Goal: Information Seeking & Learning: Learn about a topic

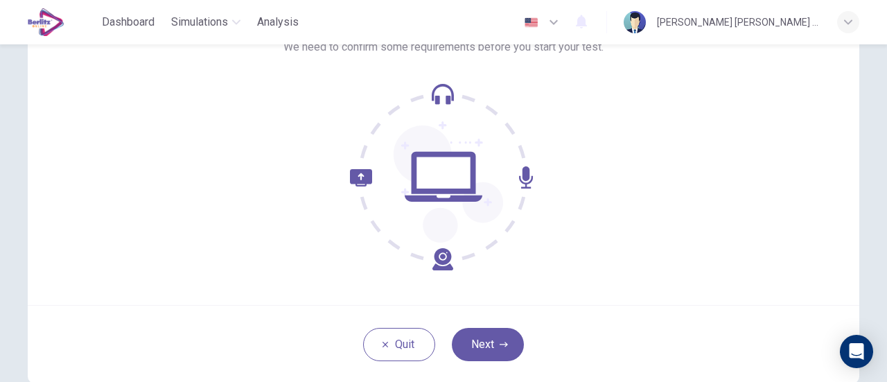
scroll to position [195, 0]
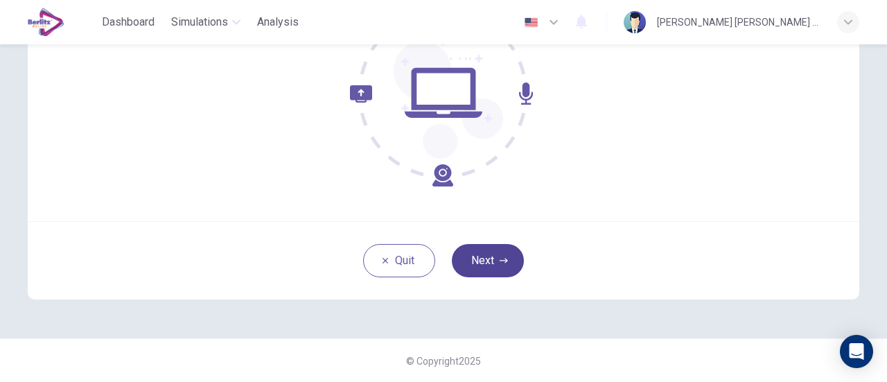
click at [465, 254] on button "Next" at bounding box center [488, 260] width 72 height 33
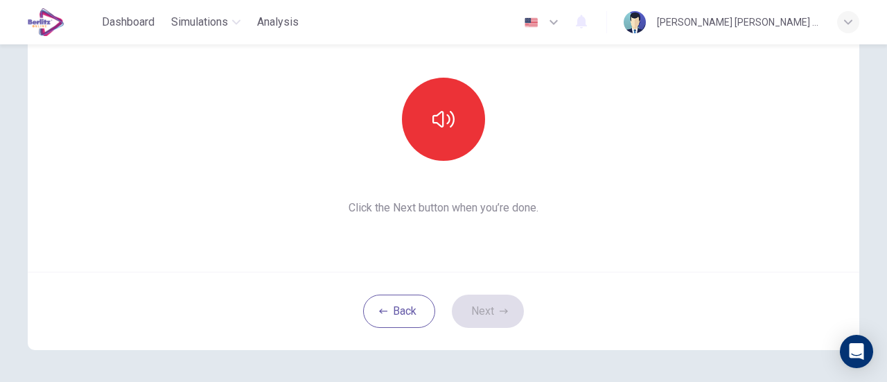
scroll to position [125, 0]
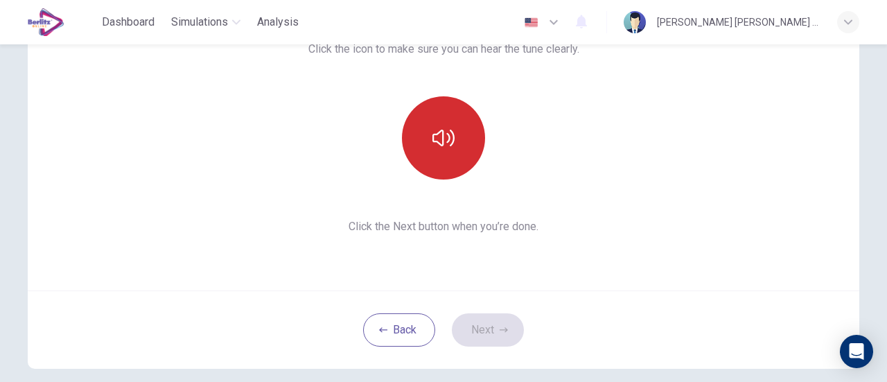
click at [442, 135] on icon "button" at bounding box center [444, 138] width 22 height 22
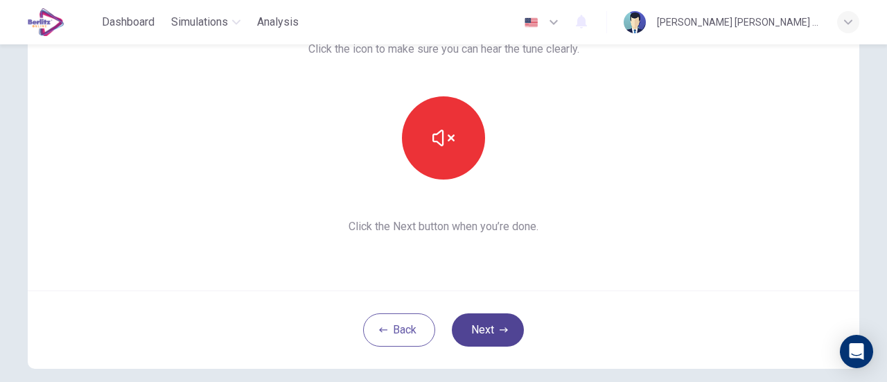
click at [481, 332] on button "Next" at bounding box center [488, 329] width 72 height 33
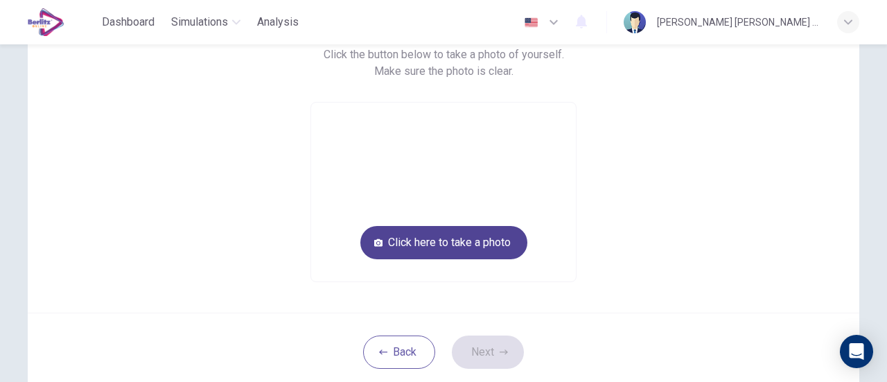
click at [472, 248] on button "Click here to take a photo" at bounding box center [444, 242] width 167 height 33
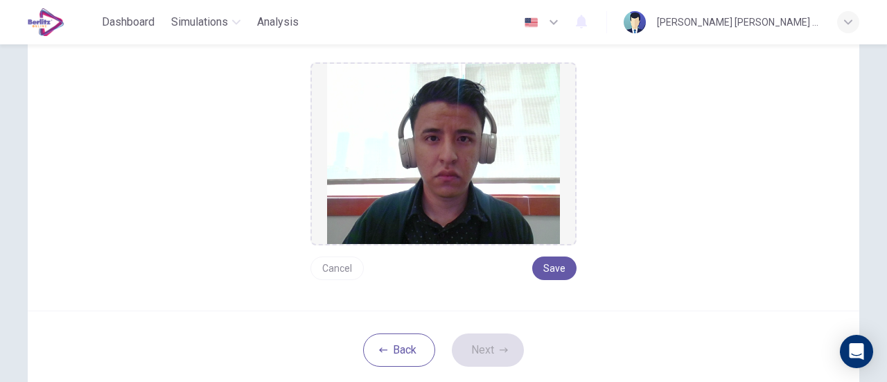
scroll to position [195, 0]
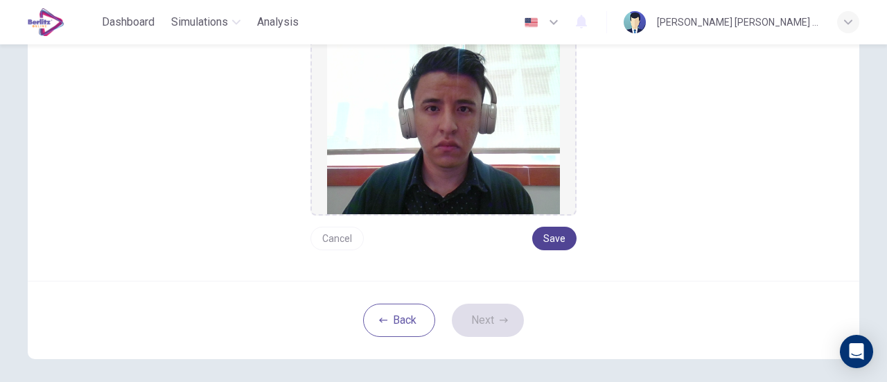
click at [553, 229] on button "Save" at bounding box center [554, 239] width 44 height 24
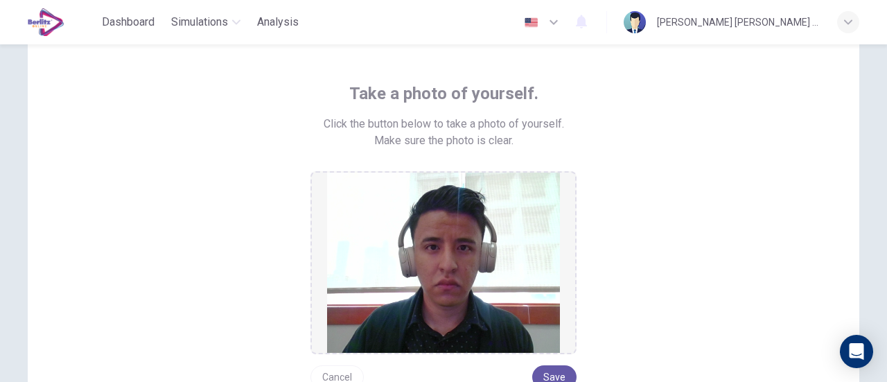
scroll to position [125, 0]
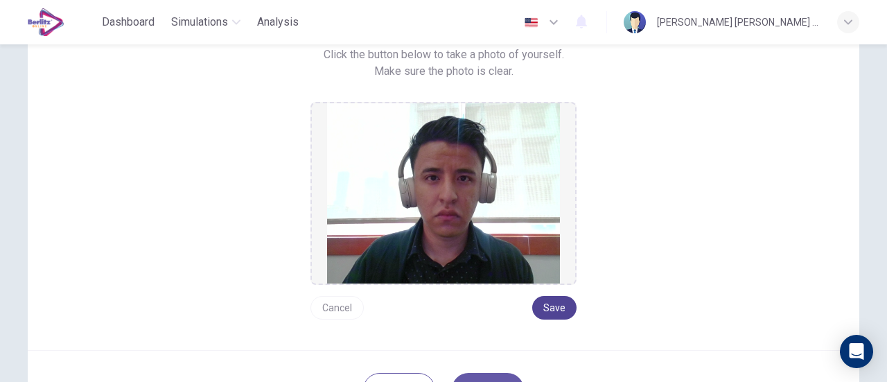
click at [553, 302] on button "Save" at bounding box center [554, 308] width 44 height 24
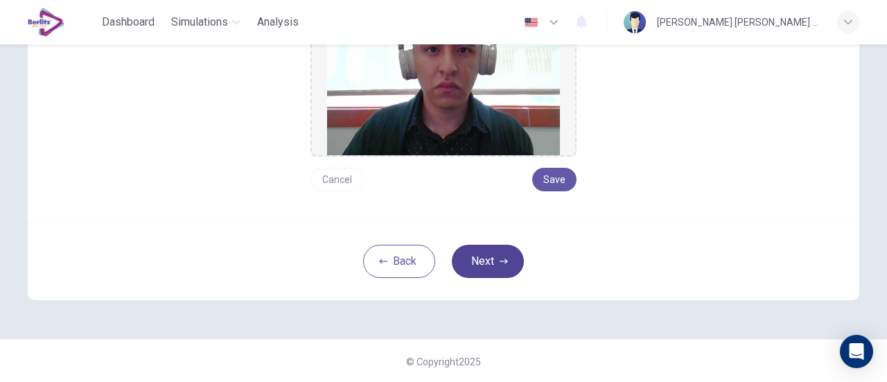
click at [496, 250] on button "Next" at bounding box center [488, 261] width 72 height 33
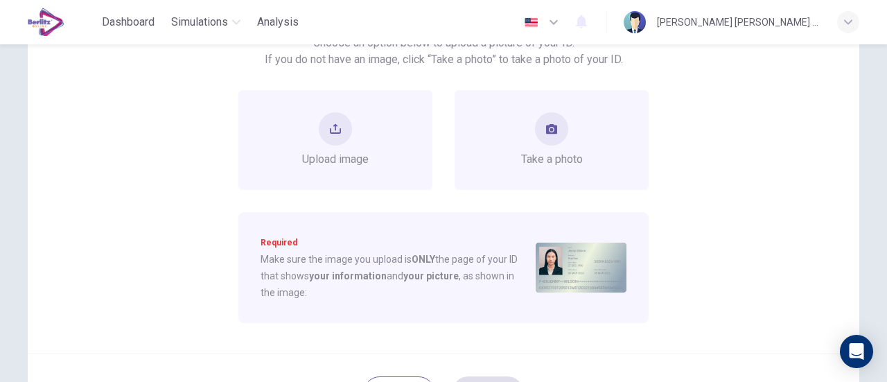
scroll to position [115, 0]
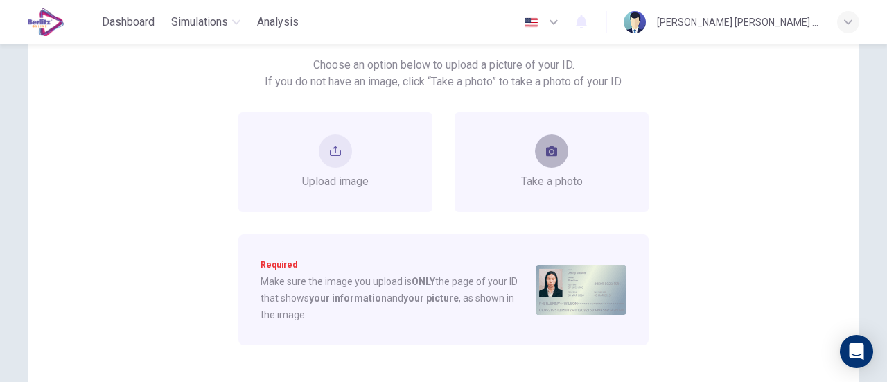
click at [548, 160] on button "take photo" at bounding box center [551, 151] width 33 height 33
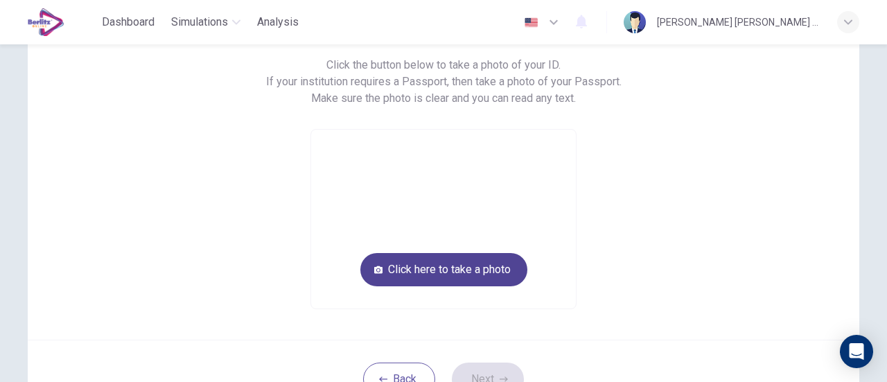
click at [465, 271] on button "Click here to take a photo" at bounding box center [444, 269] width 167 height 33
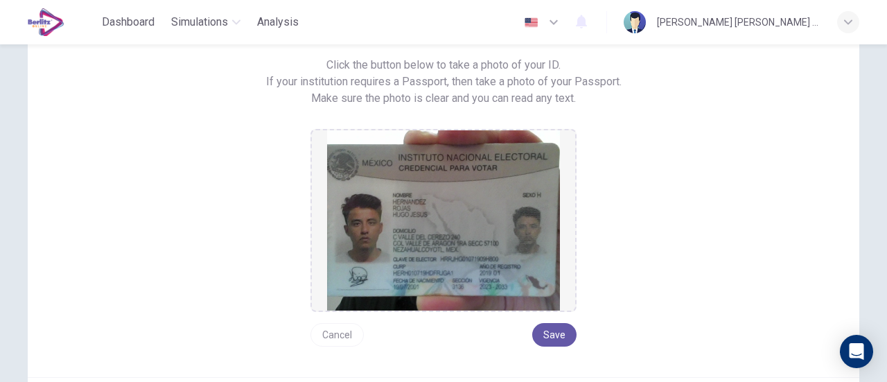
scroll to position [184, 0]
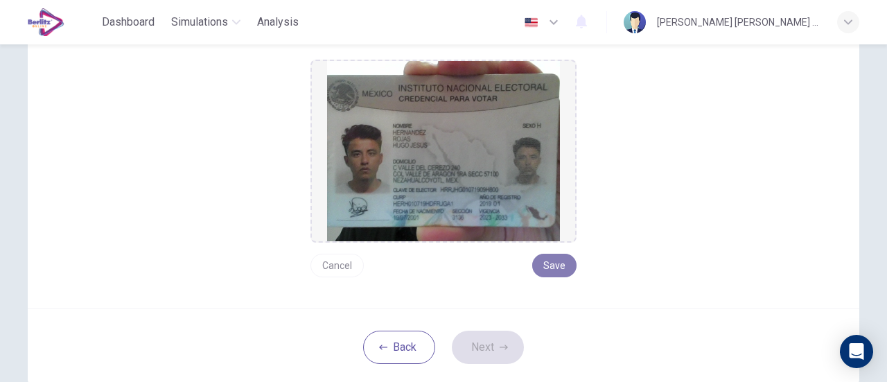
click at [552, 270] on button "Save" at bounding box center [554, 266] width 44 height 24
click at [504, 345] on icon "button" at bounding box center [504, 347] width 8 height 8
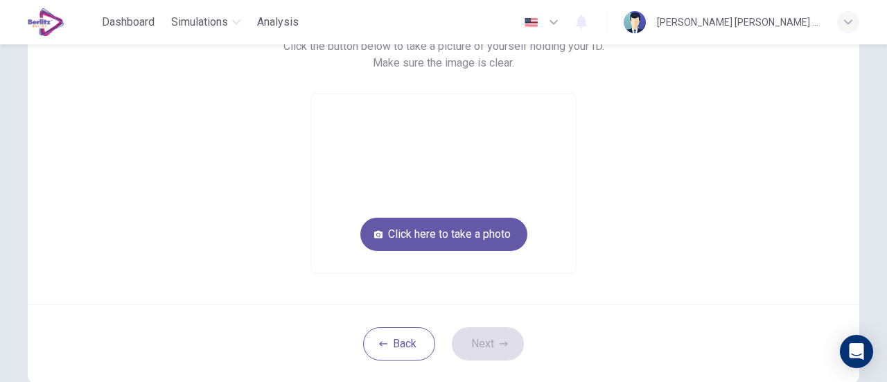
scroll to position [46, 0]
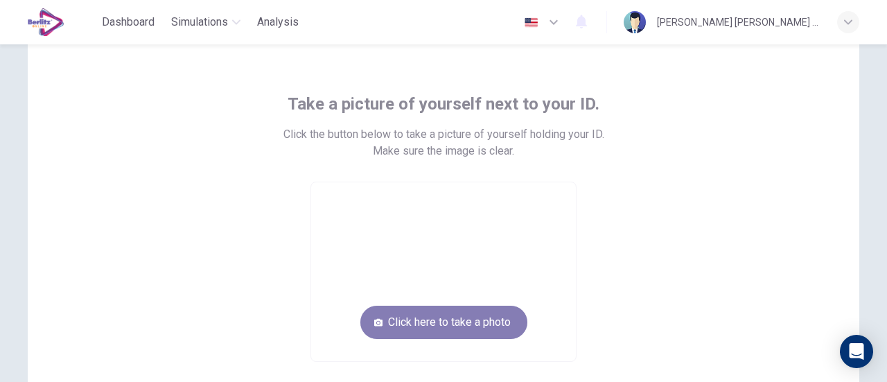
click at [443, 312] on button "Click here to take a photo" at bounding box center [444, 322] width 167 height 33
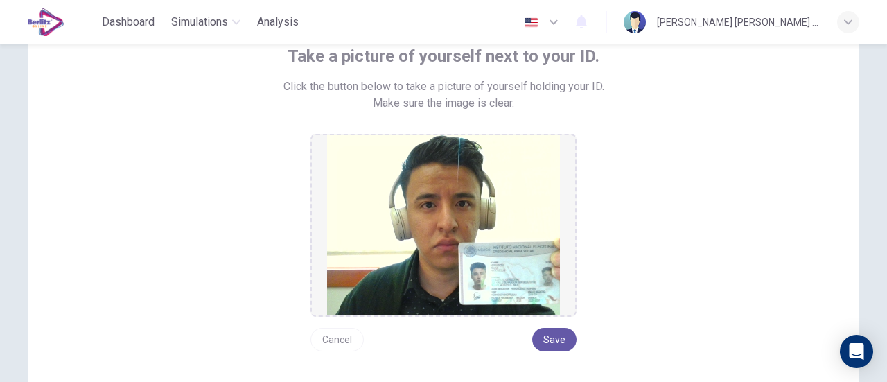
scroll to position [115, 0]
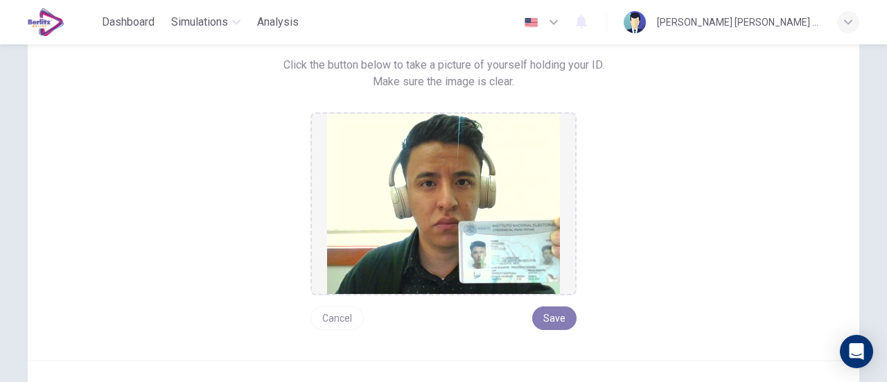
click at [549, 322] on button "Save" at bounding box center [554, 318] width 44 height 24
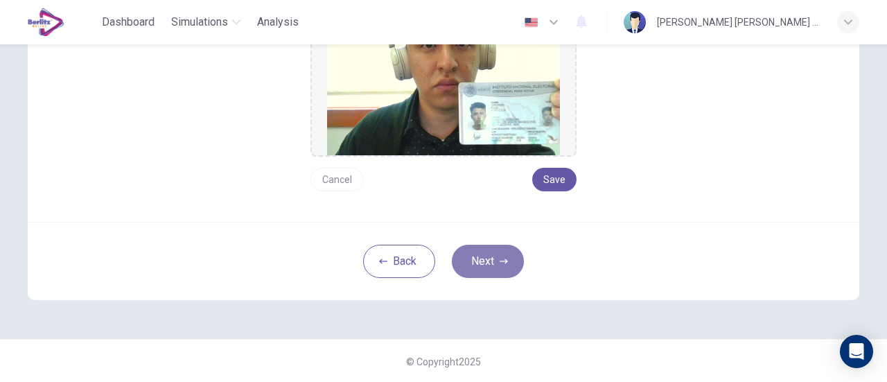
click at [489, 249] on button "Next" at bounding box center [488, 261] width 72 height 33
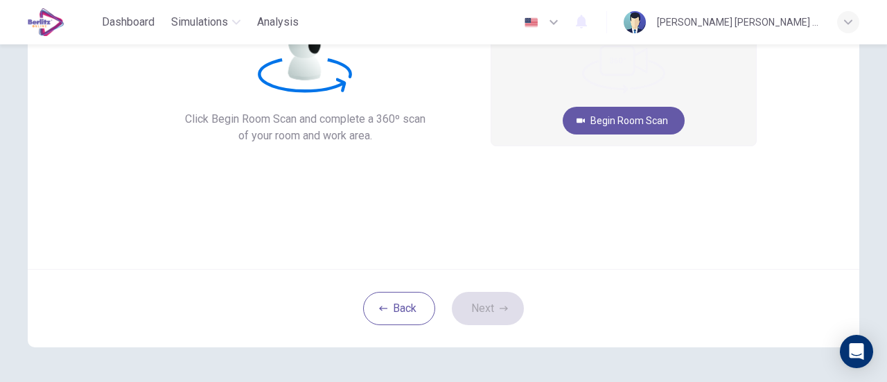
scroll to position [125, 0]
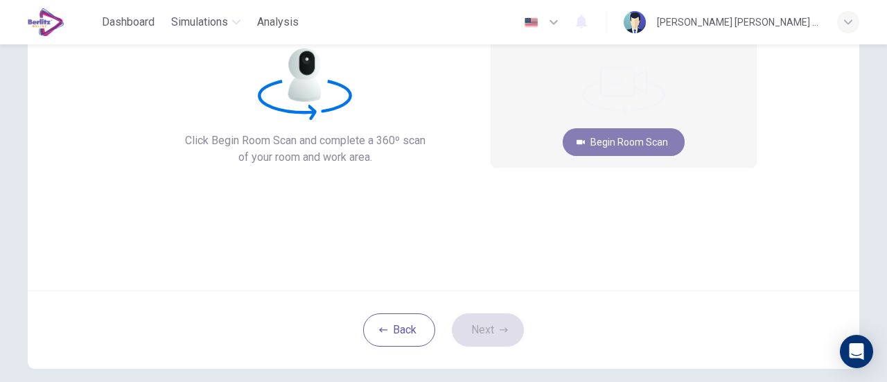
click at [621, 139] on button "Begin Room Scan" at bounding box center [624, 142] width 122 height 28
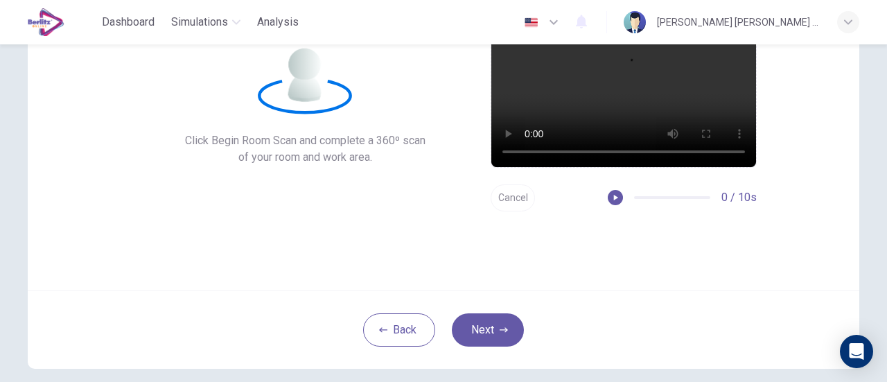
scroll to position [28, 0]
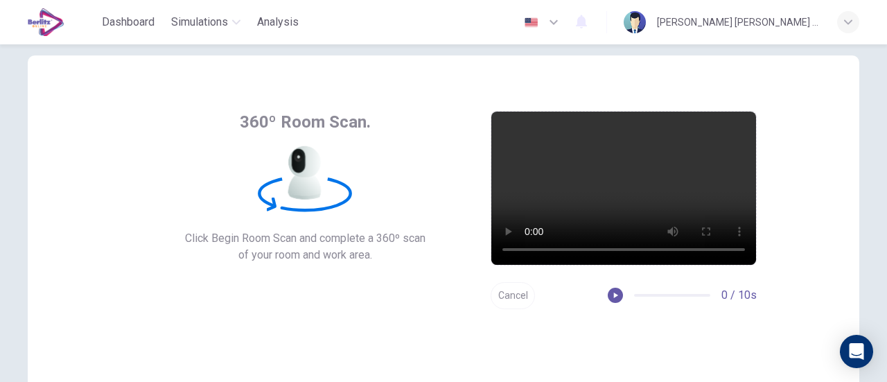
click at [618, 306] on div "Cancel 0 / 10s" at bounding box center [624, 295] width 266 height 27
click at [614, 295] on icon "button" at bounding box center [616, 296] width 4 height 6
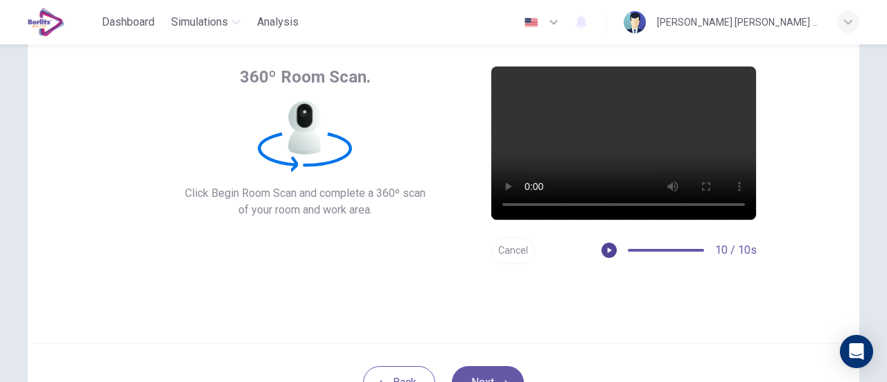
scroll to position [80, 0]
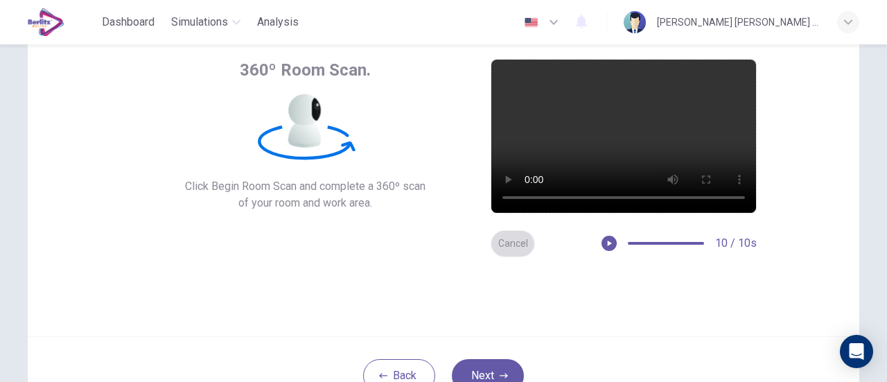
click at [526, 250] on button "Cancel" at bounding box center [513, 243] width 44 height 27
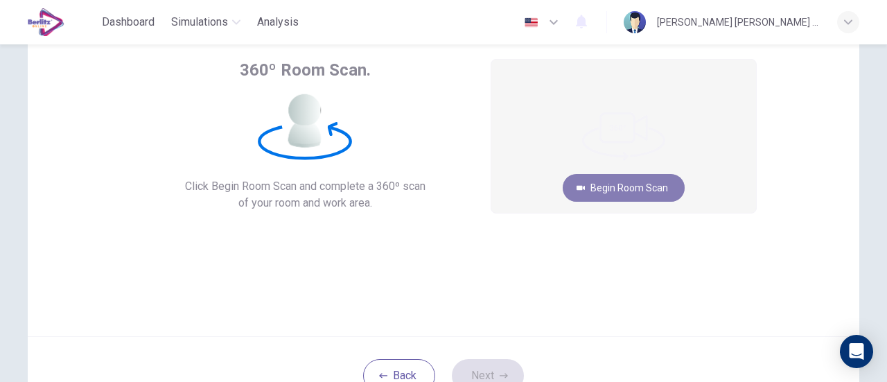
click at [621, 186] on button "Begin Room Scan" at bounding box center [624, 188] width 122 height 28
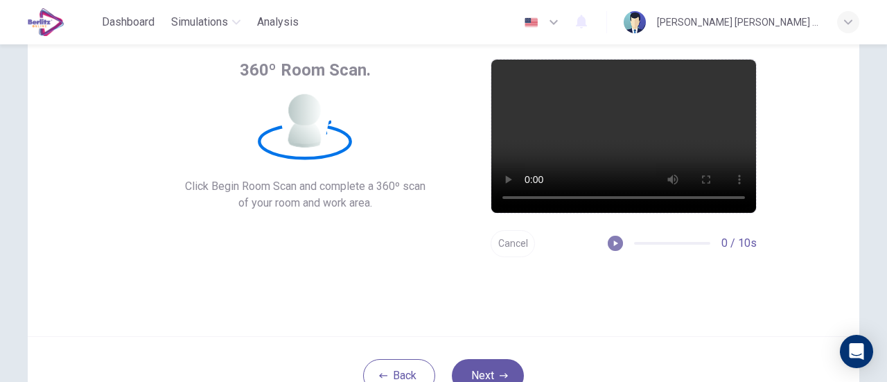
click at [613, 240] on icon "button" at bounding box center [616, 244] width 10 height 10
click at [502, 359] on button "Next" at bounding box center [488, 375] width 72 height 33
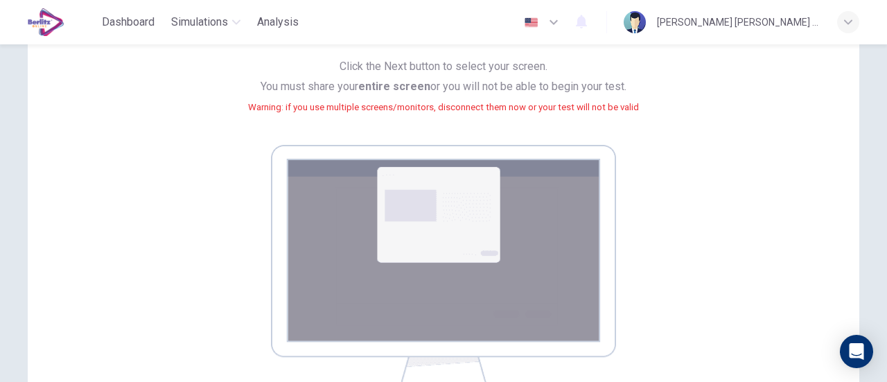
scroll to position [130, 0]
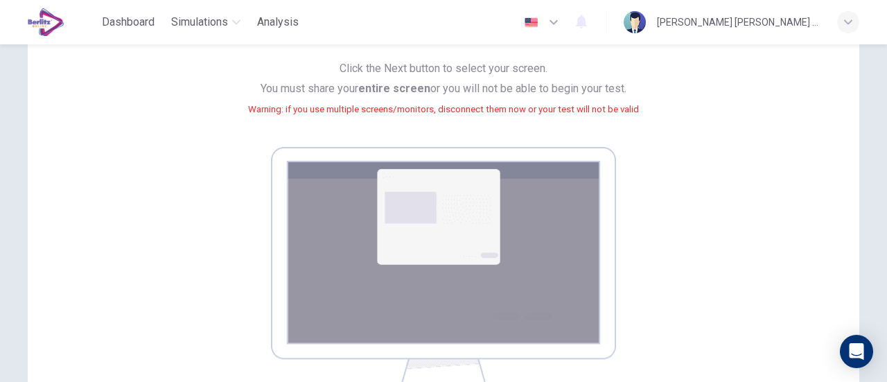
click at [480, 225] on img at bounding box center [443, 272] width 345 height 251
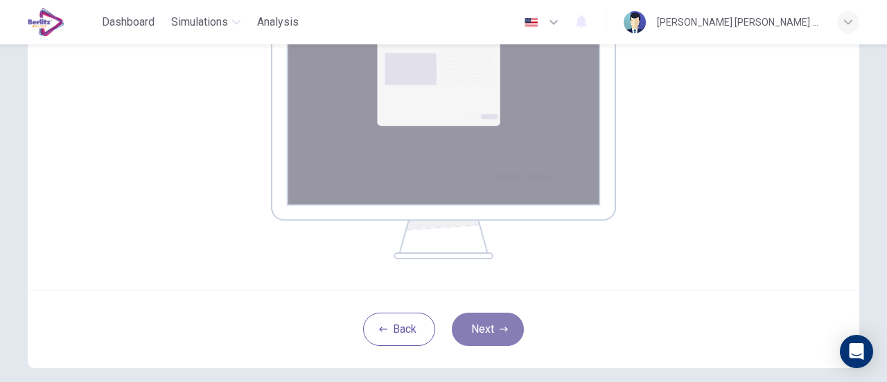
click at [498, 318] on button "Next" at bounding box center [488, 329] width 72 height 33
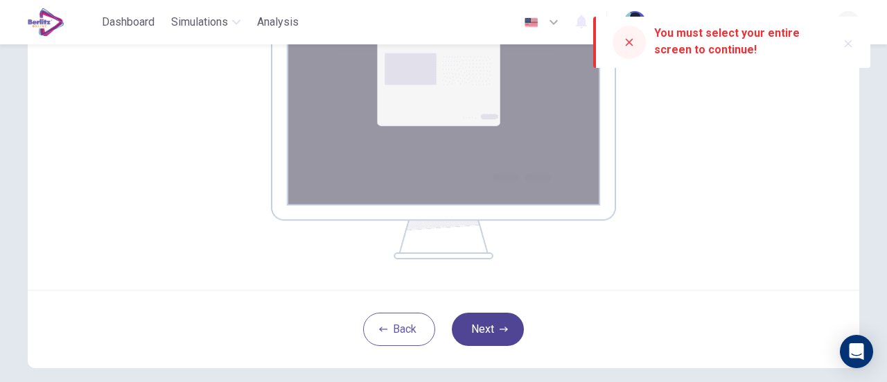
click at [473, 329] on button "Next" at bounding box center [488, 329] width 72 height 33
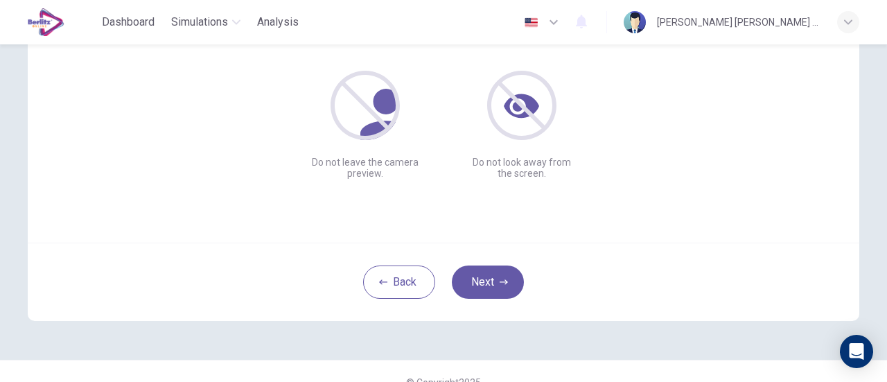
scroll to position [195, 0]
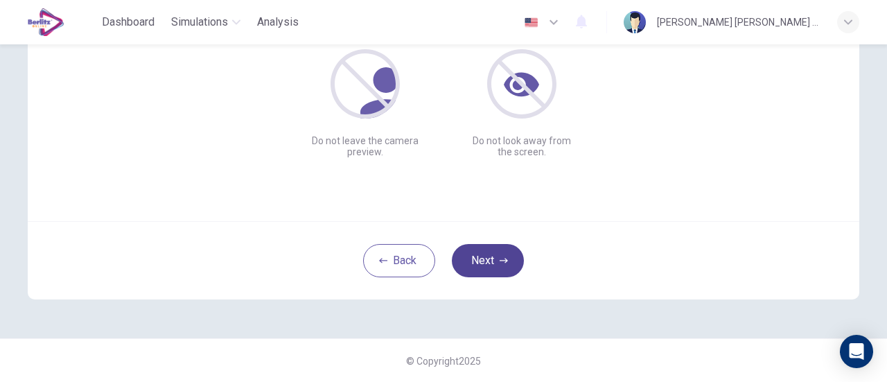
click at [500, 264] on icon "button" at bounding box center [504, 261] width 8 height 8
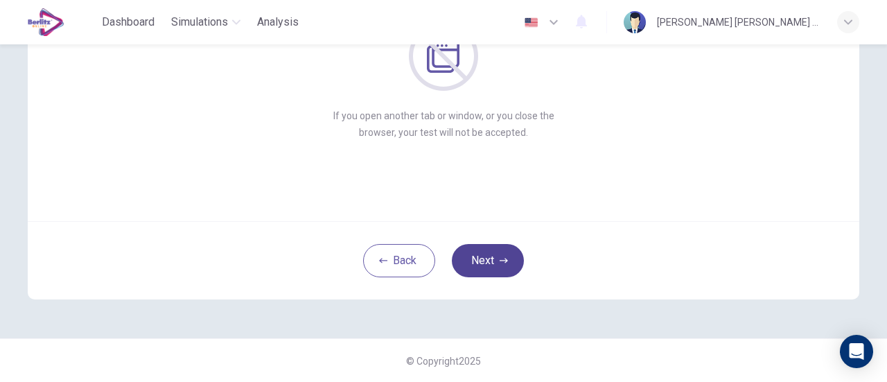
click at [497, 253] on button "Next" at bounding box center [488, 260] width 72 height 33
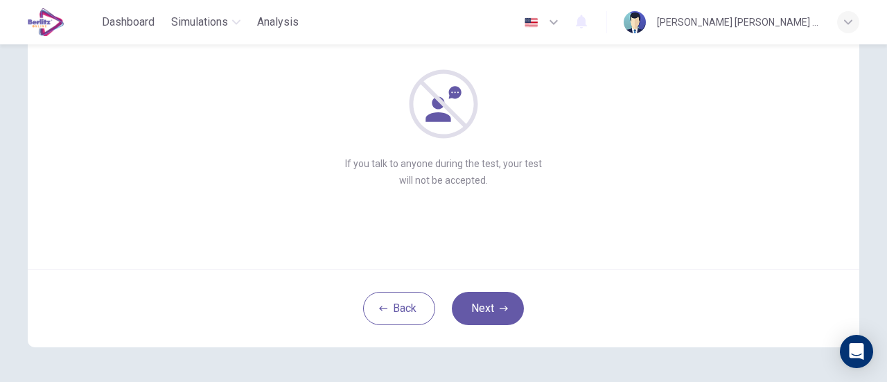
scroll to position [125, 0]
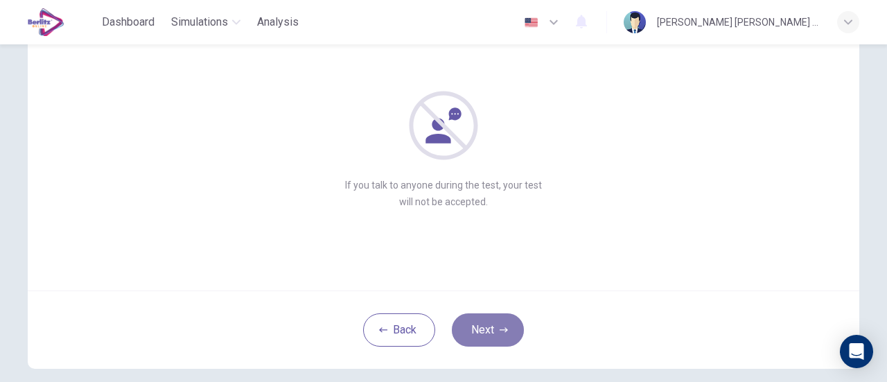
click at [490, 324] on button "Next" at bounding box center [488, 329] width 72 height 33
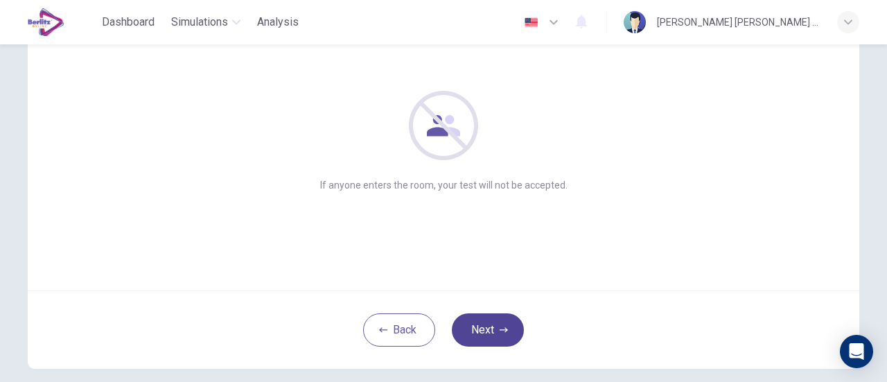
click at [505, 321] on button "Next" at bounding box center [488, 329] width 72 height 33
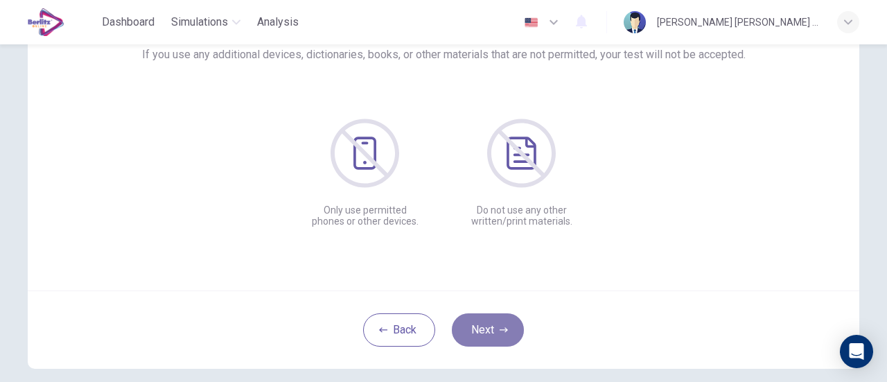
click at [485, 320] on button "Next" at bounding box center [488, 329] width 72 height 33
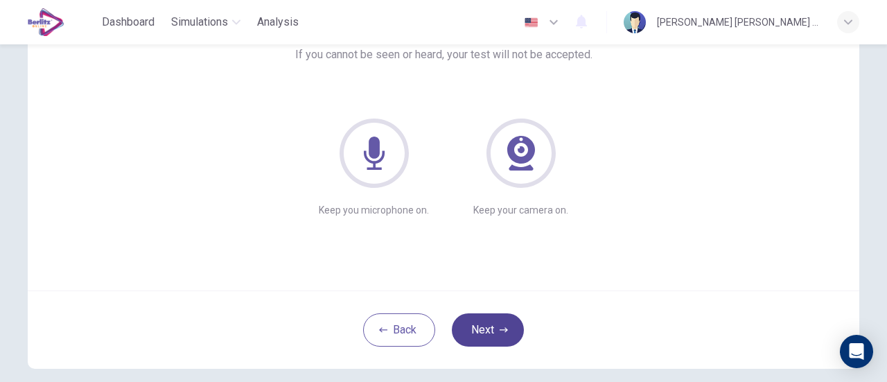
click at [467, 315] on button "Next" at bounding box center [488, 329] width 72 height 33
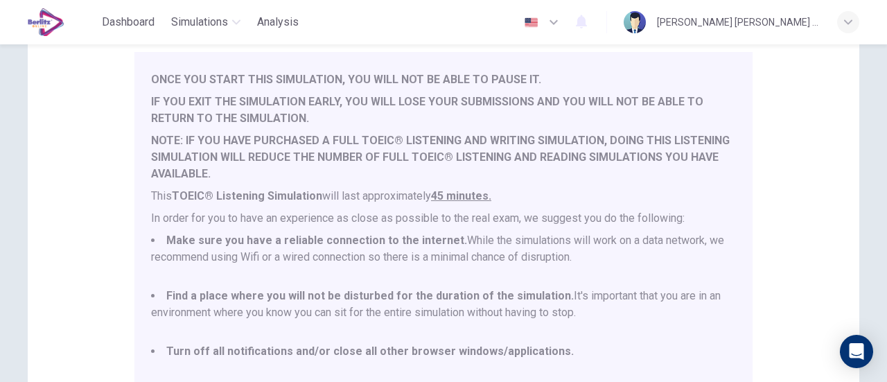
scroll to position [36, 0]
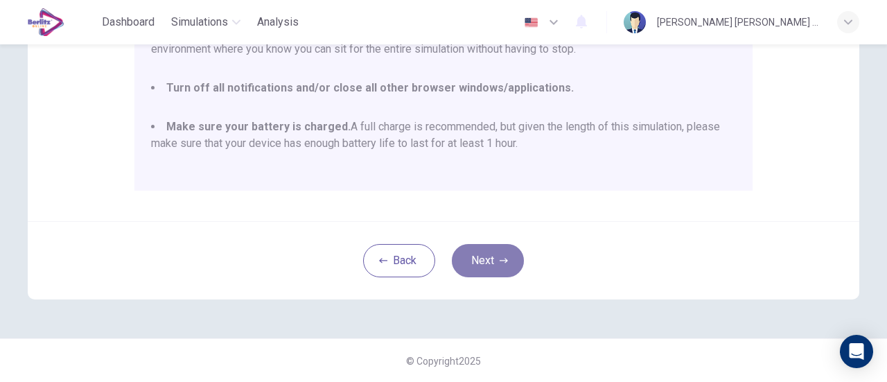
click at [476, 246] on button "Next" at bounding box center [488, 260] width 72 height 33
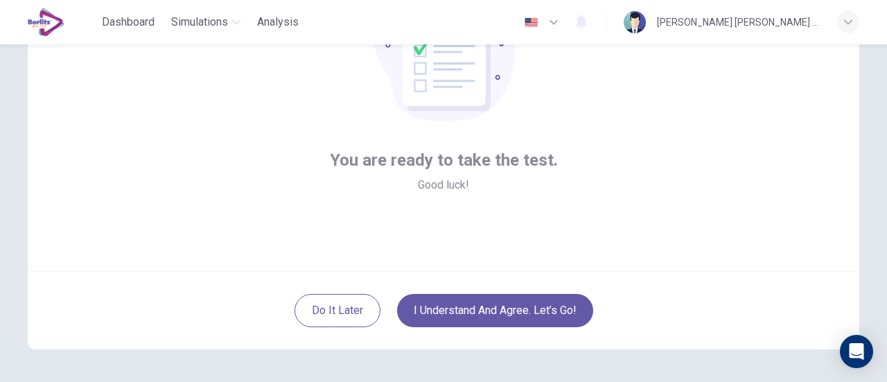
scroll to position [195, 0]
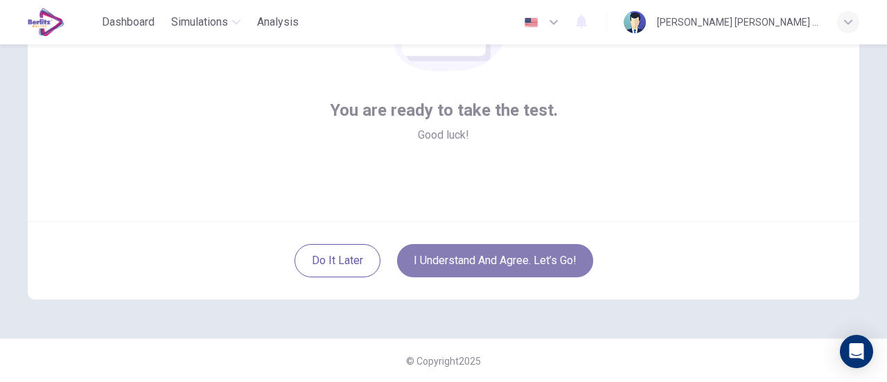
click at [503, 267] on button "I understand and agree. Let’s go!" at bounding box center [495, 260] width 196 height 33
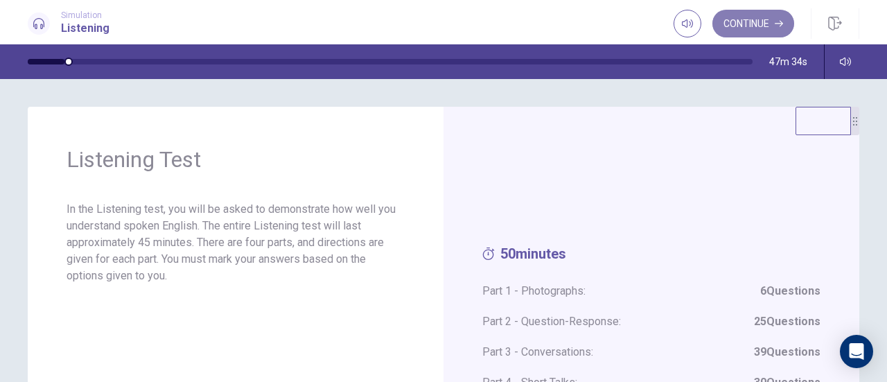
click at [734, 26] on button "Continue" at bounding box center [754, 24] width 82 height 28
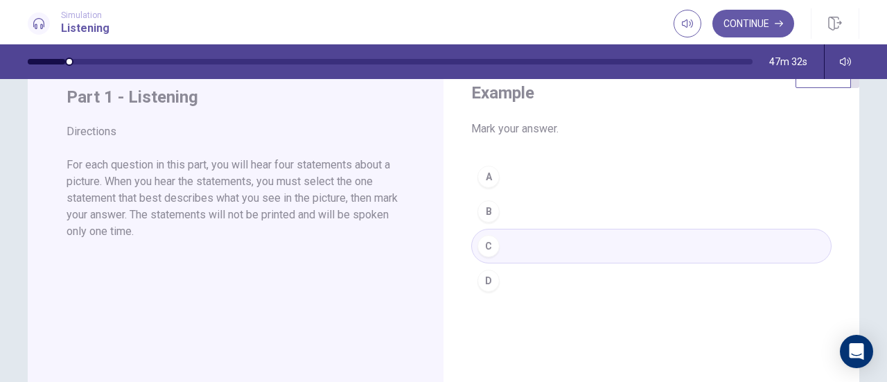
scroll to position [69, 0]
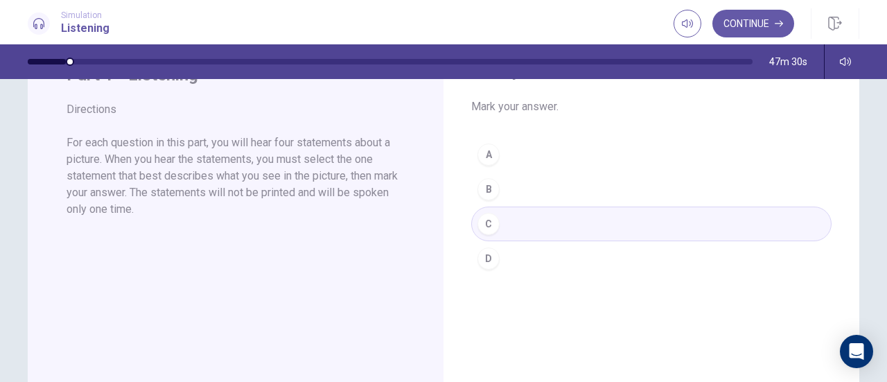
click at [498, 228] on div "A B C D" at bounding box center [651, 206] width 361 height 139
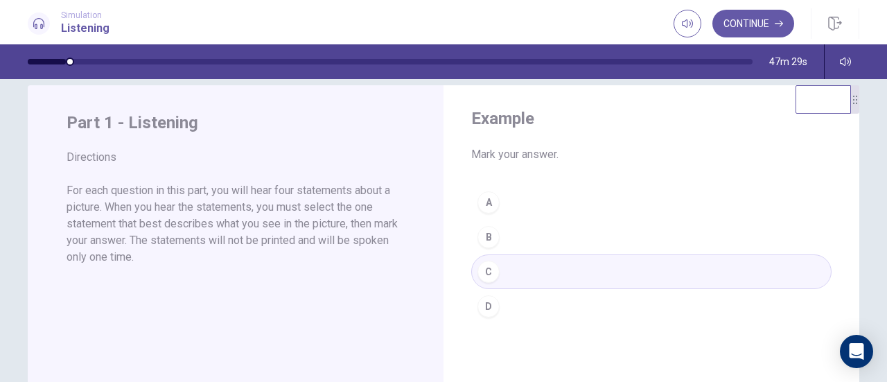
scroll to position [0, 0]
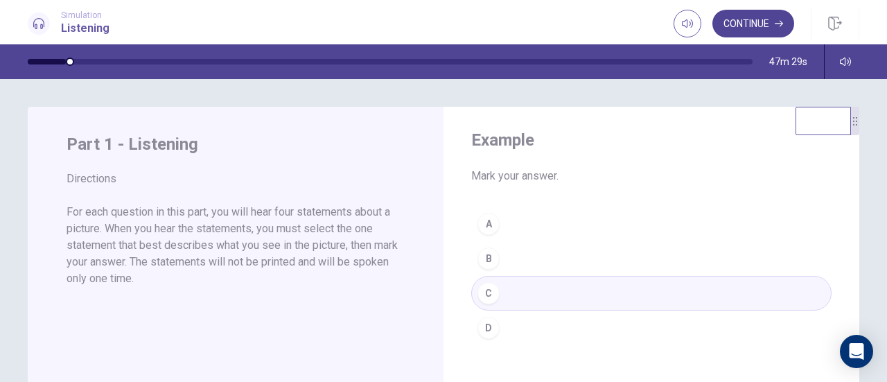
click at [740, 12] on button "Continue" at bounding box center [754, 24] width 82 height 28
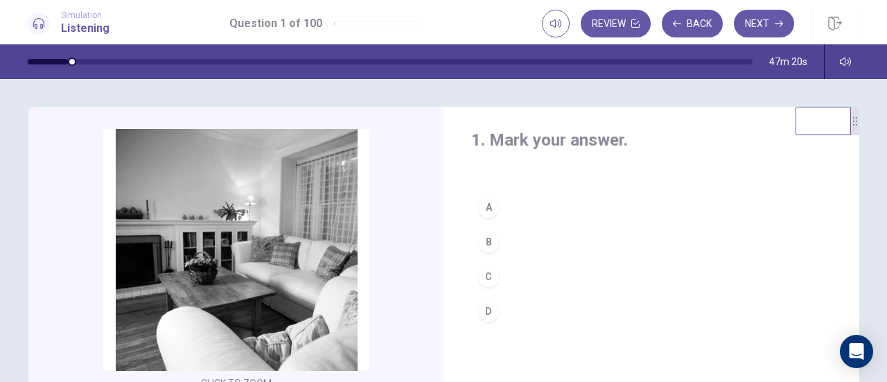
click at [487, 241] on div "B" at bounding box center [489, 242] width 22 height 22
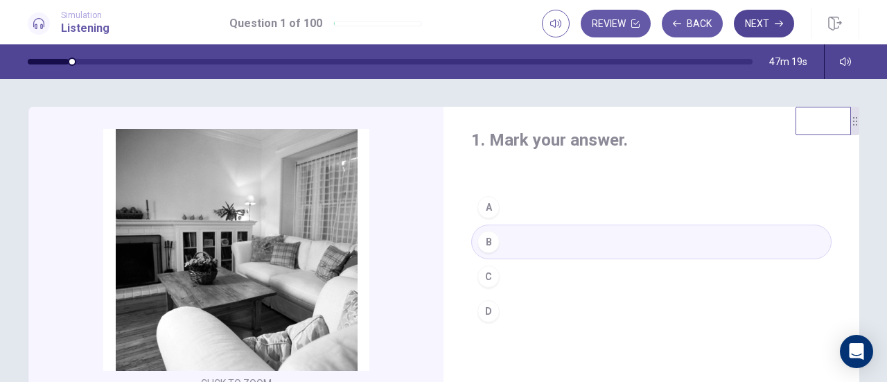
click at [758, 26] on button "Next" at bounding box center [764, 24] width 60 height 28
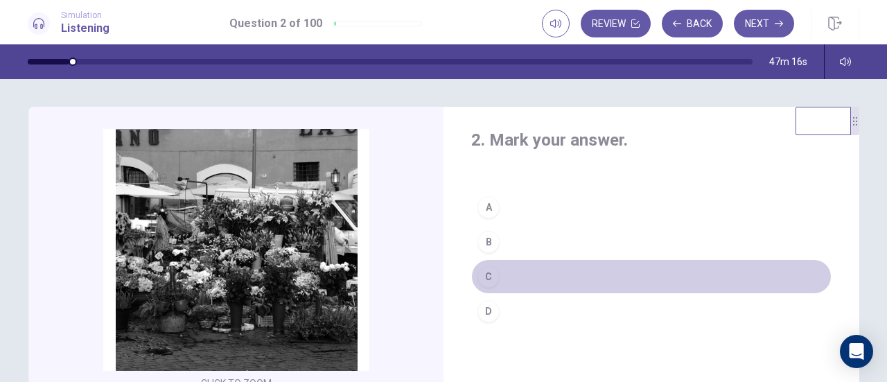
click at [485, 277] on div "C" at bounding box center [489, 277] width 22 height 22
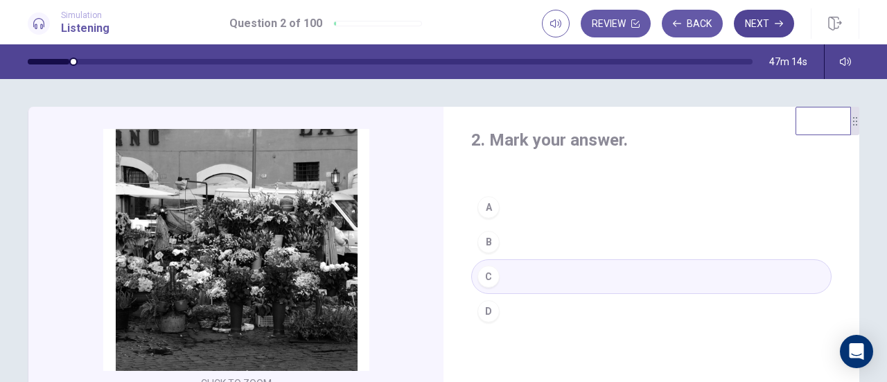
click at [761, 16] on button "Next" at bounding box center [764, 24] width 60 height 28
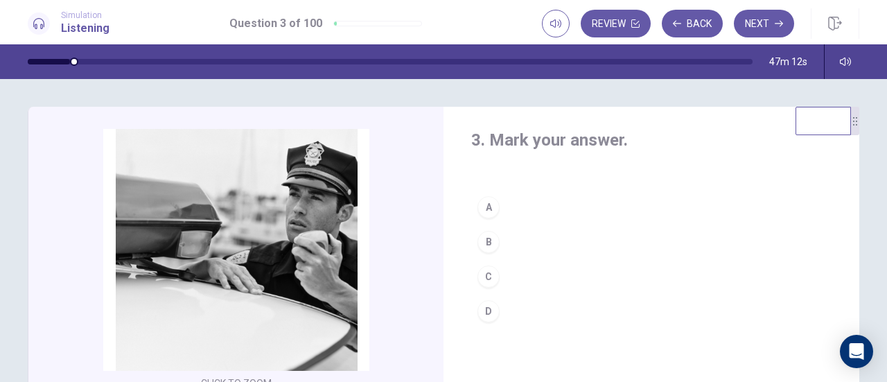
drag, startPoint x: 480, startPoint y: 290, endPoint x: 480, endPoint y: 326, distance: 35.4
click at [485, 313] on div "D" at bounding box center [489, 311] width 22 height 22
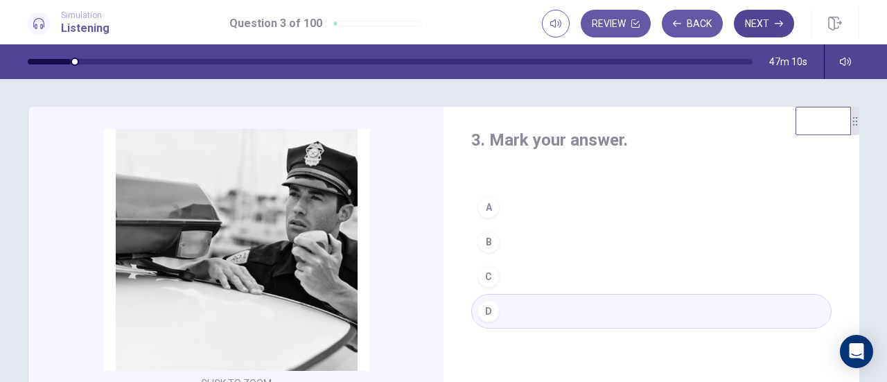
click at [759, 17] on button "Next" at bounding box center [764, 24] width 60 height 28
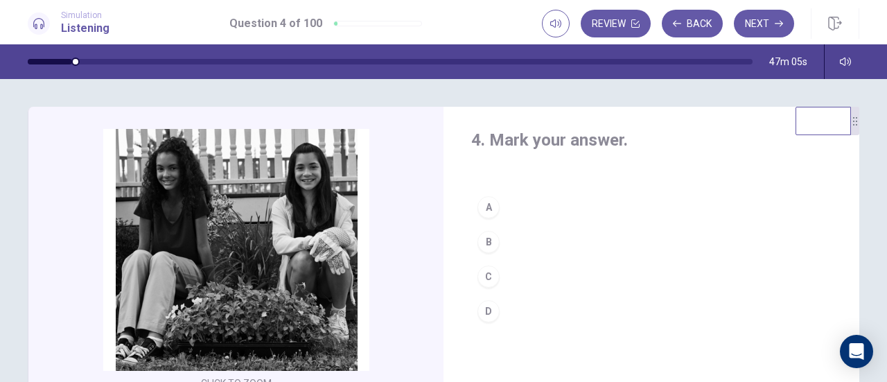
scroll to position [69, 0]
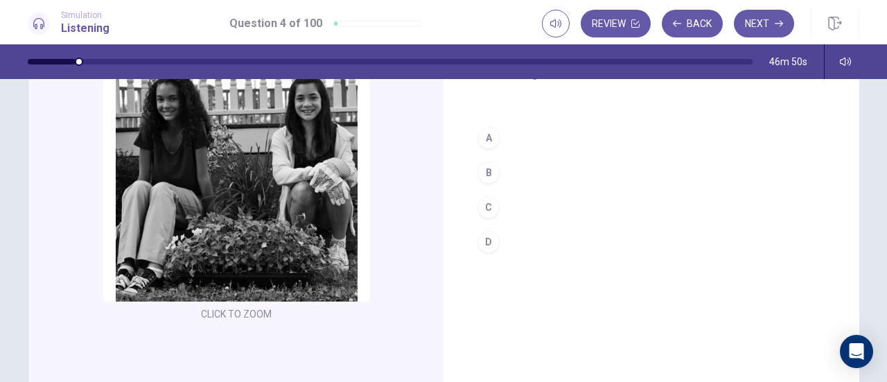
click at [485, 174] on div "B" at bounding box center [489, 173] width 22 height 22
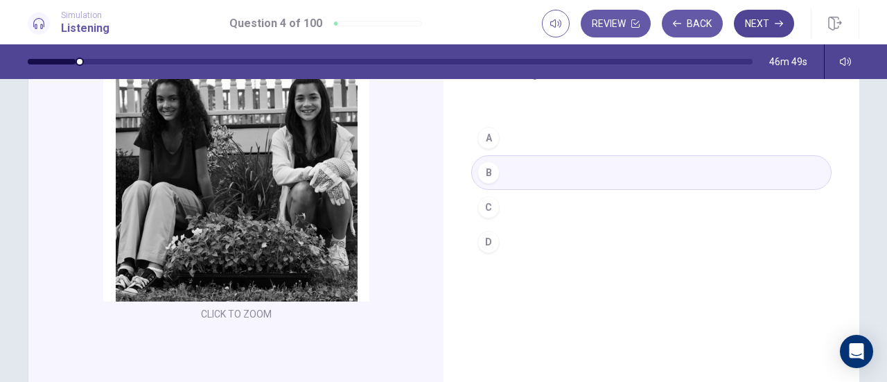
click at [770, 23] on button "Next" at bounding box center [764, 24] width 60 height 28
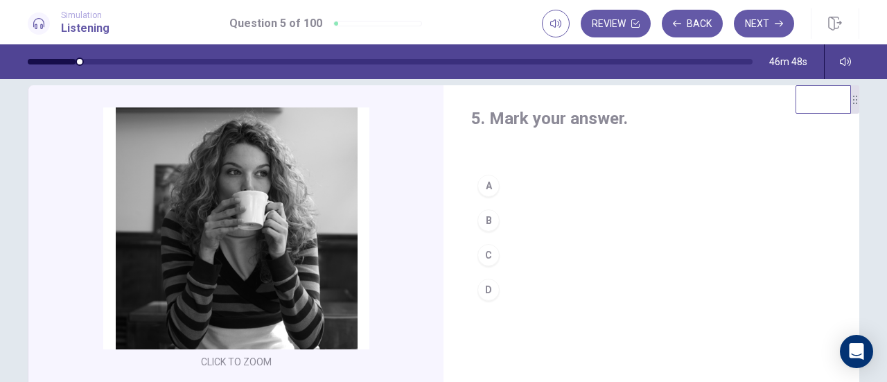
scroll to position [0, 0]
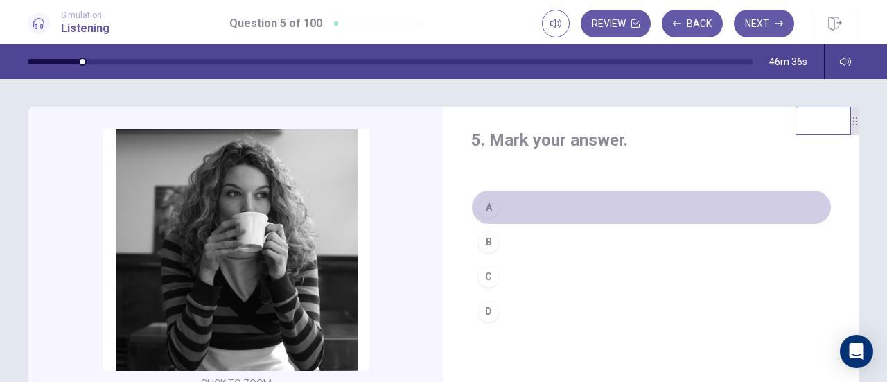
click at [481, 204] on div "A" at bounding box center [489, 207] width 22 height 22
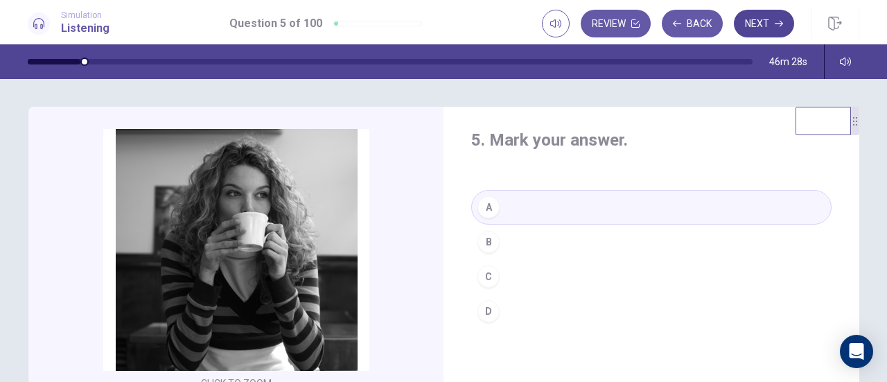
click at [774, 20] on button "Next" at bounding box center [764, 24] width 60 height 28
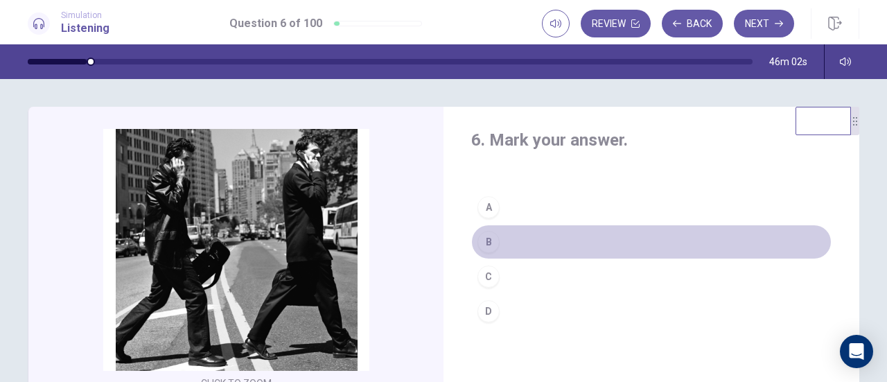
click at [484, 232] on div "B" at bounding box center [489, 242] width 22 height 22
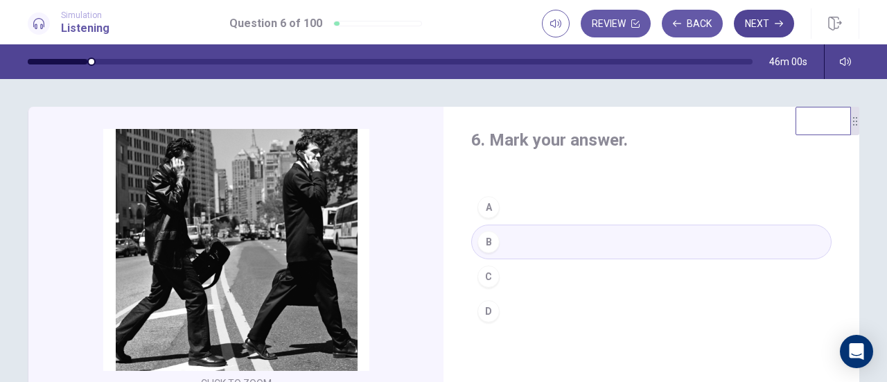
click at [757, 16] on button "Next" at bounding box center [764, 24] width 60 height 28
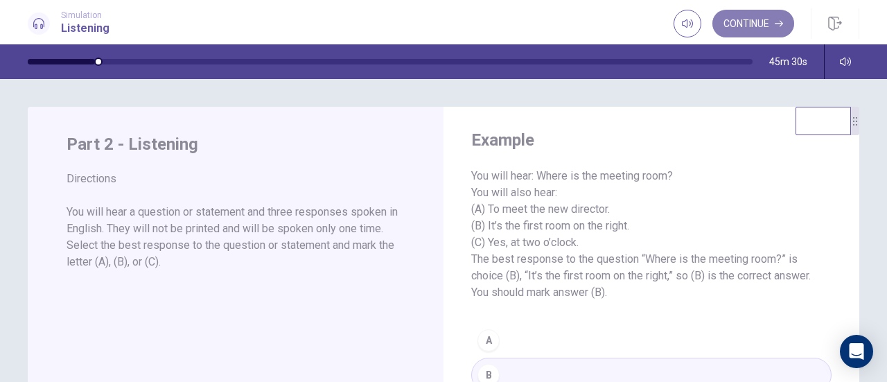
click at [753, 24] on button "Continue" at bounding box center [754, 24] width 82 height 28
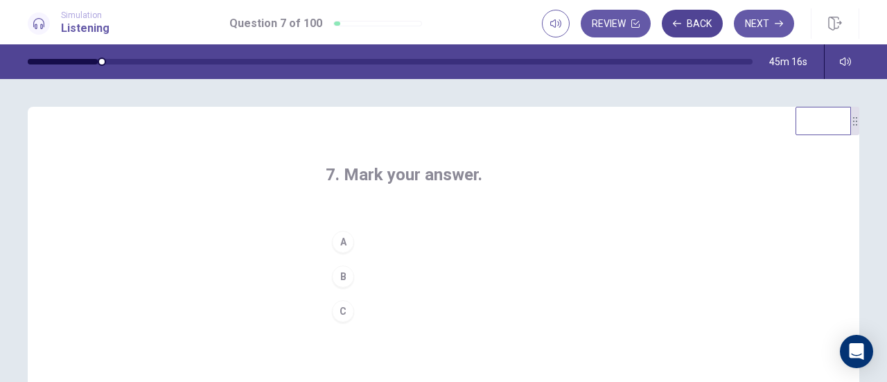
click at [695, 29] on button "Back" at bounding box center [692, 24] width 61 height 28
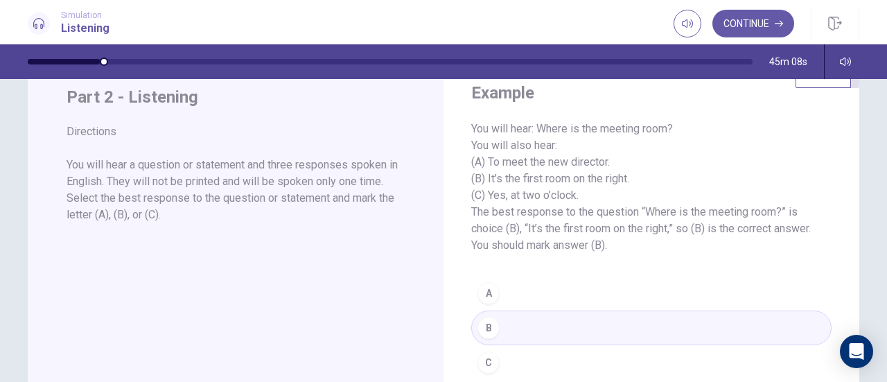
scroll to position [69, 0]
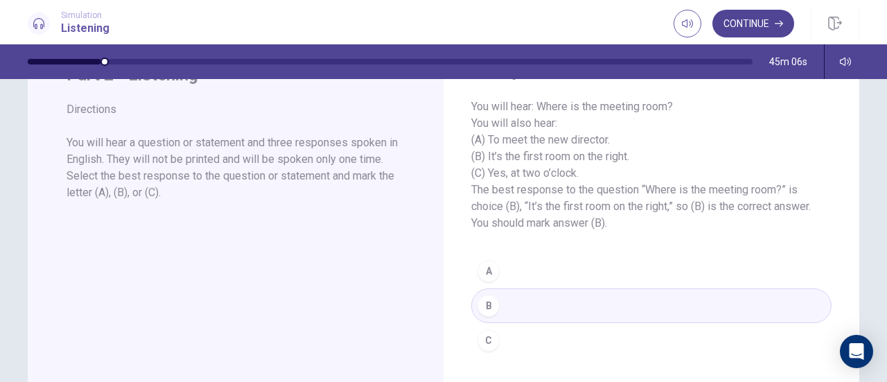
click at [770, 30] on button "Continue" at bounding box center [754, 24] width 82 height 28
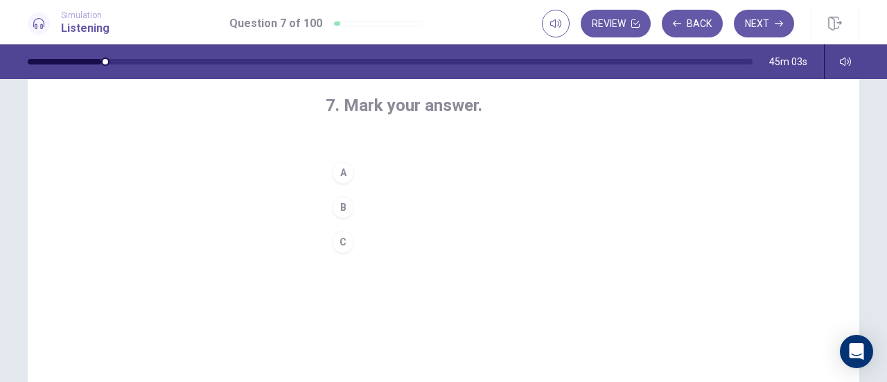
click at [342, 208] on div "B" at bounding box center [343, 207] width 22 height 22
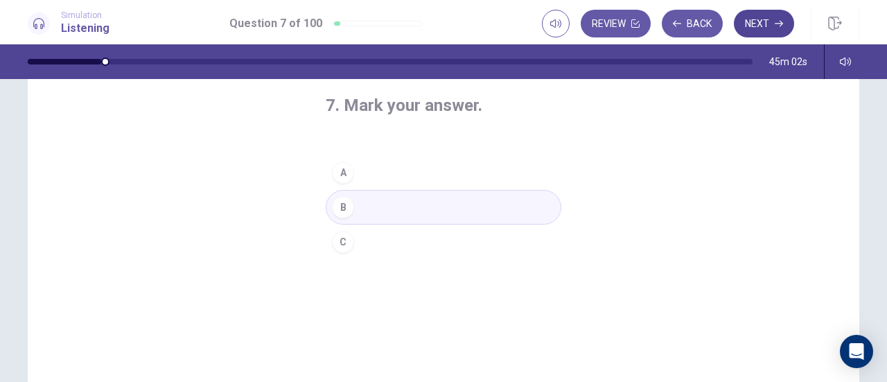
click at [747, 19] on button "Next" at bounding box center [764, 24] width 60 height 28
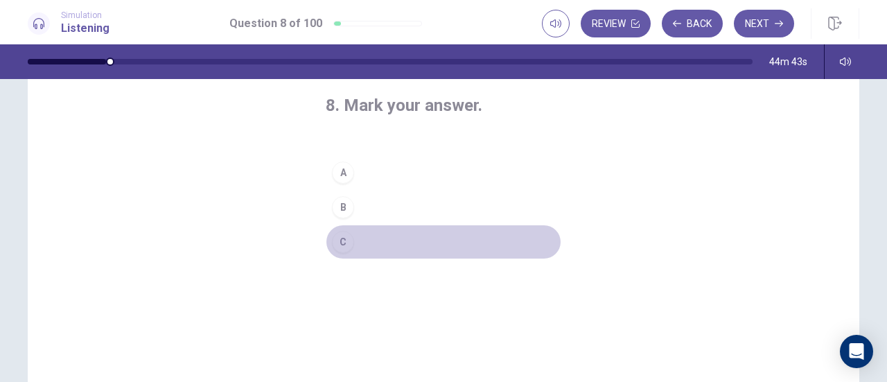
click at [337, 239] on div "C" at bounding box center [343, 242] width 22 height 22
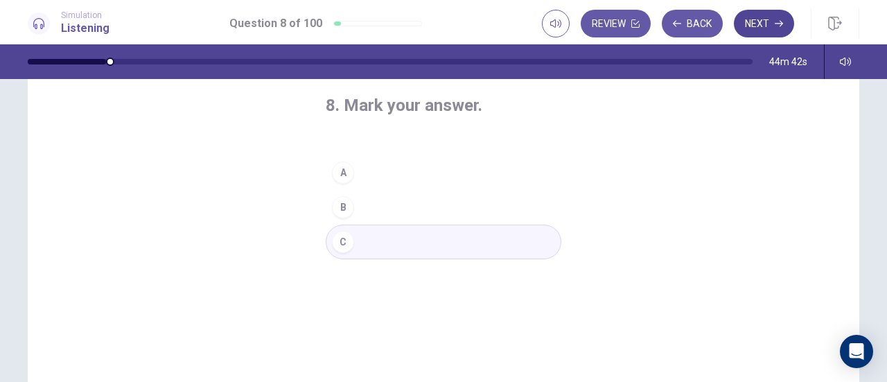
click at [779, 21] on icon "button" at bounding box center [779, 23] width 8 height 8
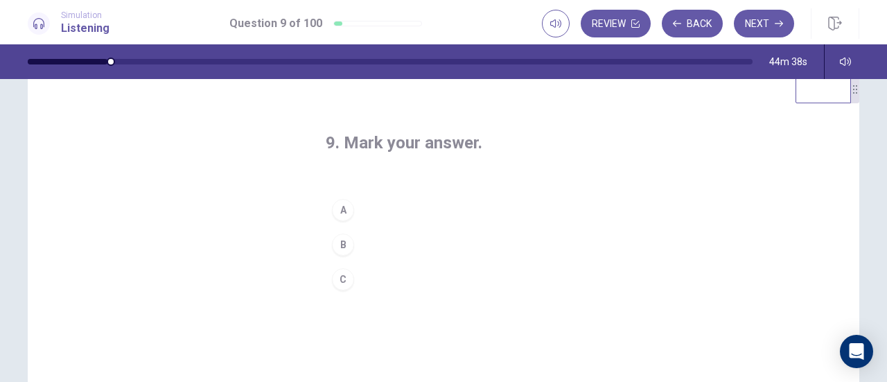
scroll to position [0, 0]
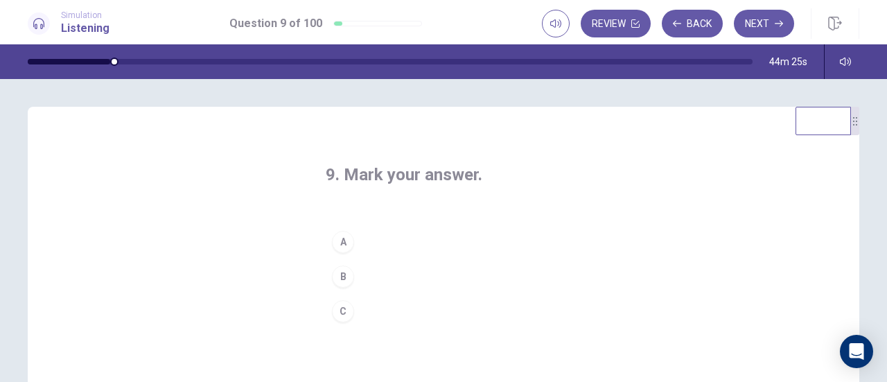
click at [342, 279] on div "B" at bounding box center [343, 277] width 22 height 22
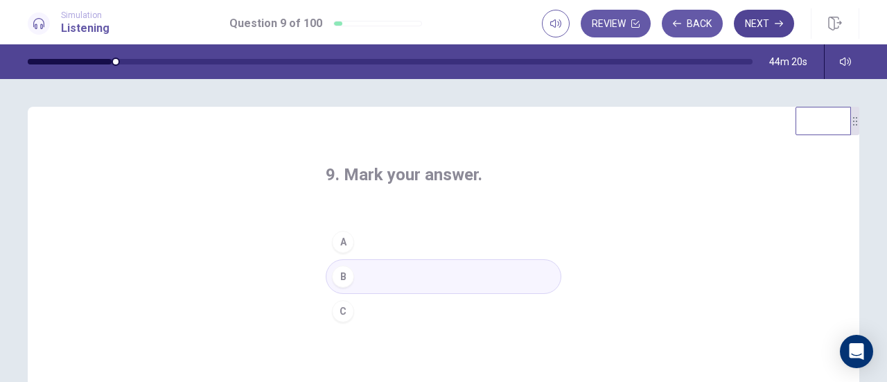
click at [767, 21] on button "Next" at bounding box center [764, 24] width 60 height 28
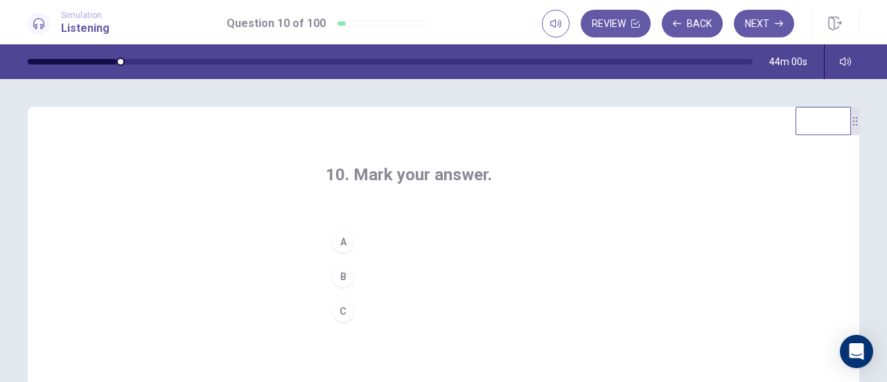
click at [342, 272] on div "B" at bounding box center [343, 277] width 22 height 22
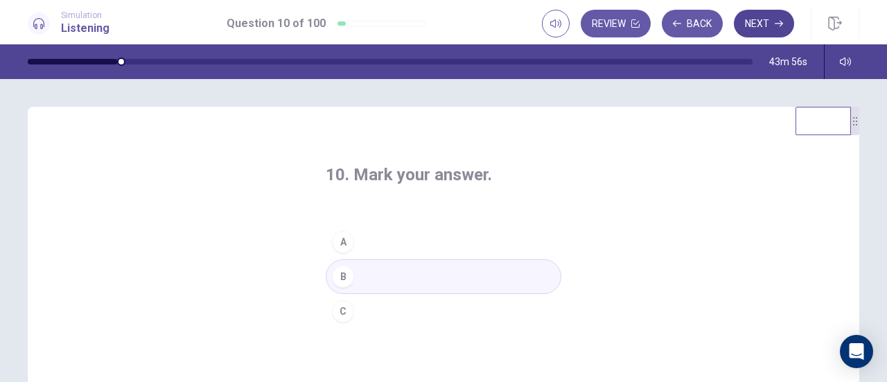
click at [777, 21] on icon "button" at bounding box center [779, 23] width 8 height 8
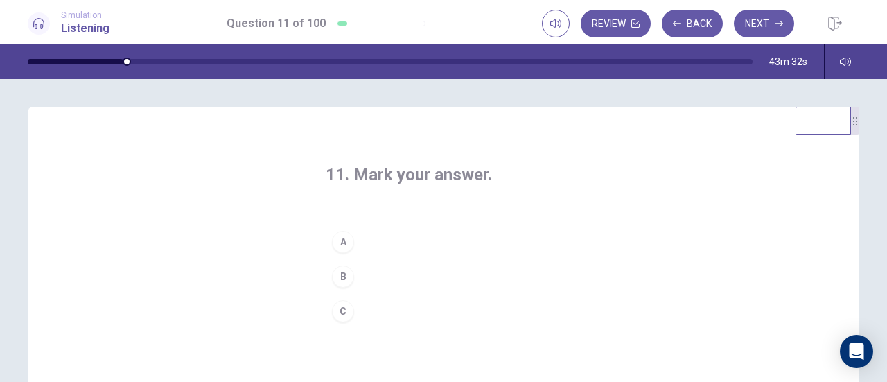
click at [348, 311] on div "C" at bounding box center [343, 311] width 22 height 22
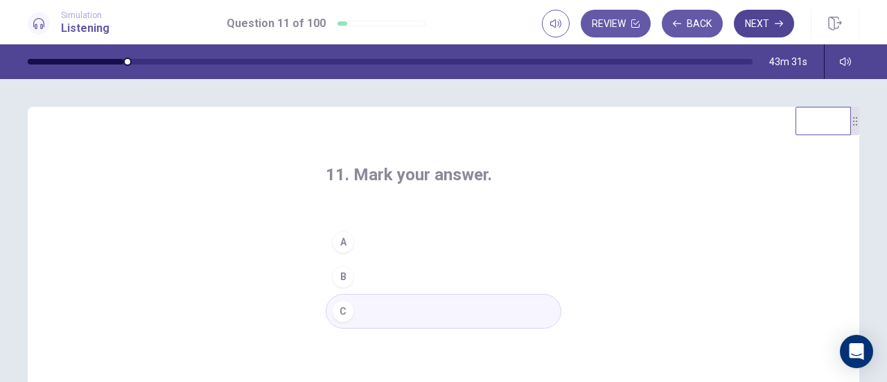
click at [776, 26] on icon "button" at bounding box center [779, 23] width 8 height 8
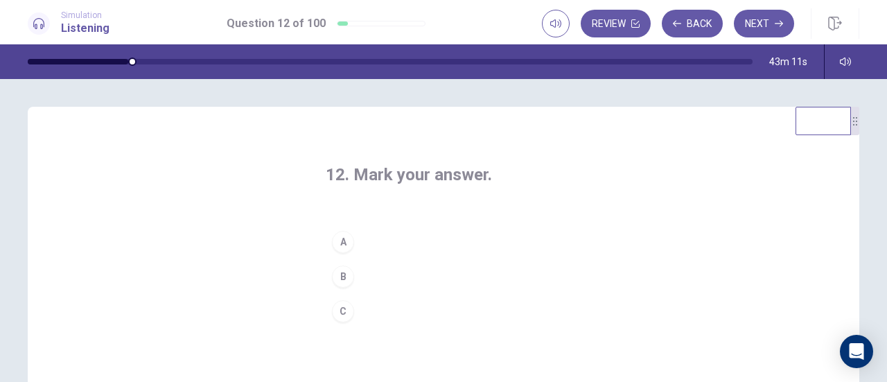
click at [347, 303] on div "C" at bounding box center [343, 311] width 22 height 22
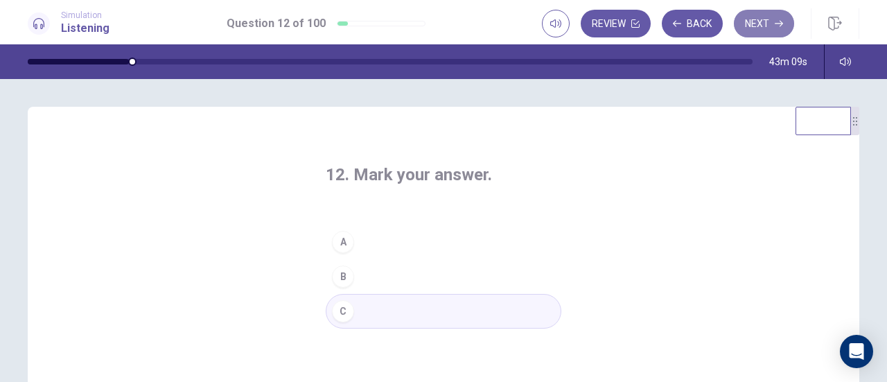
click at [765, 26] on button "Next" at bounding box center [764, 24] width 60 height 28
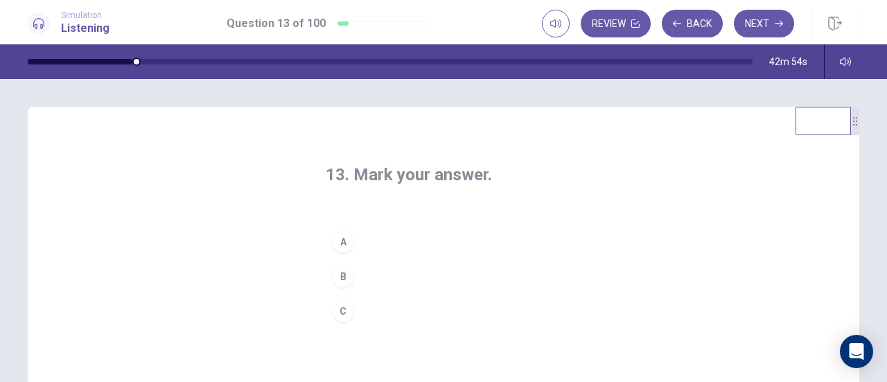
click at [337, 241] on div "A" at bounding box center [343, 242] width 22 height 22
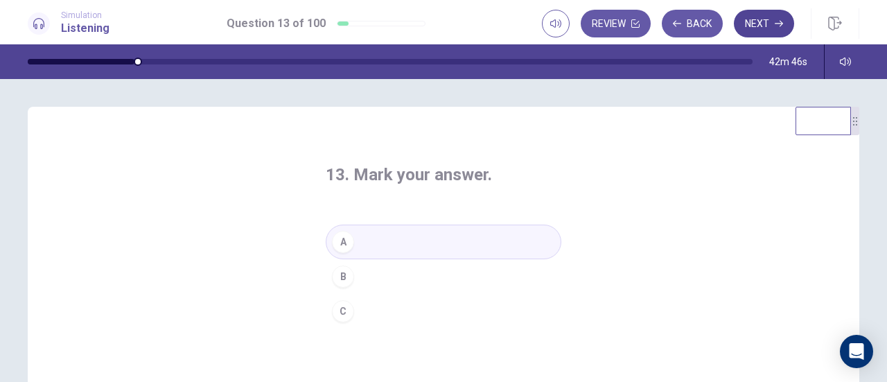
click at [772, 25] on button "Next" at bounding box center [764, 24] width 60 height 28
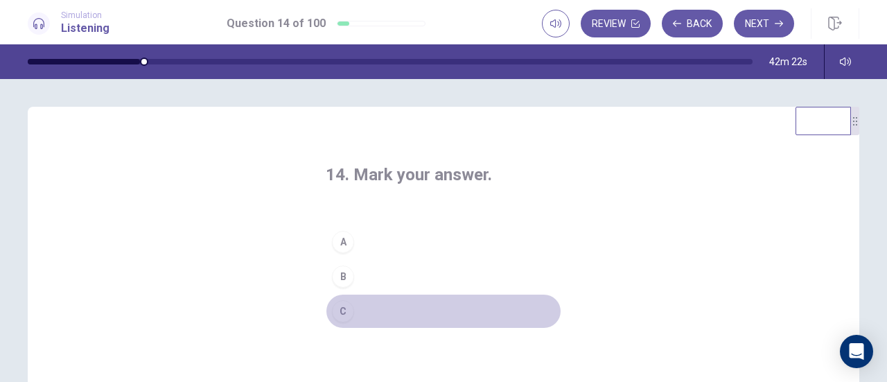
click at [342, 310] on div "C" at bounding box center [343, 311] width 22 height 22
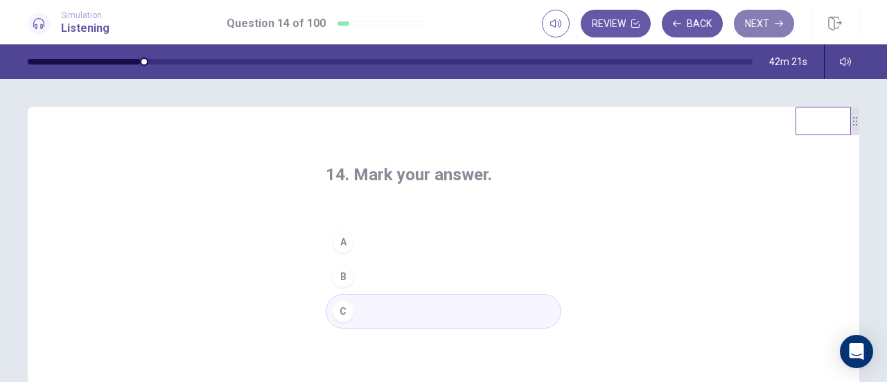
click at [761, 24] on button "Next" at bounding box center [764, 24] width 60 height 28
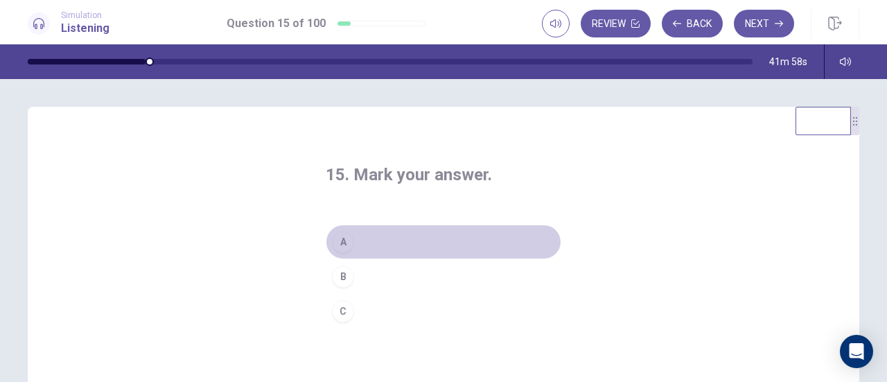
click at [343, 247] on div "A" at bounding box center [343, 242] width 22 height 22
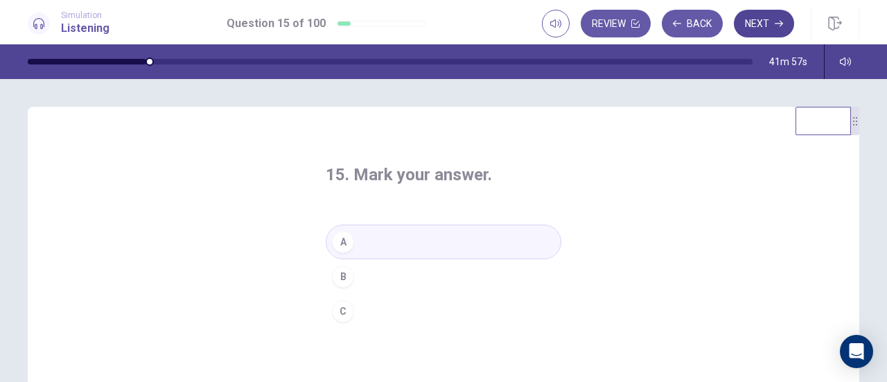
click at [761, 24] on button "Next" at bounding box center [764, 24] width 60 height 28
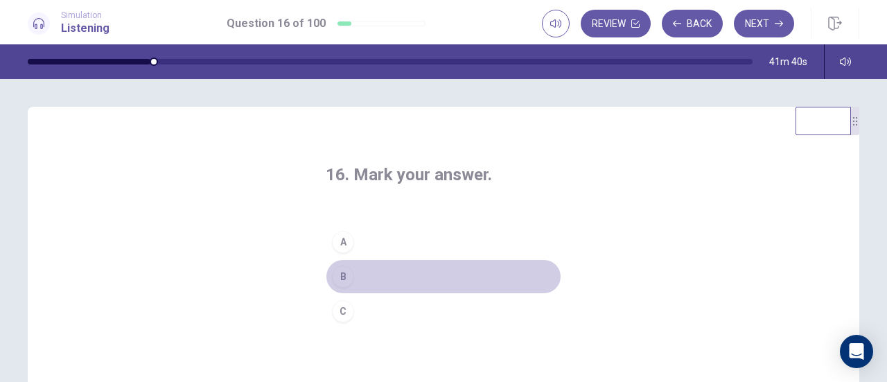
click at [346, 272] on div "B" at bounding box center [343, 277] width 22 height 22
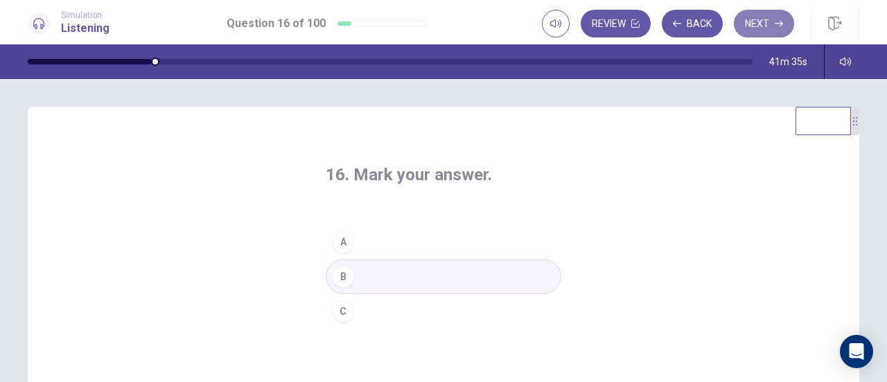
click at [759, 21] on button "Next" at bounding box center [764, 24] width 60 height 28
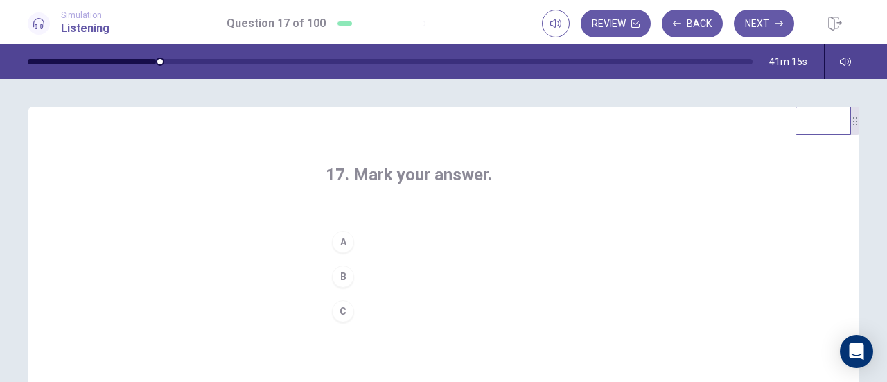
click at [340, 243] on div "A" at bounding box center [343, 242] width 22 height 22
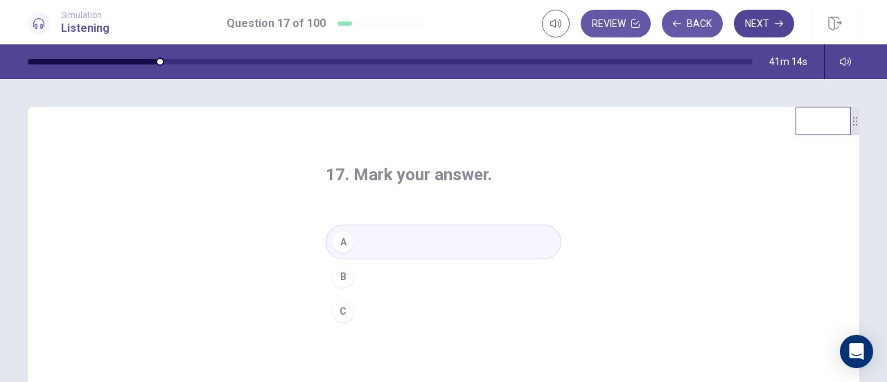
click at [779, 26] on icon "button" at bounding box center [779, 23] width 8 height 8
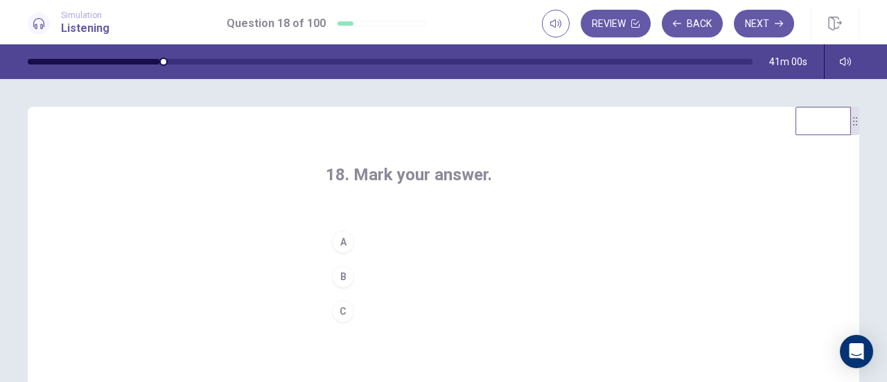
drag, startPoint x: 339, startPoint y: 240, endPoint x: 366, endPoint y: 253, distance: 30.1
click at [338, 241] on div "A" at bounding box center [343, 242] width 22 height 22
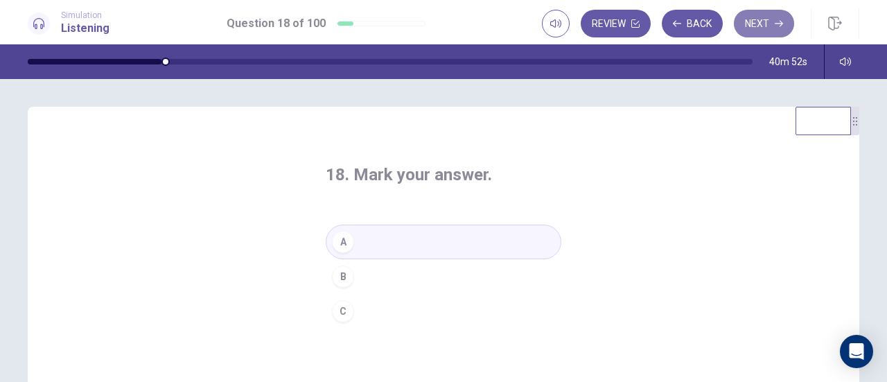
click at [753, 19] on button "Next" at bounding box center [764, 24] width 60 height 28
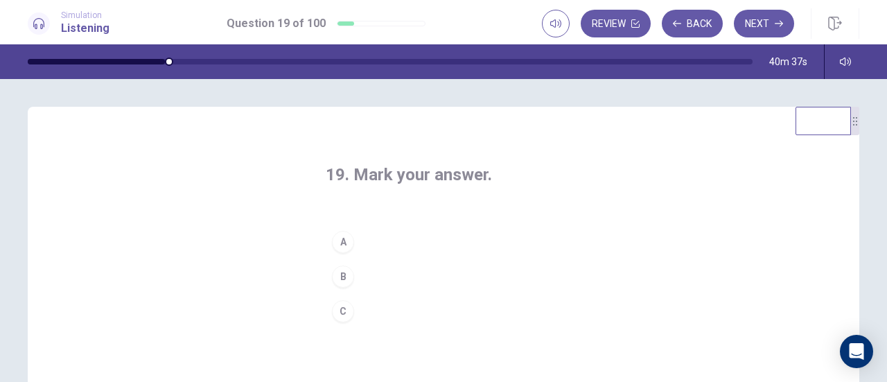
click at [348, 245] on div "A" at bounding box center [343, 242] width 22 height 22
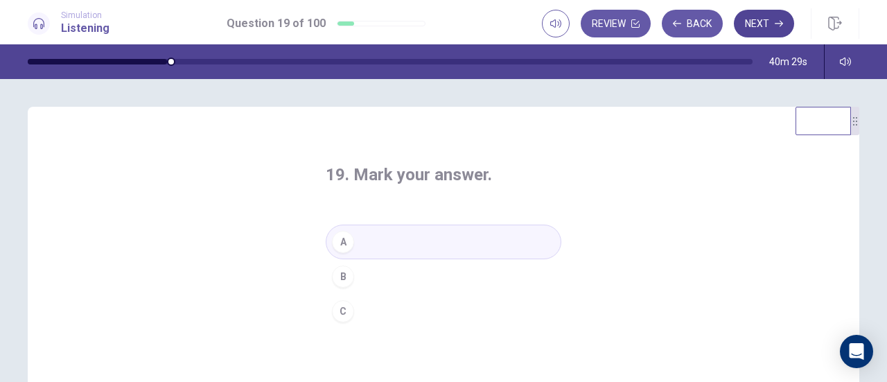
click at [758, 19] on button "Next" at bounding box center [764, 24] width 60 height 28
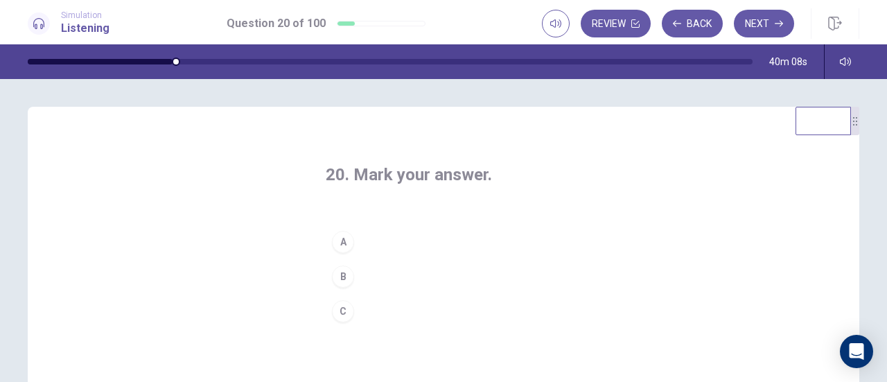
click at [345, 312] on div "C" at bounding box center [343, 311] width 22 height 22
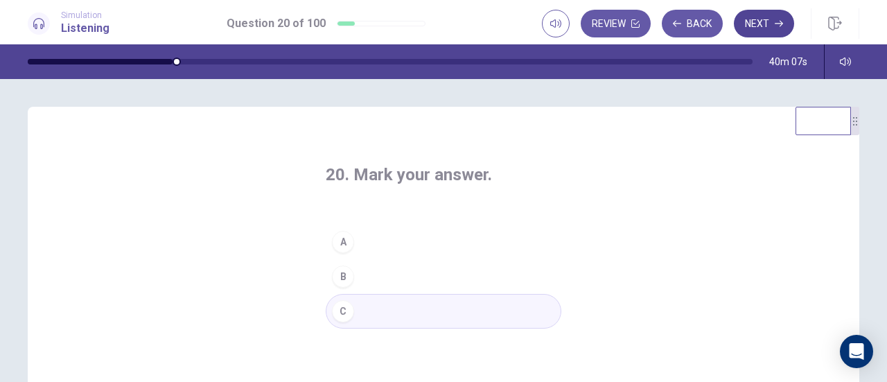
click at [757, 15] on button "Next" at bounding box center [764, 24] width 60 height 28
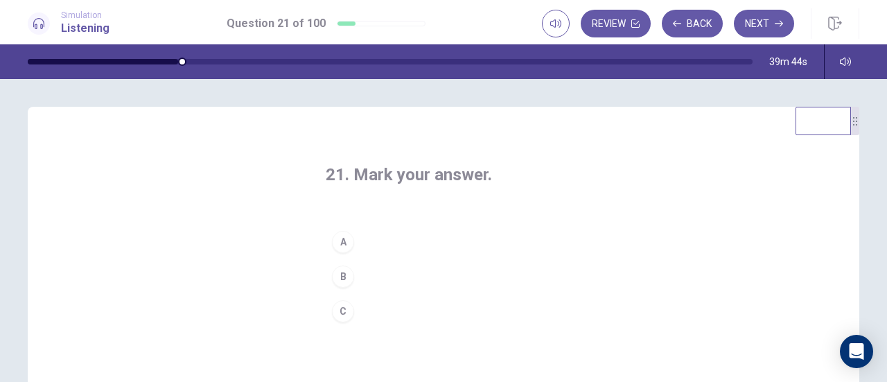
click at [328, 240] on button "A" at bounding box center [444, 242] width 236 height 35
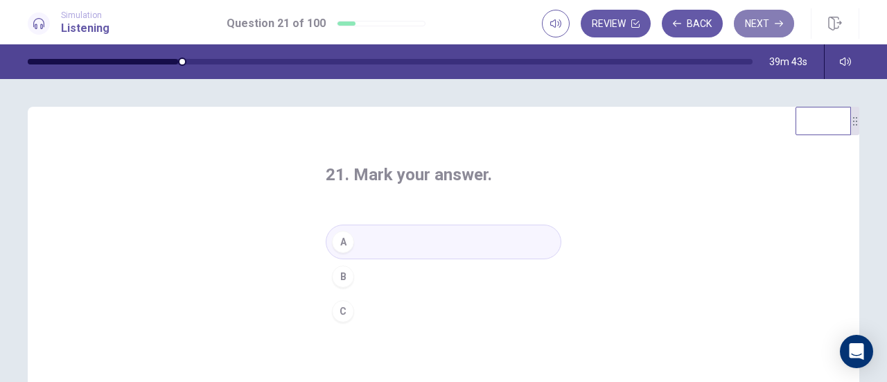
click at [754, 25] on button "Next" at bounding box center [764, 24] width 60 height 28
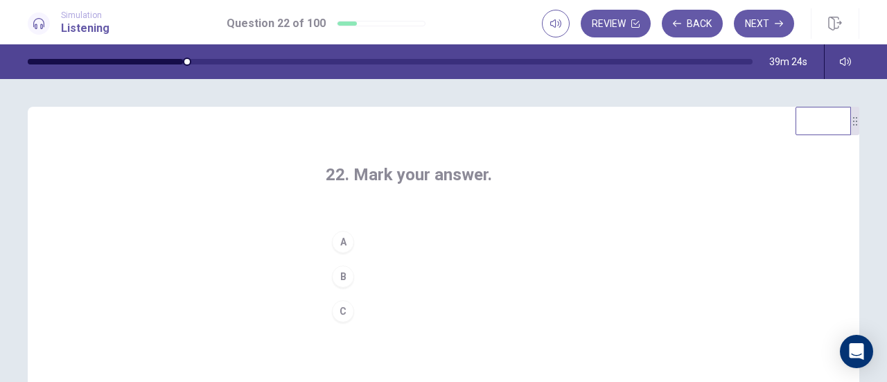
click at [345, 270] on div "B" at bounding box center [343, 277] width 22 height 22
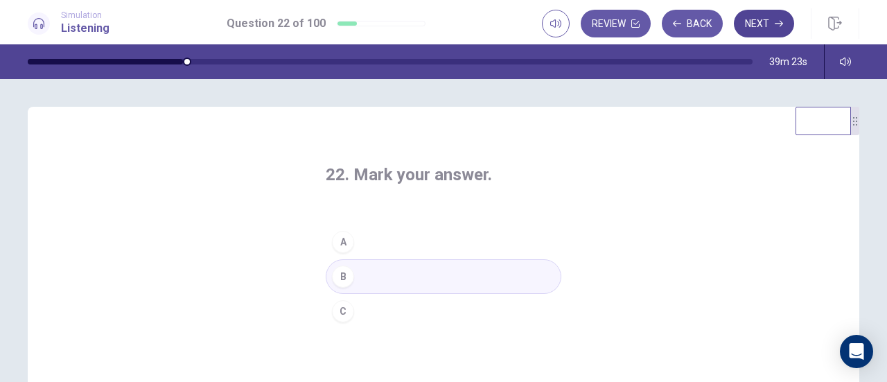
click at [752, 31] on button "Next" at bounding box center [764, 24] width 60 height 28
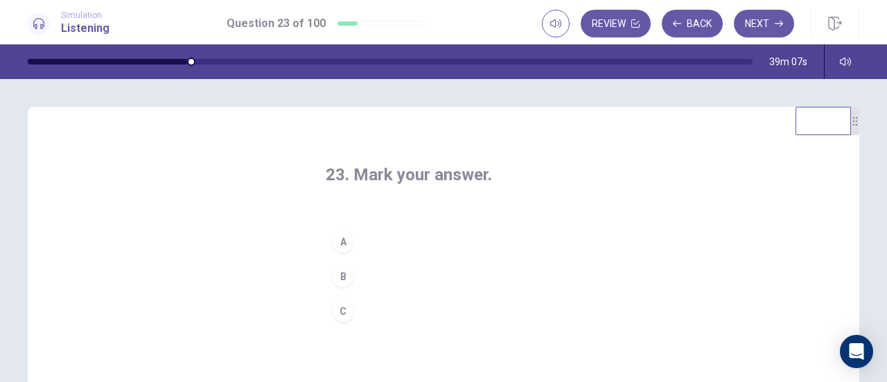
click at [339, 275] on div "B" at bounding box center [343, 277] width 22 height 22
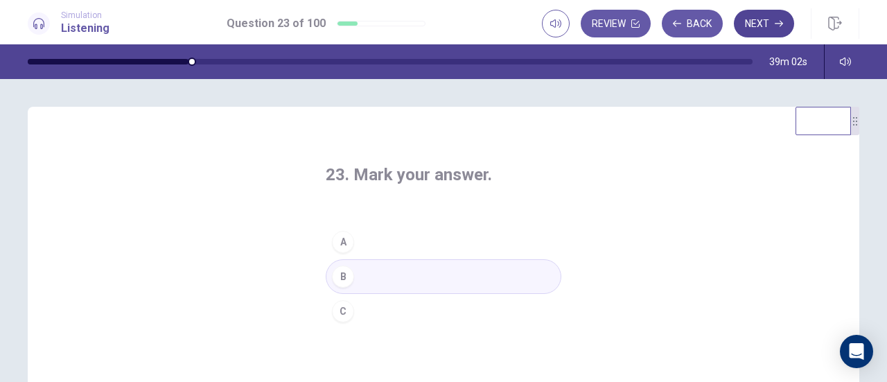
click at [763, 29] on button "Next" at bounding box center [764, 24] width 60 height 28
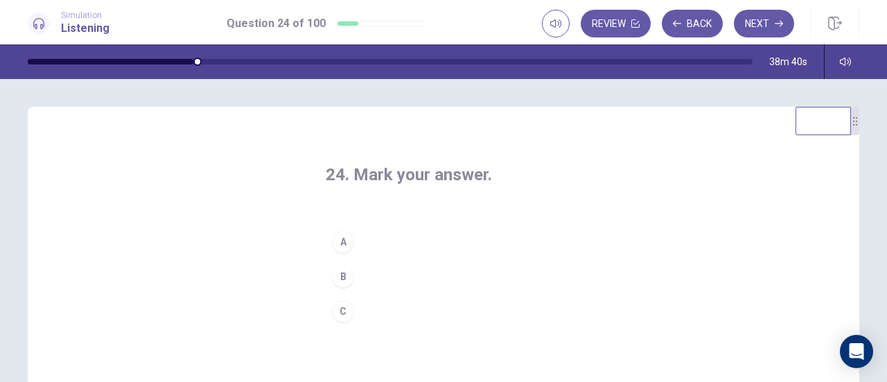
click at [340, 275] on div "B" at bounding box center [343, 277] width 22 height 22
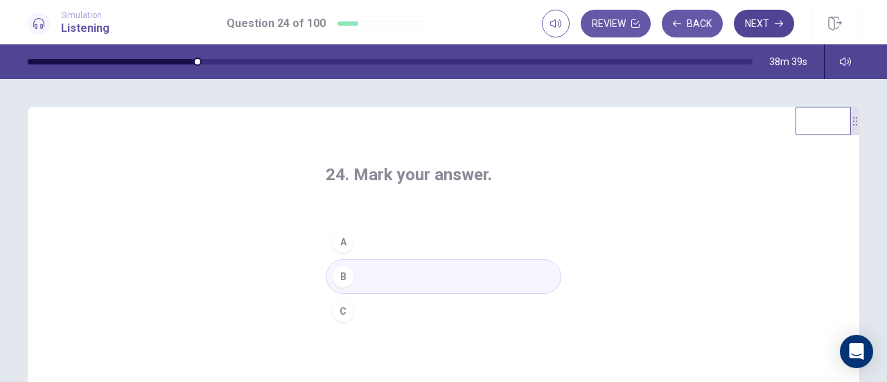
click at [786, 24] on button "Next" at bounding box center [764, 24] width 60 height 28
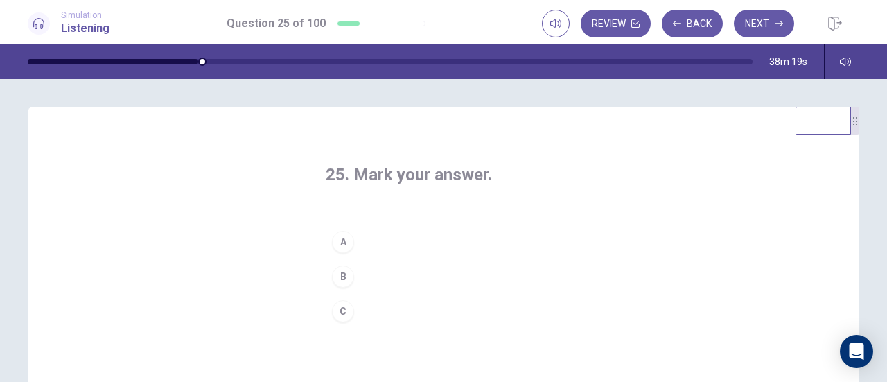
click at [341, 275] on div "B" at bounding box center [343, 277] width 22 height 22
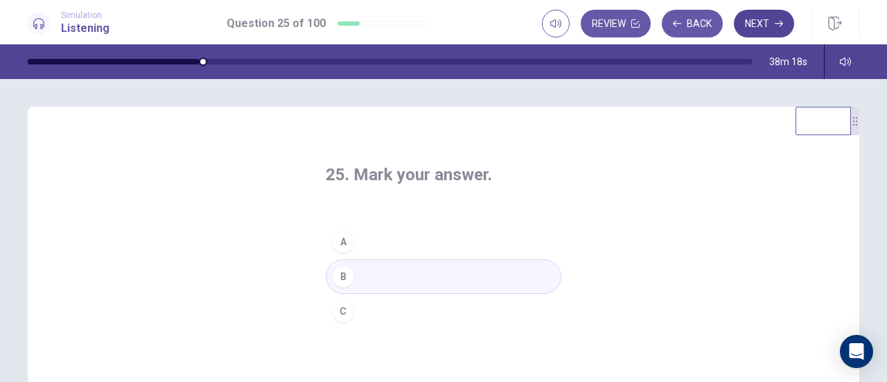
click at [755, 29] on button "Next" at bounding box center [764, 24] width 60 height 28
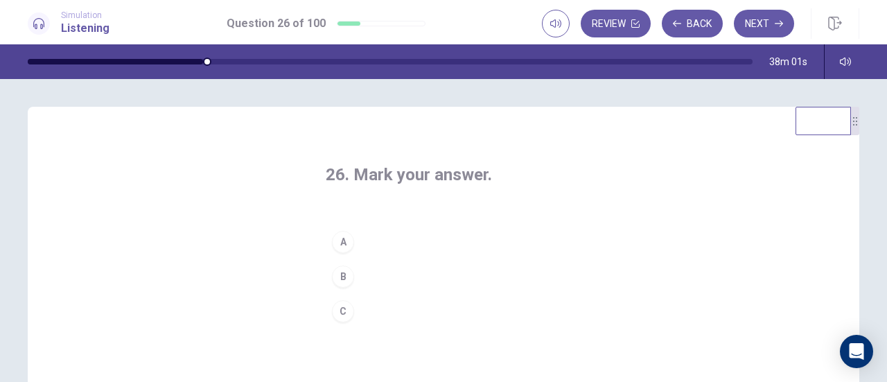
click at [338, 241] on div "A" at bounding box center [343, 242] width 22 height 22
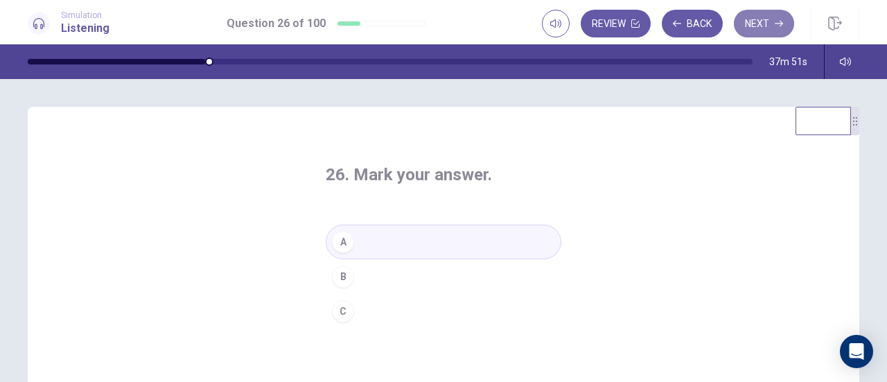
click at [772, 24] on button "Next" at bounding box center [764, 24] width 60 height 28
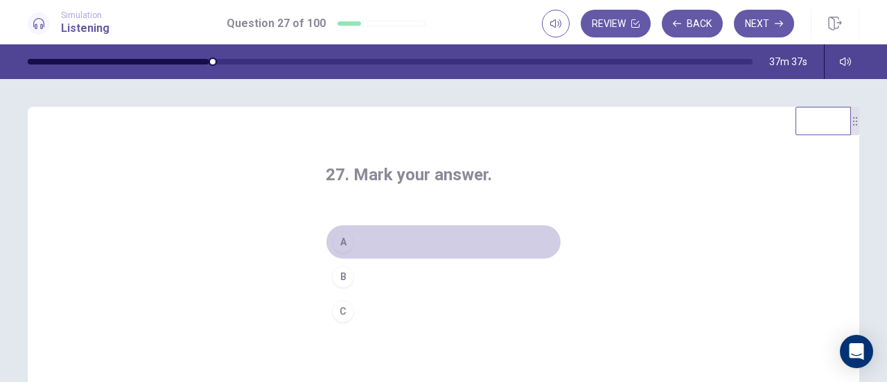
click at [352, 252] on button "A" at bounding box center [444, 242] width 236 height 35
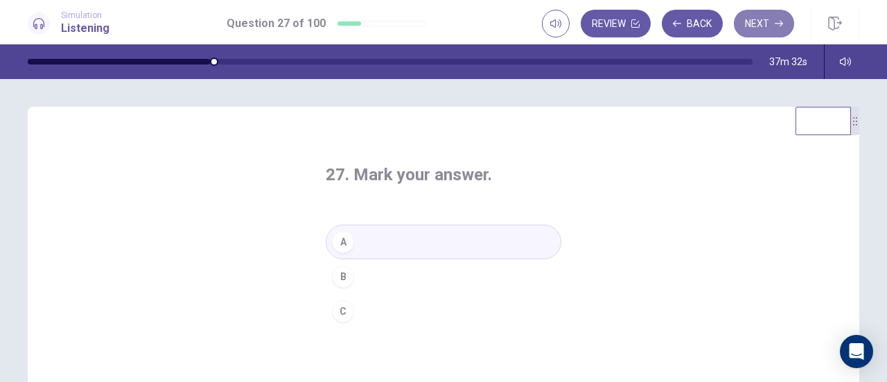
click at [763, 21] on button "Next" at bounding box center [764, 24] width 60 height 28
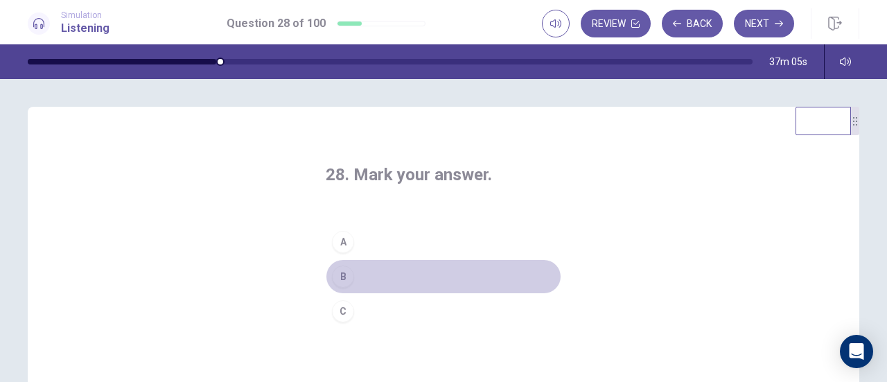
click at [349, 277] on div "B" at bounding box center [343, 277] width 22 height 22
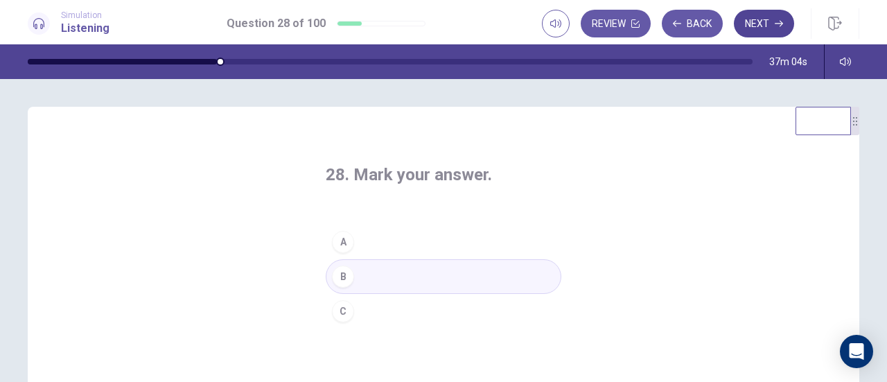
click at [772, 22] on button "Next" at bounding box center [764, 24] width 60 height 28
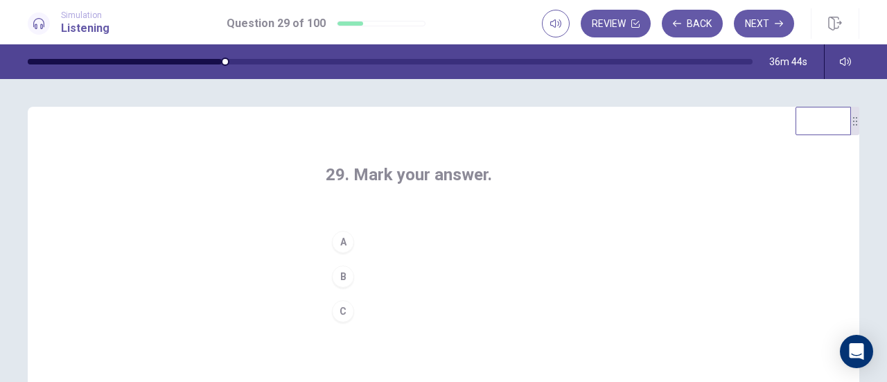
click at [340, 309] on div "C" at bounding box center [343, 311] width 22 height 22
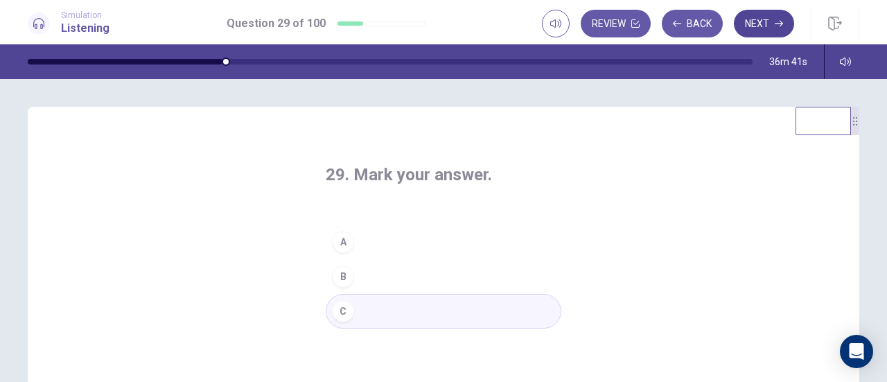
click at [769, 21] on button "Next" at bounding box center [764, 24] width 60 height 28
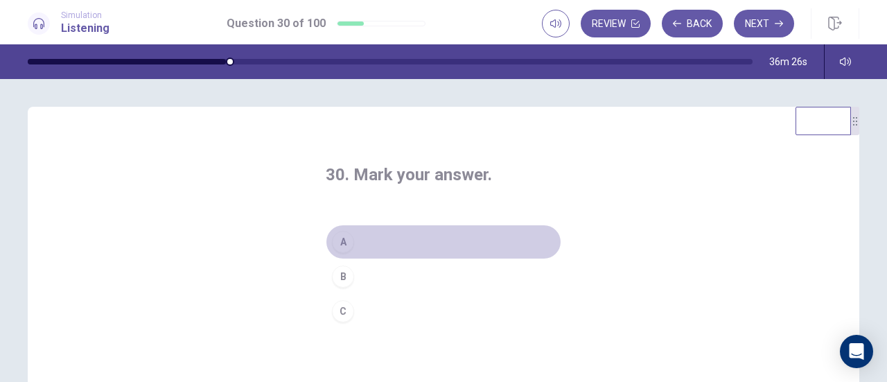
click at [336, 243] on div "A" at bounding box center [343, 242] width 22 height 22
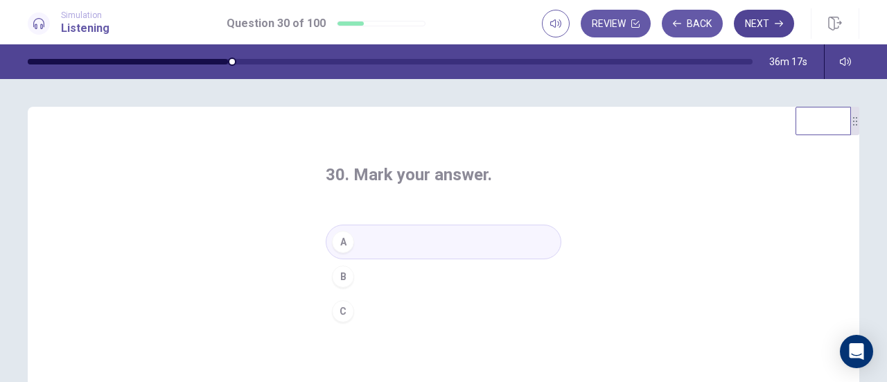
click at [754, 24] on button "Next" at bounding box center [764, 24] width 60 height 28
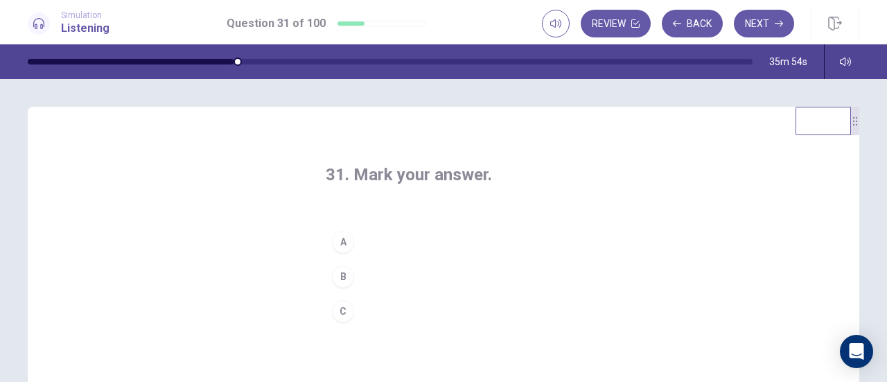
click at [347, 242] on div "A" at bounding box center [343, 242] width 22 height 22
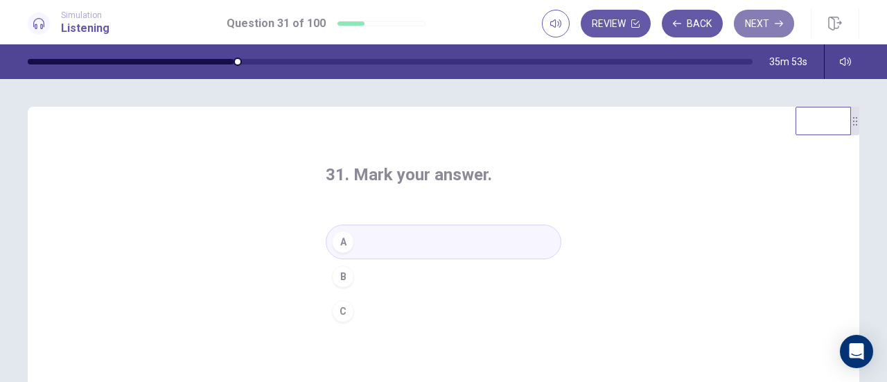
click at [764, 11] on button "Next" at bounding box center [764, 24] width 60 height 28
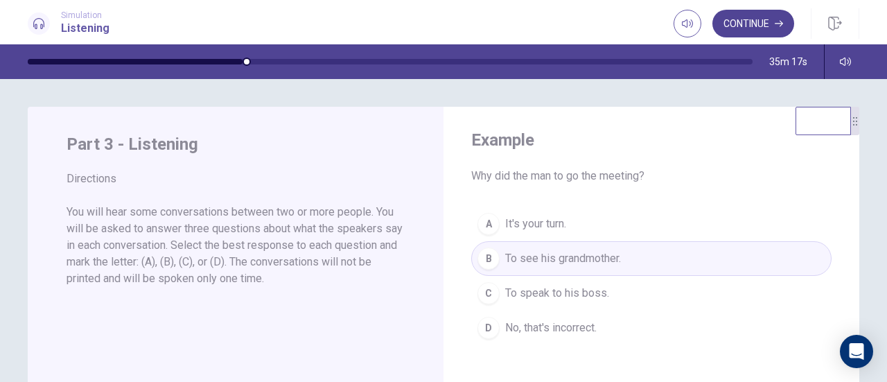
click at [743, 27] on button "Continue" at bounding box center [754, 24] width 82 height 28
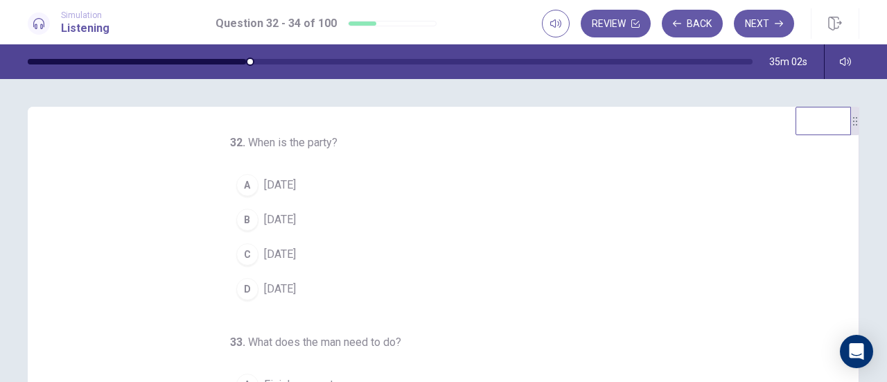
click at [272, 215] on span "This Friday" at bounding box center [280, 219] width 32 height 17
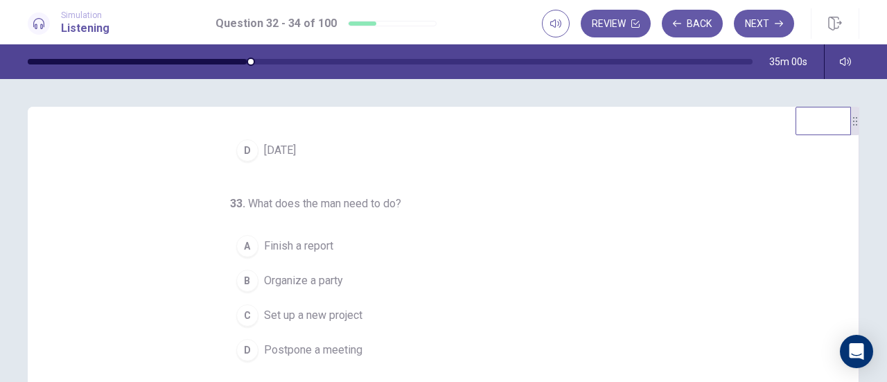
scroll to position [139, 0]
click at [315, 243] on span "Finish a report" at bounding box center [298, 246] width 69 height 17
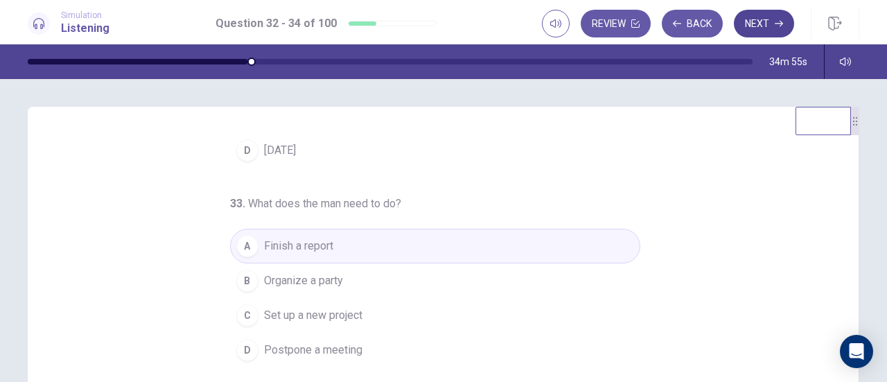
click at [761, 23] on button "Next" at bounding box center [764, 24] width 60 height 28
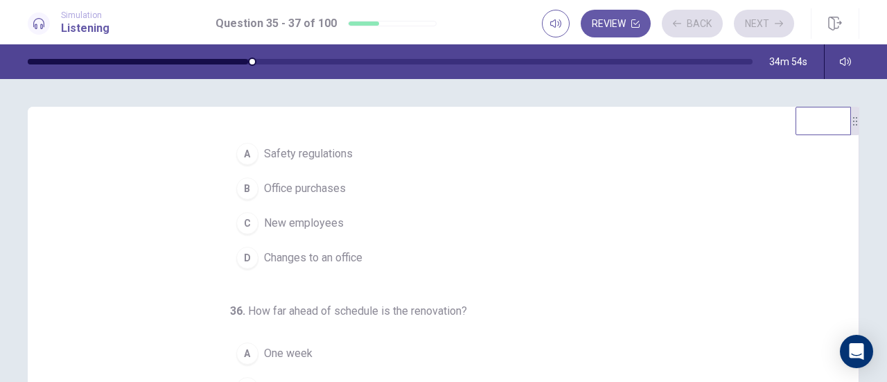
scroll to position [0, 0]
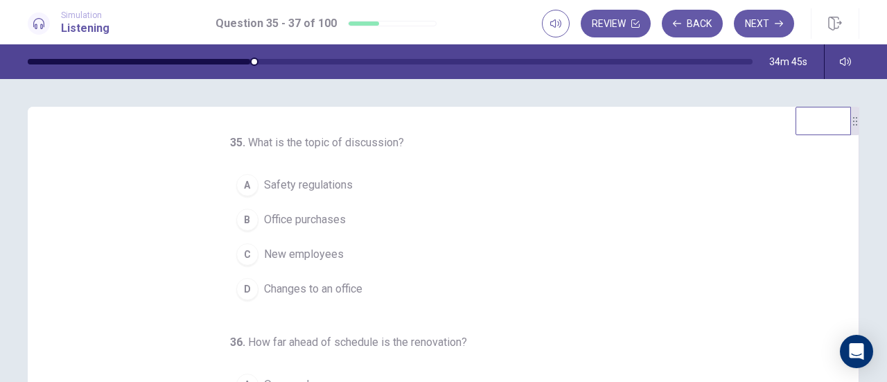
click at [320, 212] on span "Office purchases" at bounding box center [305, 219] width 82 height 17
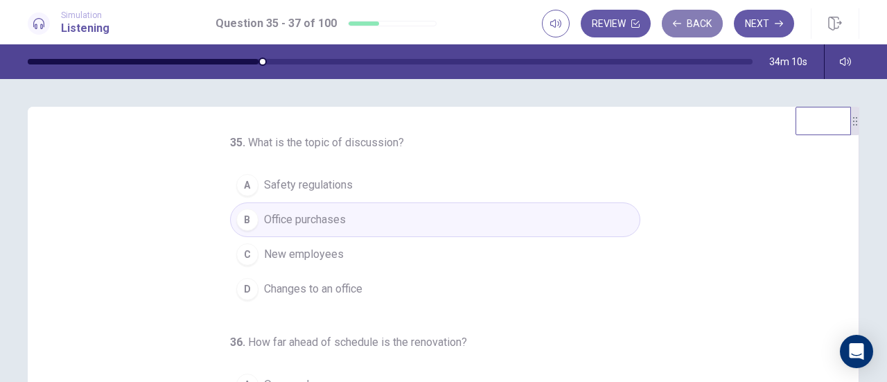
click at [690, 28] on button "Back" at bounding box center [692, 24] width 61 height 28
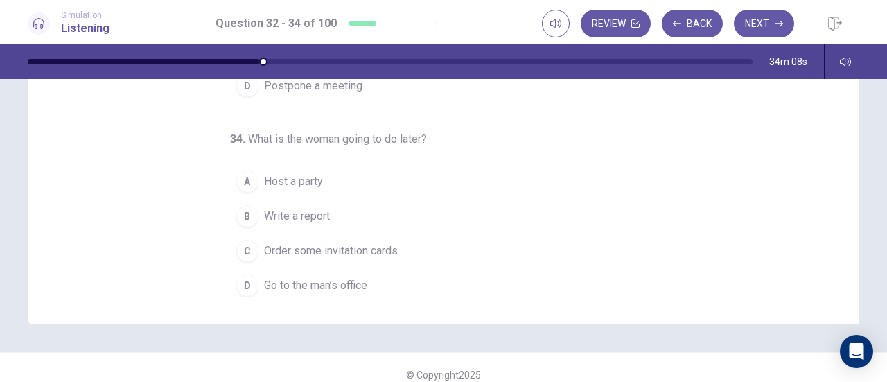
scroll to position [277, 0]
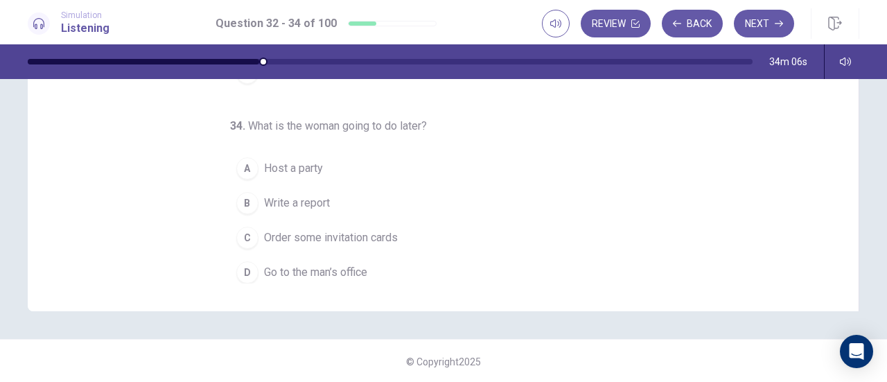
click at [284, 207] on button "B Write a report" at bounding box center [435, 203] width 410 height 35
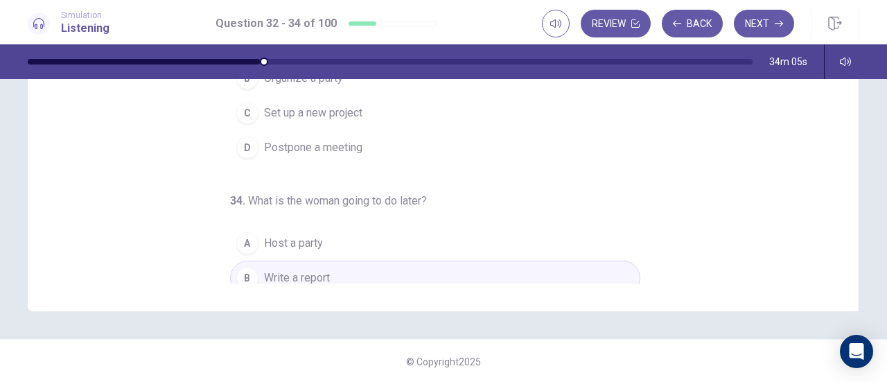
scroll to position [0, 0]
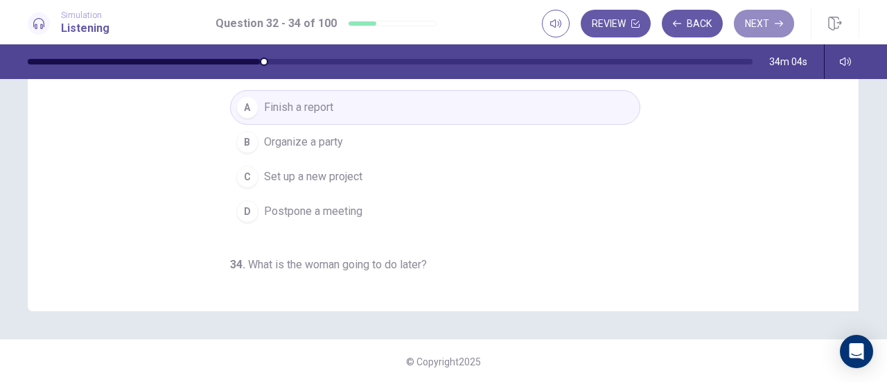
drag, startPoint x: 770, startPoint y: 21, endPoint x: 749, endPoint y: 40, distance: 28.1
click at [768, 21] on button "Next" at bounding box center [764, 24] width 60 height 28
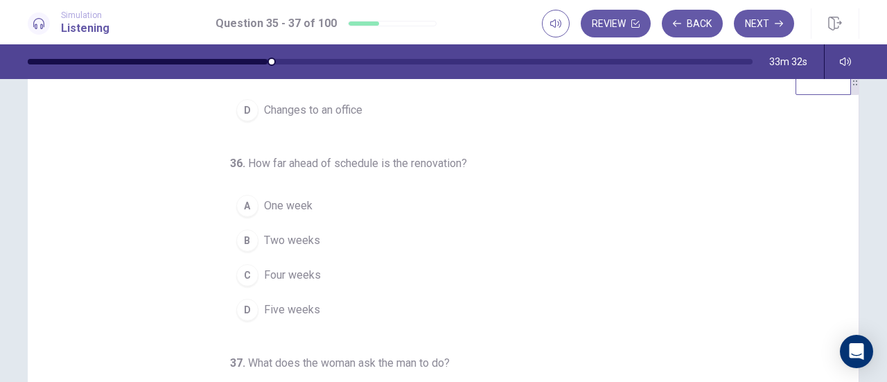
scroll to position [69, 0]
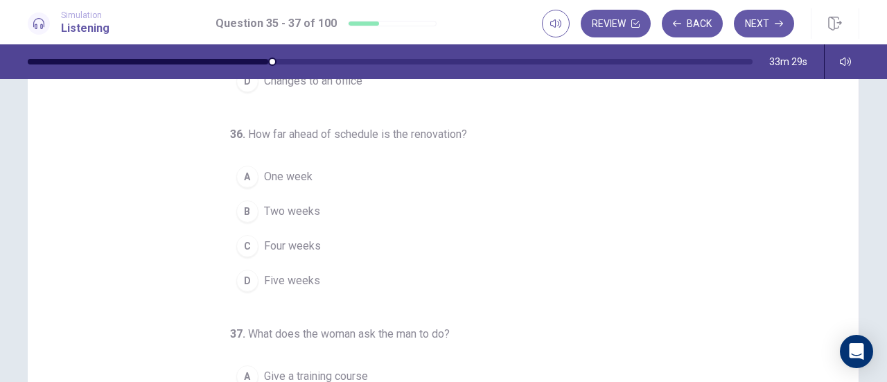
click at [269, 169] on span "One week" at bounding box center [288, 176] width 49 height 17
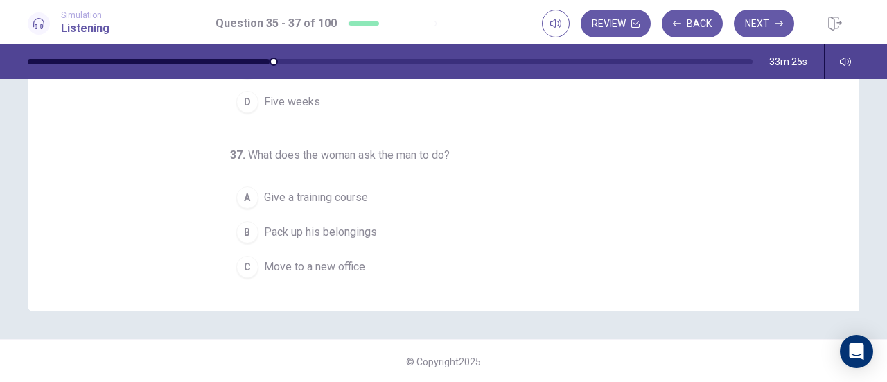
scroll to position [139, 0]
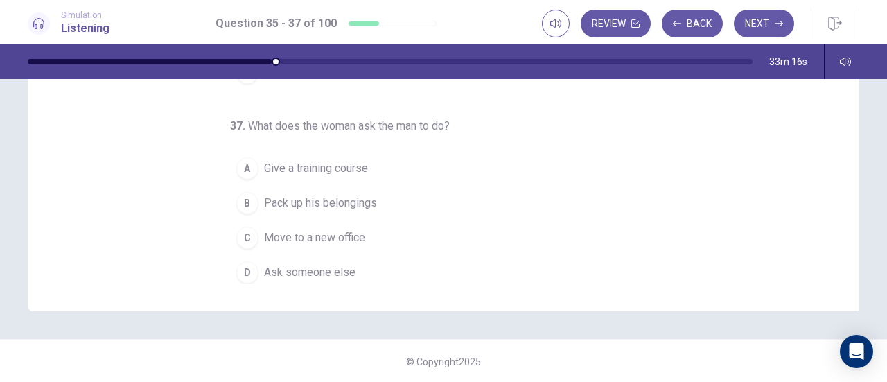
click at [297, 195] on span "Pack up his belongings" at bounding box center [320, 203] width 113 height 17
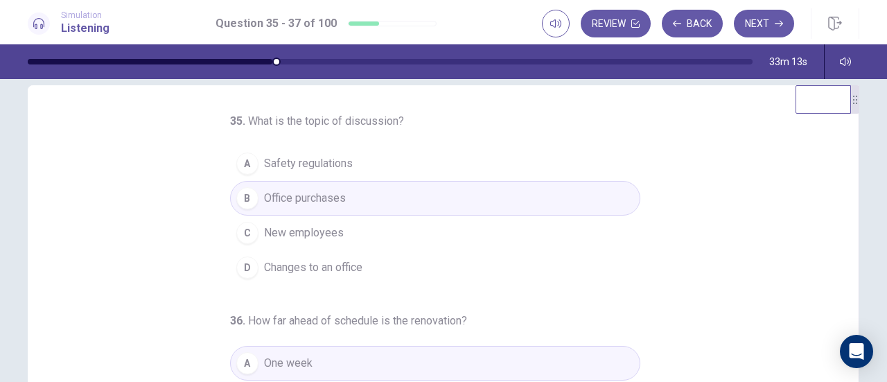
scroll to position [0, 0]
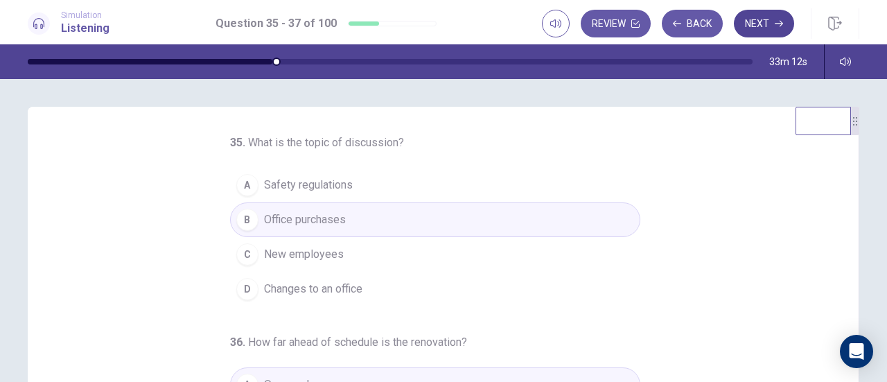
click at [771, 16] on button "Next" at bounding box center [764, 24] width 60 height 28
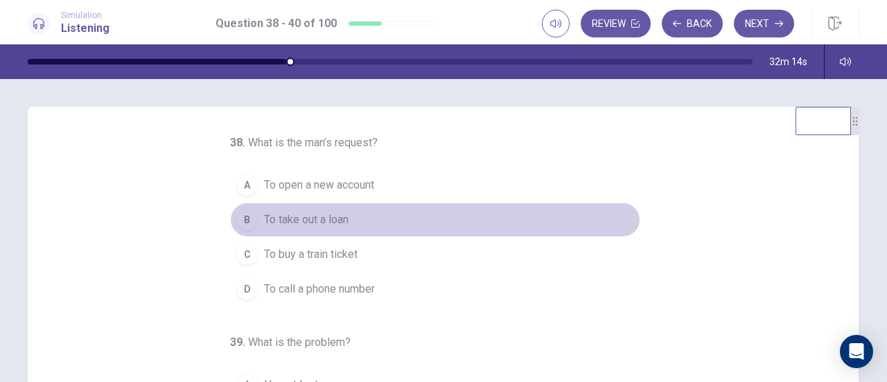
click at [313, 218] on span "To take out a loan" at bounding box center [306, 219] width 85 height 17
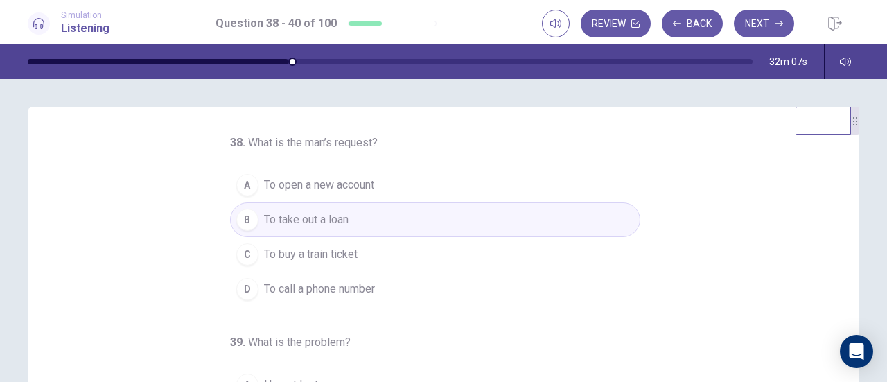
scroll to position [139, 0]
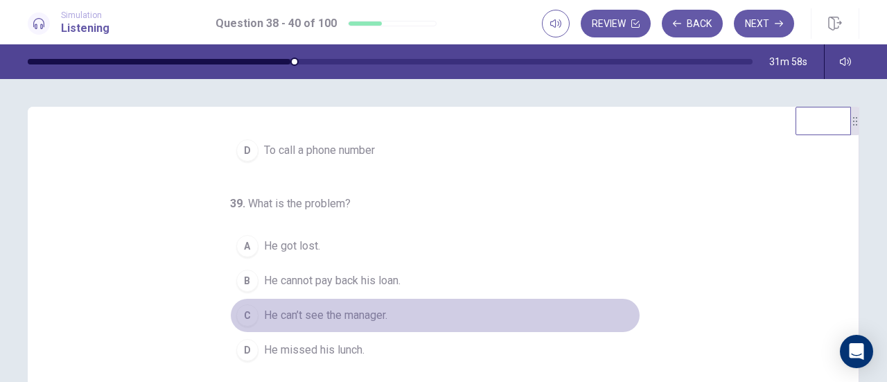
click at [241, 313] on div "C" at bounding box center [247, 315] width 22 height 22
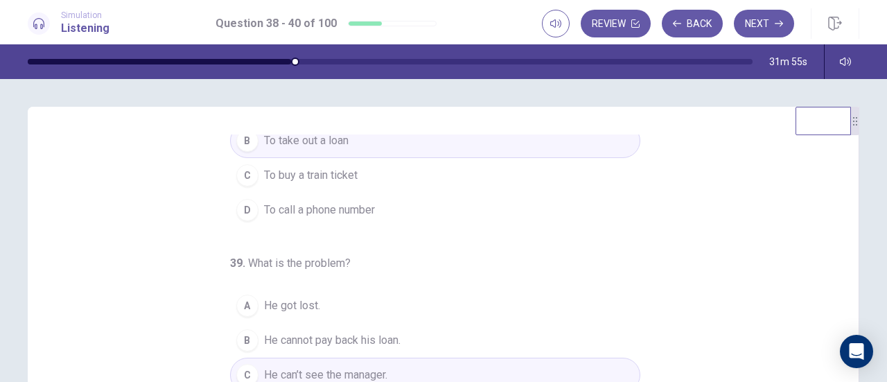
scroll to position [0, 0]
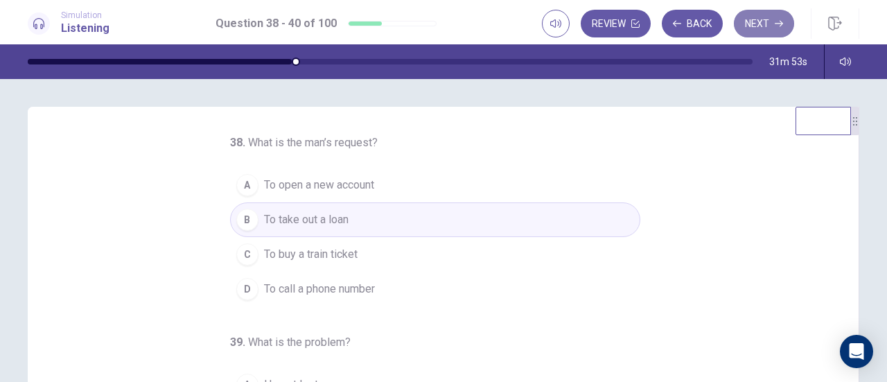
click at [764, 28] on button "Next" at bounding box center [764, 24] width 60 height 28
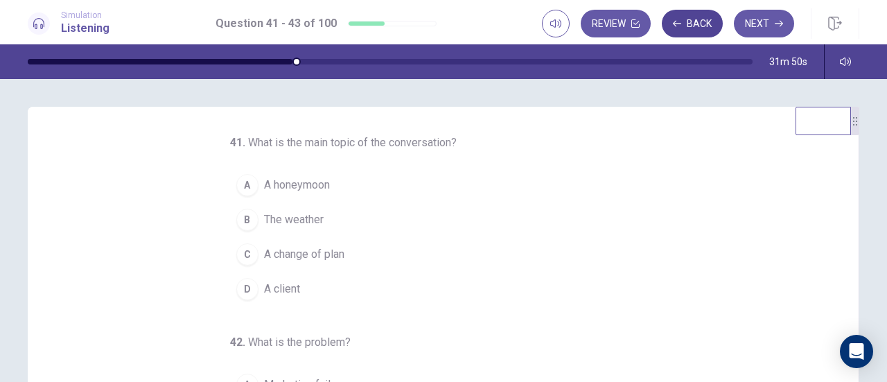
click at [697, 20] on button "Back" at bounding box center [692, 24] width 61 height 28
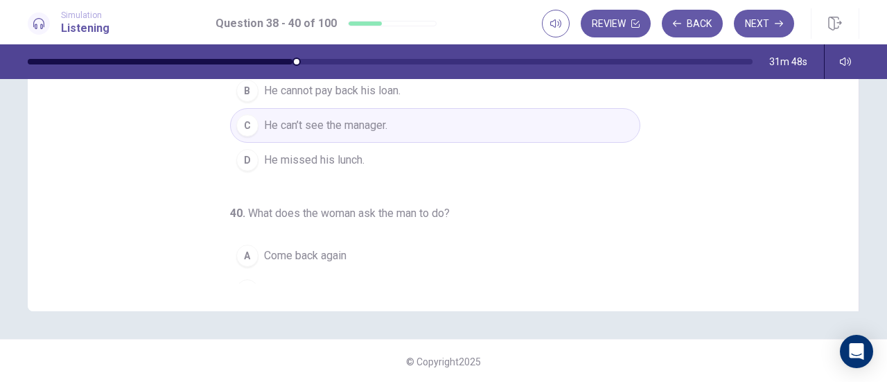
scroll to position [139, 0]
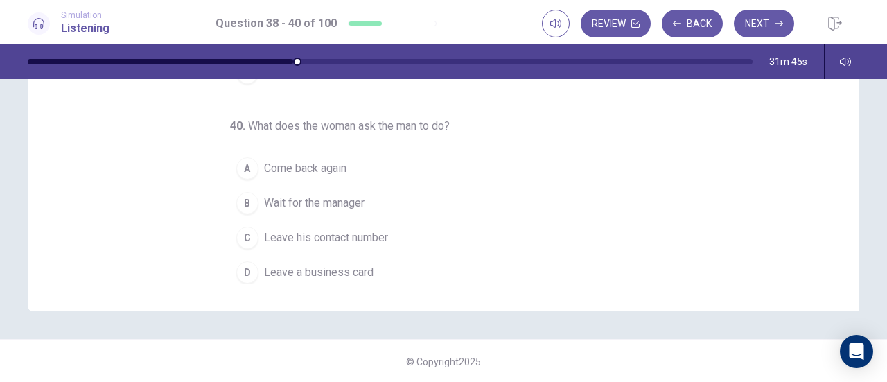
click at [374, 229] on span "Leave his contact number" at bounding box center [326, 237] width 124 height 17
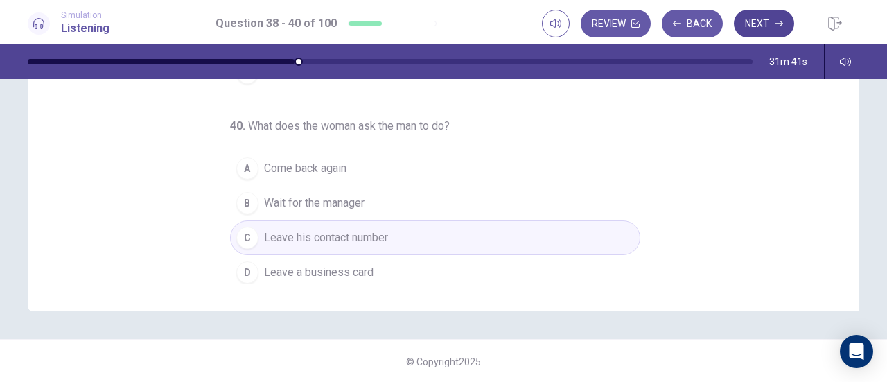
click at [763, 23] on button "Next" at bounding box center [764, 24] width 60 height 28
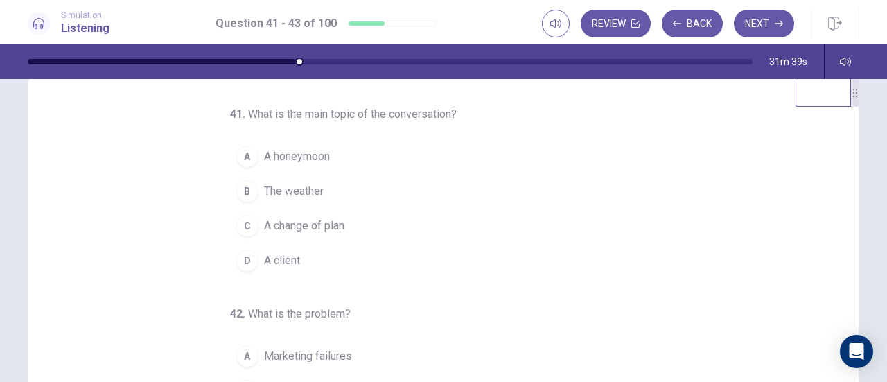
scroll to position [0, 0]
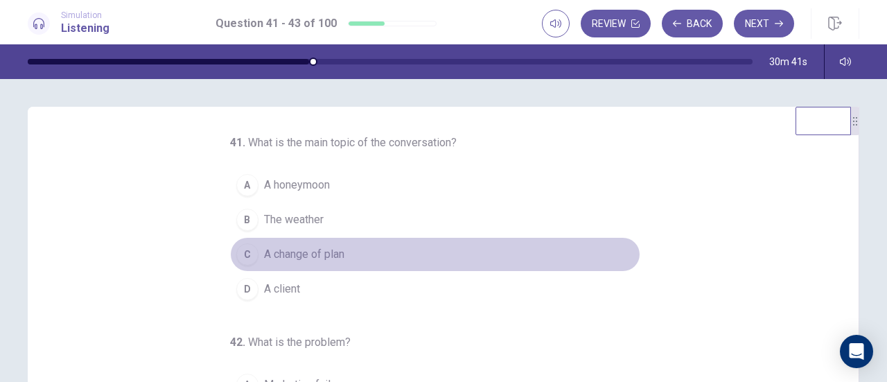
click at [234, 243] on button "C A change of plan" at bounding box center [435, 254] width 410 height 35
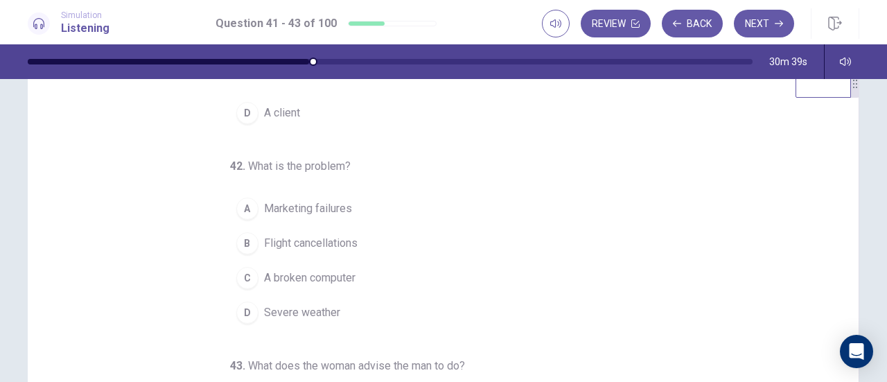
scroll to position [69, 0]
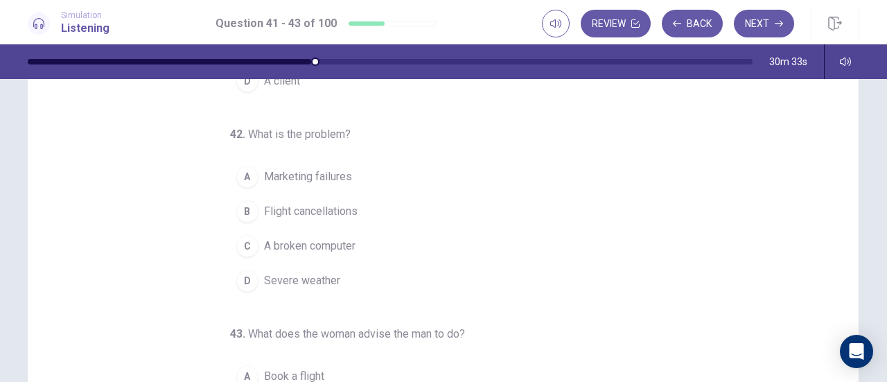
click at [239, 168] on div "A" at bounding box center [247, 177] width 22 height 22
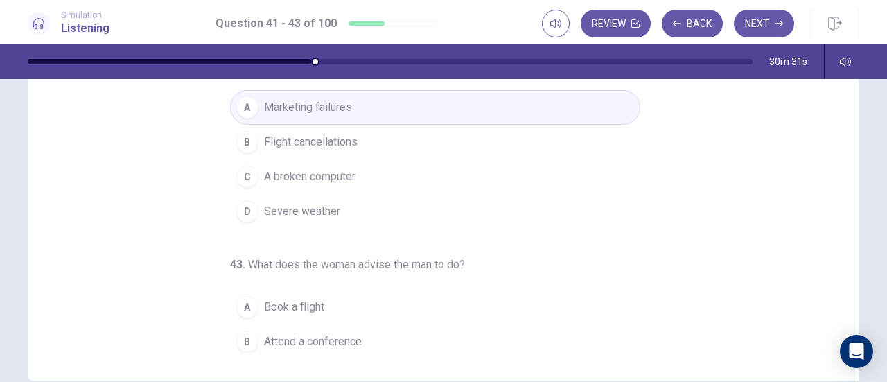
scroll to position [139, 0]
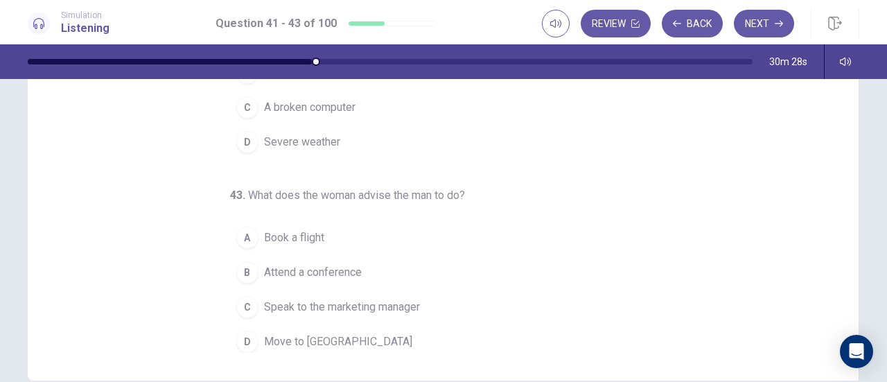
click at [247, 313] on button "C Speak to the marketing manager" at bounding box center [435, 307] width 410 height 35
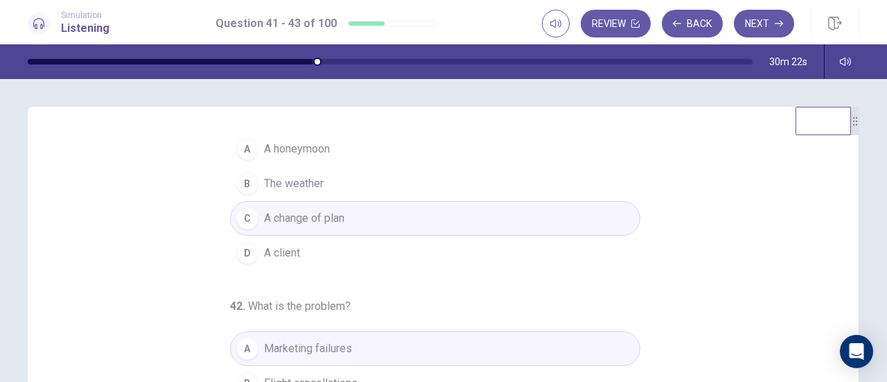
scroll to position [0, 0]
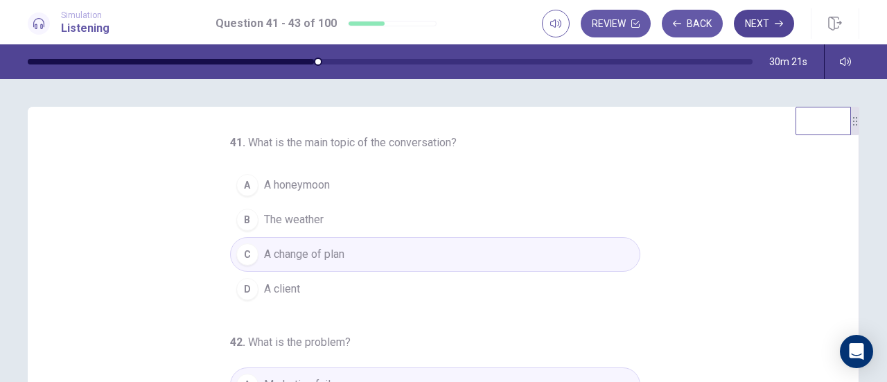
click at [752, 24] on button "Next" at bounding box center [764, 24] width 60 height 28
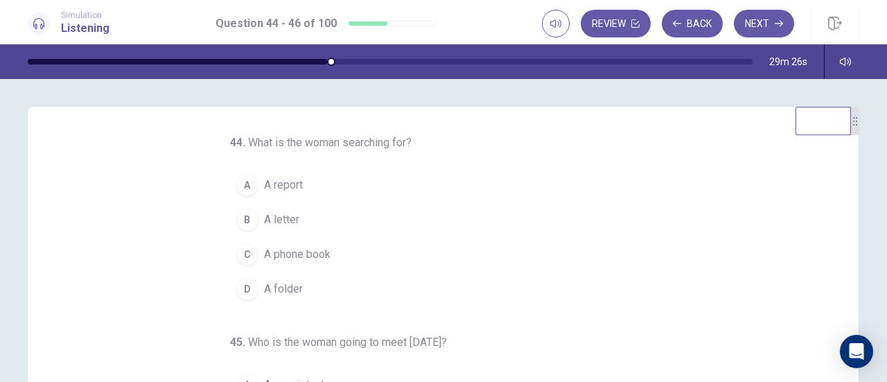
click at [265, 292] on span "A folder" at bounding box center [283, 289] width 39 height 17
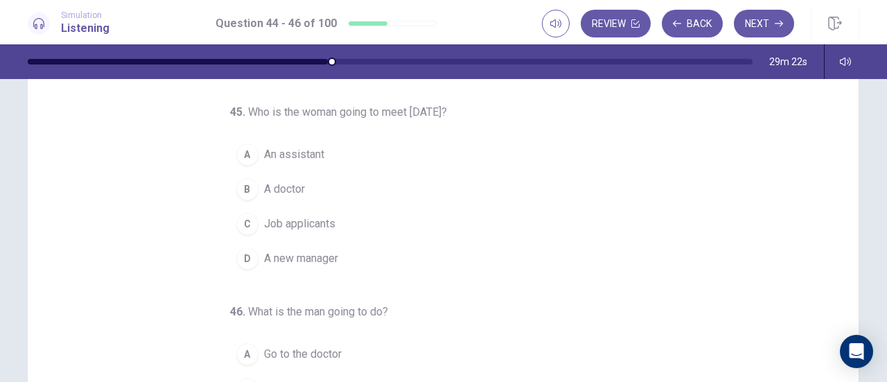
scroll to position [69, 0]
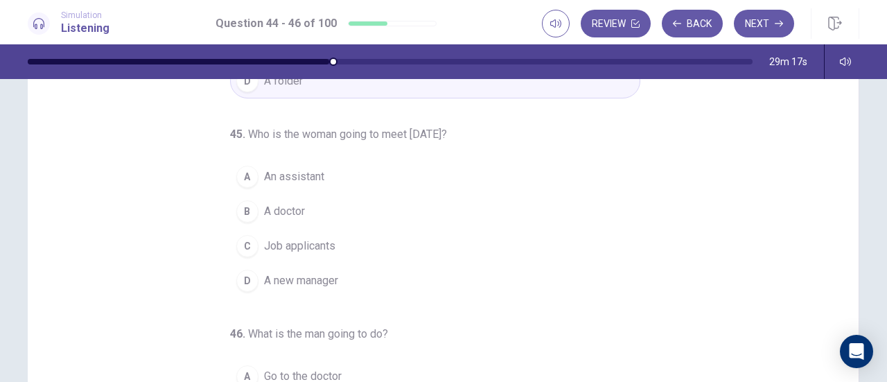
click at [295, 238] on span "Job applicants" at bounding box center [299, 246] width 71 height 17
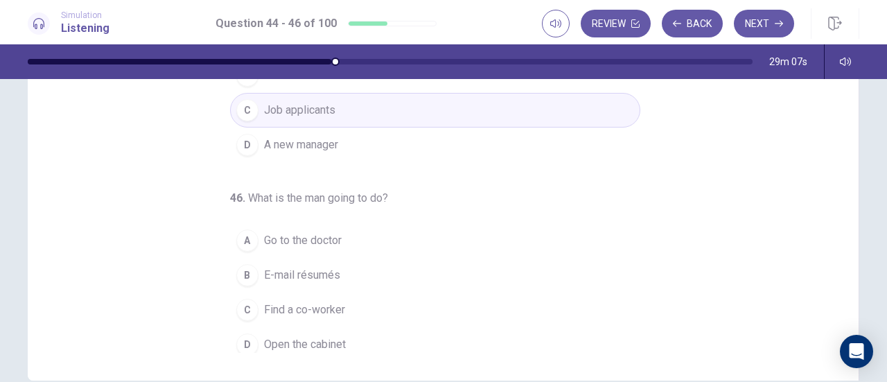
scroll to position [139, 0]
click at [326, 229] on span "Go to the doctor" at bounding box center [303, 237] width 78 height 17
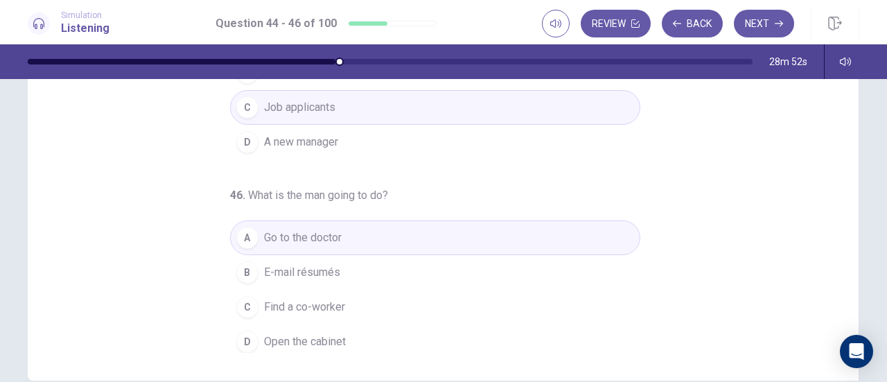
click at [352, 272] on button "B E-mail résumés" at bounding box center [435, 272] width 410 height 35
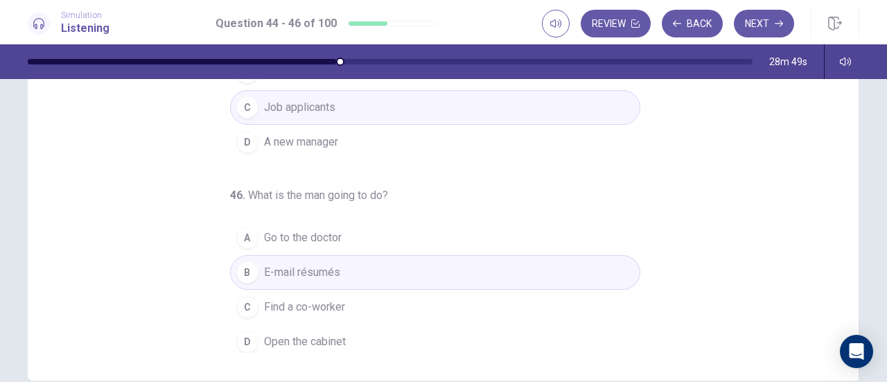
scroll to position [0, 0]
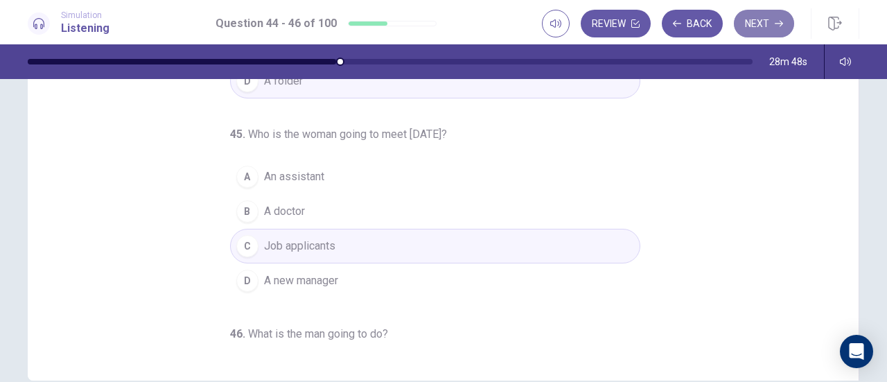
click at [768, 24] on button "Next" at bounding box center [764, 24] width 60 height 28
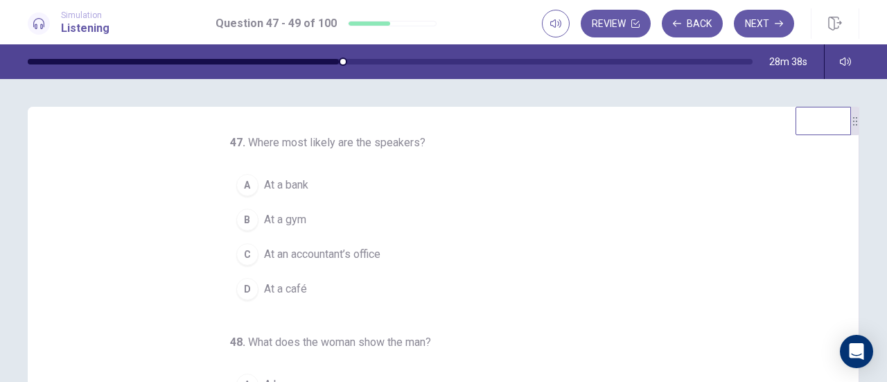
scroll to position [139, 0]
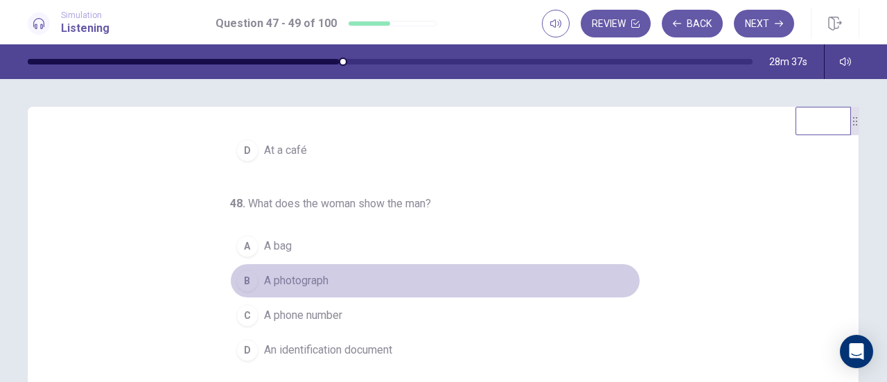
click at [625, 281] on button "B A photograph" at bounding box center [435, 280] width 410 height 35
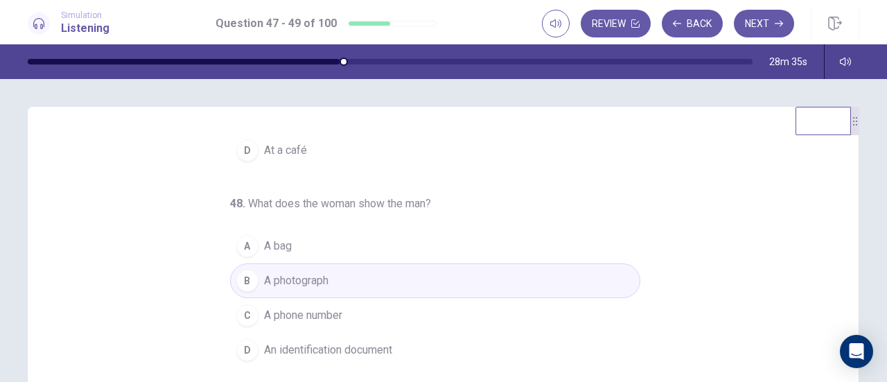
scroll to position [0, 0]
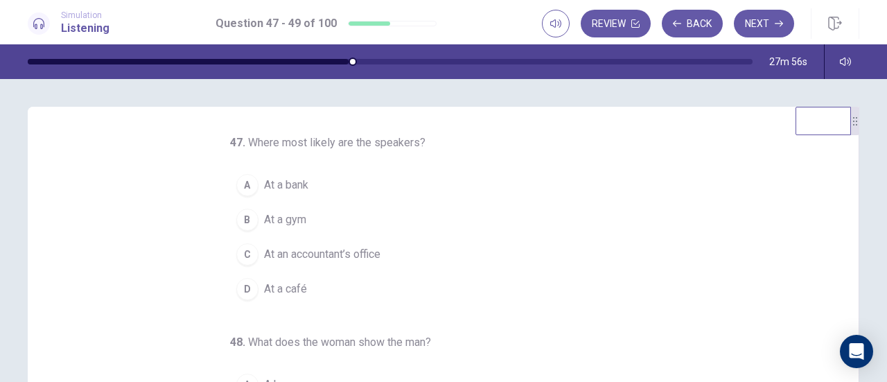
click at [281, 187] on span "At a bank" at bounding box center [286, 185] width 44 height 17
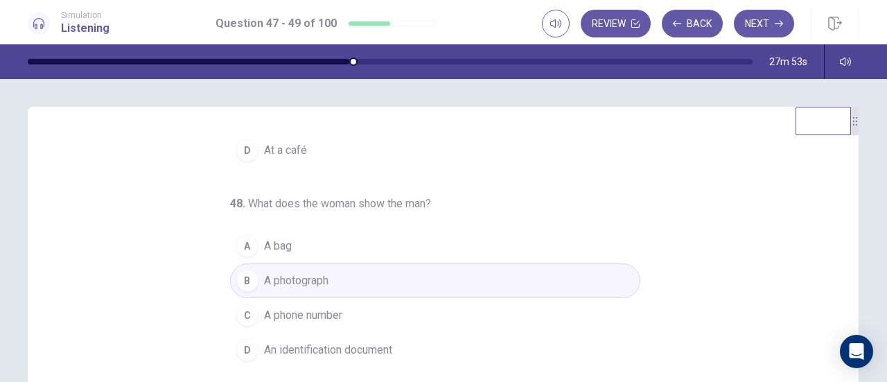
scroll to position [139, 0]
click at [384, 333] on button "D An identification document" at bounding box center [435, 350] width 410 height 35
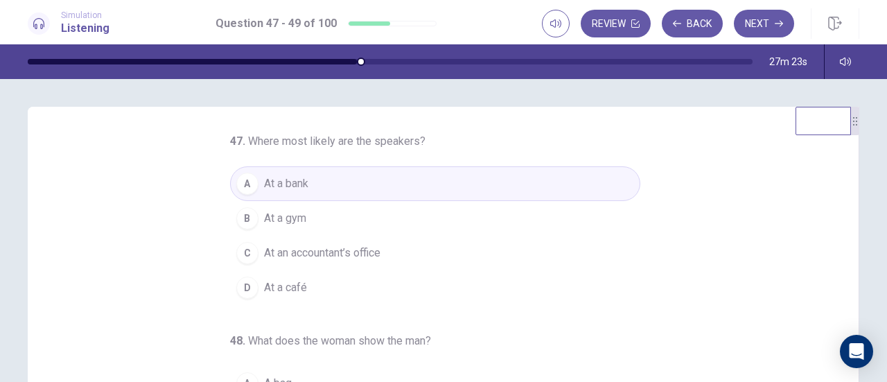
scroll to position [0, 0]
drag, startPoint x: 731, startPoint y: 8, endPoint x: 571, endPoint y: 63, distance: 169.5
click at [757, 23] on button "Next" at bounding box center [764, 24] width 60 height 28
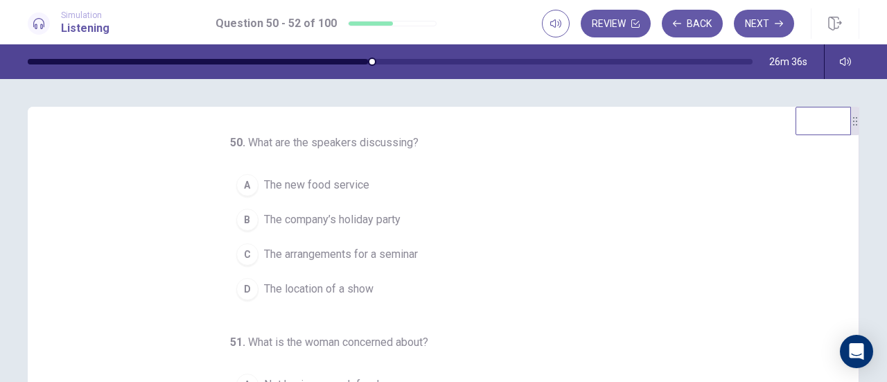
click at [380, 254] on span "The arrangements for a seminar" at bounding box center [341, 254] width 154 height 17
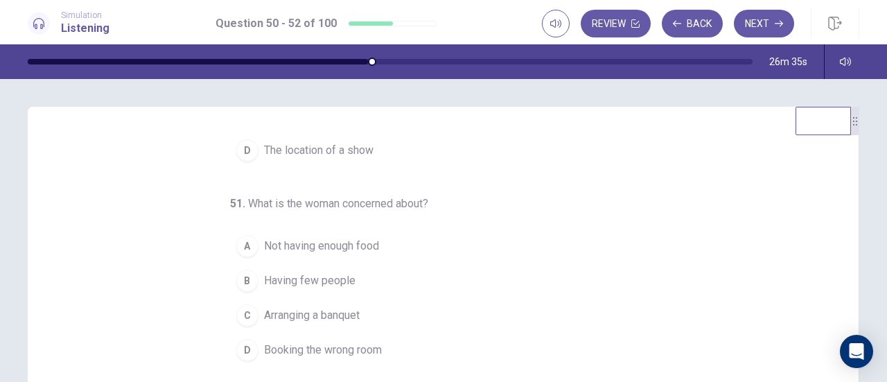
scroll to position [139, 0]
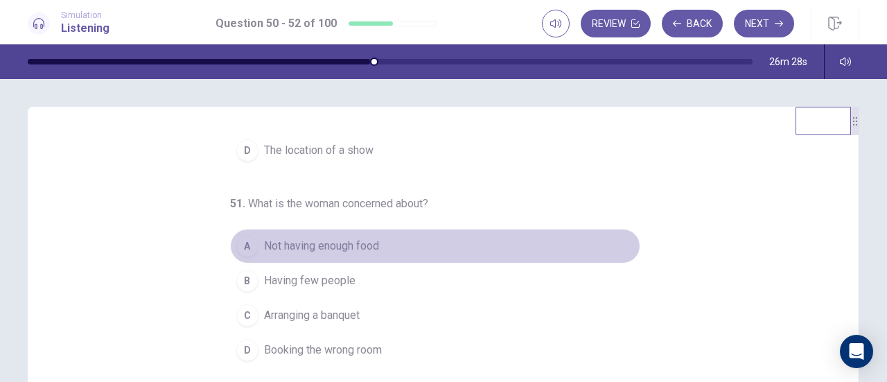
click at [349, 245] on span "Not having enough food" at bounding box center [321, 246] width 115 height 17
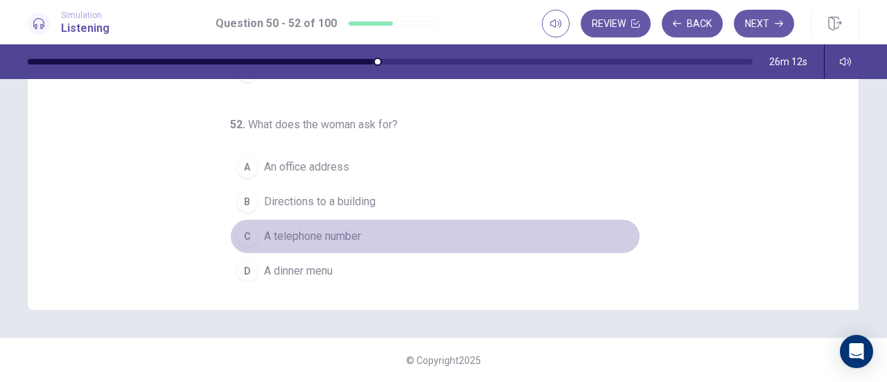
click at [254, 230] on button "C A telephone number" at bounding box center [435, 236] width 410 height 35
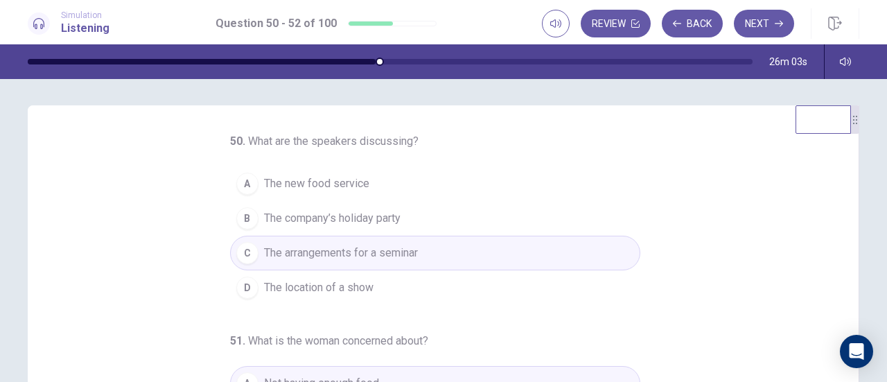
scroll to position [0, 0]
click at [756, 30] on button "Next" at bounding box center [764, 24] width 60 height 28
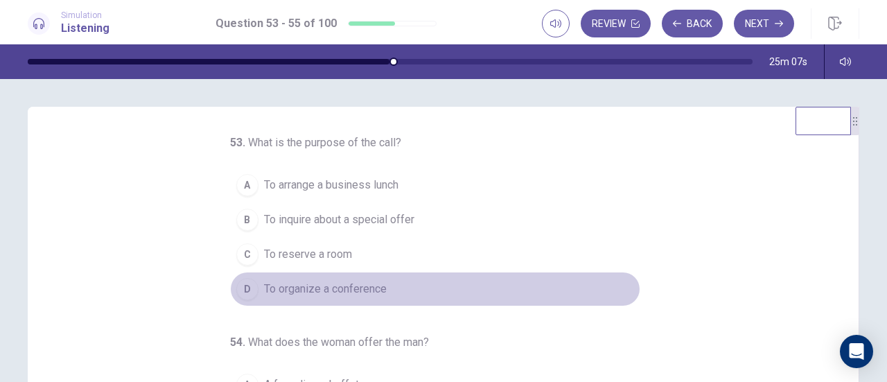
click at [340, 286] on span "To organize a conference" at bounding box center [325, 289] width 123 height 17
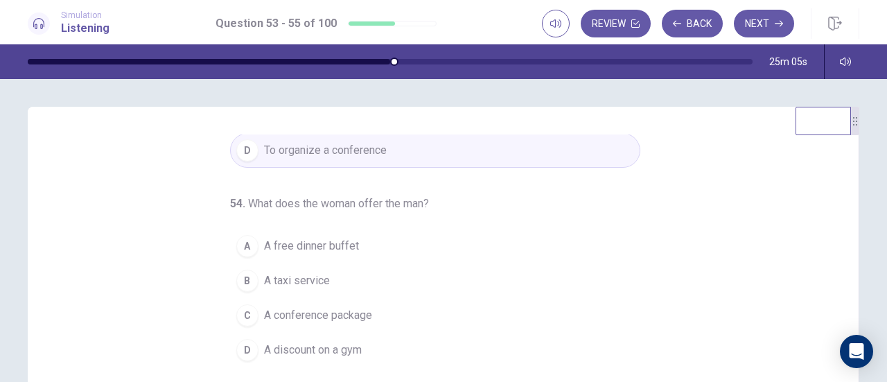
scroll to position [139, 0]
click at [355, 313] on span "A conference package" at bounding box center [318, 315] width 108 height 17
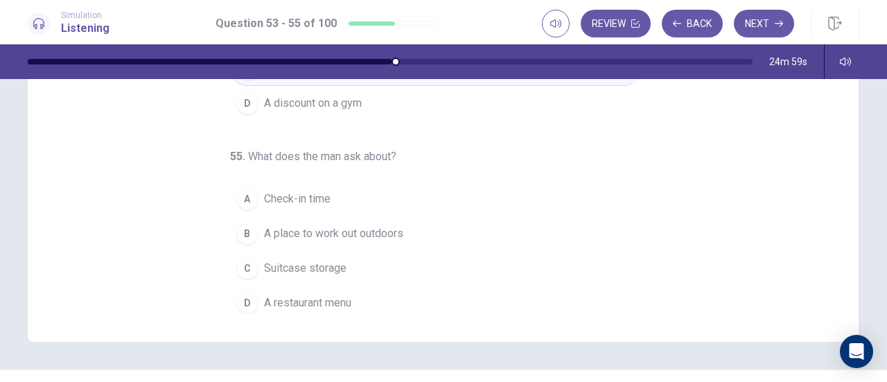
scroll to position [277, 0]
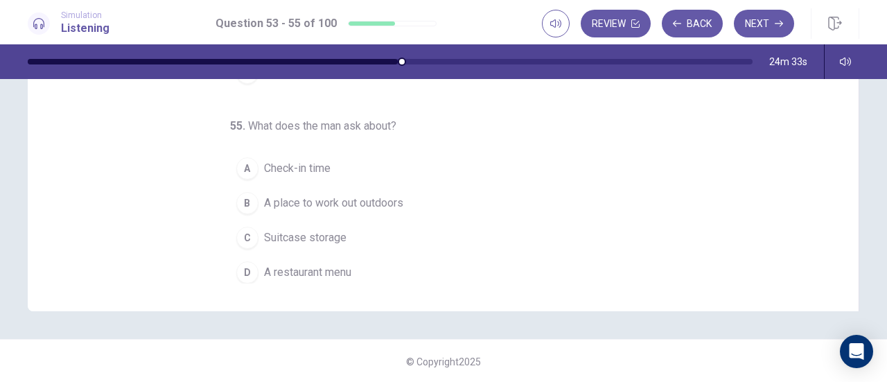
click at [319, 236] on span "Suitcase storage" at bounding box center [305, 237] width 83 height 17
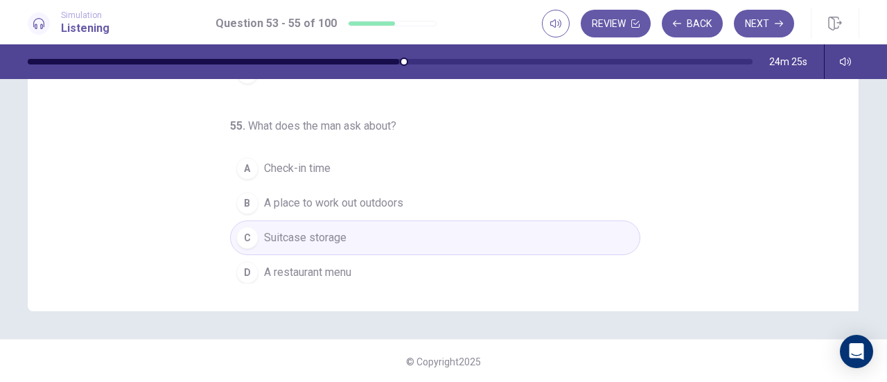
scroll to position [0, 0]
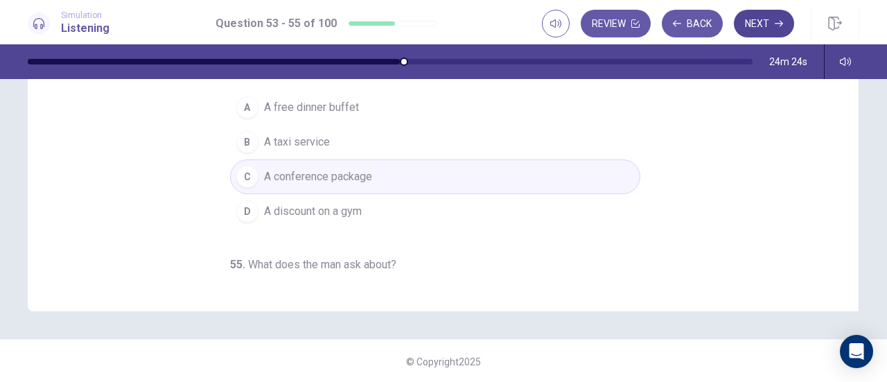
click at [783, 17] on button "Next" at bounding box center [764, 24] width 60 height 28
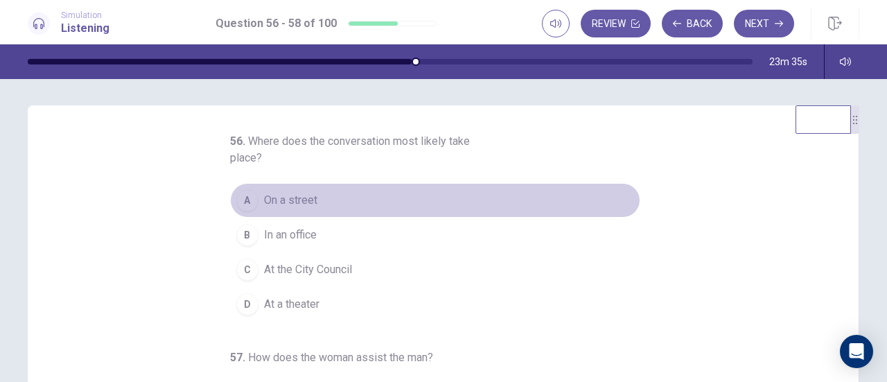
click at [264, 209] on button "A On a street" at bounding box center [435, 200] width 410 height 35
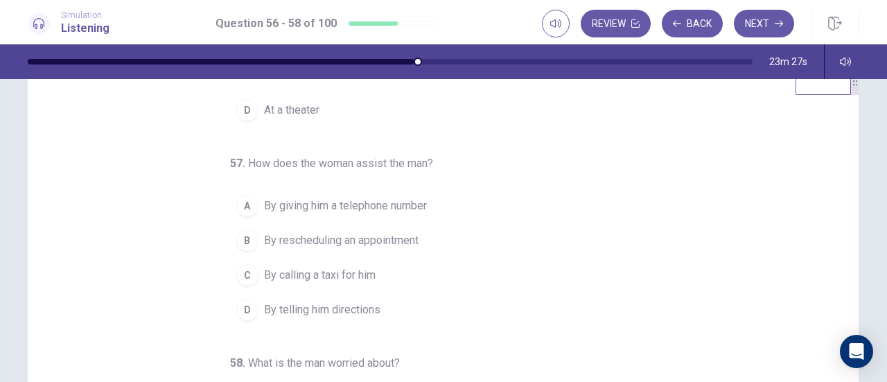
scroll to position [71, 0]
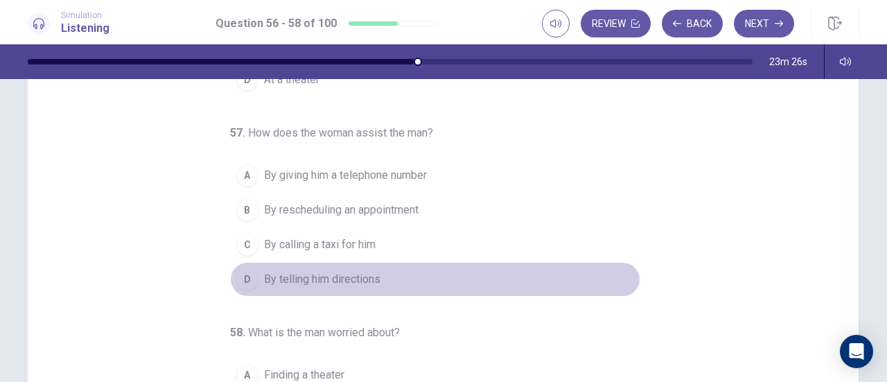
click at [340, 279] on span "By telling him directions" at bounding box center [322, 279] width 116 height 17
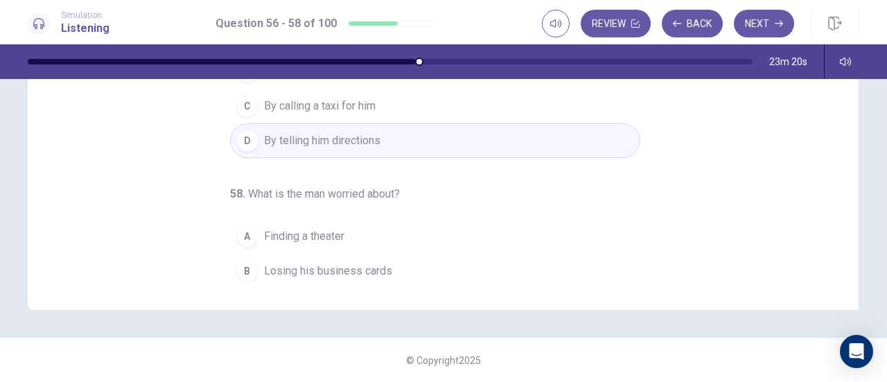
scroll to position [155, 0]
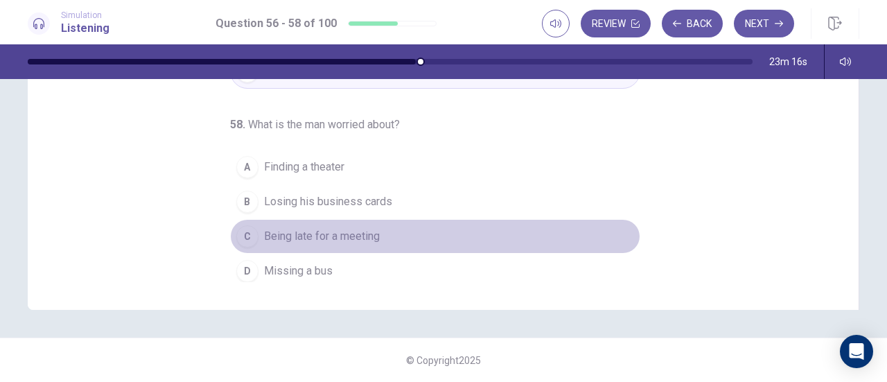
click at [356, 229] on span "Being late for a meeting" at bounding box center [322, 236] width 116 height 17
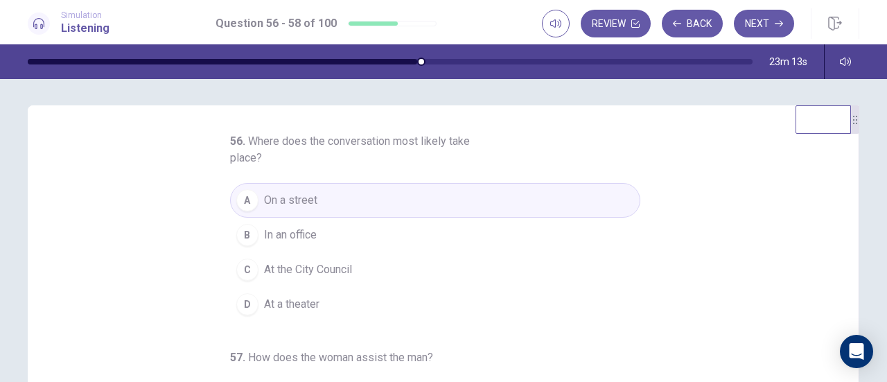
scroll to position [0, 0]
click at [753, 21] on button "Next" at bounding box center [764, 24] width 60 height 28
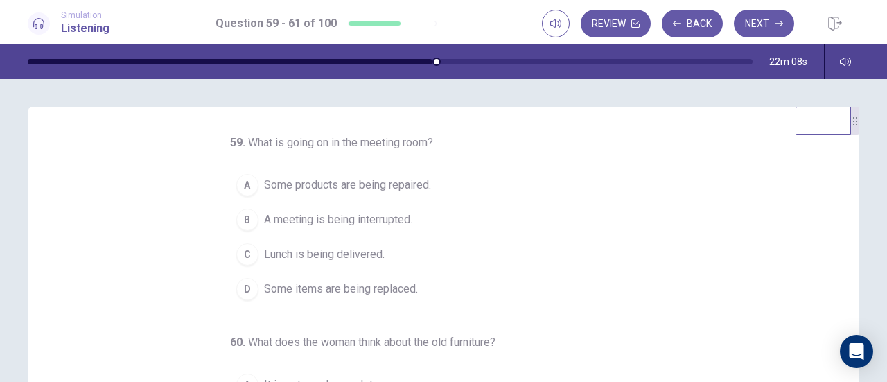
click at [401, 281] on span "Some items are being replaced." at bounding box center [341, 289] width 154 height 17
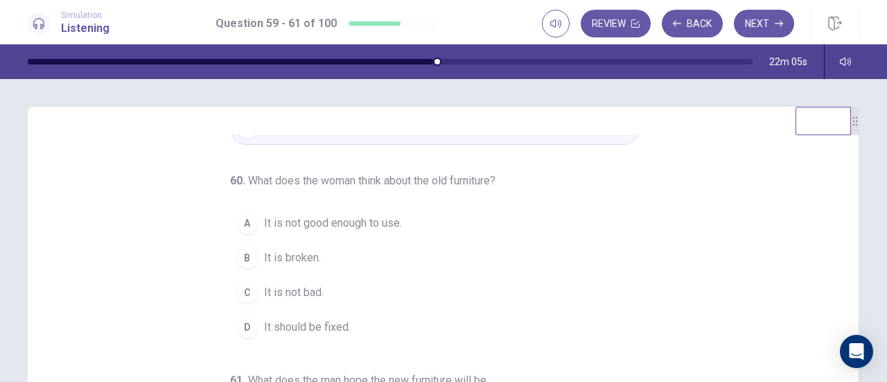
scroll to position [69, 0]
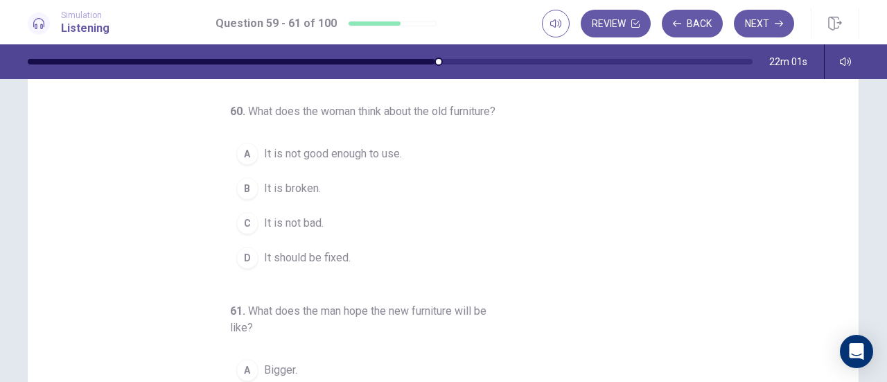
click at [379, 162] on span "It is not good enough to use." at bounding box center [333, 154] width 138 height 17
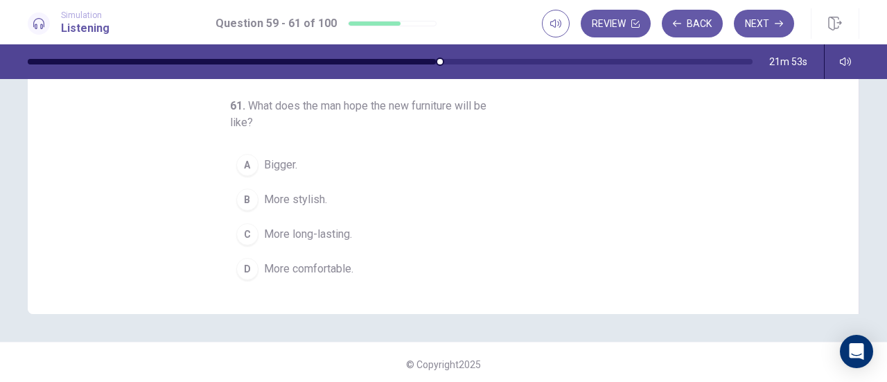
scroll to position [277, 0]
click at [289, 195] on span "More stylish." at bounding box center [295, 197] width 63 height 17
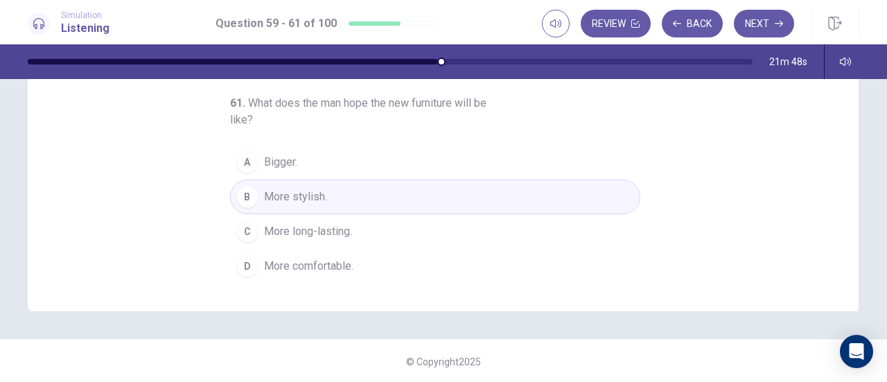
click at [313, 261] on span "More comfortable." at bounding box center [308, 266] width 89 height 17
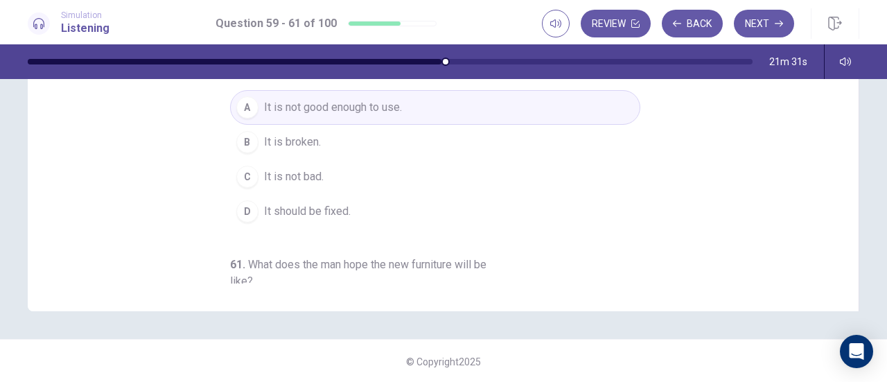
scroll to position [139, 0]
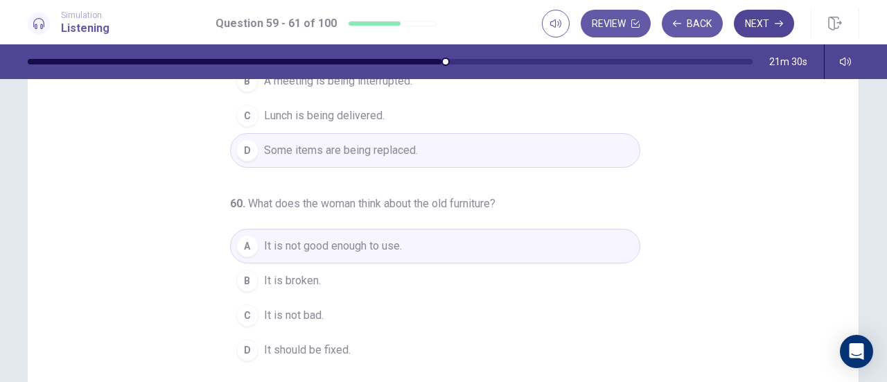
click at [742, 26] on button "Next" at bounding box center [764, 24] width 60 height 28
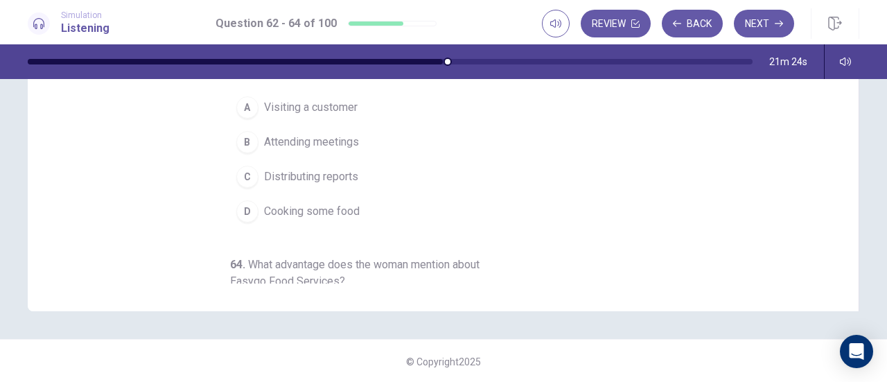
scroll to position [0, 0]
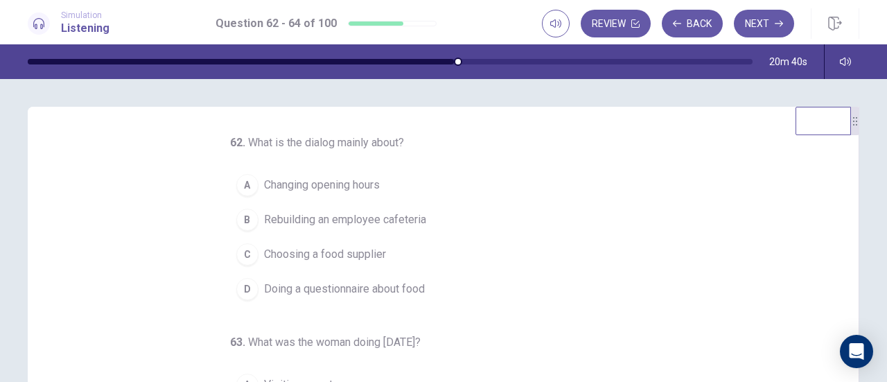
click at [358, 253] on span "Choosing a food supplier" at bounding box center [325, 254] width 122 height 17
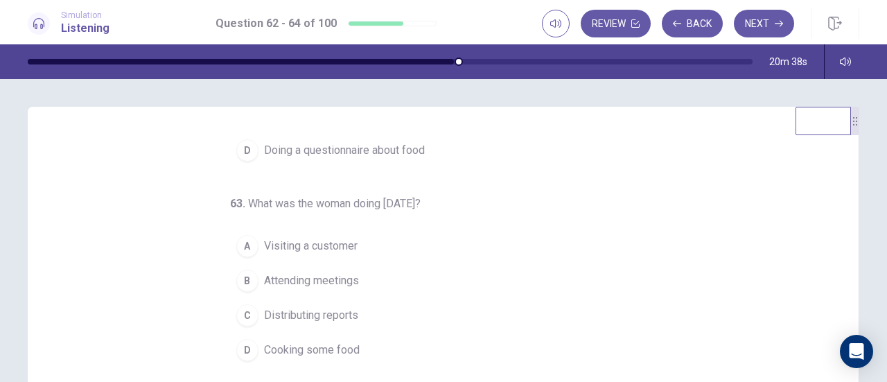
scroll to position [155, 0]
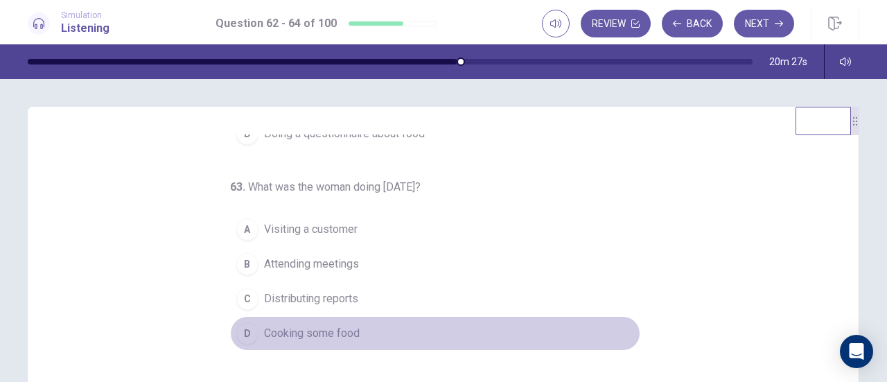
click at [311, 328] on span "Cooking some food" at bounding box center [312, 333] width 96 height 17
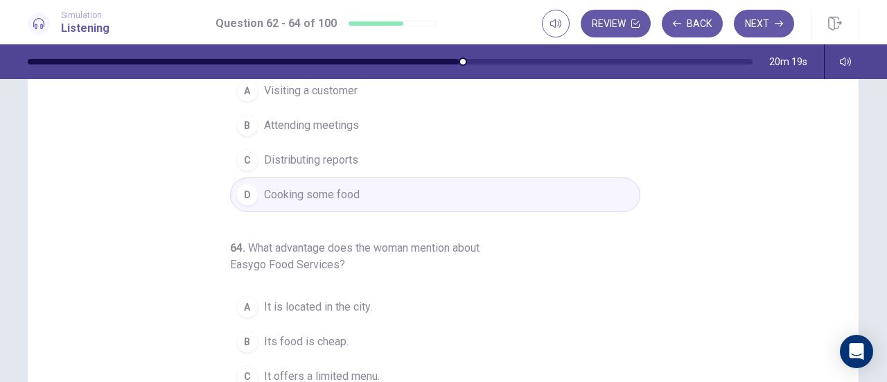
scroll to position [277, 0]
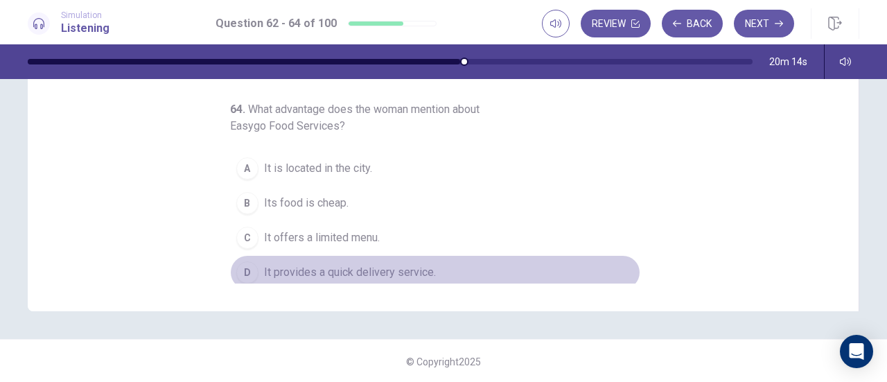
click at [390, 275] on span "It provides a quick delivery service." at bounding box center [350, 272] width 172 height 17
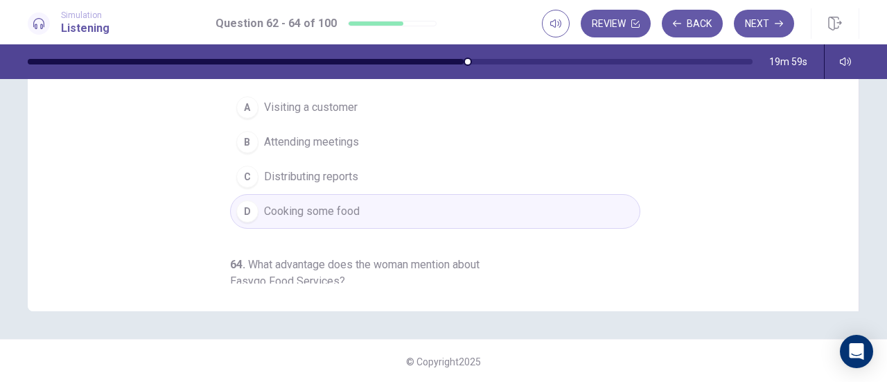
scroll to position [208, 0]
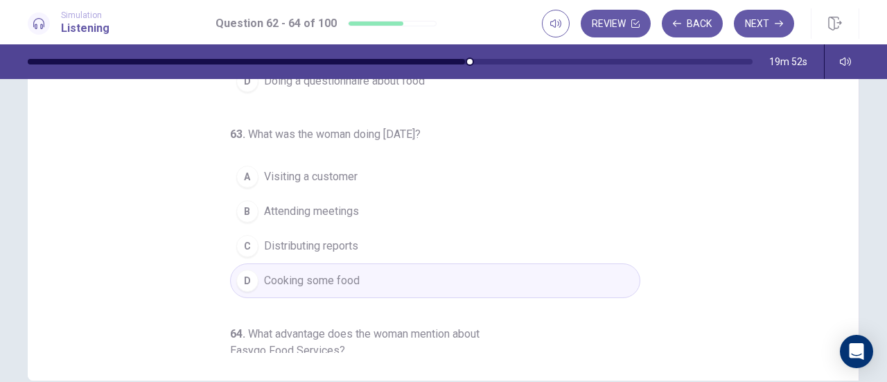
click at [341, 180] on span "Visiting a customer" at bounding box center [311, 176] width 94 height 17
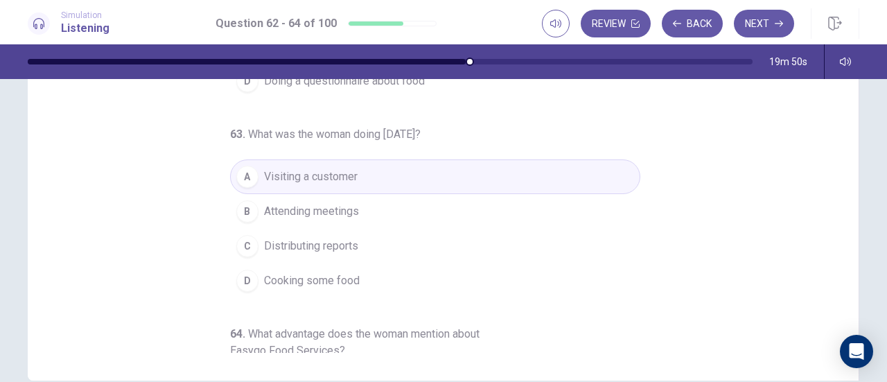
click at [356, 211] on button "B Attending meetings" at bounding box center [435, 211] width 410 height 35
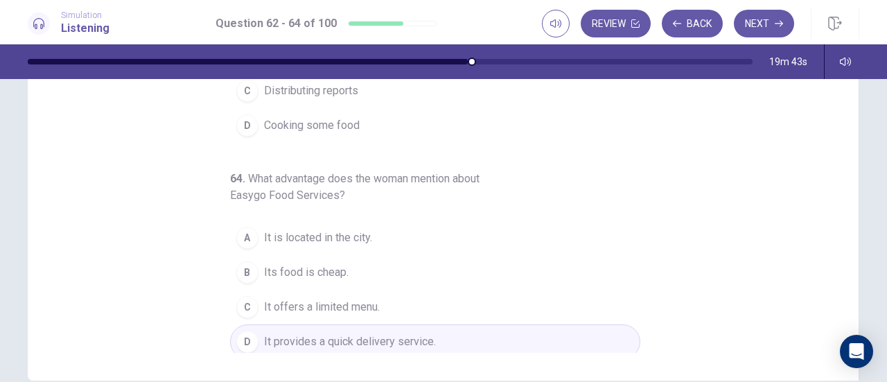
scroll to position [17, 0]
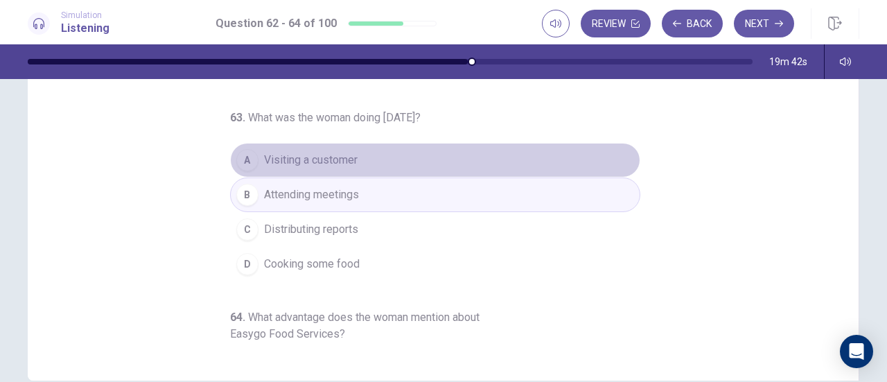
click at [343, 159] on span "Visiting a customer" at bounding box center [311, 160] width 94 height 17
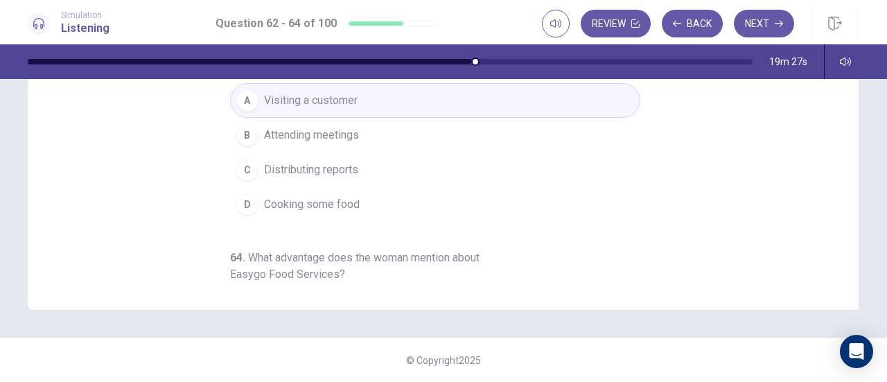
scroll to position [0, 0]
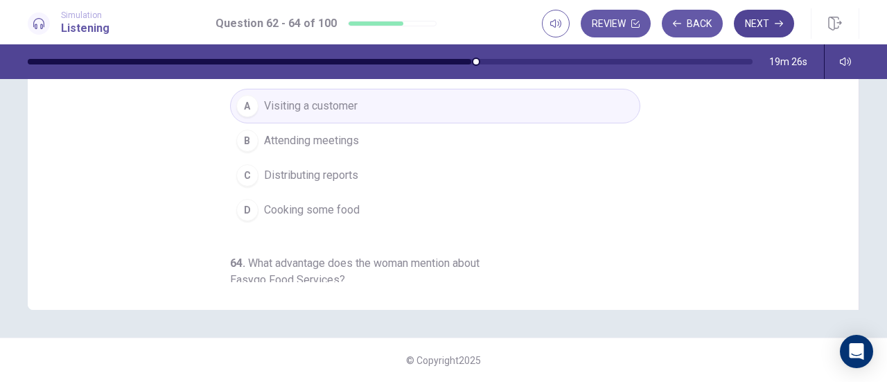
click at [788, 26] on button "Next" at bounding box center [764, 24] width 60 height 28
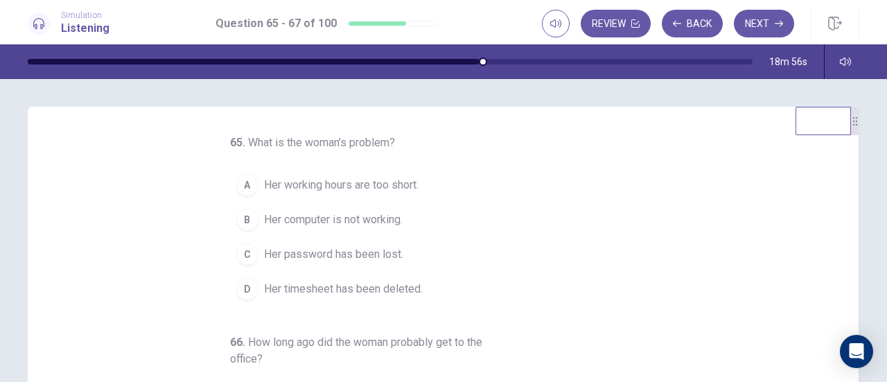
click at [340, 286] on span "Her timesheet has been deleted." at bounding box center [343, 289] width 159 height 17
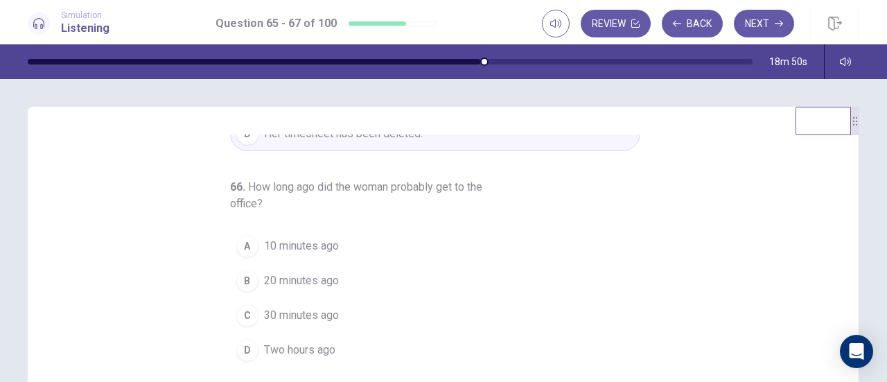
scroll to position [69, 0]
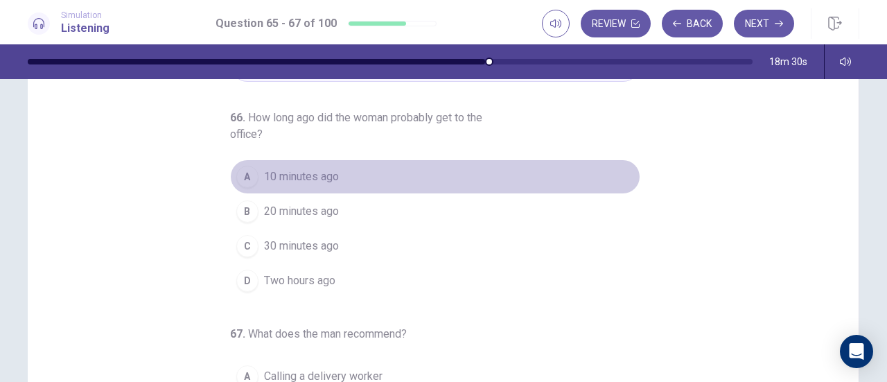
click at [283, 177] on span "10 minutes ago" at bounding box center [301, 176] width 75 height 17
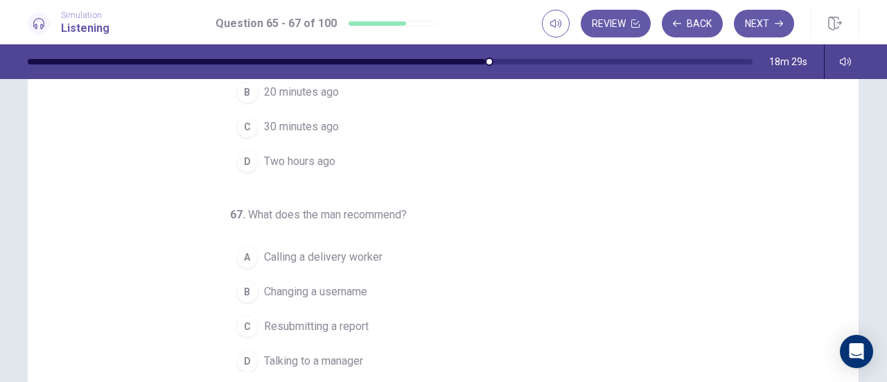
scroll to position [277, 0]
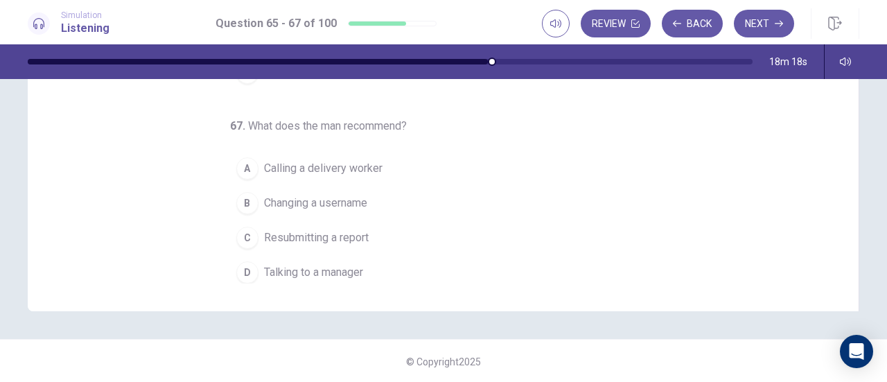
click at [333, 268] on span "Talking to a manager" at bounding box center [313, 272] width 99 height 17
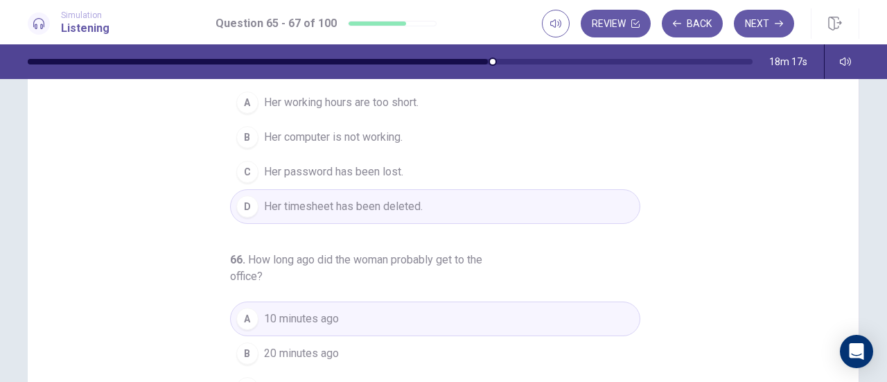
scroll to position [0, 0]
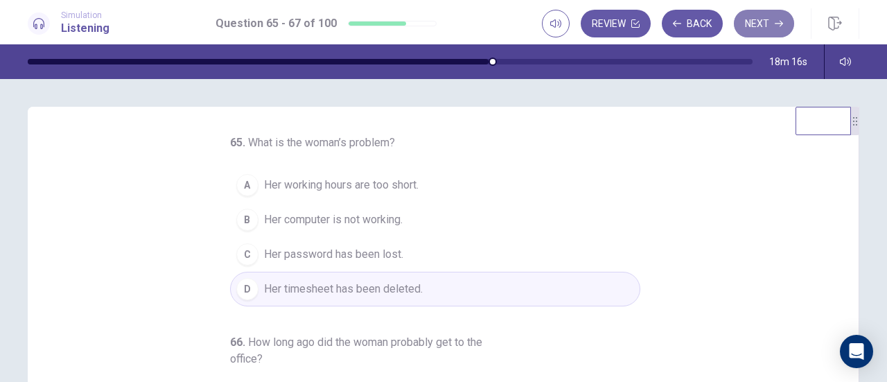
click at [743, 26] on button "Next" at bounding box center [764, 24] width 60 height 28
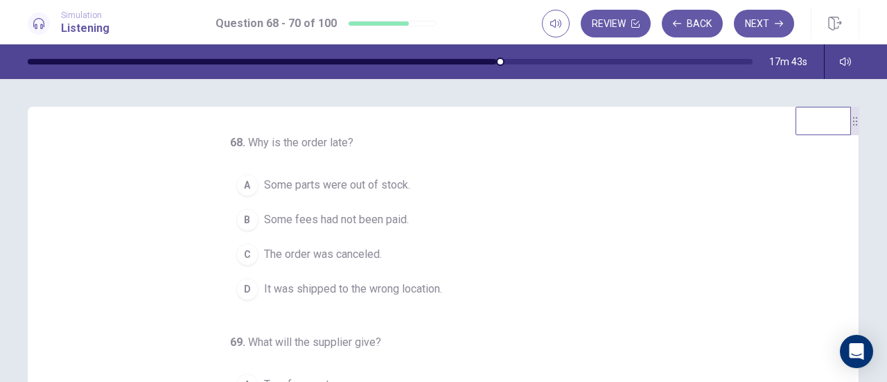
click at [679, 24] on icon "button" at bounding box center [677, 23] width 8 height 6
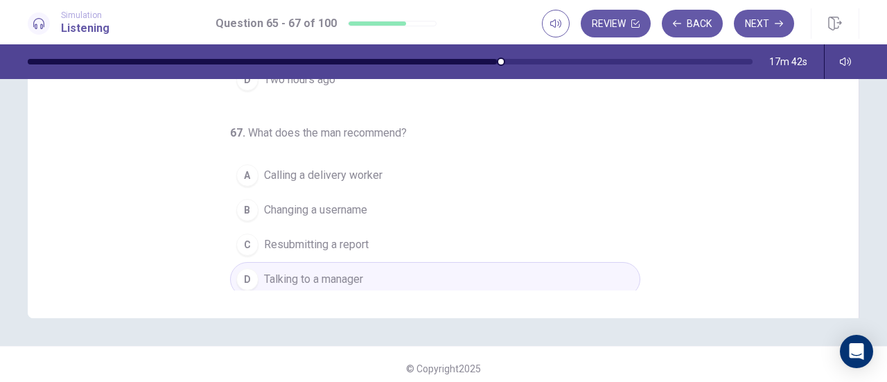
scroll to position [279, 0]
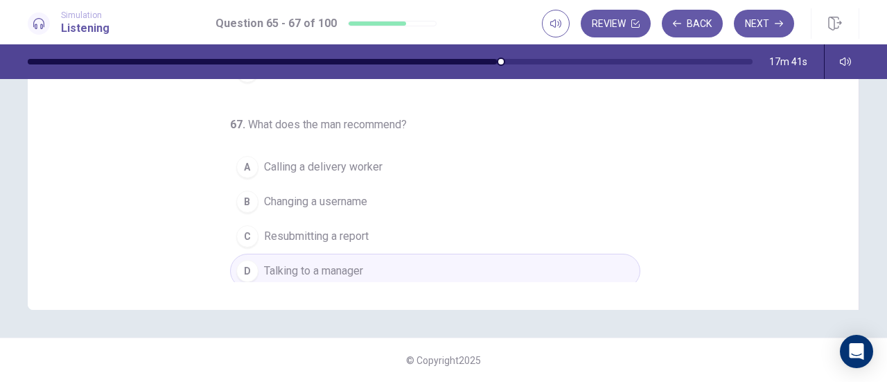
drag, startPoint x: 777, startPoint y: 28, endPoint x: 743, endPoint y: 73, distance: 55.9
click at [777, 28] on button "Next" at bounding box center [764, 24] width 60 height 28
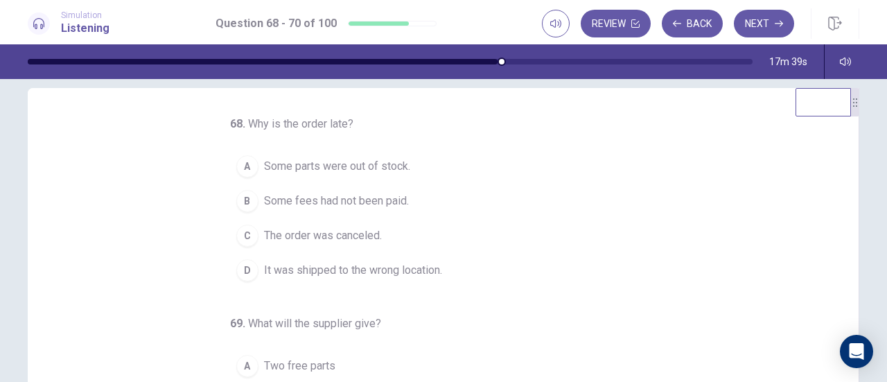
scroll to position [0, 0]
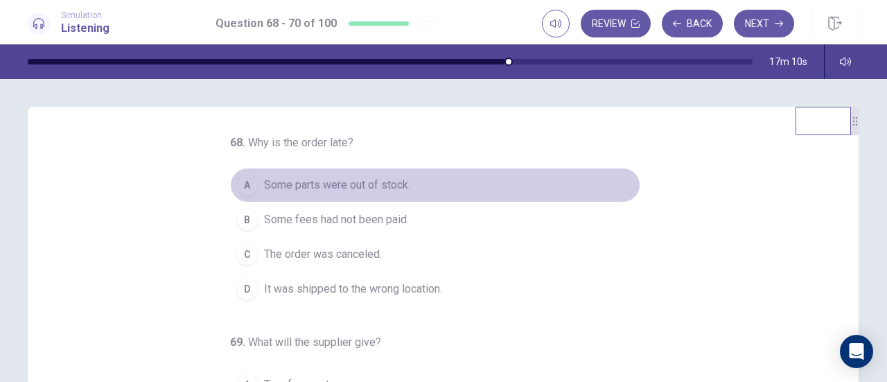
click at [338, 179] on span "Some parts were out of stock." at bounding box center [337, 185] width 146 height 17
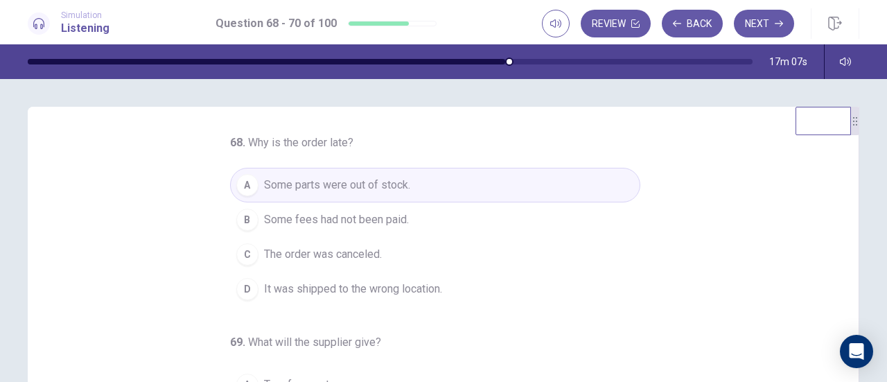
click at [404, 281] on span "It was shipped to the wrong location." at bounding box center [353, 289] width 178 height 17
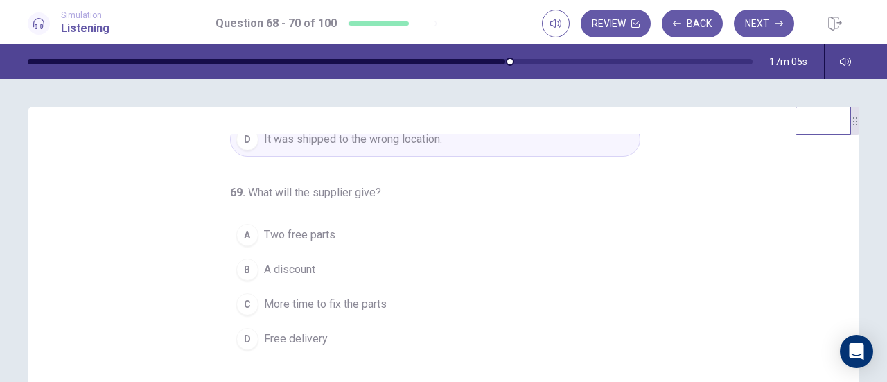
scroll to position [155, 0]
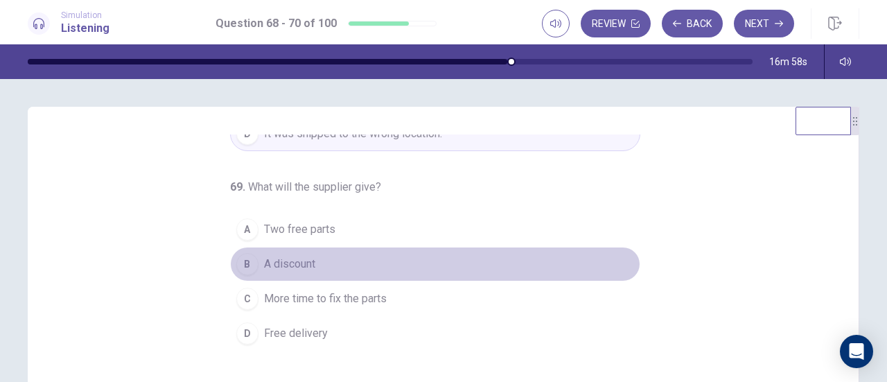
click at [264, 256] on span "A discount" at bounding box center [289, 264] width 51 height 17
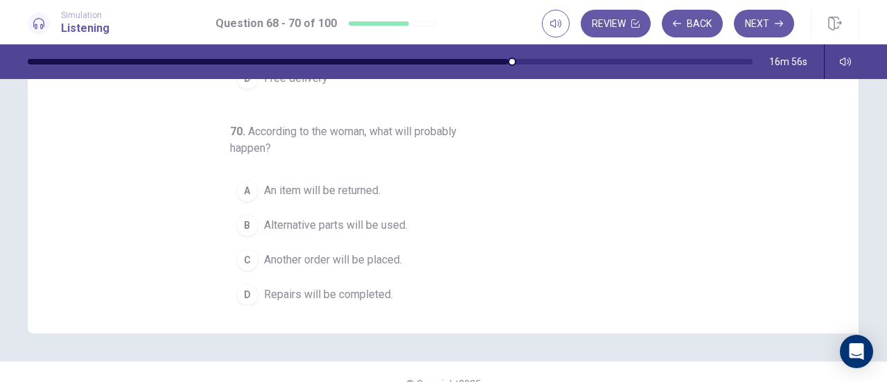
scroll to position [279, 0]
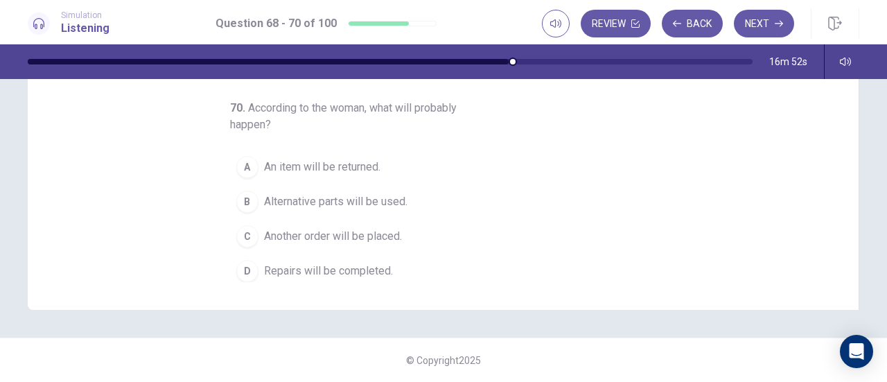
click at [380, 236] on span "Another order will be placed." at bounding box center [333, 236] width 138 height 17
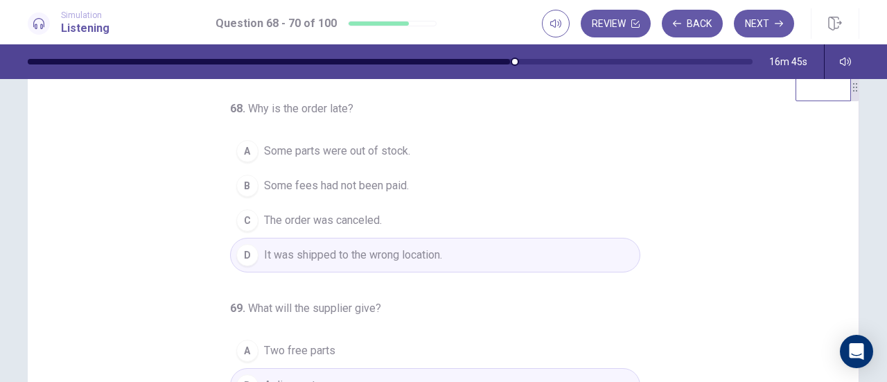
scroll to position [0, 0]
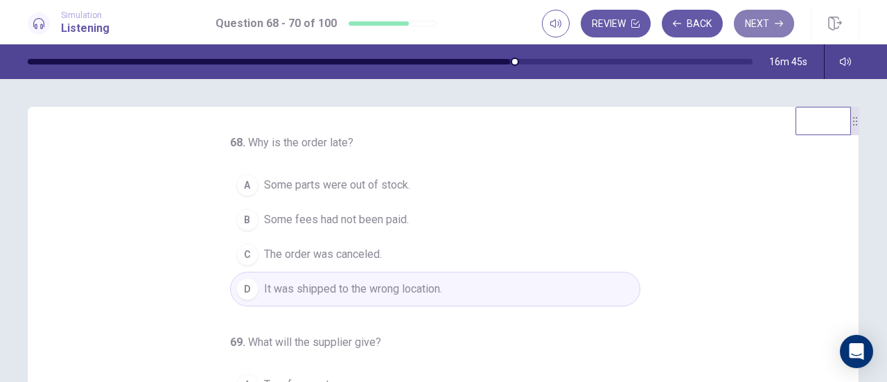
click at [768, 19] on button "Next" at bounding box center [764, 24] width 60 height 28
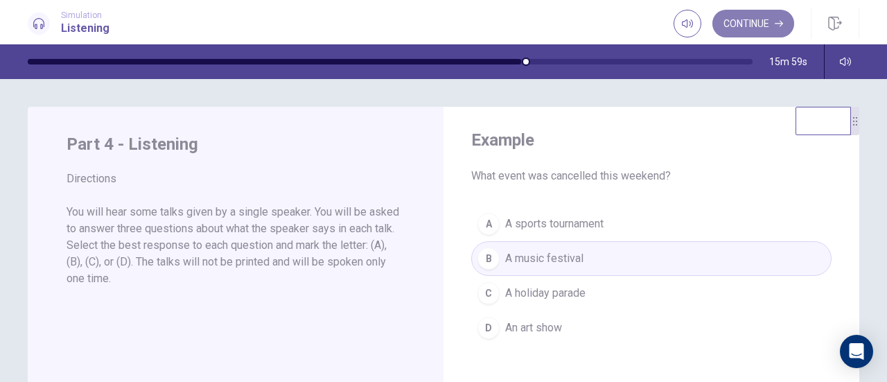
click at [742, 17] on button "Continue" at bounding box center [754, 24] width 82 height 28
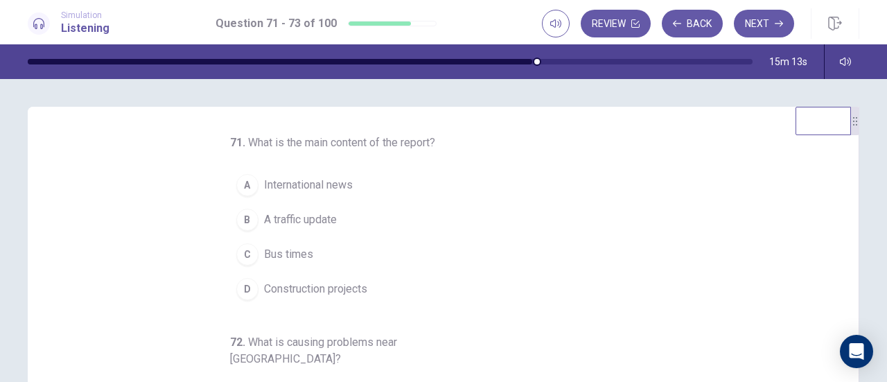
click at [325, 180] on span "International news" at bounding box center [308, 185] width 89 height 17
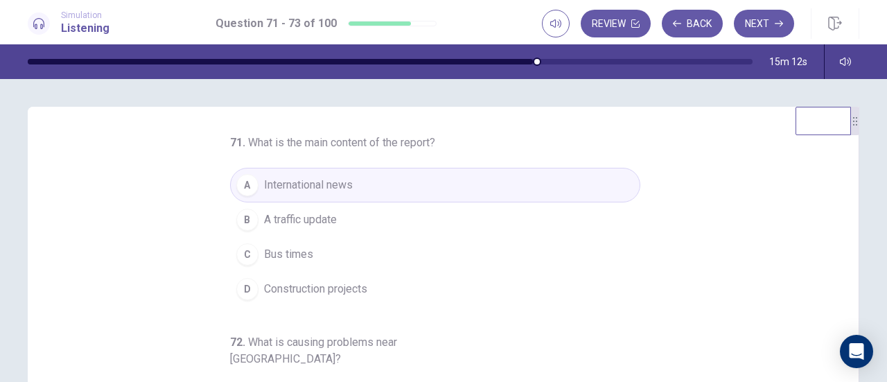
click at [306, 225] on span "A traffic update" at bounding box center [300, 219] width 73 height 17
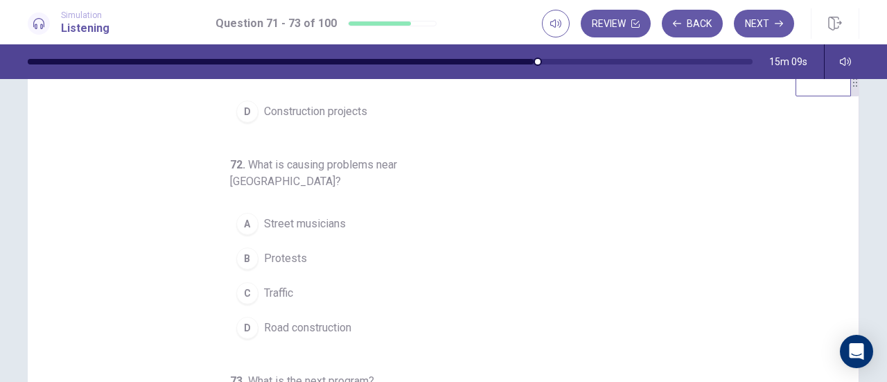
scroll to position [69, 0]
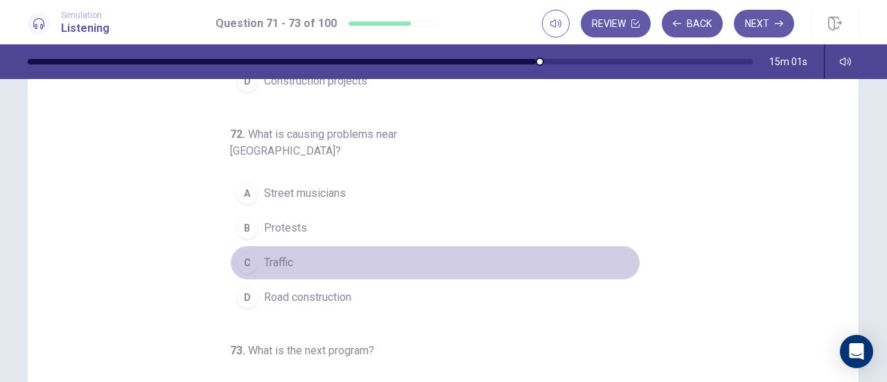
click at [298, 246] on button "C Traffic" at bounding box center [435, 262] width 410 height 35
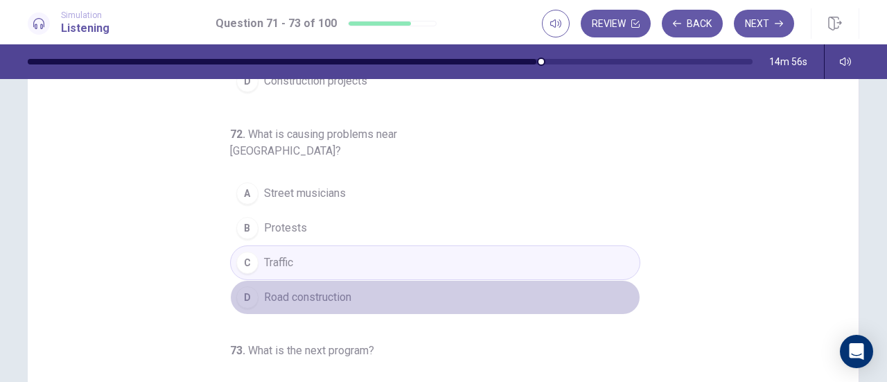
click at [362, 280] on button "D Road construction" at bounding box center [435, 297] width 410 height 35
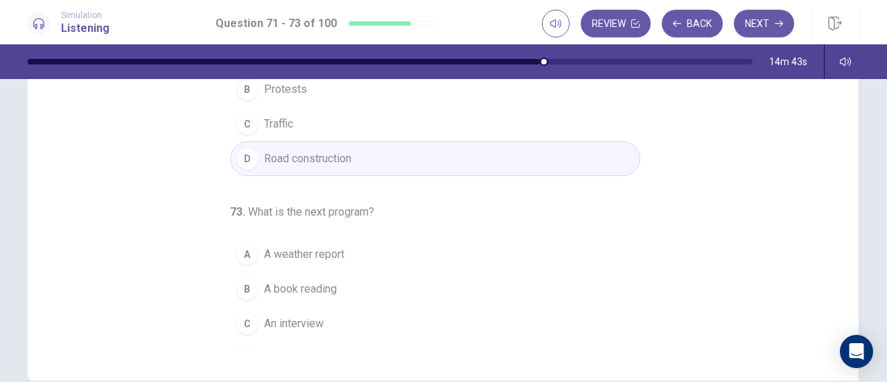
scroll to position [277, 0]
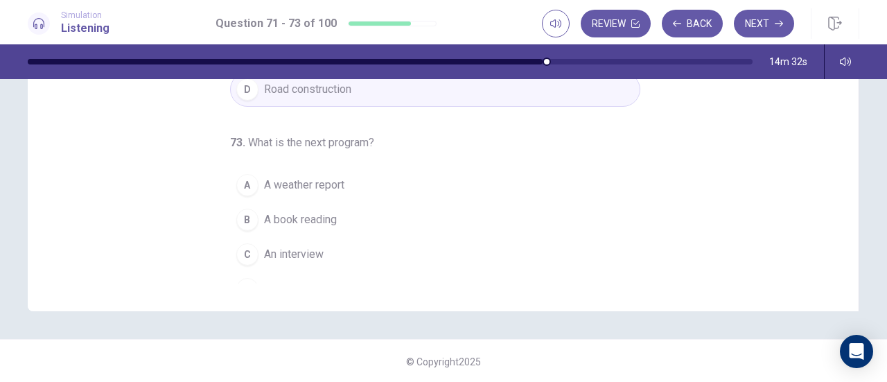
click at [253, 276] on button "D A music show" at bounding box center [435, 289] width 410 height 35
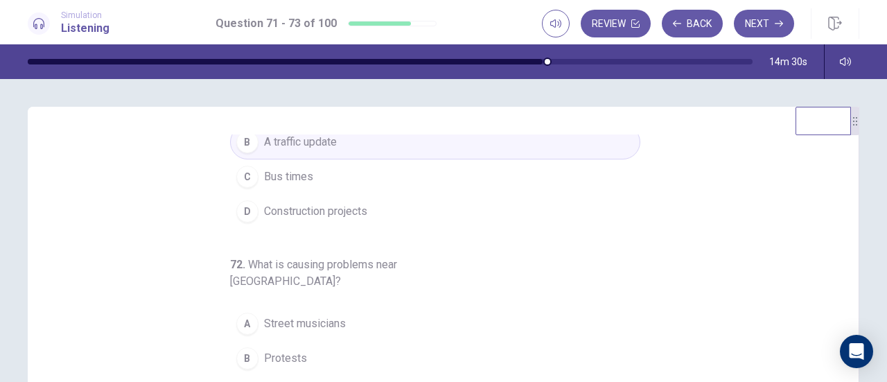
scroll to position [0, 0]
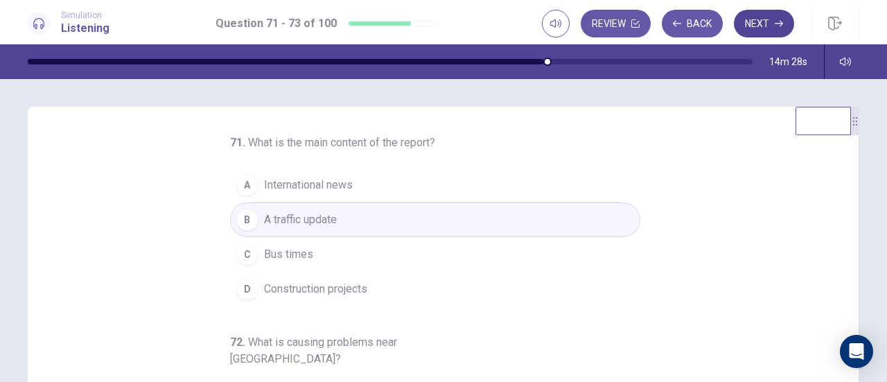
click at [761, 15] on button "Next" at bounding box center [764, 24] width 60 height 28
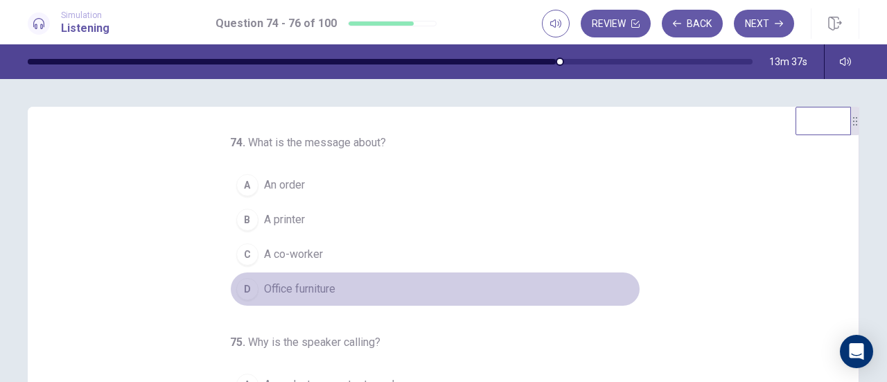
drag, startPoint x: 294, startPoint y: 299, endPoint x: 301, endPoint y: 295, distance: 8.1
click at [295, 299] on button "D Office furniture" at bounding box center [435, 289] width 410 height 35
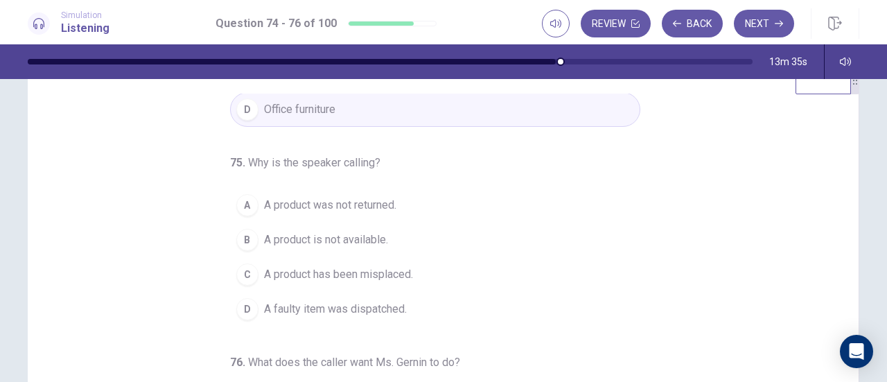
scroll to position [69, 0]
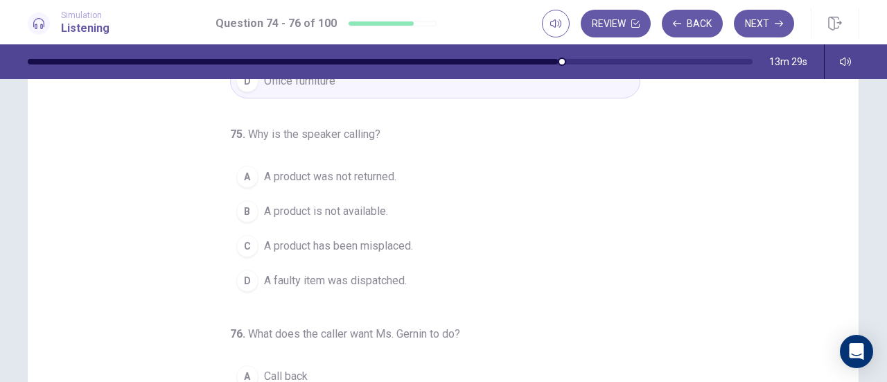
click at [313, 206] on span "A product is not available." at bounding box center [326, 211] width 124 height 17
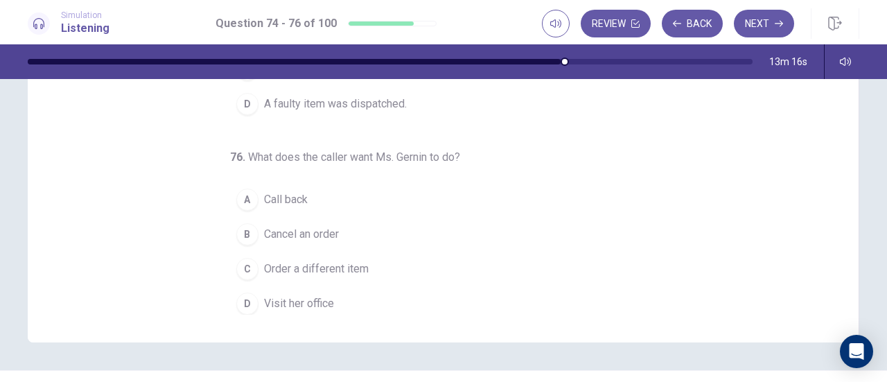
scroll to position [279, 0]
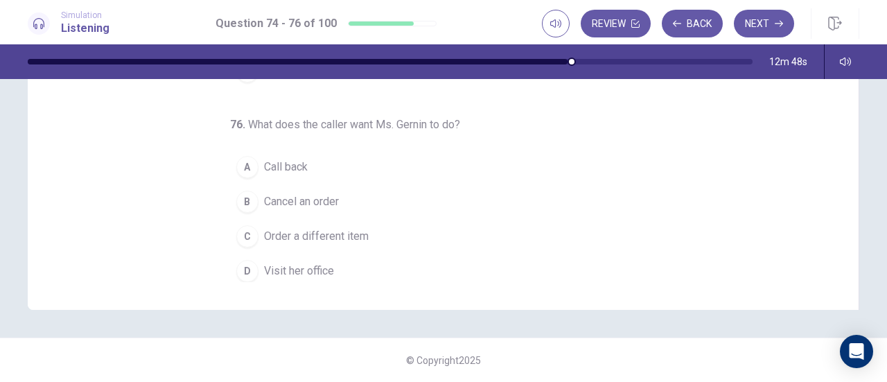
click at [267, 151] on button "A Call back" at bounding box center [435, 167] width 410 height 35
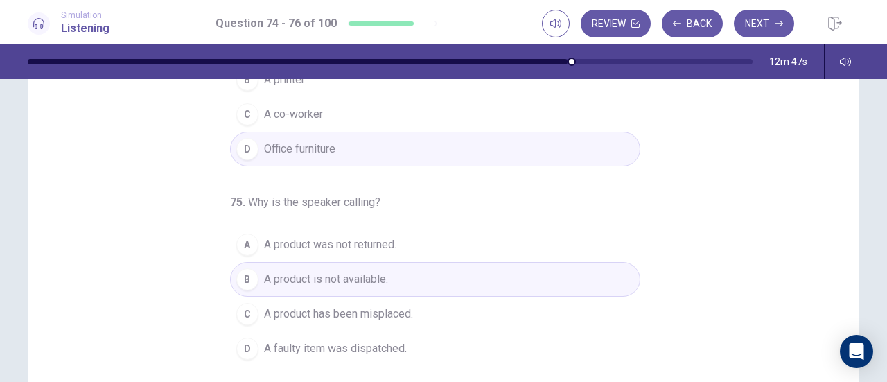
scroll to position [0, 0]
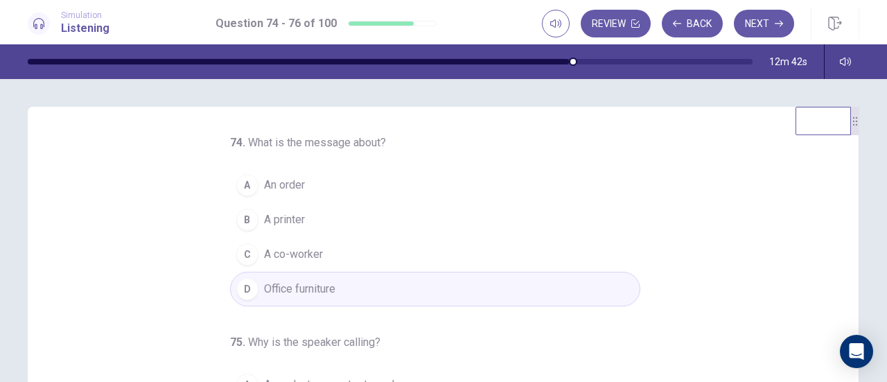
click at [264, 184] on span "An order" at bounding box center [284, 185] width 41 height 17
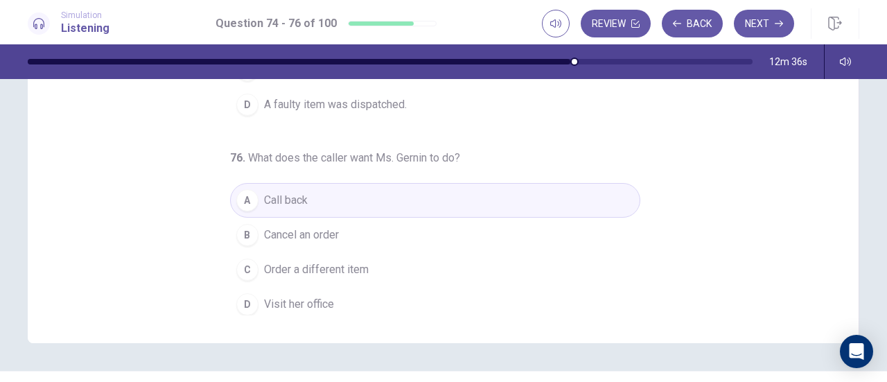
scroll to position [279, 0]
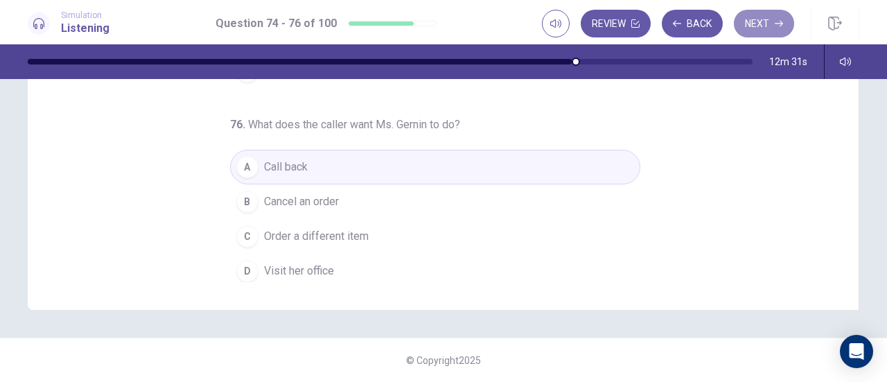
click at [779, 20] on icon "button" at bounding box center [779, 23] width 8 height 8
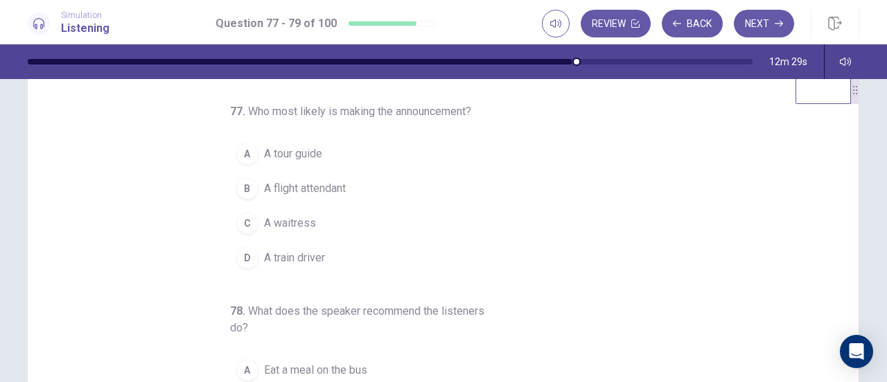
scroll to position [0, 0]
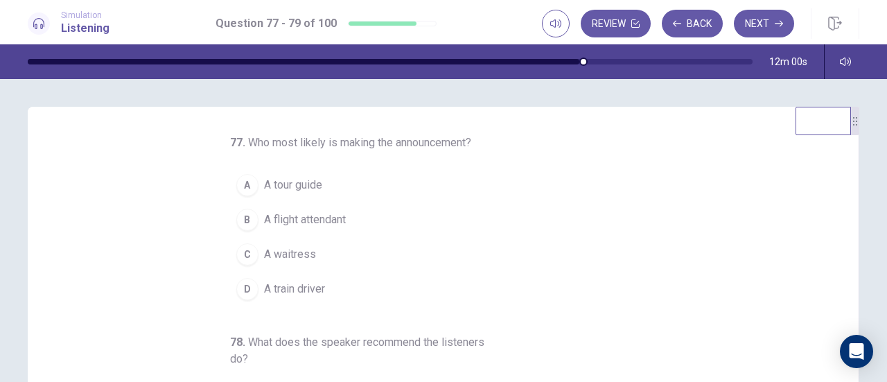
click at [245, 177] on div "A" at bounding box center [247, 185] width 22 height 22
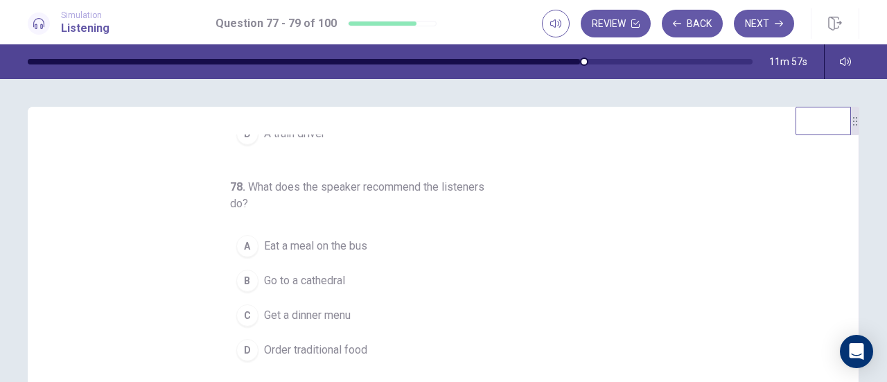
scroll to position [69, 0]
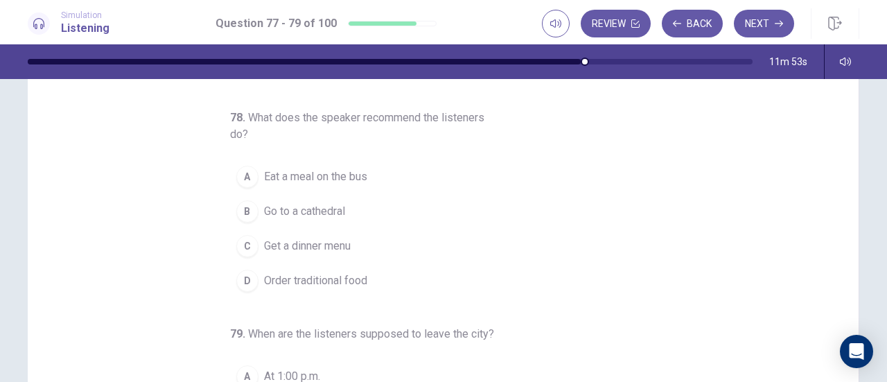
click at [248, 271] on div "D" at bounding box center [247, 281] width 22 height 22
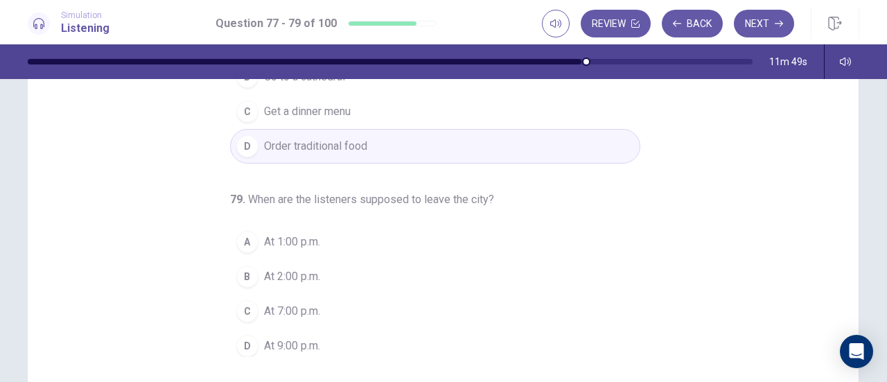
scroll to position [208, 0]
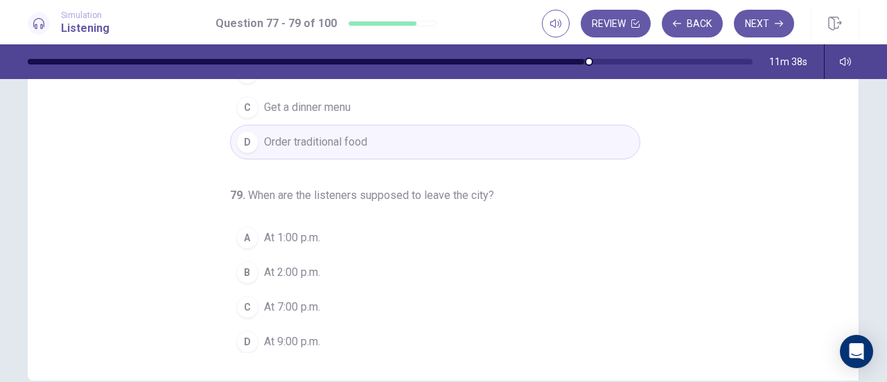
click at [252, 304] on button "C At 7:00 p.m." at bounding box center [435, 307] width 410 height 35
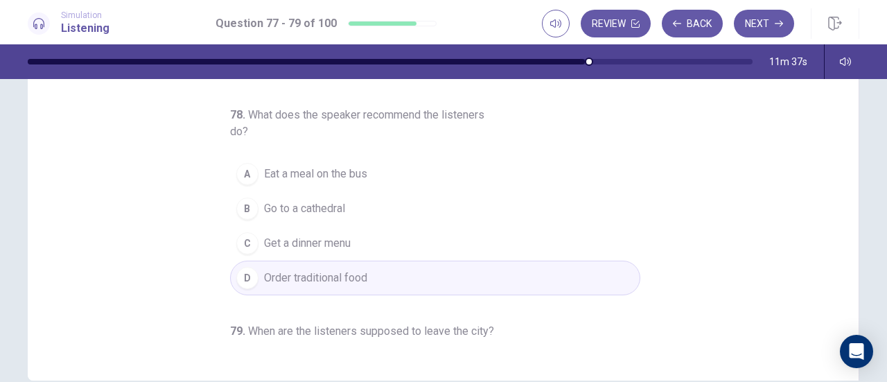
scroll to position [0, 0]
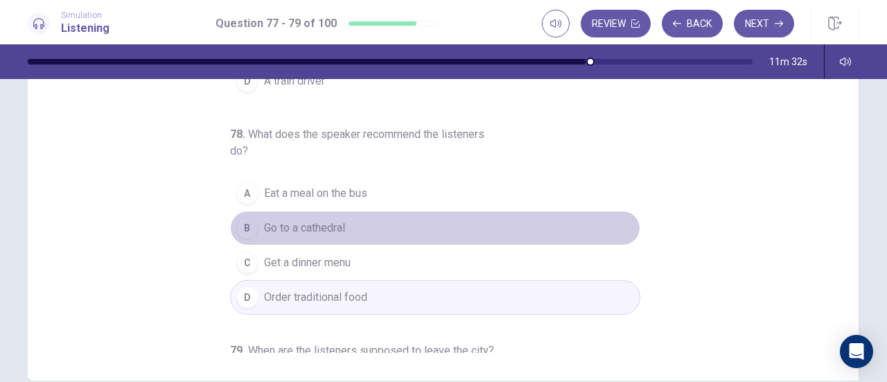
click at [265, 225] on span "Go to a cathedral" at bounding box center [304, 228] width 81 height 17
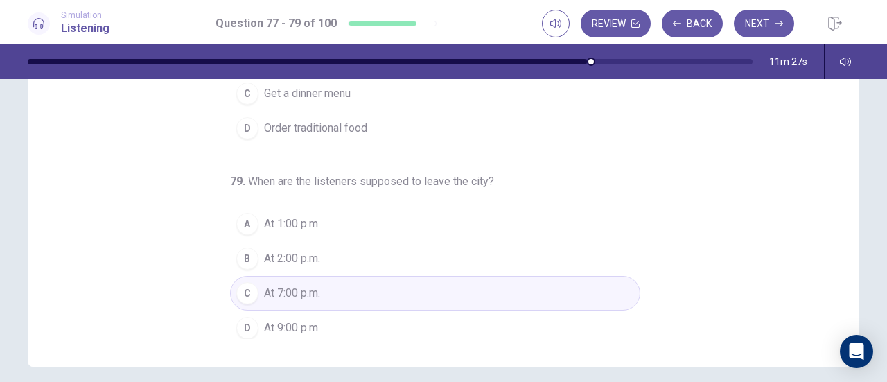
scroll to position [140, 0]
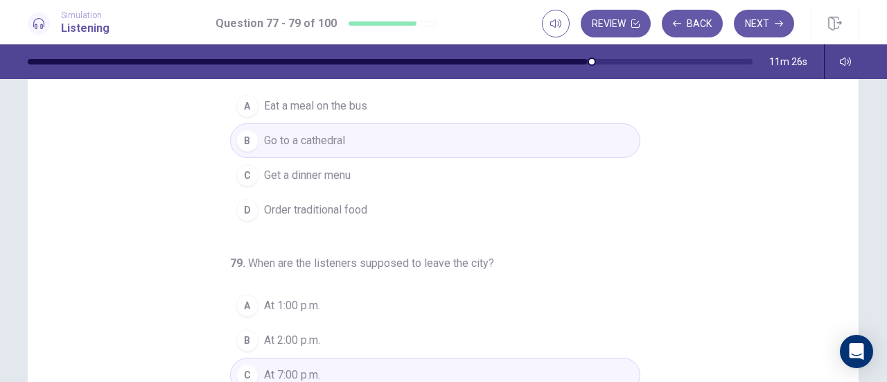
click at [336, 206] on span "Order traditional food" at bounding box center [315, 210] width 103 height 17
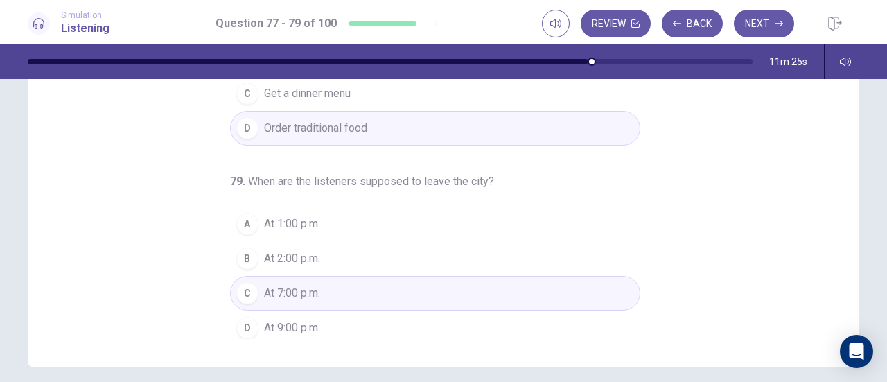
scroll to position [279, 0]
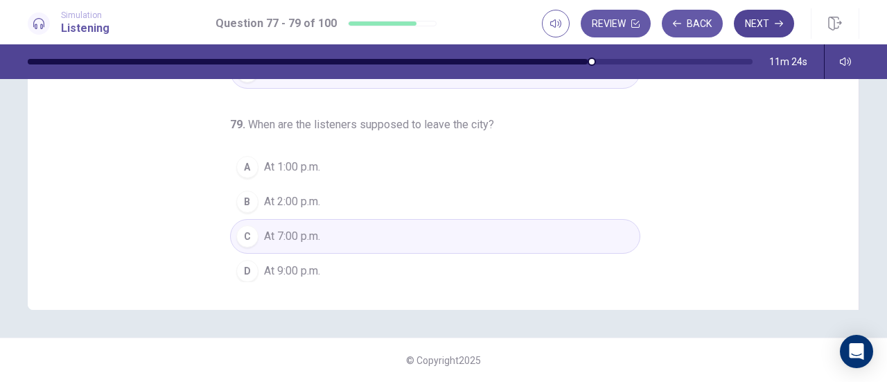
click at [753, 24] on button "Next" at bounding box center [764, 24] width 60 height 28
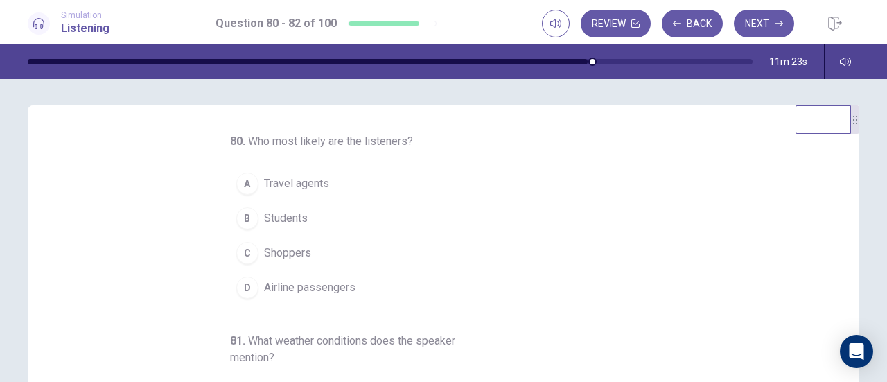
scroll to position [0, 0]
click at [288, 289] on span "Airline passengers" at bounding box center [310, 289] width 92 height 17
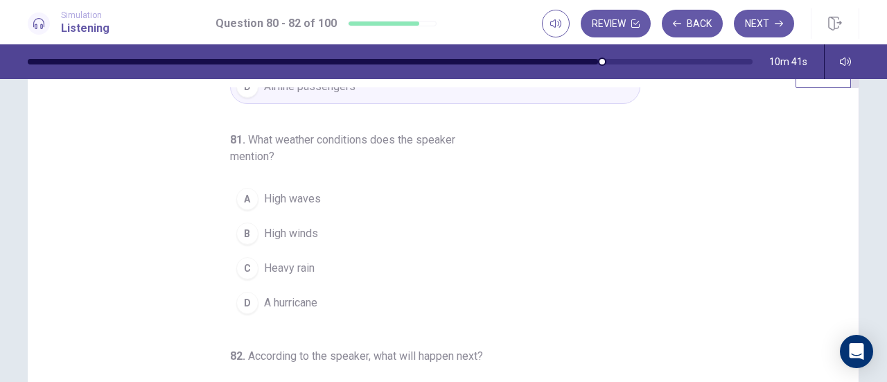
scroll to position [69, 0]
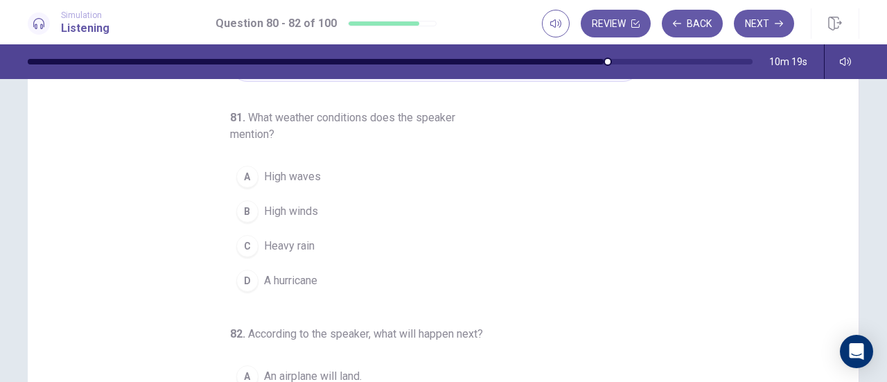
click at [236, 207] on div "B" at bounding box center [247, 211] width 22 height 22
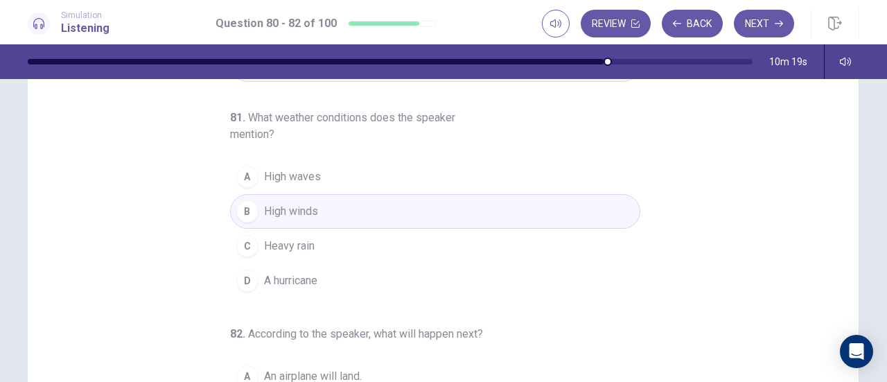
scroll to position [277, 0]
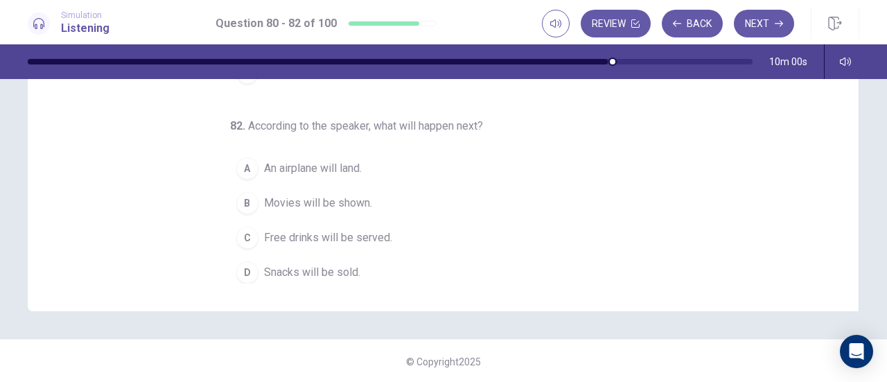
click at [255, 268] on button "D Snacks will be sold." at bounding box center [435, 272] width 410 height 35
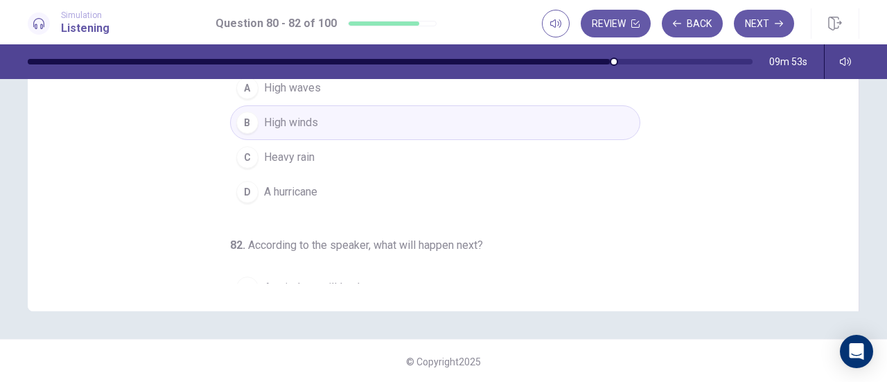
scroll to position [0, 0]
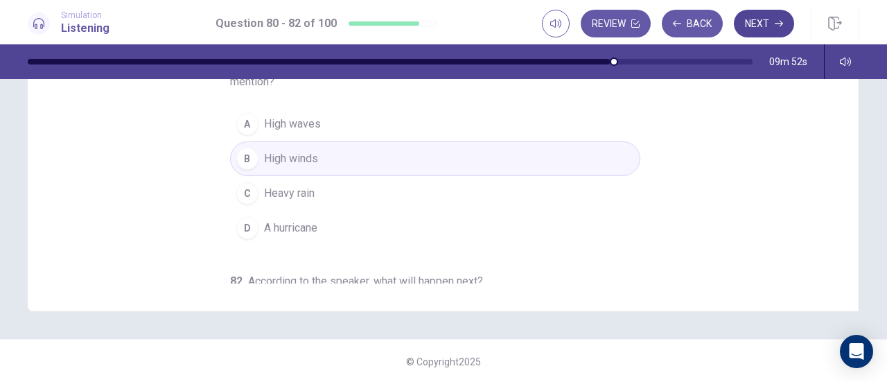
click at [761, 21] on button "Next" at bounding box center [764, 24] width 60 height 28
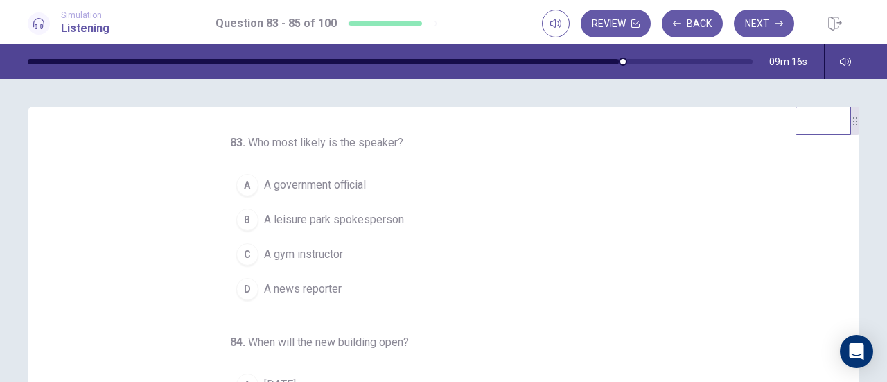
drag, startPoint x: 270, startPoint y: 143, endPoint x: 290, endPoint y: 147, distance: 19.9
click at [290, 147] on span "Who most likely is the speaker?" at bounding box center [325, 142] width 155 height 13
click at [296, 288] on span "A news reporter" at bounding box center [303, 289] width 78 height 17
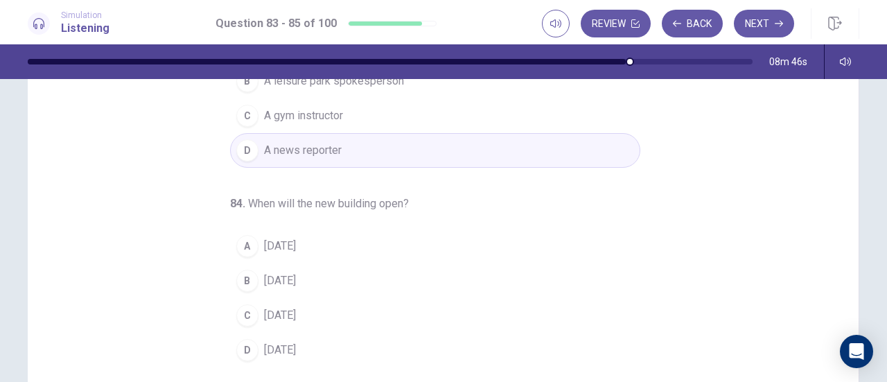
scroll to position [69, 0]
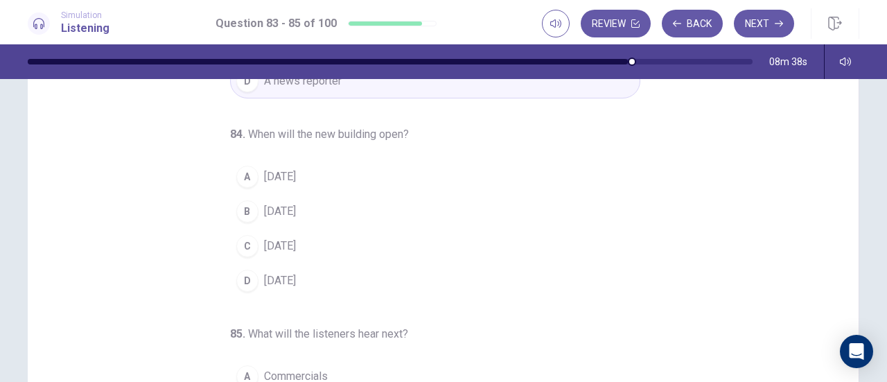
click at [239, 155] on div "84 . When will the new building open? A In two years B In three years C In four…" at bounding box center [435, 212] width 410 height 172
click at [241, 162] on button "A In two years" at bounding box center [435, 176] width 410 height 35
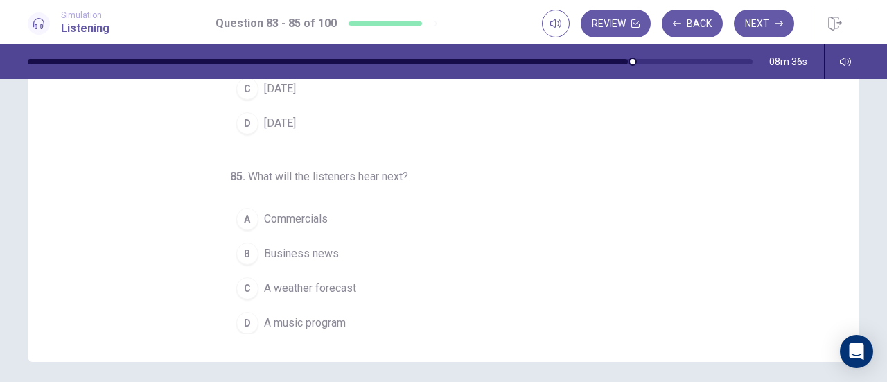
scroll to position [277, 0]
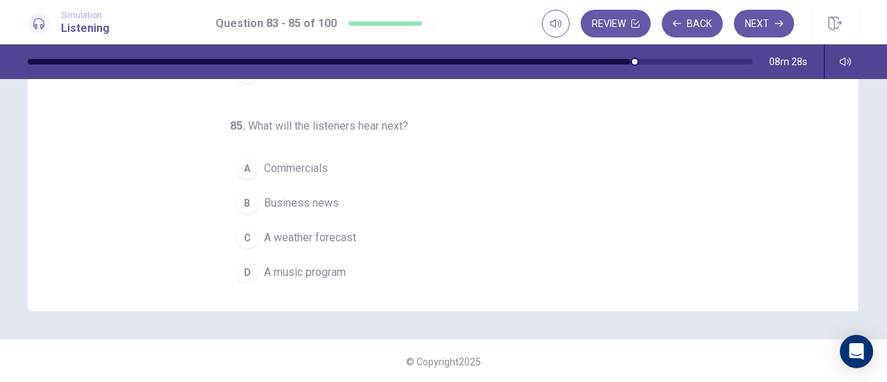
click at [243, 234] on div "C" at bounding box center [247, 238] width 22 height 22
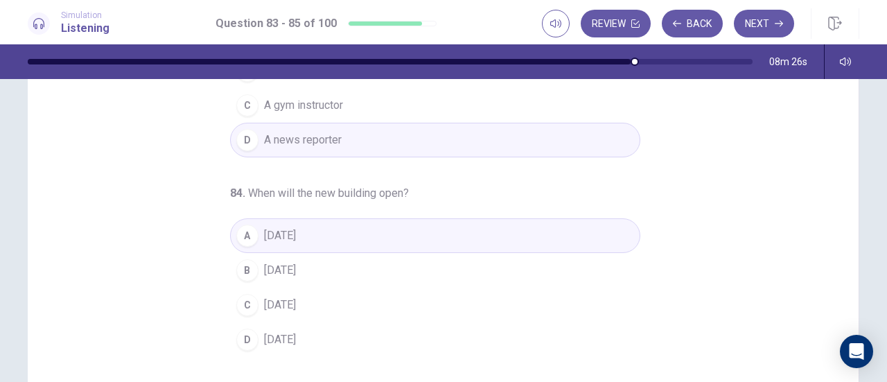
scroll to position [0, 0]
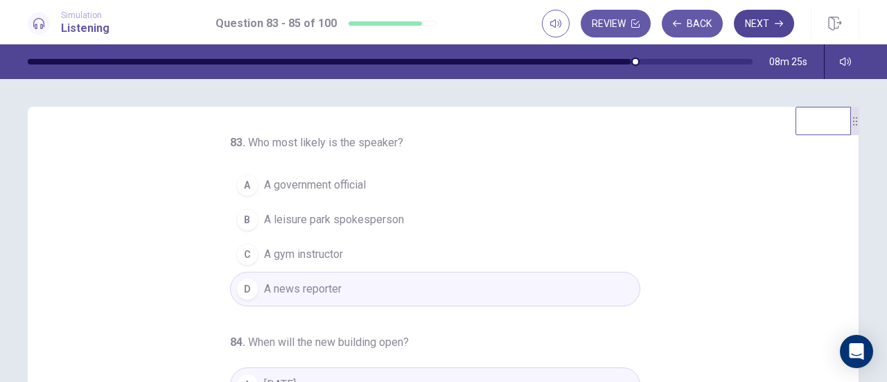
click at [754, 16] on button "Next" at bounding box center [764, 24] width 60 height 28
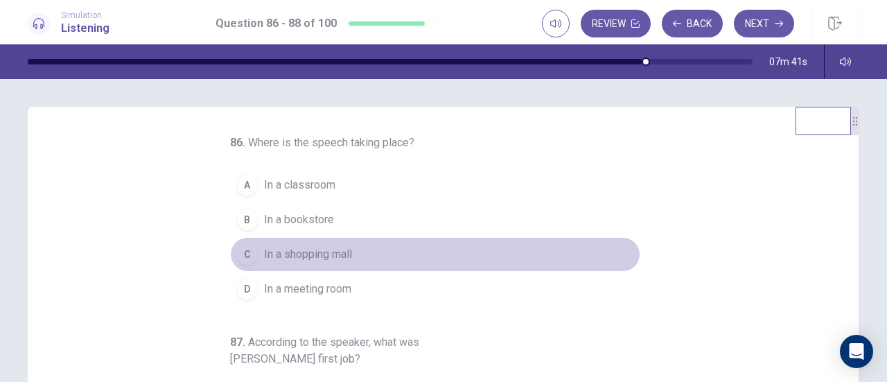
drag, startPoint x: 324, startPoint y: 253, endPoint x: 327, endPoint y: 240, distance: 13.3
click at [324, 251] on span "In a shopping mall" at bounding box center [308, 254] width 88 height 17
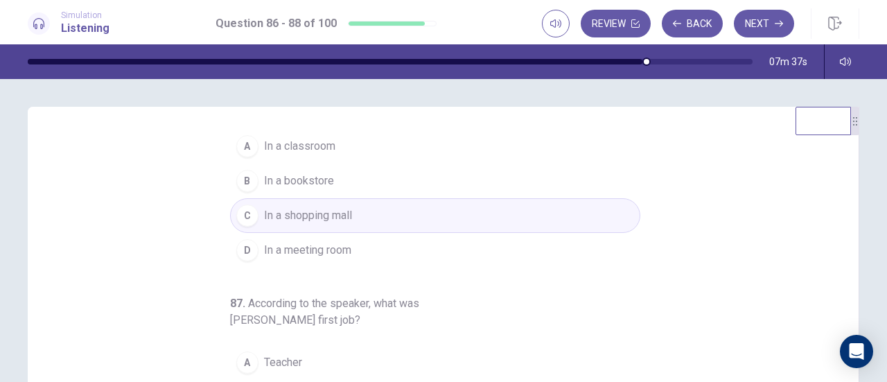
scroll to position [69, 0]
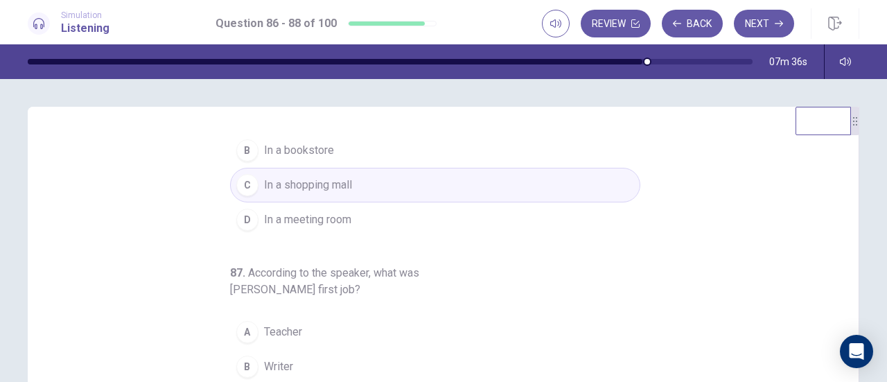
click at [323, 219] on span "In a meeting room" at bounding box center [307, 219] width 87 height 17
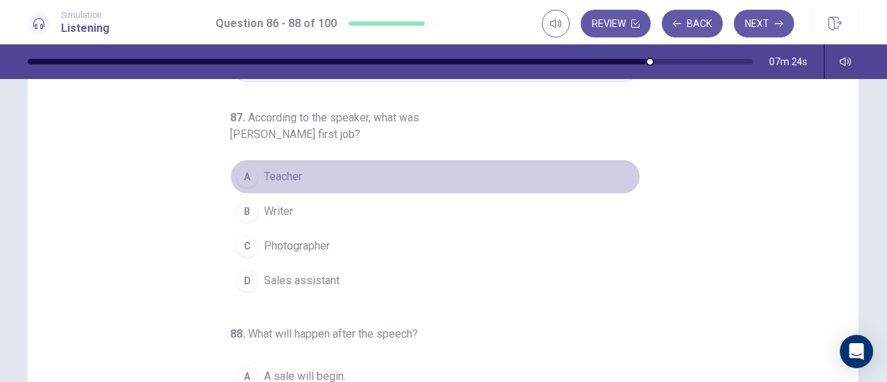
click at [241, 175] on div "A" at bounding box center [247, 177] width 22 height 22
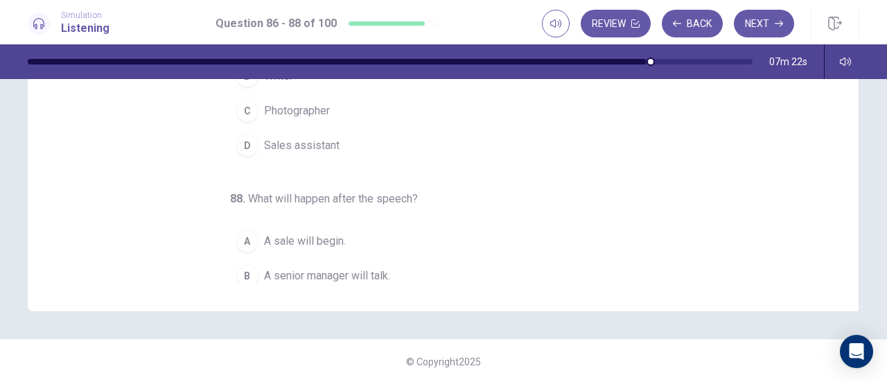
scroll to position [155, 0]
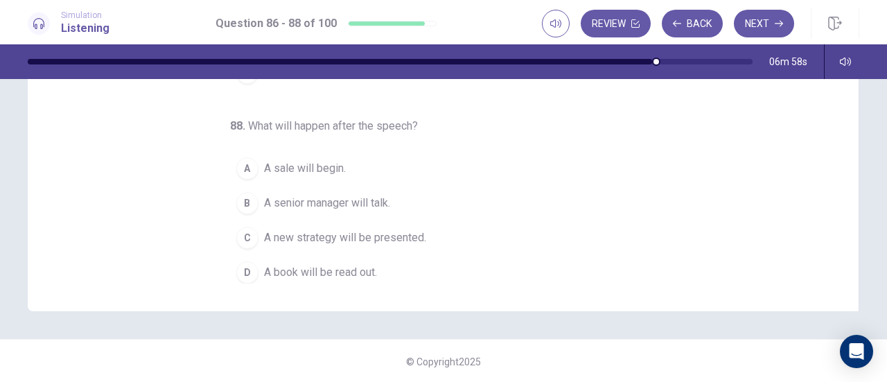
click at [250, 233] on div "C" at bounding box center [247, 238] width 22 height 22
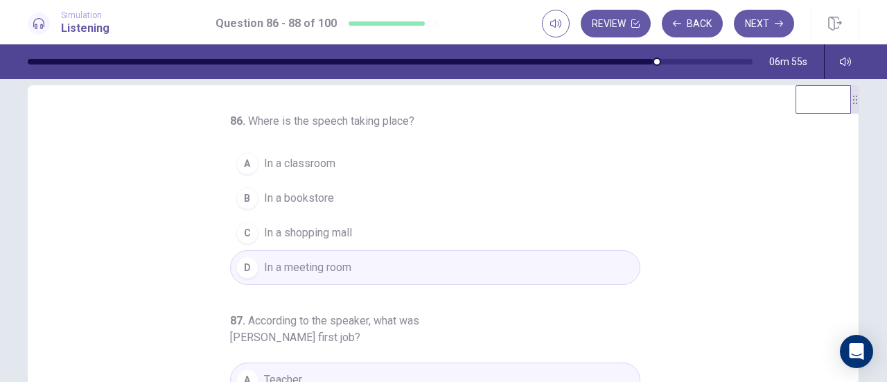
scroll to position [0, 0]
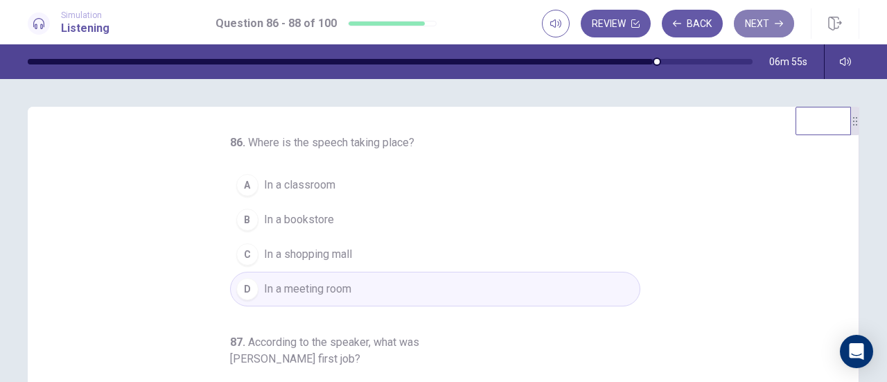
click at [765, 21] on button "Next" at bounding box center [764, 24] width 60 height 28
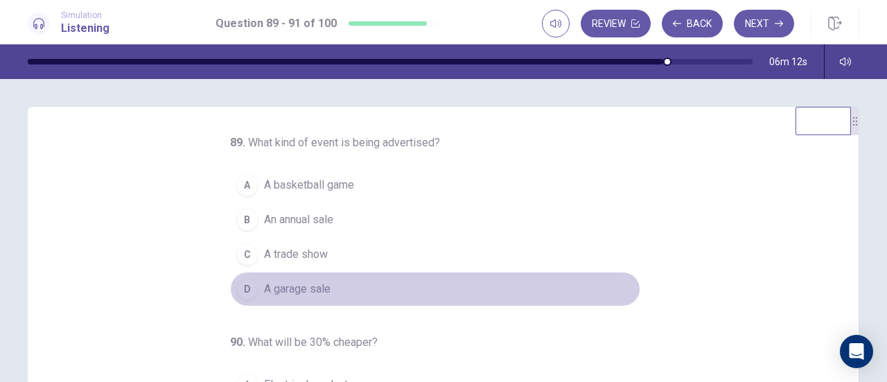
click at [314, 287] on span "A garage sale" at bounding box center [297, 289] width 67 height 17
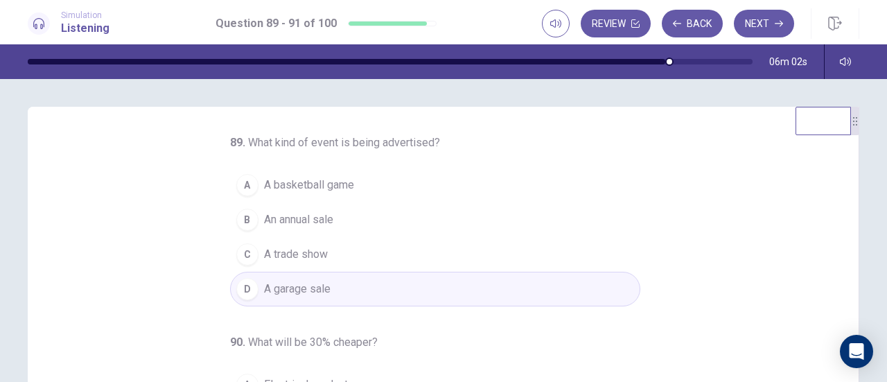
click at [319, 220] on span "An annual sale" at bounding box center [298, 219] width 69 height 17
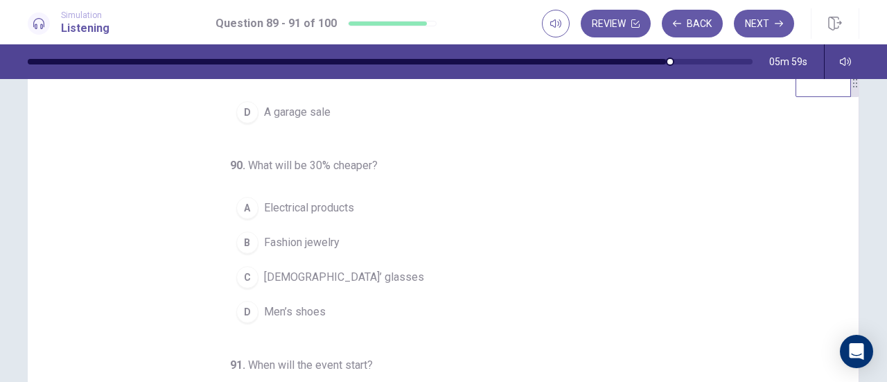
scroll to position [69, 0]
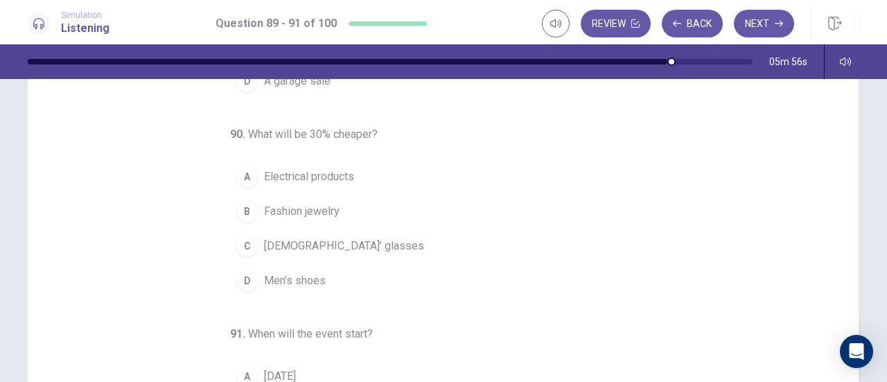
click at [323, 172] on span "Electrical products" at bounding box center [309, 176] width 90 height 17
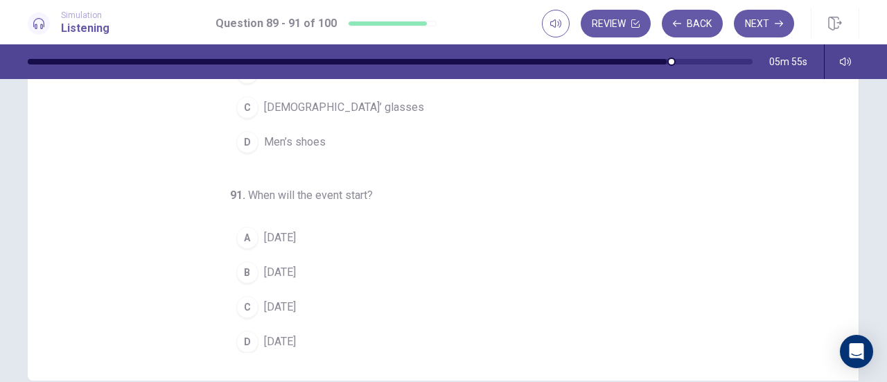
scroll to position [277, 0]
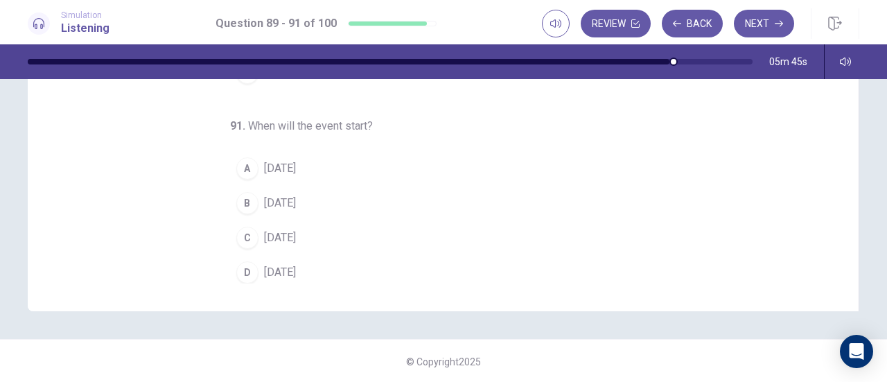
click at [244, 170] on div "A" at bounding box center [247, 168] width 22 height 22
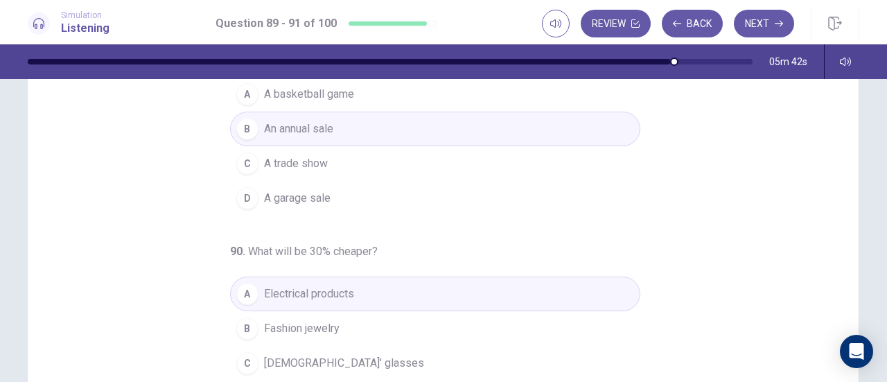
scroll to position [0, 0]
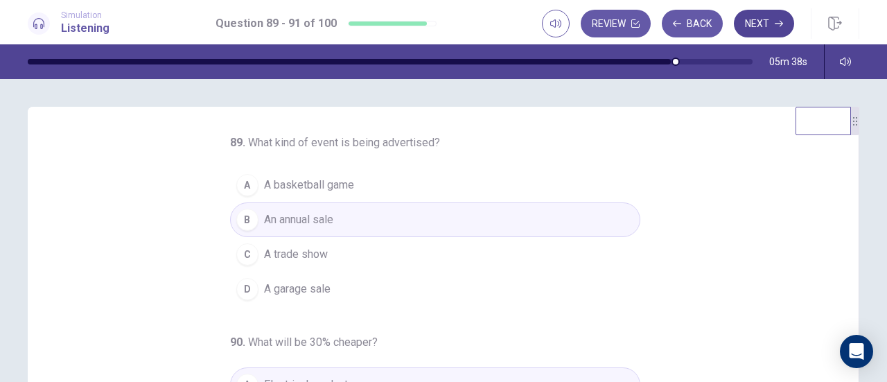
click at [761, 28] on button "Next" at bounding box center [764, 24] width 60 height 28
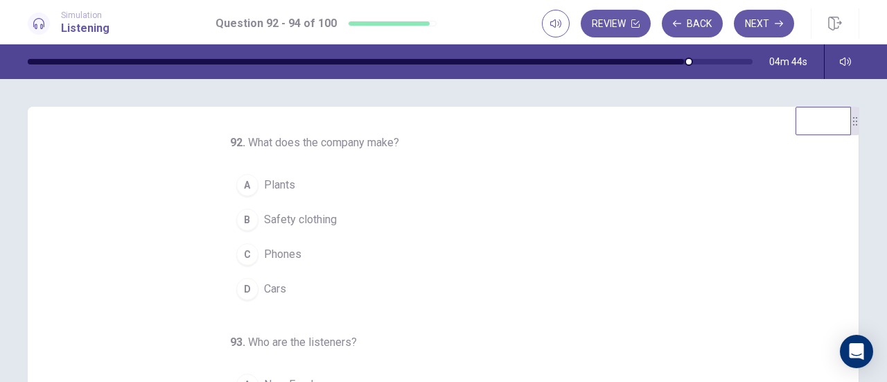
click at [267, 179] on span "Plants" at bounding box center [279, 185] width 31 height 17
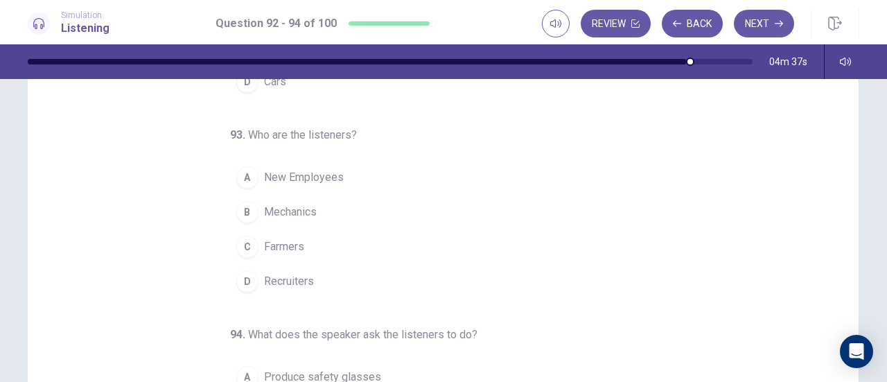
scroll to position [139, 0]
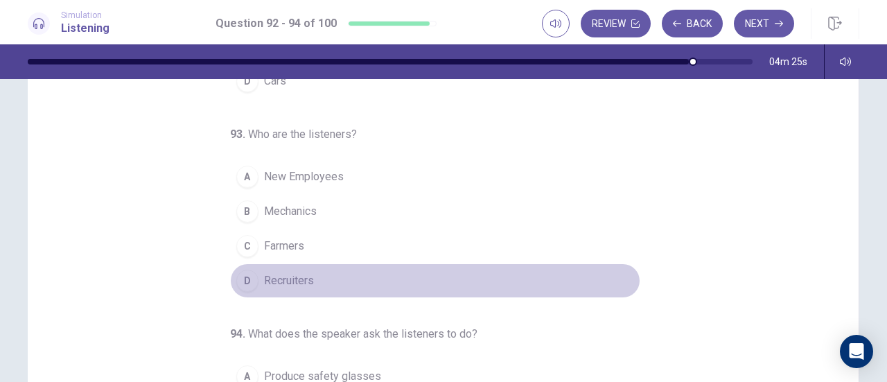
click at [272, 275] on span "Recruiters" at bounding box center [289, 280] width 50 height 17
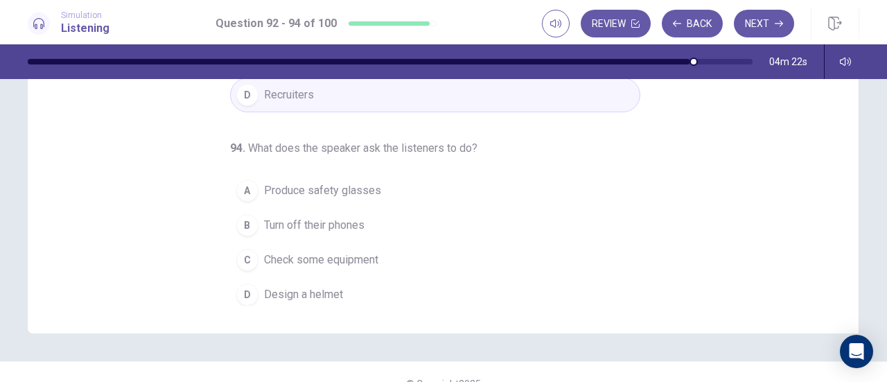
scroll to position [277, 0]
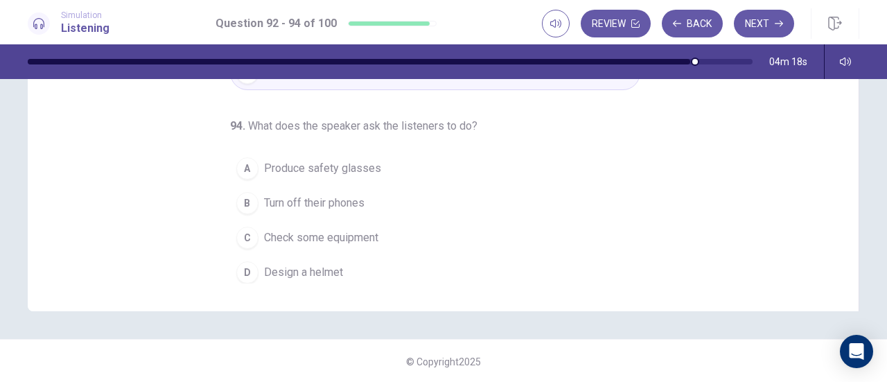
click at [352, 171] on span "Produce safety glasses" at bounding box center [322, 168] width 117 height 17
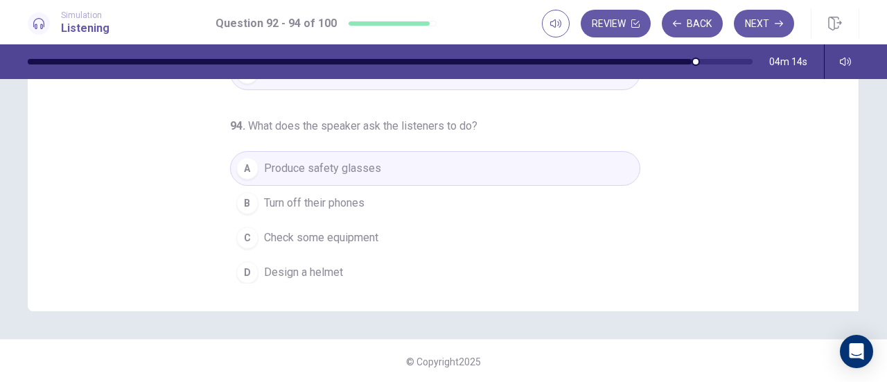
click at [349, 206] on span "Turn off their phones" at bounding box center [314, 203] width 101 height 17
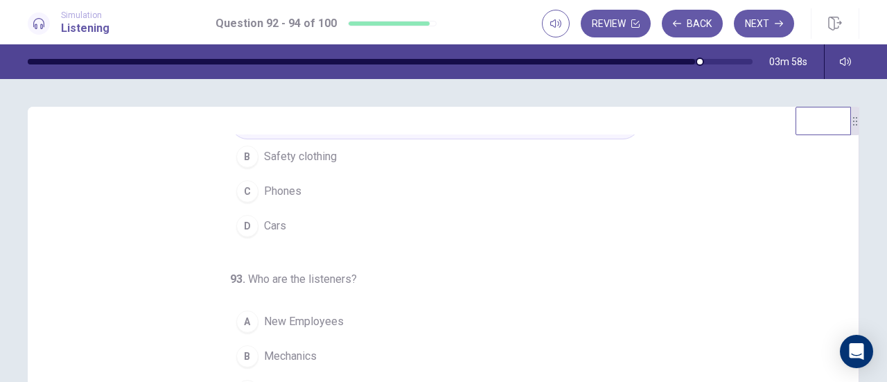
scroll to position [0, 0]
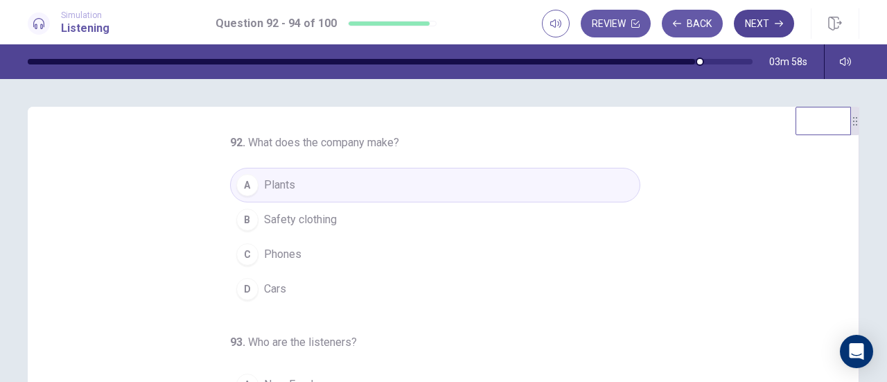
click at [781, 23] on icon "button" at bounding box center [779, 23] width 8 height 8
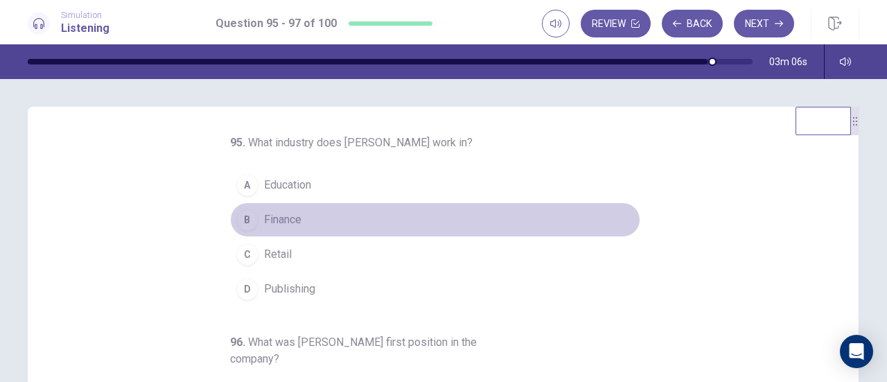
click at [276, 211] on span "Finance" at bounding box center [282, 219] width 37 height 17
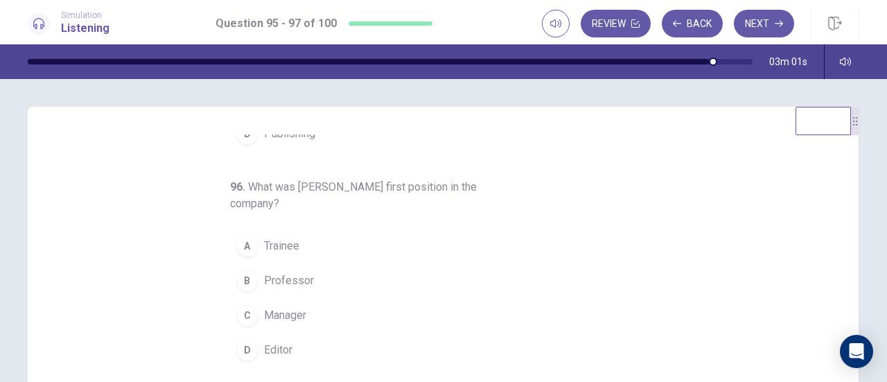
scroll to position [69, 0]
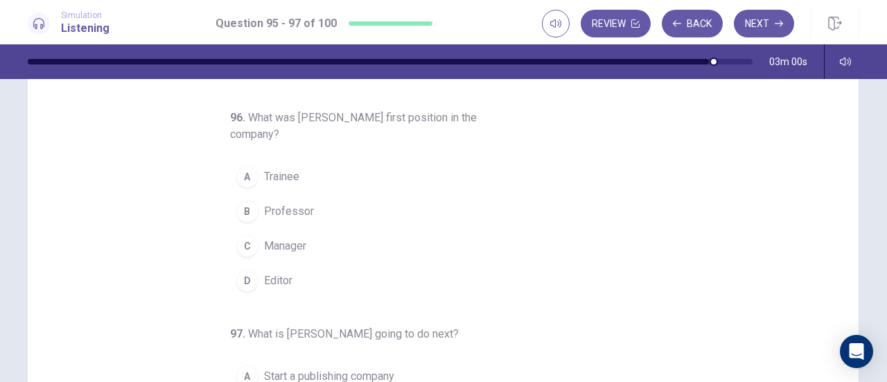
click at [265, 176] on span "Trainee" at bounding box center [281, 176] width 35 height 17
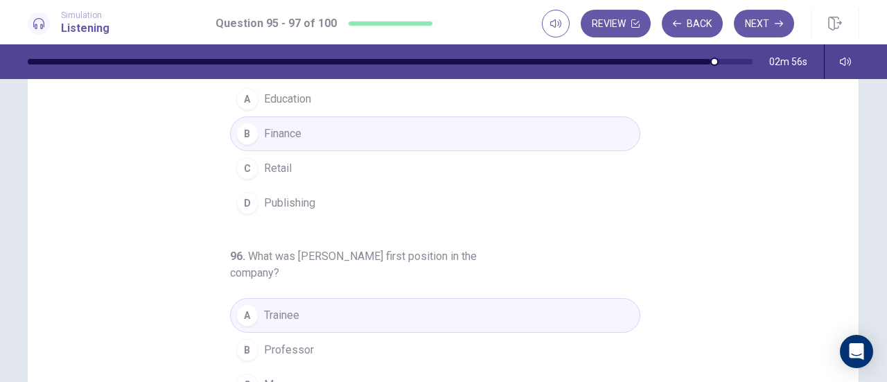
scroll to position [155, 0]
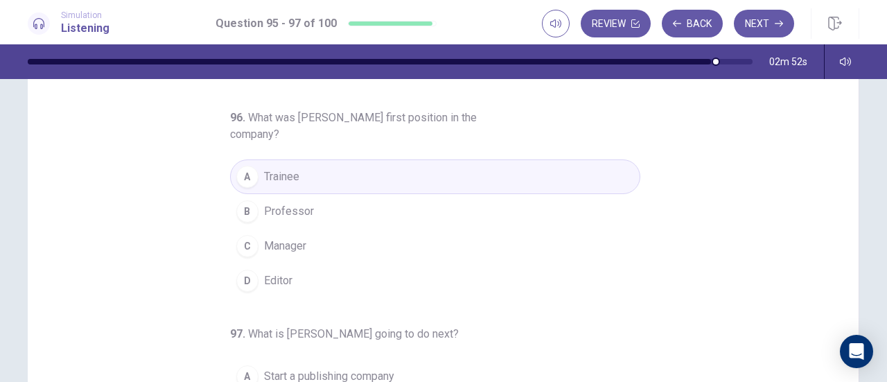
click at [320, 242] on button "C Manager" at bounding box center [435, 246] width 410 height 35
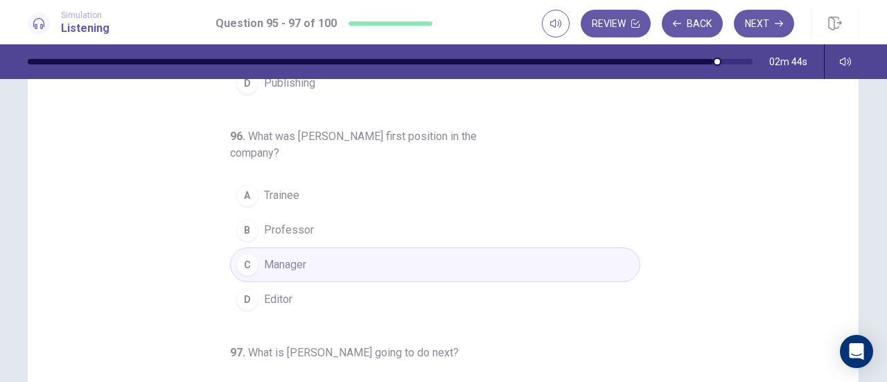
scroll to position [69, 0]
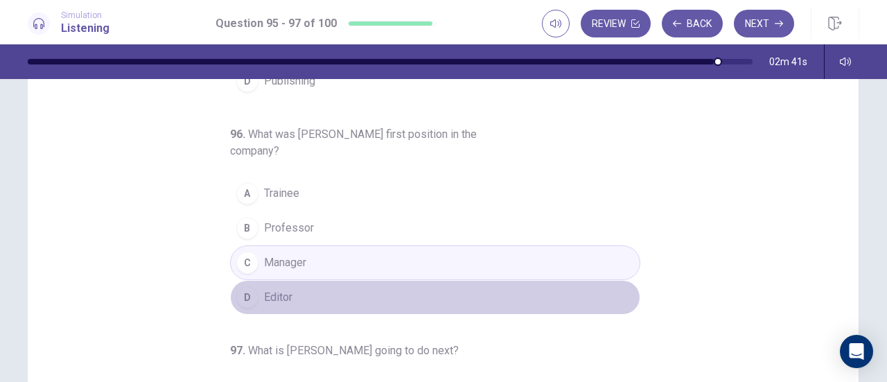
click at [272, 300] on span "Editor" at bounding box center [278, 297] width 28 height 17
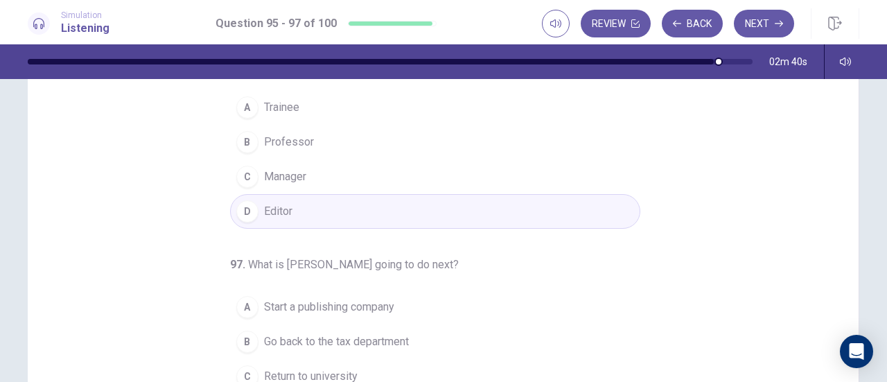
scroll to position [208, 0]
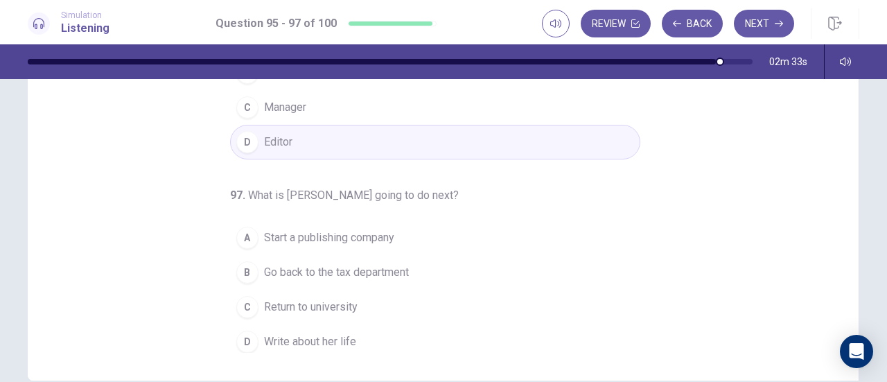
click at [295, 266] on span "Go back to the tax department" at bounding box center [336, 272] width 145 height 17
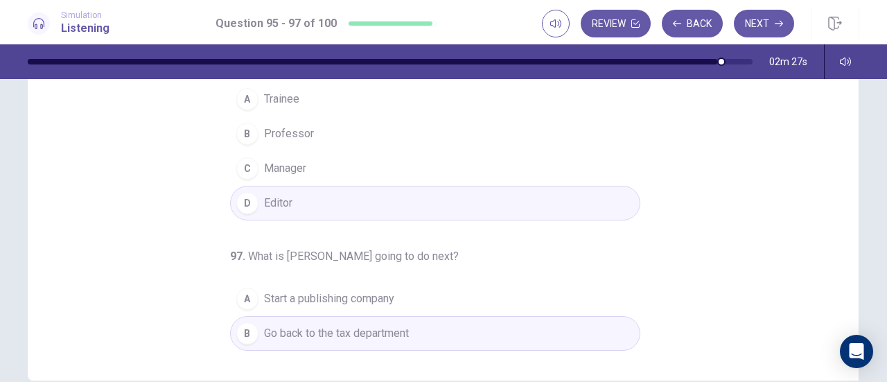
scroll to position [0, 0]
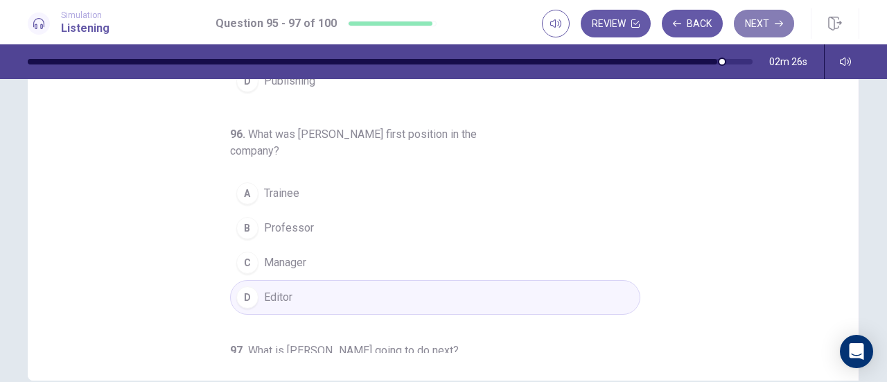
click at [774, 19] on button "Next" at bounding box center [764, 24] width 60 height 28
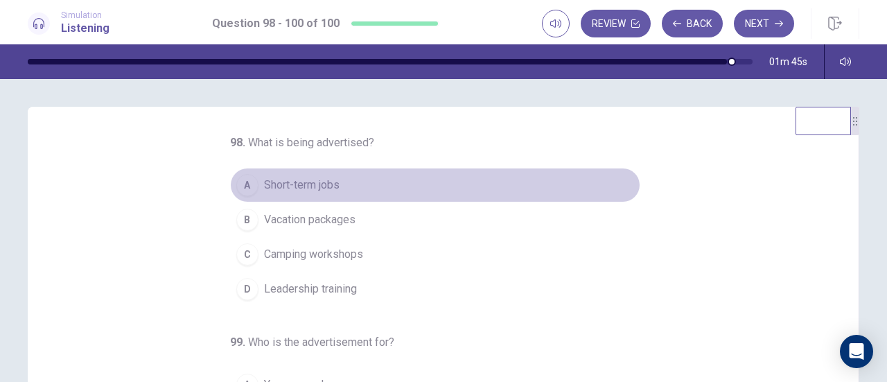
click at [323, 177] on span "Short-term jobs" at bounding box center [302, 185] width 76 height 17
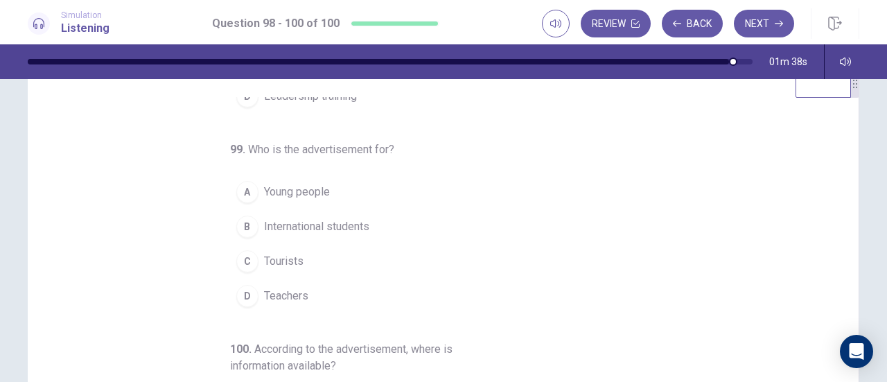
scroll to position [69, 0]
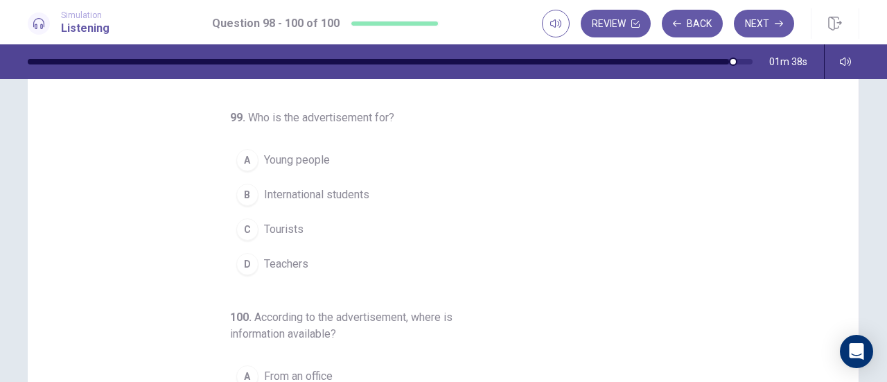
click at [293, 182] on button "B International students" at bounding box center [435, 194] width 410 height 35
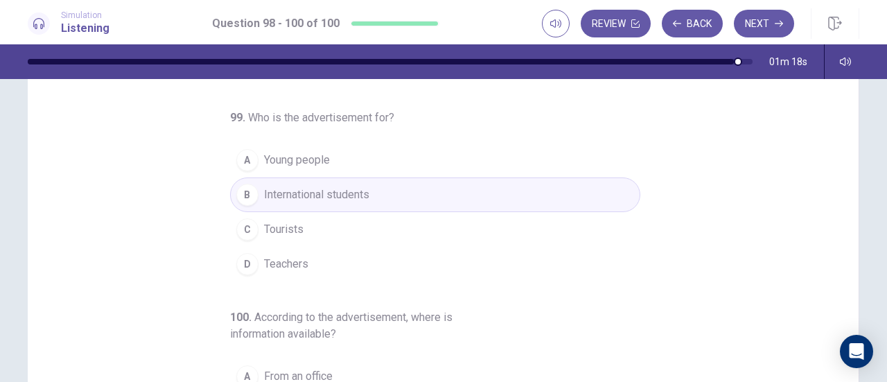
click at [354, 157] on button "A Young people" at bounding box center [435, 160] width 410 height 35
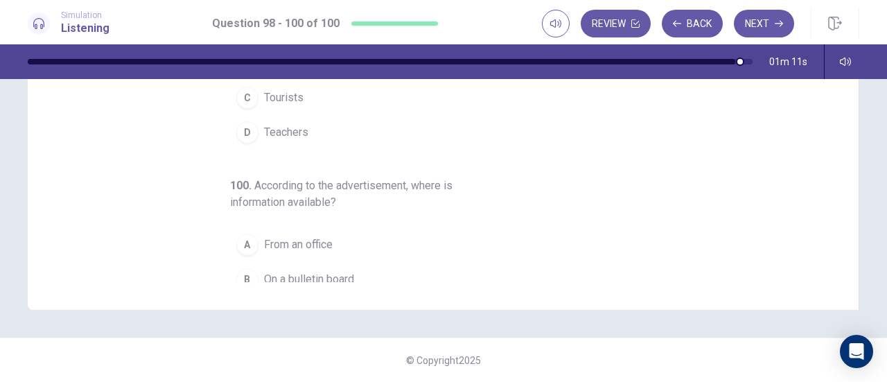
scroll to position [155, 0]
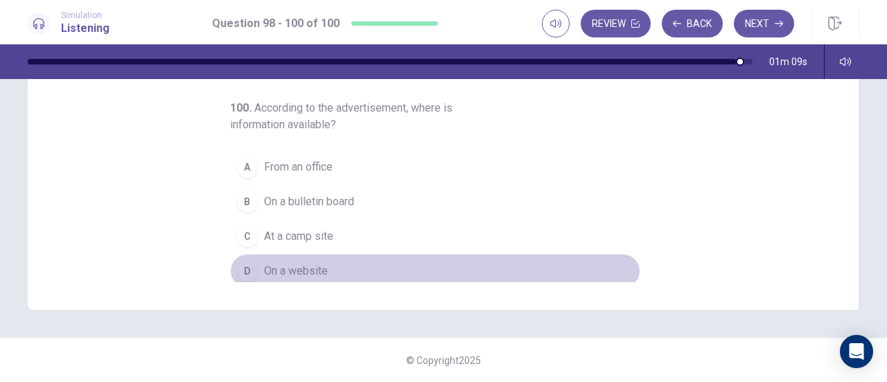
click at [297, 264] on span "On a website" at bounding box center [296, 271] width 64 height 17
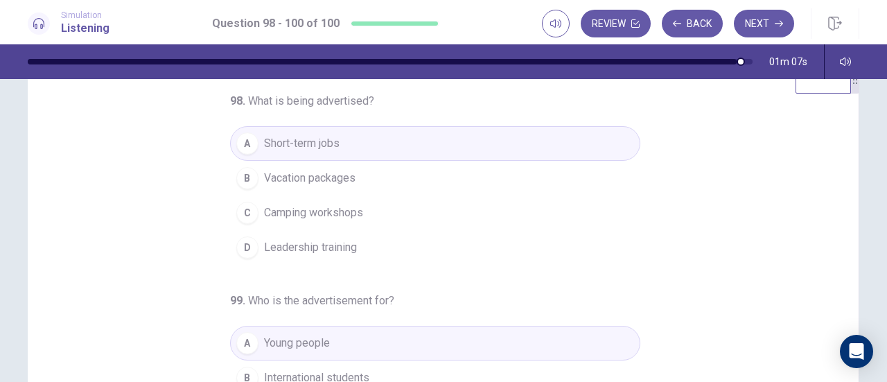
scroll to position [0, 0]
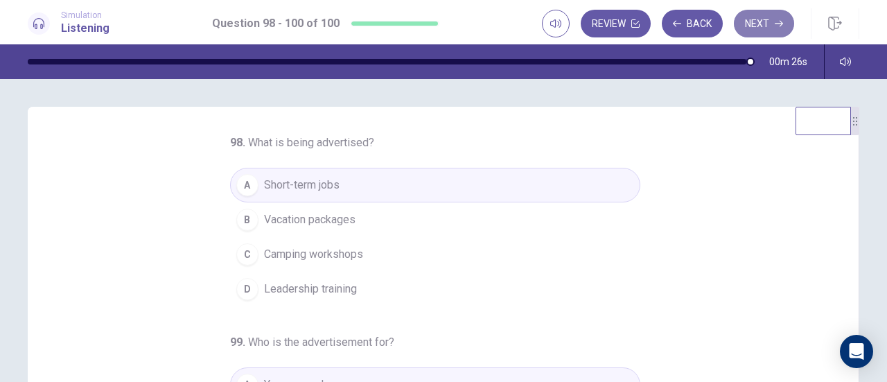
click at [751, 19] on button "Next" at bounding box center [764, 24] width 60 height 28
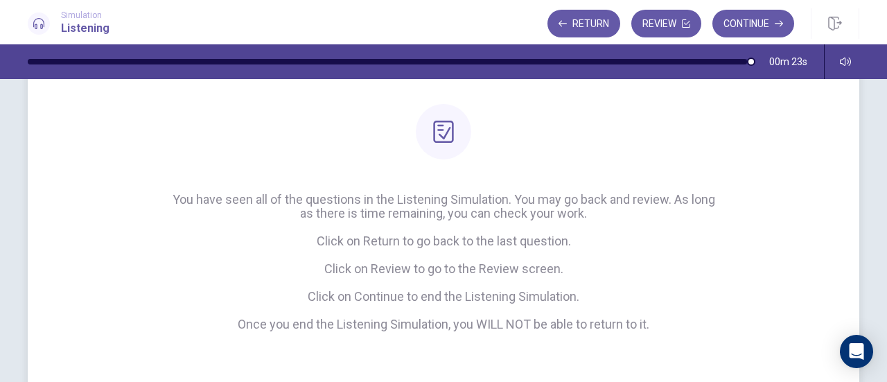
scroll to position [139, 0]
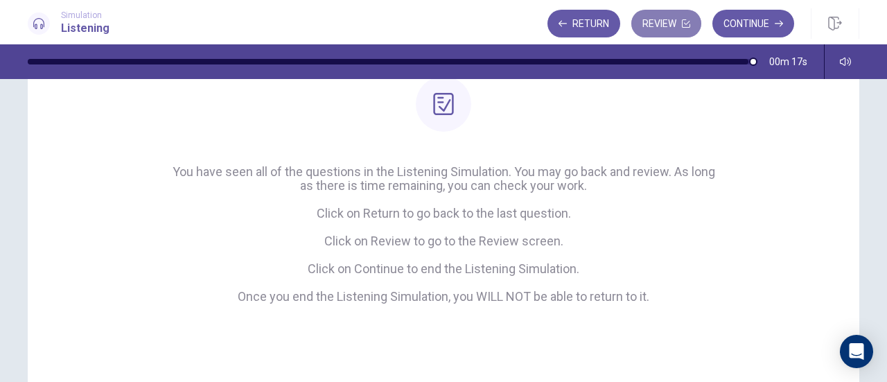
click at [661, 25] on button "Review" at bounding box center [667, 24] width 70 height 28
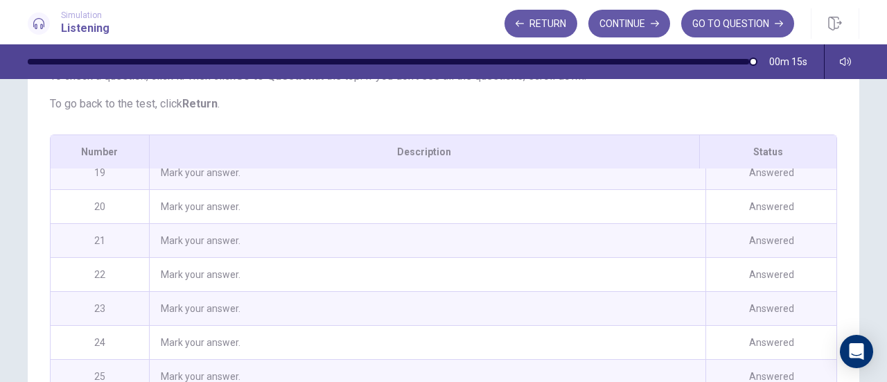
scroll to position [971, 0]
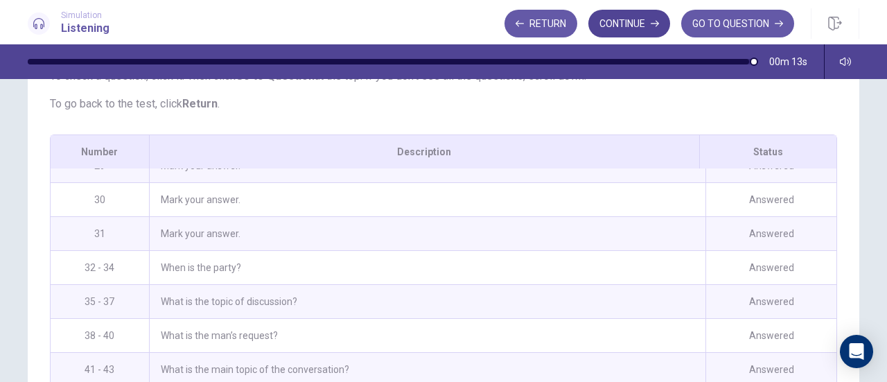
click at [643, 30] on button "Continue" at bounding box center [630, 24] width 82 height 28
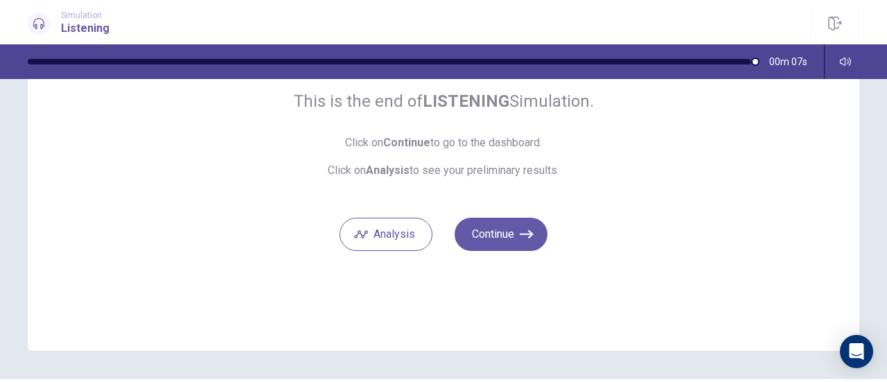
scroll to position [139, 0]
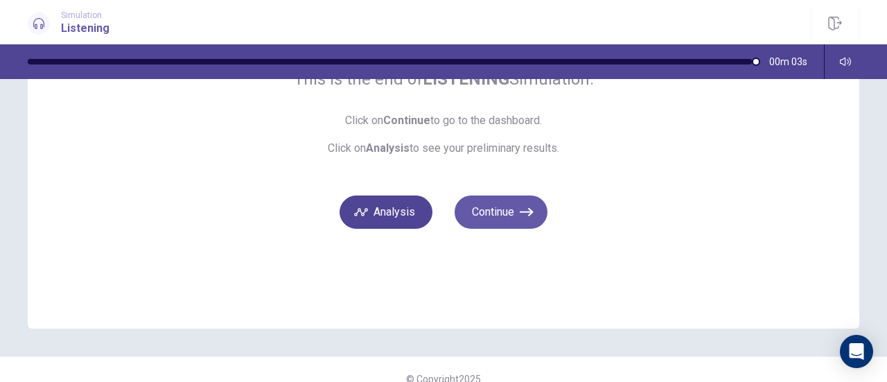
click at [397, 223] on button "Analysis" at bounding box center [386, 212] width 93 height 33
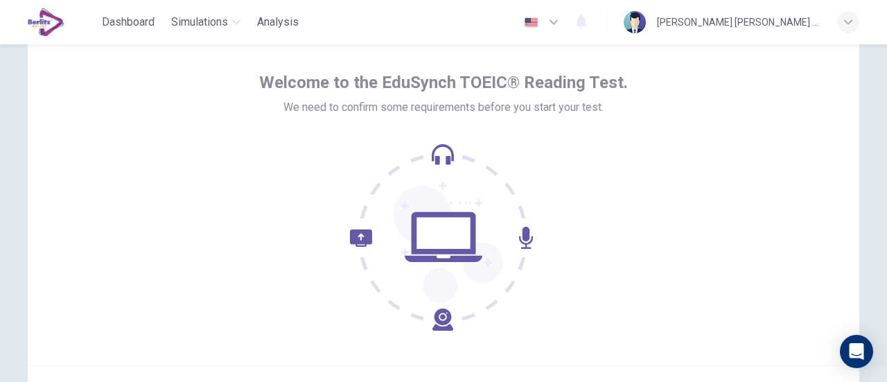
scroll to position [139, 0]
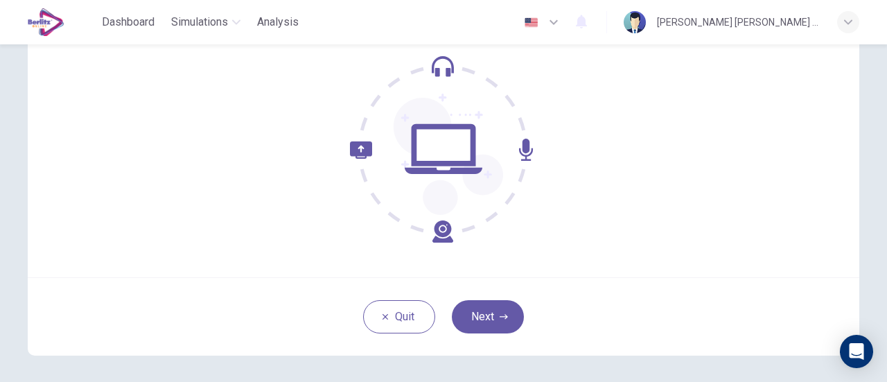
click at [497, 311] on button "Next" at bounding box center [488, 316] width 72 height 33
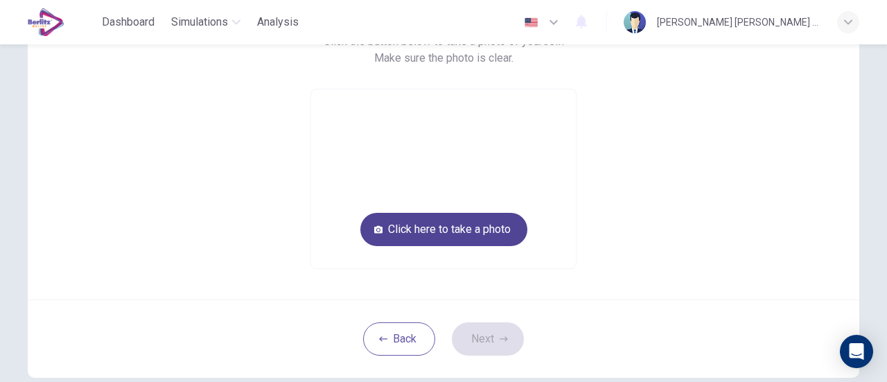
click at [494, 233] on button "Click here to take a photo" at bounding box center [444, 229] width 167 height 33
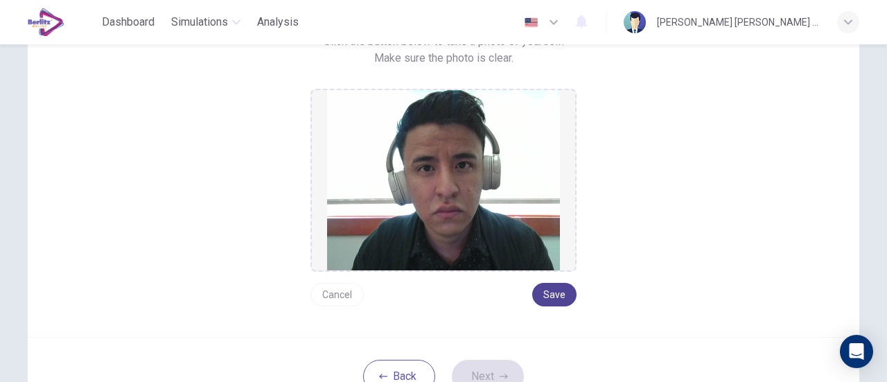
click at [553, 299] on button "Save" at bounding box center [554, 295] width 44 height 24
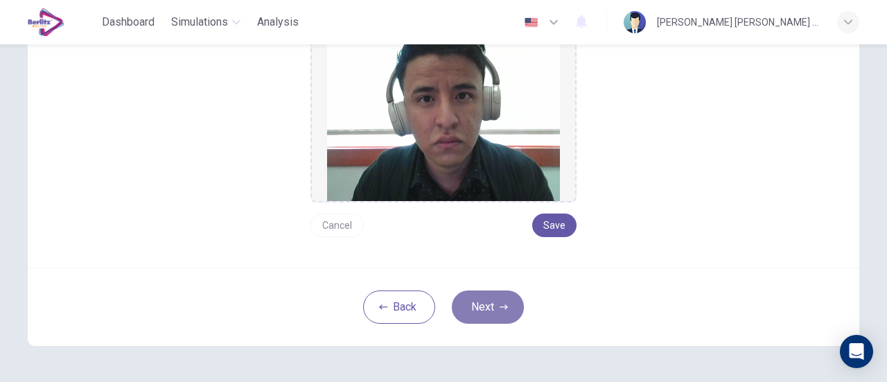
click at [481, 311] on button "Next" at bounding box center [488, 306] width 72 height 33
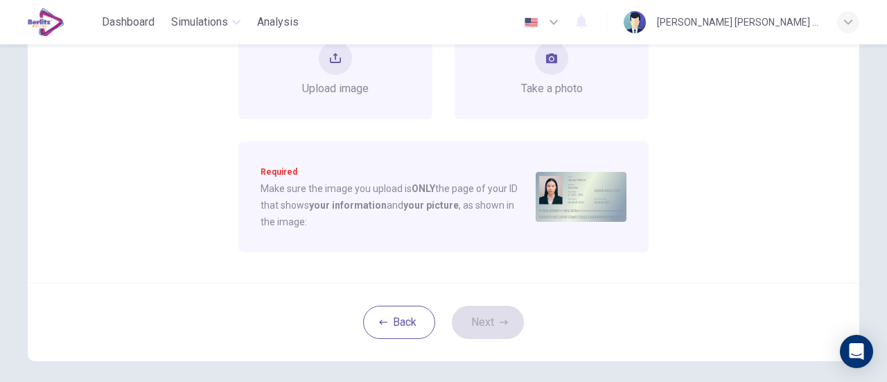
scroll to position [139, 0]
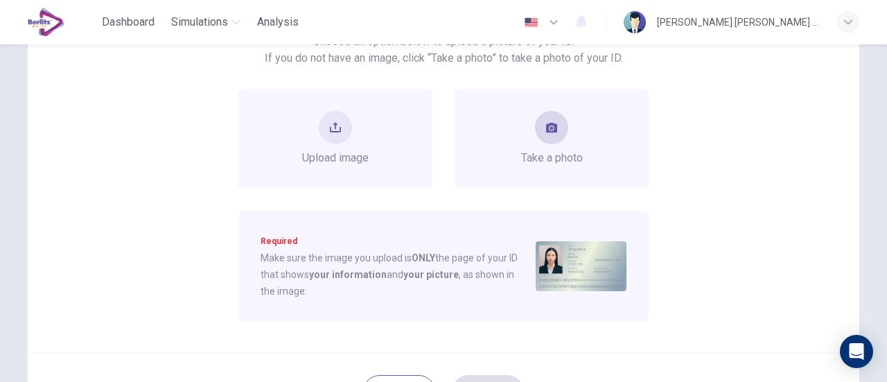
click at [546, 130] on icon "take photo" at bounding box center [551, 128] width 11 height 10
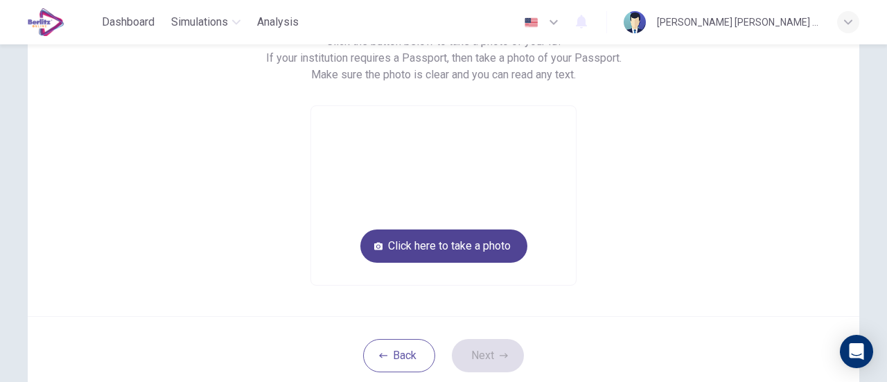
click at [485, 234] on button "Click here to take a photo" at bounding box center [444, 245] width 167 height 33
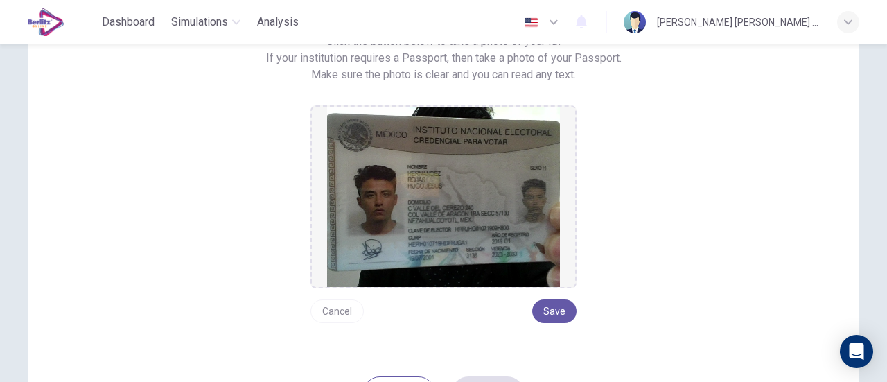
click at [346, 310] on button "Cancel" at bounding box center [337, 312] width 53 height 24
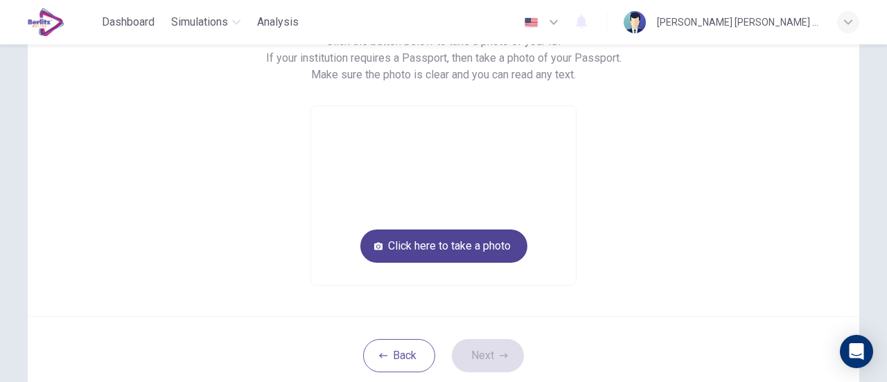
click at [435, 253] on button "Click here to take a photo" at bounding box center [444, 245] width 167 height 33
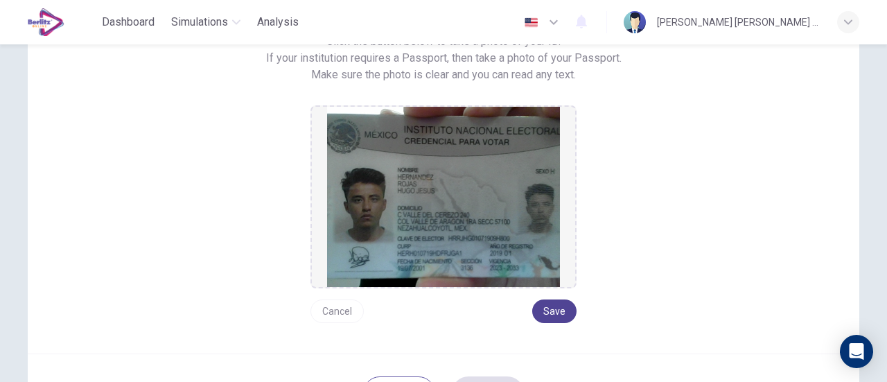
click at [546, 313] on button "Save" at bounding box center [554, 312] width 44 height 24
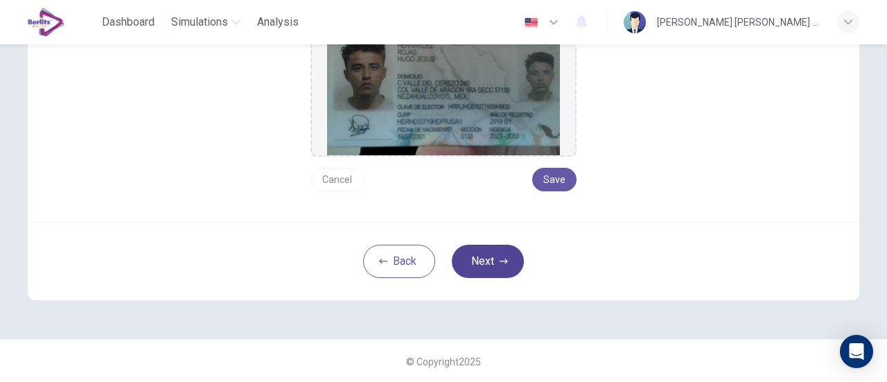
click at [490, 261] on button "Next" at bounding box center [488, 261] width 72 height 33
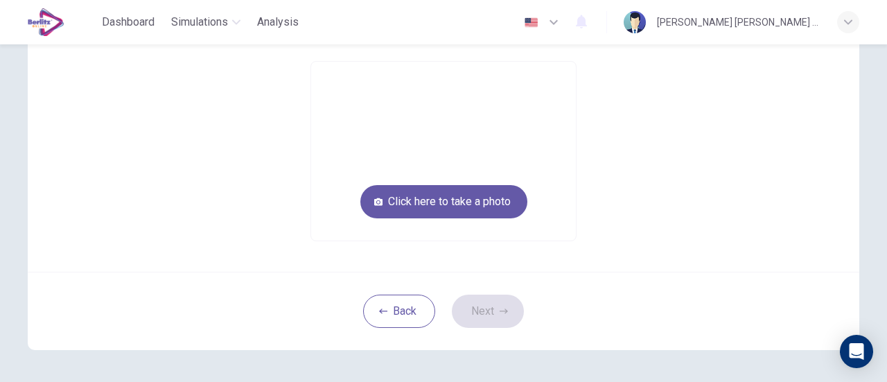
scroll to position [78, 0]
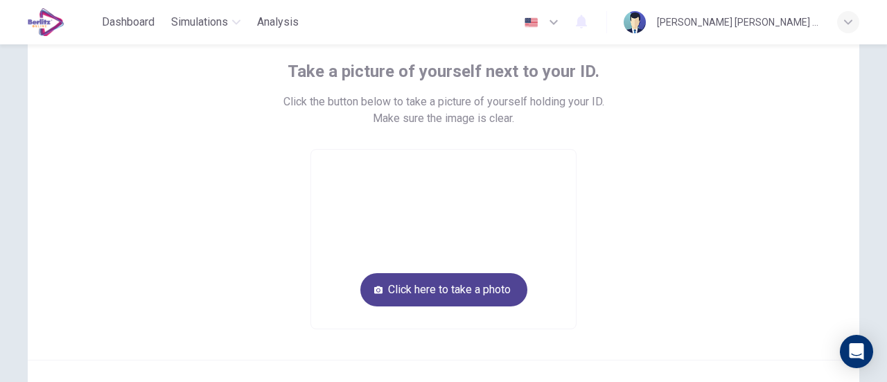
click at [474, 288] on button "Click here to take a photo" at bounding box center [444, 289] width 167 height 33
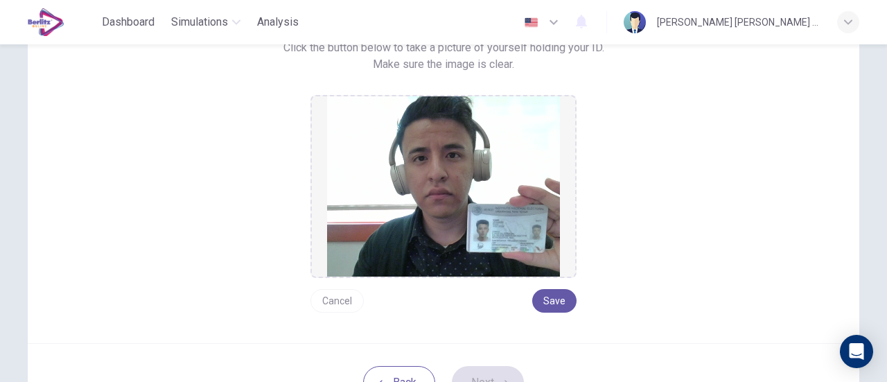
scroll to position [217, 0]
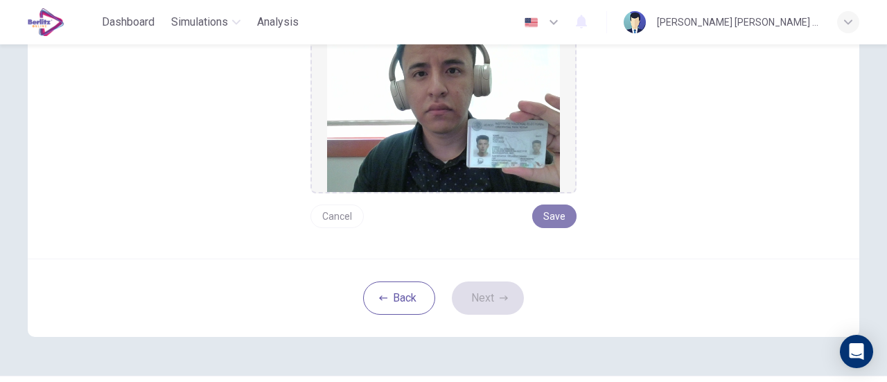
click at [557, 220] on button "Save" at bounding box center [554, 217] width 44 height 24
click at [506, 299] on button "Next" at bounding box center [488, 297] width 72 height 33
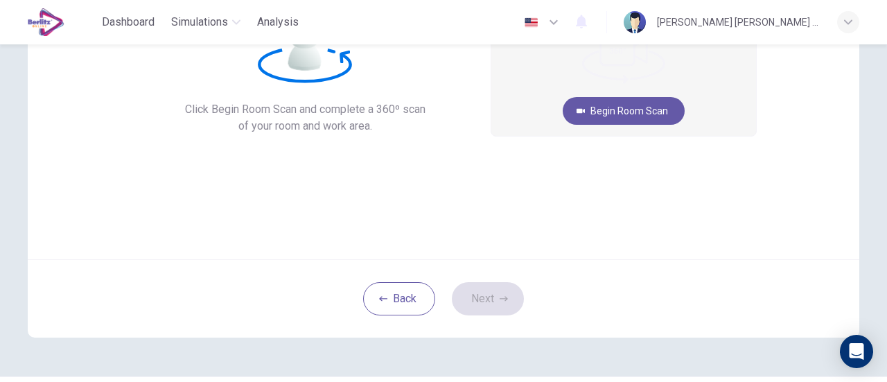
scroll to position [125, 0]
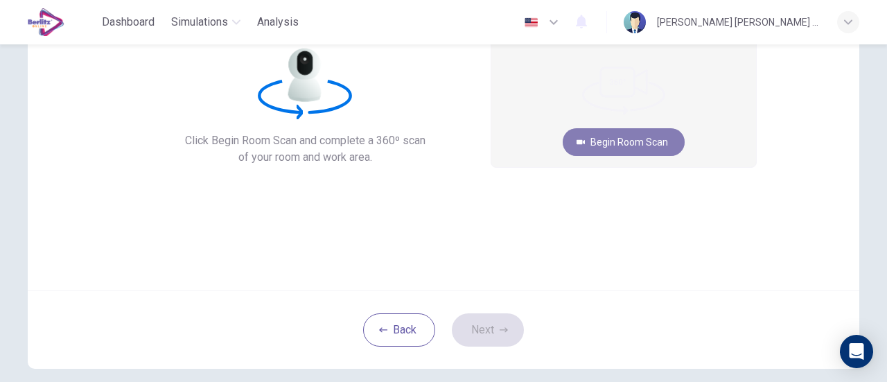
click at [659, 137] on button "Begin Room Scan" at bounding box center [624, 142] width 122 height 28
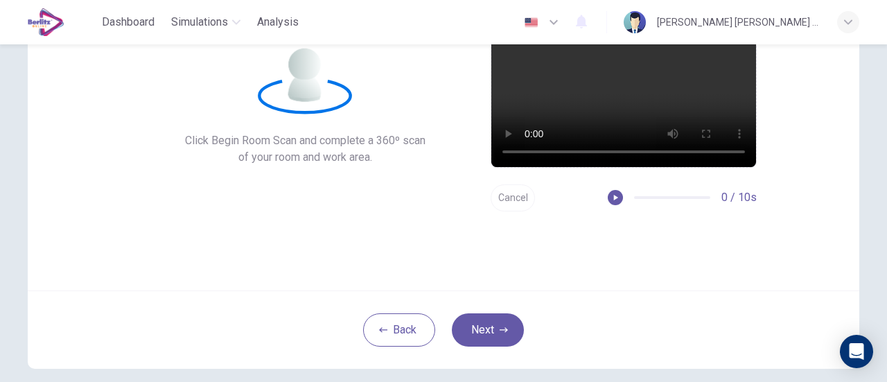
click at [612, 189] on div "0 / 10s" at bounding box center [682, 197] width 149 height 17
click at [612, 191] on button "button" at bounding box center [615, 197] width 15 height 15
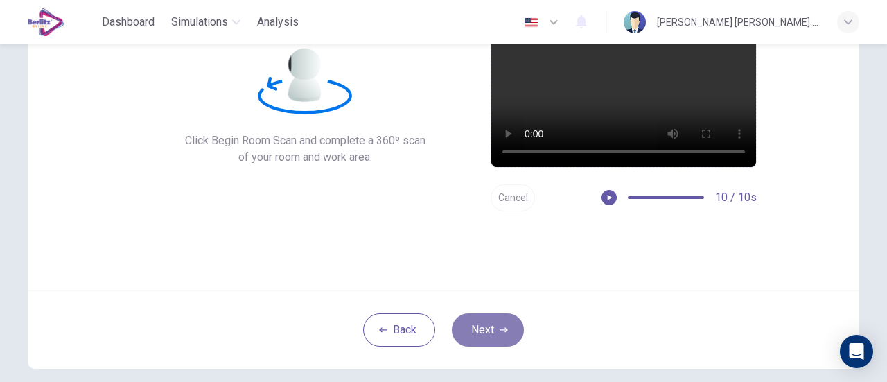
click at [481, 336] on button "Next" at bounding box center [488, 329] width 72 height 33
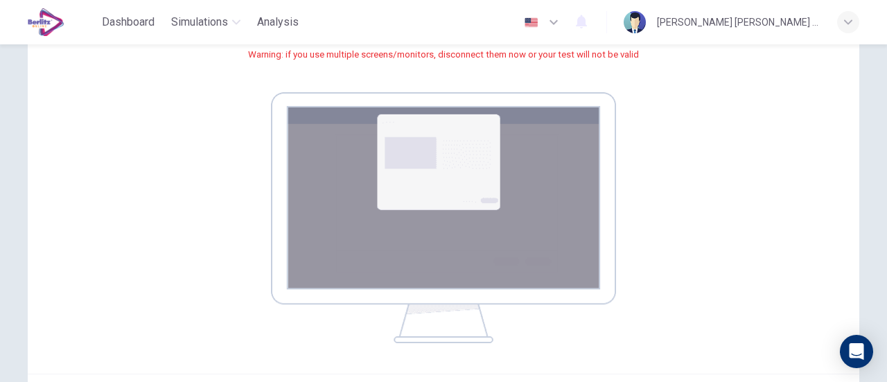
scroll to position [264, 0]
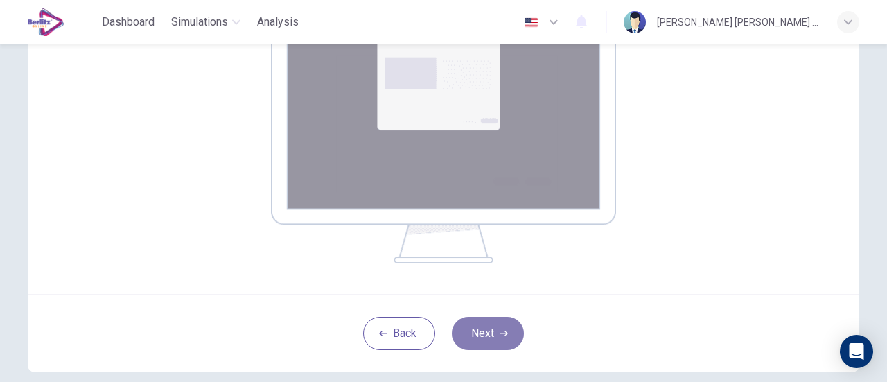
click at [487, 329] on button "Next" at bounding box center [488, 333] width 72 height 33
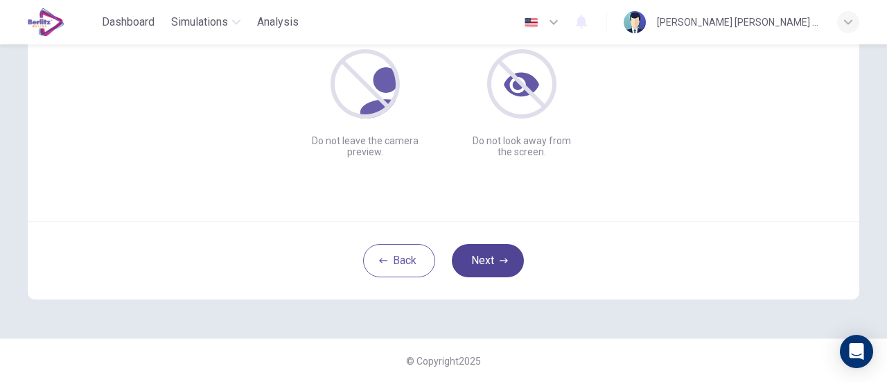
click at [505, 247] on button "Next" at bounding box center [488, 260] width 72 height 33
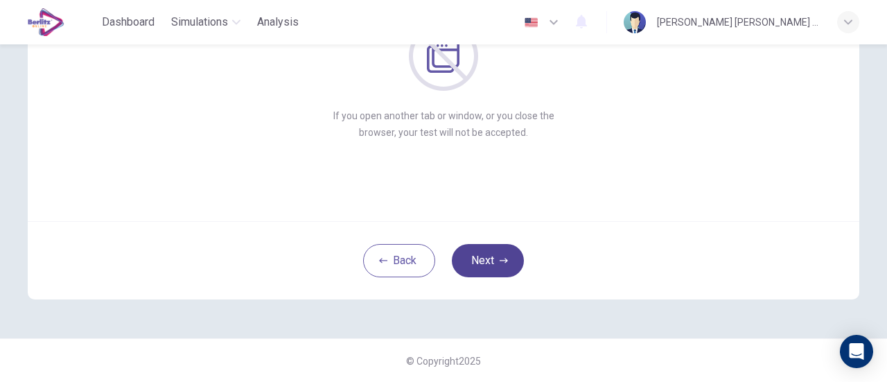
click at [500, 260] on icon "button" at bounding box center [504, 261] width 8 height 8
click at [492, 261] on button "Next" at bounding box center [488, 260] width 72 height 33
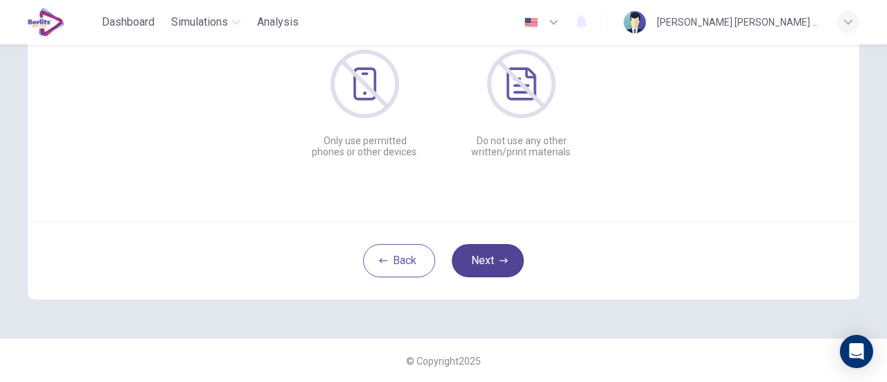
click at [492, 261] on button "Next" at bounding box center [488, 260] width 72 height 33
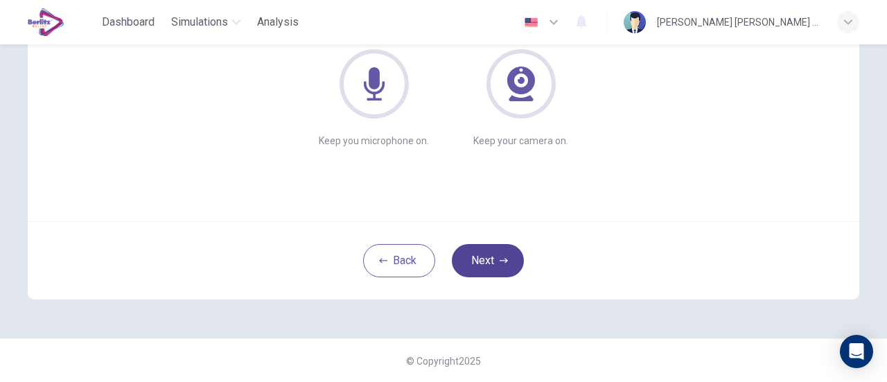
click at [492, 261] on button "Next" at bounding box center [488, 260] width 72 height 33
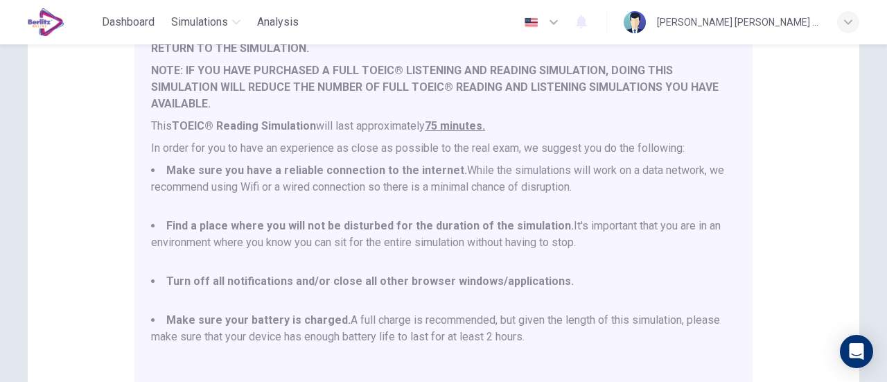
scroll to position [388, 0]
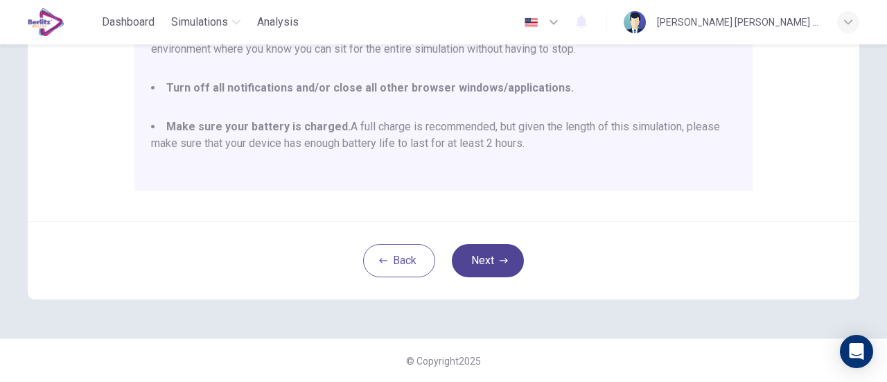
click at [494, 258] on button "Next" at bounding box center [488, 260] width 72 height 33
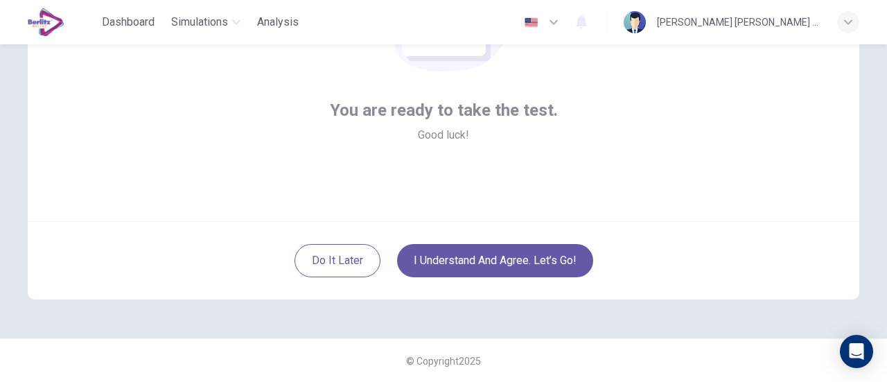
scroll to position [125, 0]
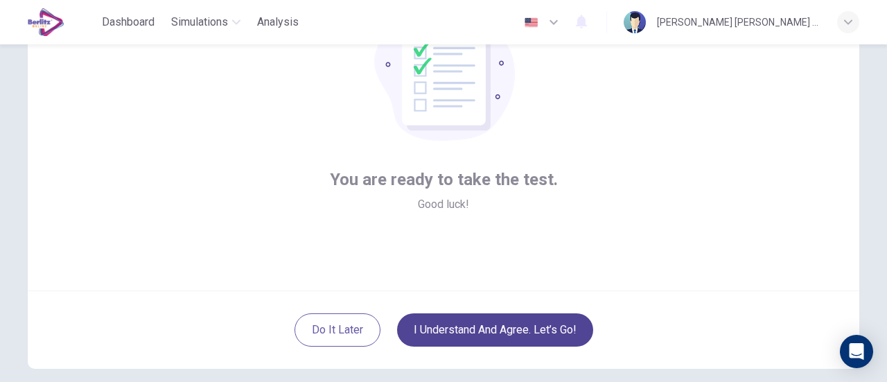
click at [507, 323] on button "I understand and agree. Let’s go!" at bounding box center [495, 329] width 196 height 33
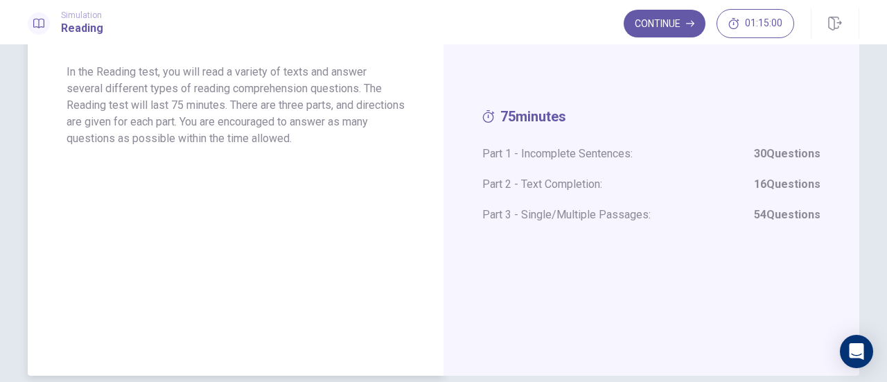
scroll to position [29, 0]
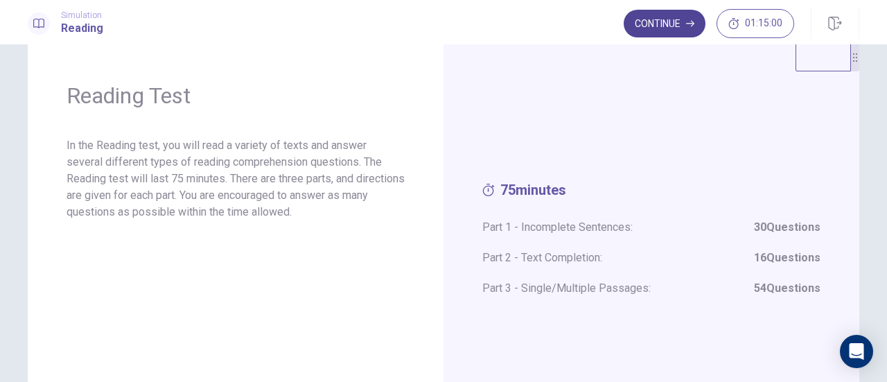
click at [647, 30] on button "Continue" at bounding box center [665, 24] width 82 height 28
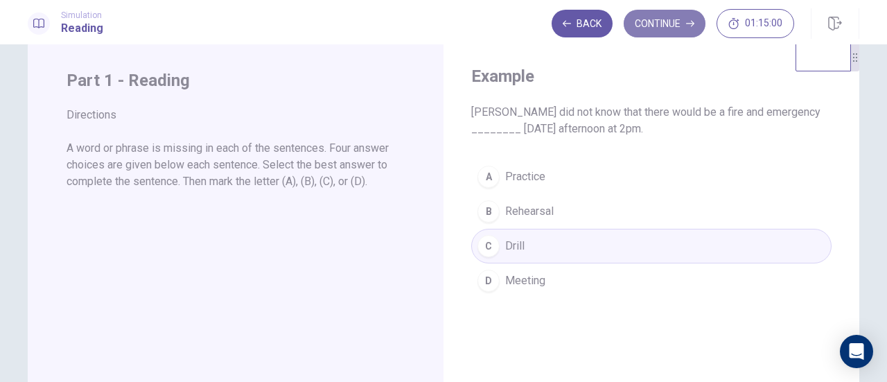
click at [654, 33] on button "Continue" at bounding box center [665, 24] width 82 height 28
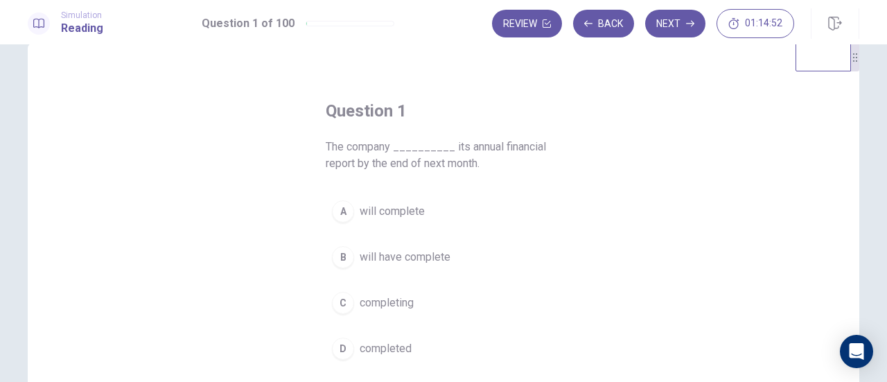
click at [420, 211] on span "will complete" at bounding box center [392, 211] width 65 height 17
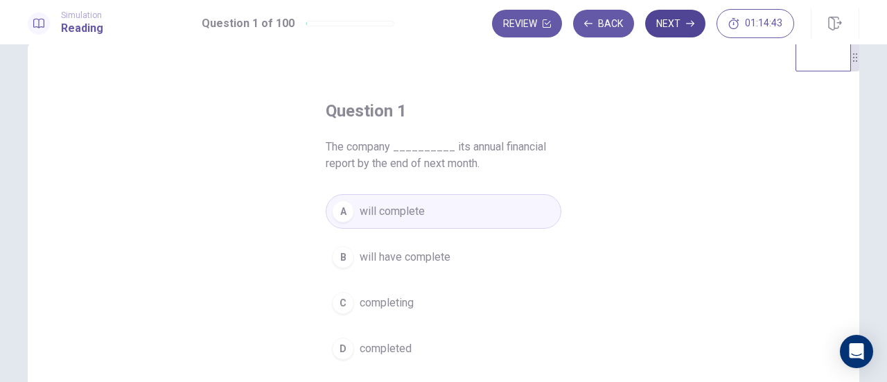
click at [673, 26] on button "Next" at bounding box center [675, 24] width 60 height 28
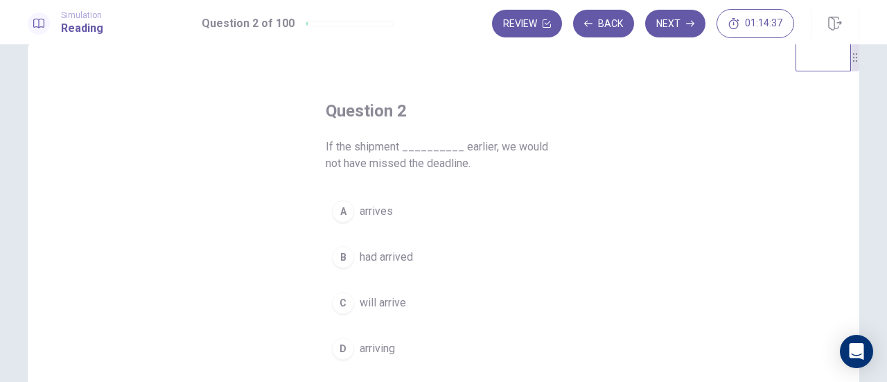
click at [390, 216] on button "A arrives" at bounding box center [444, 211] width 236 height 35
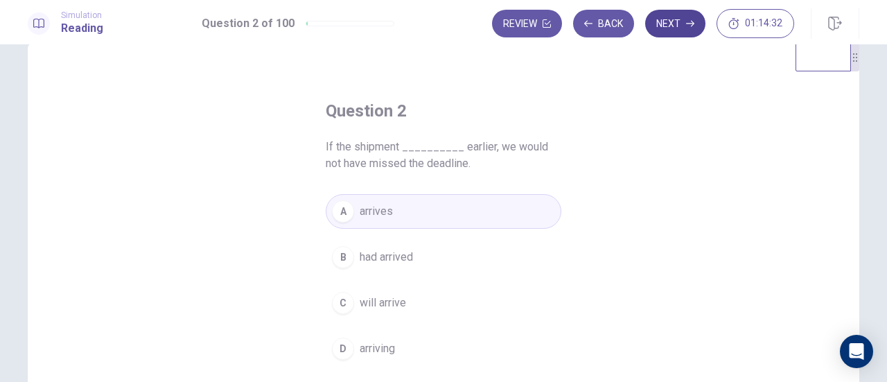
click at [675, 28] on button "Next" at bounding box center [675, 24] width 60 height 28
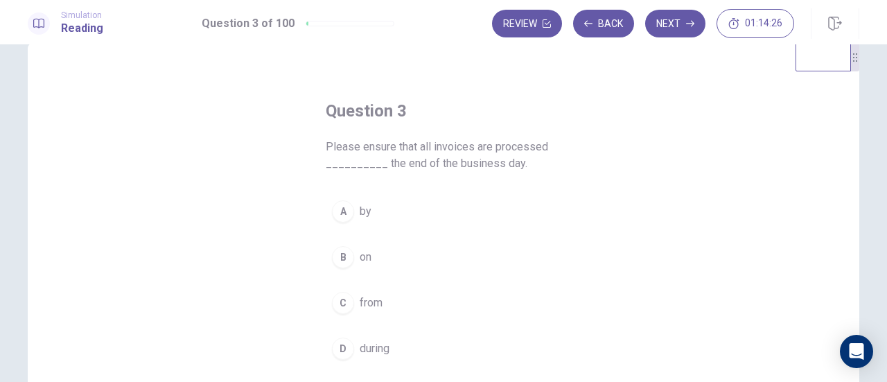
click at [360, 217] on span "by" at bounding box center [366, 211] width 12 height 17
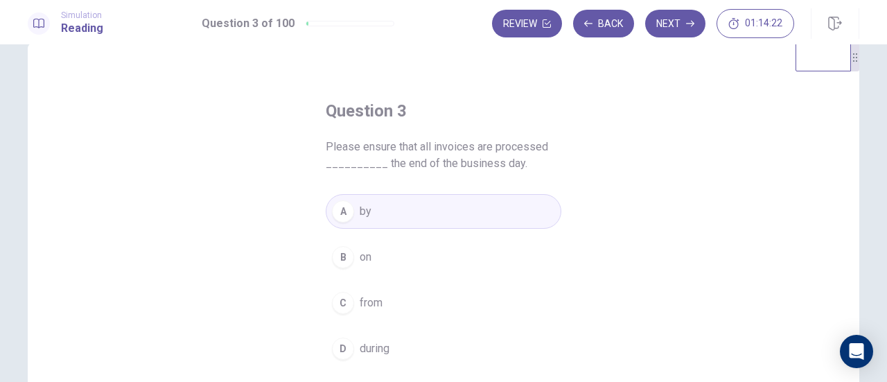
click at [663, 8] on div "Review Back Next 01:14:22" at bounding box center [675, 23] width 367 height 31
click at [668, 24] on button "Next" at bounding box center [675, 24] width 60 height 28
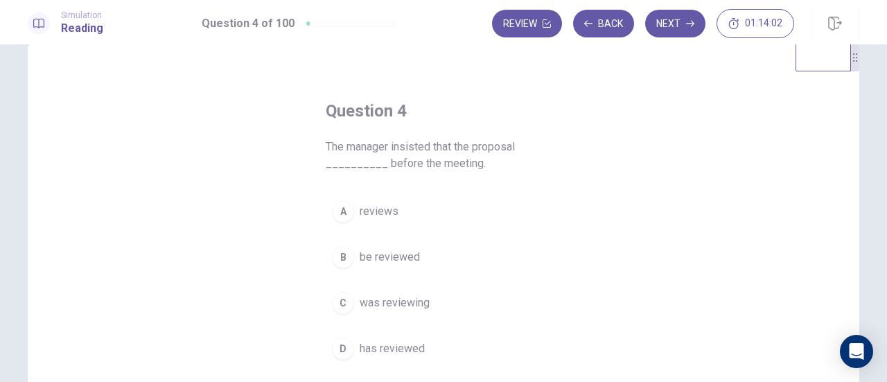
click at [408, 340] on span "has reviewed" at bounding box center [392, 348] width 65 height 17
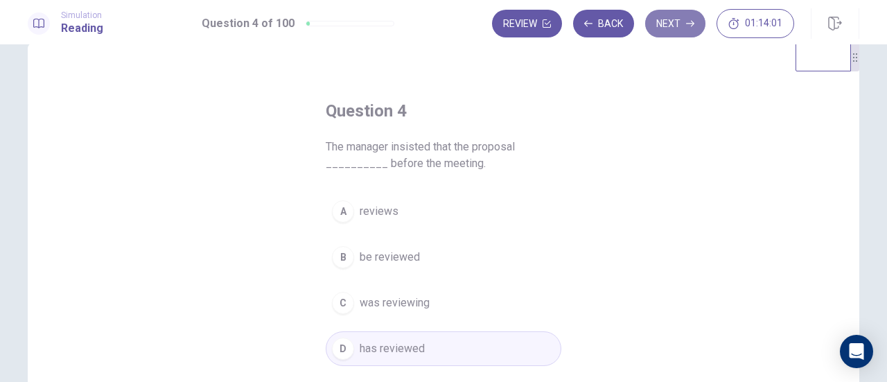
click at [684, 32] on button "Next" at bounding box center [675, 24] width 60 height 28
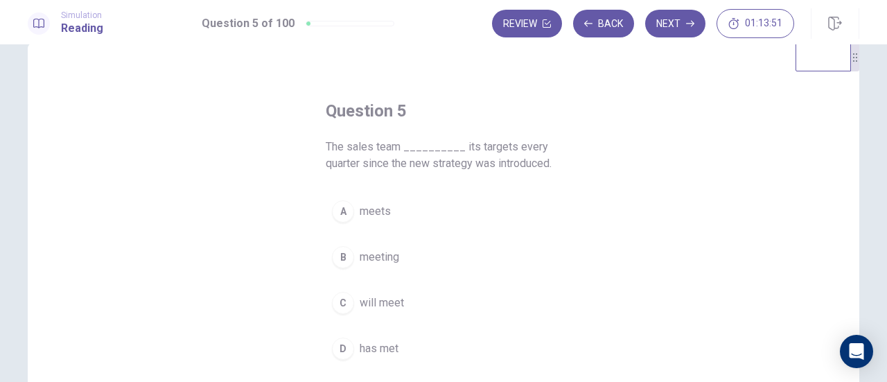
click at [388, 214] on button "A meets" at bounding box center [444, 211] width 236 height 35
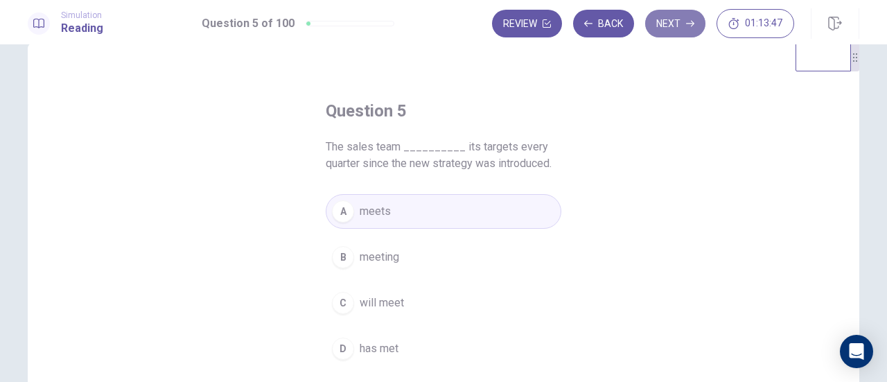
click at [668, 23] on button "Next" at bounding box center [675, 24] width 60 height 28
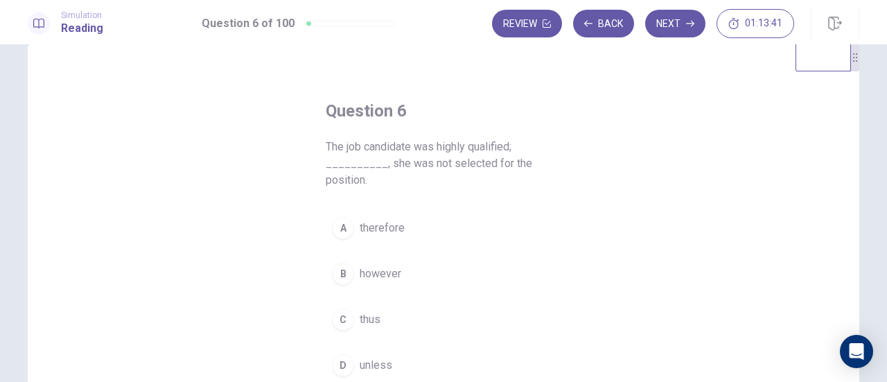
click at [392, 269] on span "however" at bounding box center [381, 274] width 42 height 17
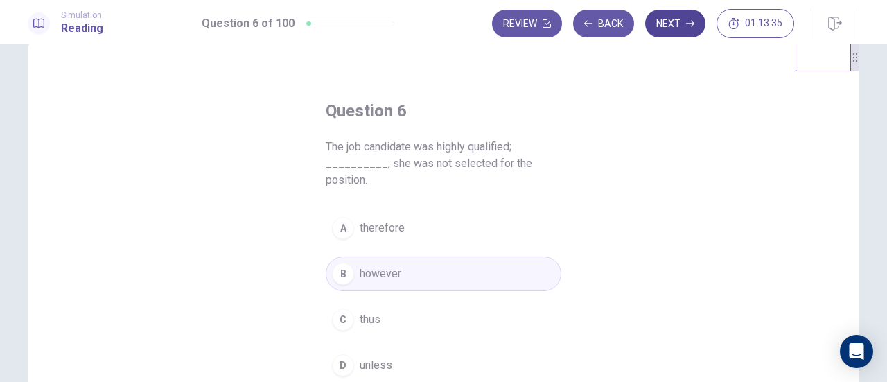
click at [678, 21] on button "Next" at bounding box center [675, 24] width 60 height 28
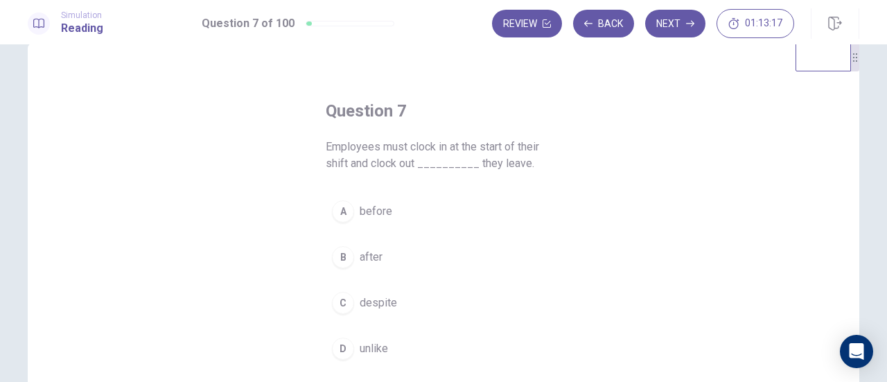
click at [360, 218] on span "before" at bounding box center [376, 211] width 33 height 17
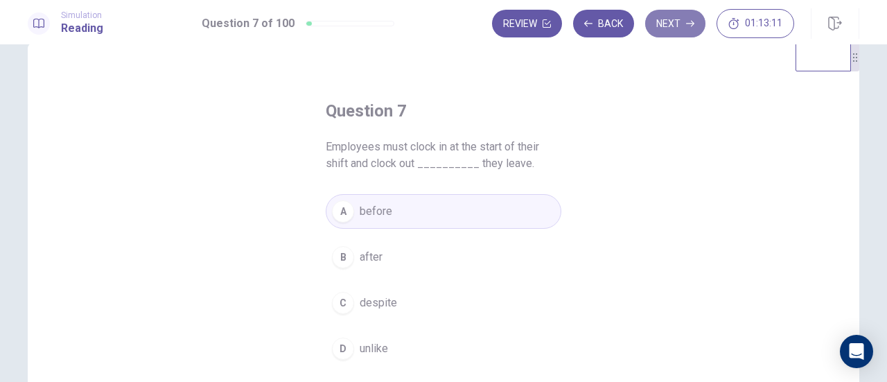
click at [675, 26] on button "Next" at bounding box center [675, 24] width 60 height 28
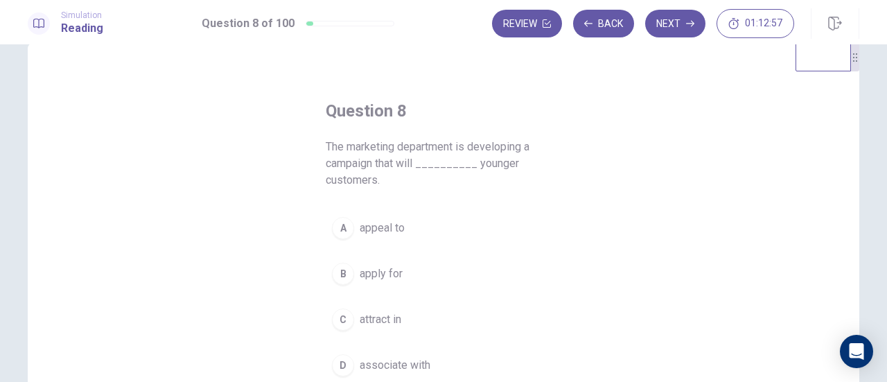
click at [395, 236] on button "A appeal to" at bounding box center [444, 228] width 236 height 35
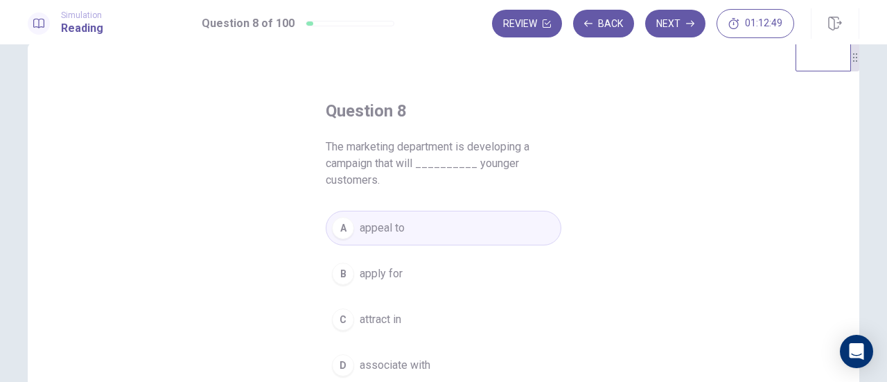
click at [667, 21] on button "Next" at bounding box center [675, 24] width 60 height 28
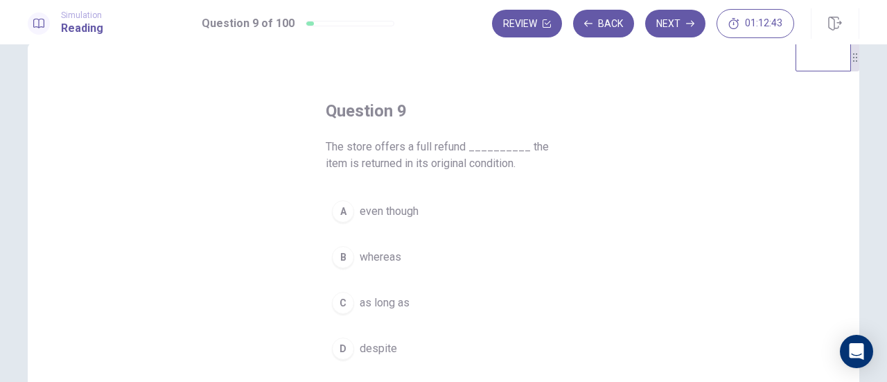
click at [394, 310] on button "C as long as" at bounding box center [444, 303] width 236 height 35
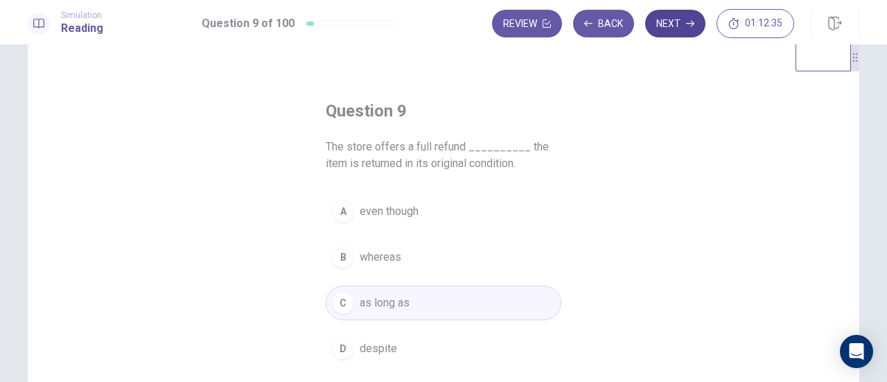
click at [677, 28] on button "Next" at bounding box center [675, 24] width 60 height 28
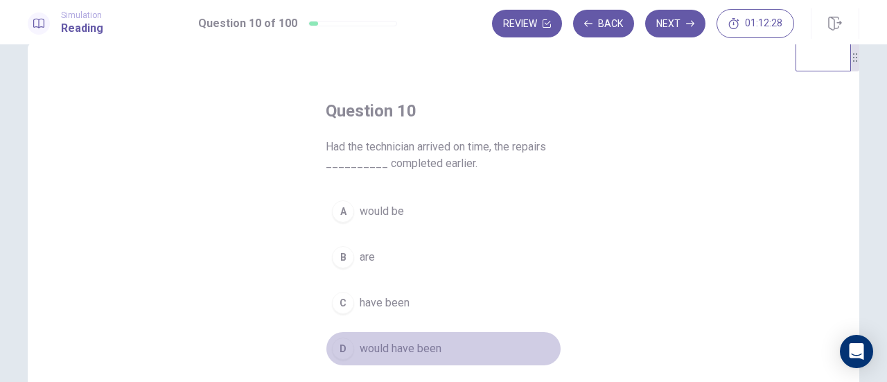
click at [435, 342] on span "would have been" at bounding box center [401, 348] width 82 height 17
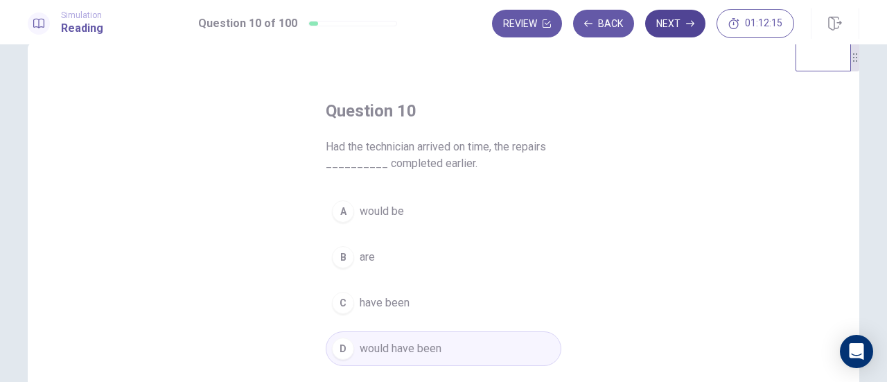
click at [678, 29] on button "Next" at bounding box center [675, 24] width 60 height 28
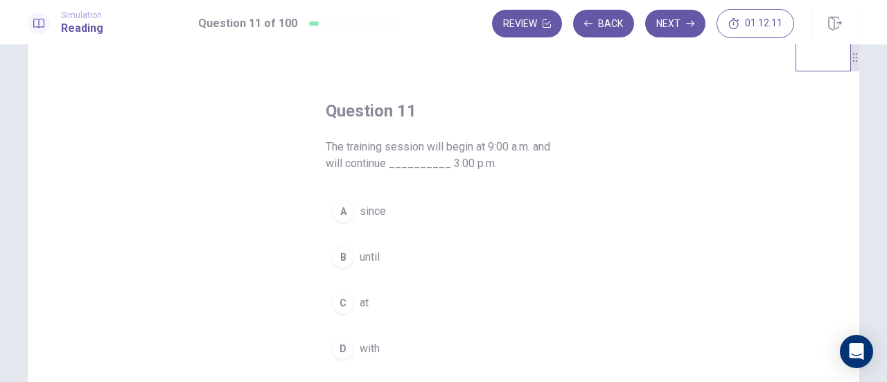
click at [370, 254] on span "until" at bounding box center [370, 257] width 20 height 17
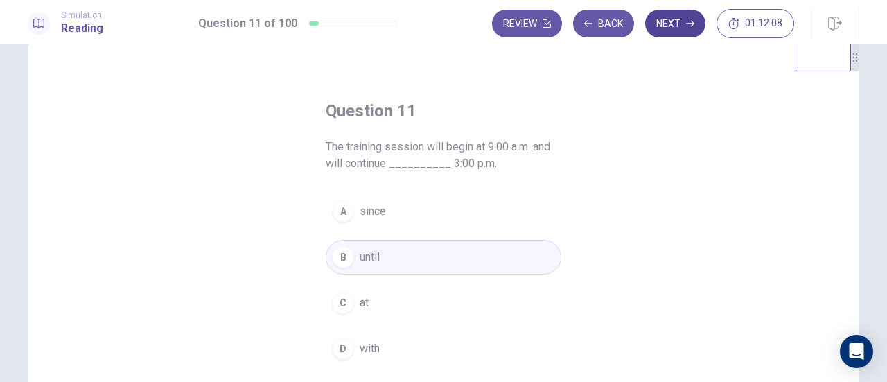
click at [681, 19] on button "Next" at bounding box center [675, 24] width 60 height 28
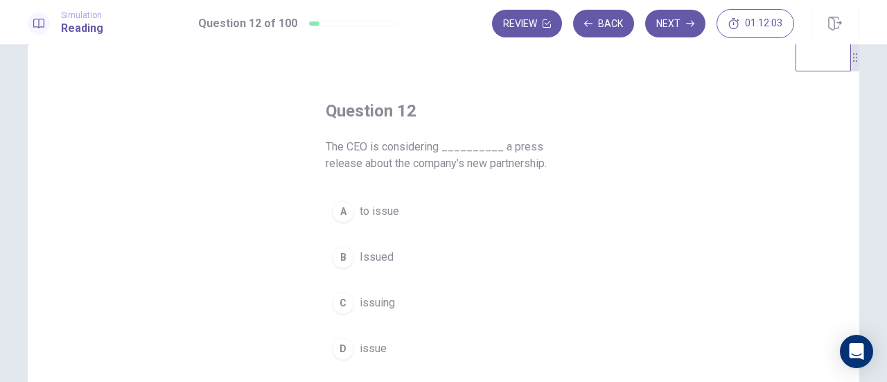
click at [390, 217] on span "to issue" at bounding box center [380, 211] width 40 height 17
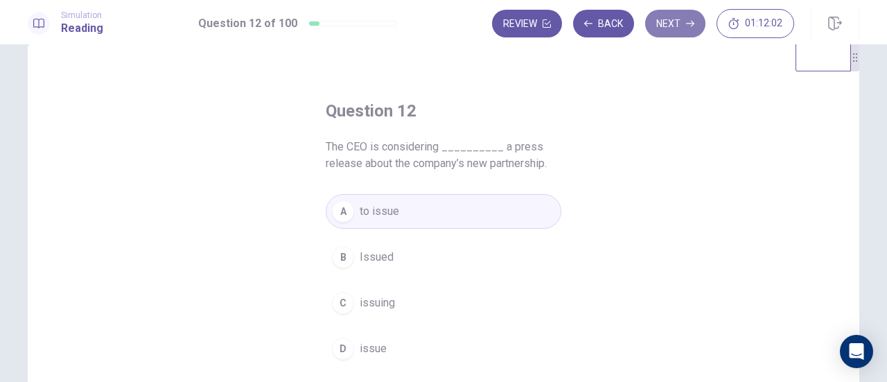
click at [661, 23] on button "Next" at bounding box center [675, 24] width 60 height 28
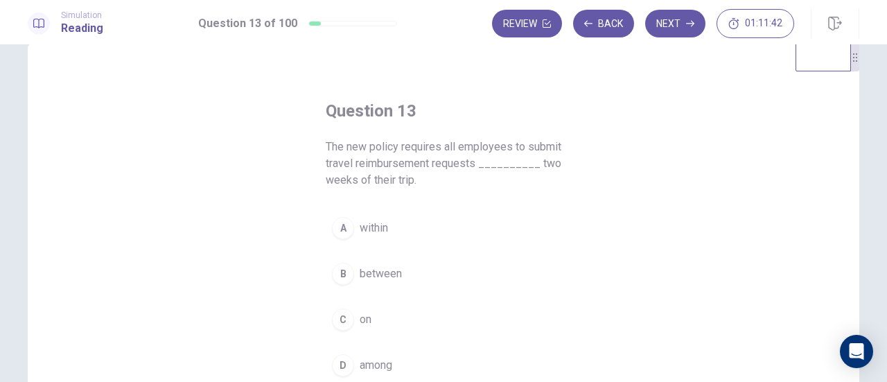
click at [345, 318] on div "C" at bounding box center [343, 320] width 22 height 22
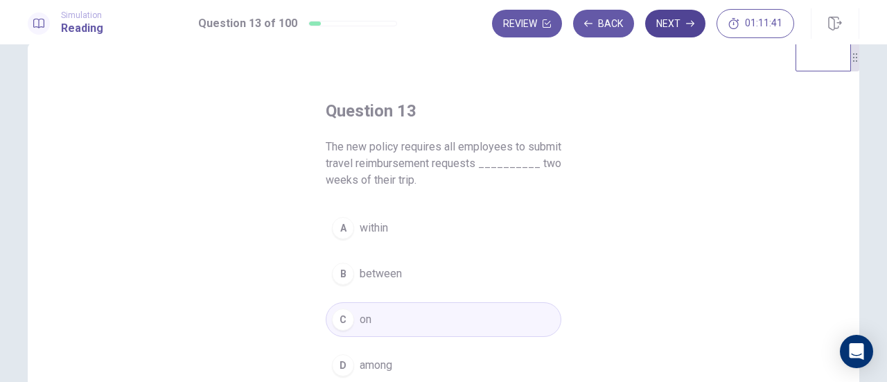
click at [667, 20] on button "Next" at bounding box center [675, 24] width 60 height 28
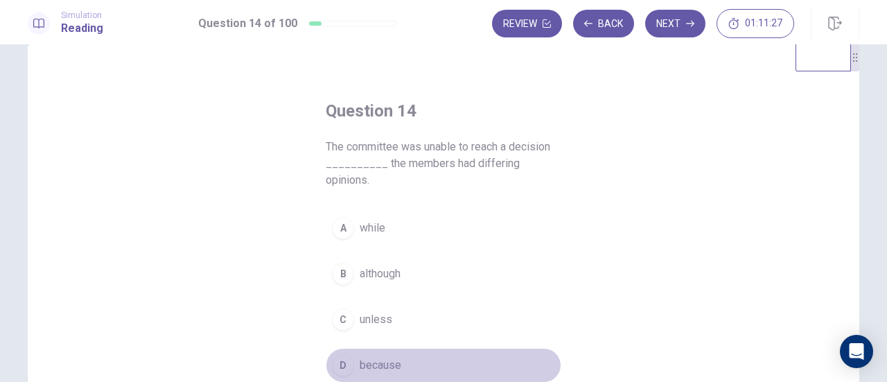
click at [397, 357] on span "because" at bounding box center [381, 365] width 42 height 17
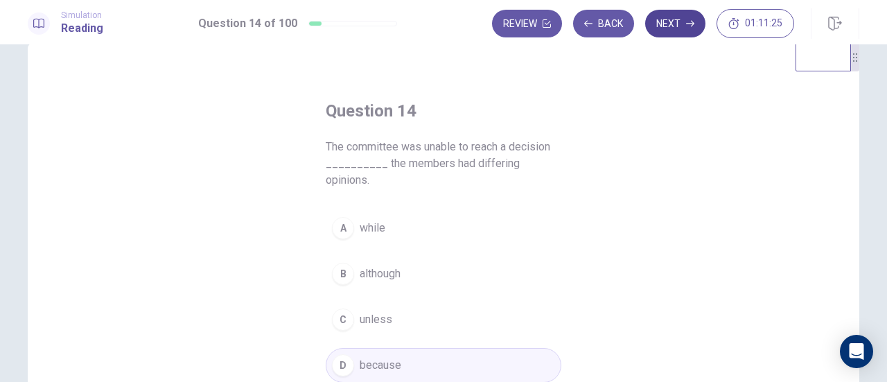
click at [670, 30] on button "Next" at bounding box center [675, 24] width 60 height 28
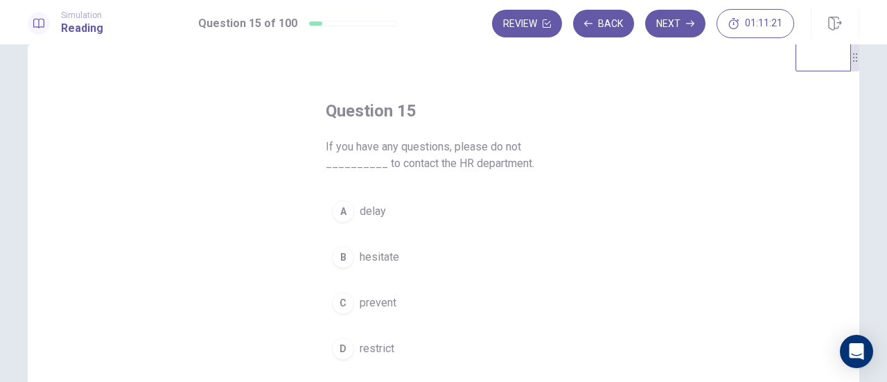
click at [386, 245] on button "B hesitate" at bounding box center [444, 257] width 236 height 35
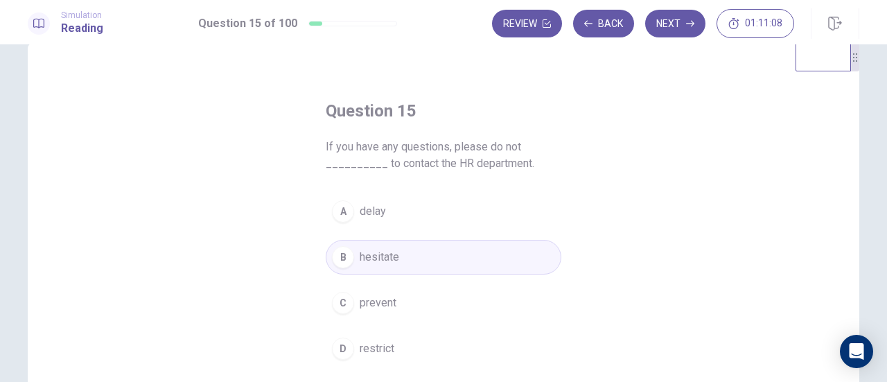
click at [438, 231] on div "A delay B hesitate C prevent D restrict" at bounding box center [444, 280] width 236 height 172
click at [426, 214] on button "A delay" at bounding box center [444, 211] width 236 height 35
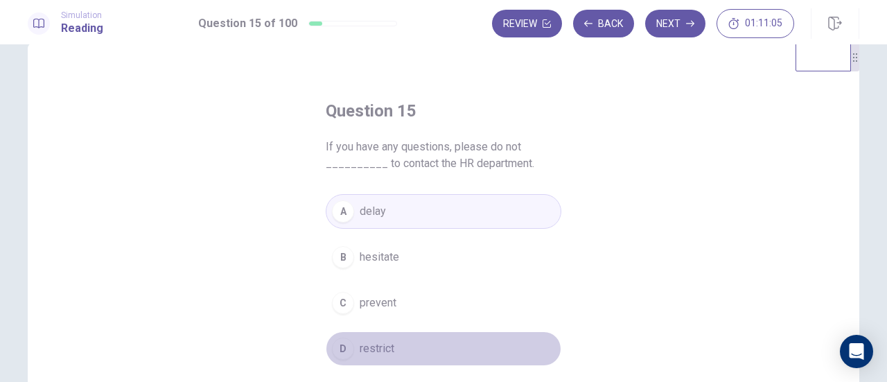
click at [397, 361] on button "D restrict" at bounding box center [444, 348] width 236 height 35
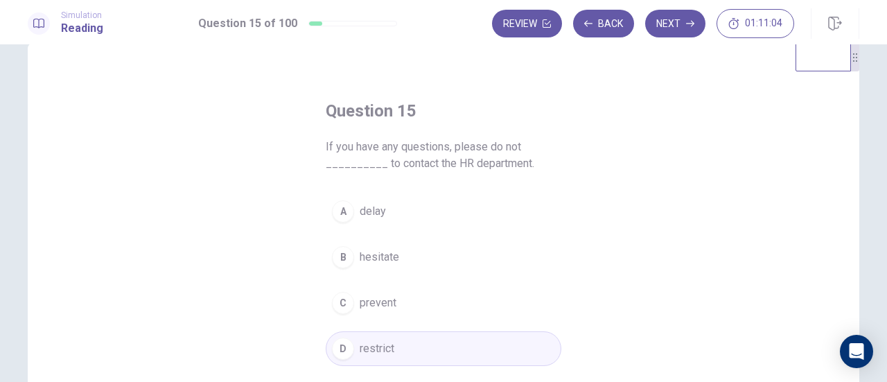
click at [407, 271] on button "B hesitate" at bounding box center [444, 257] width 236 height 35
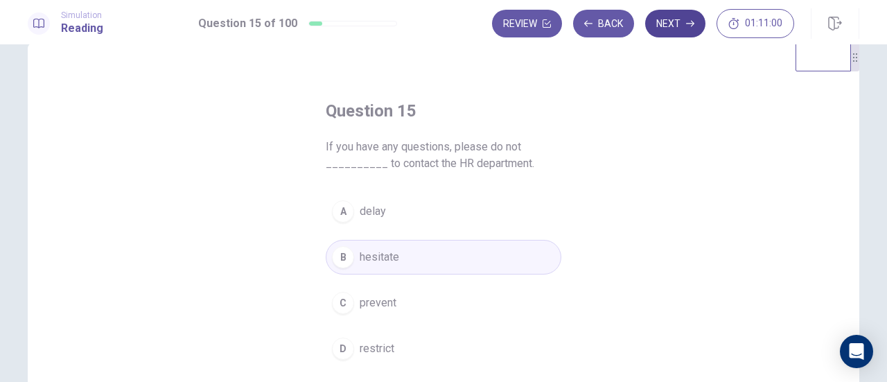
click at [678, 21] on button "Next" at bounding box center [675, 24] width 60 height 28
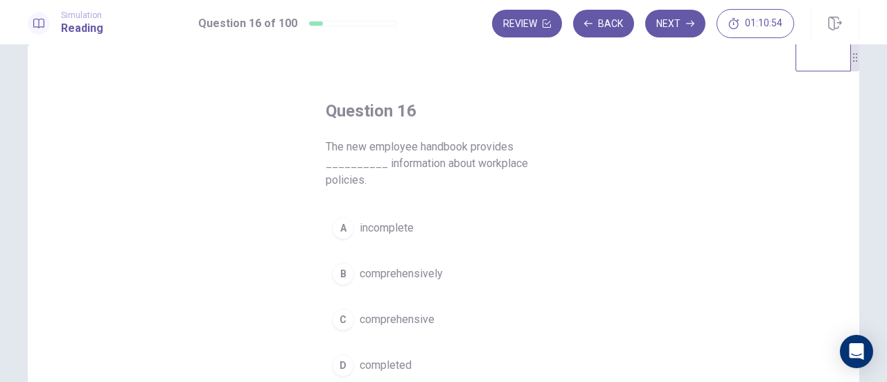
click at [434, 320] on button "C comprehensive" at bounding box center [444, 319] width 236 height 35
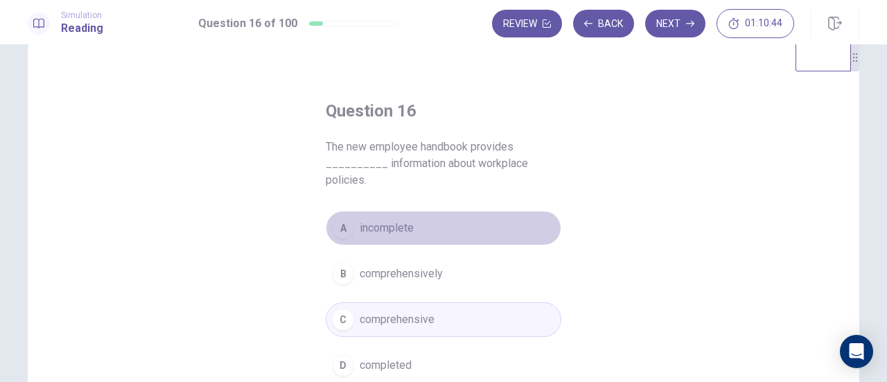
click at [398, 232] on span "incomplete" at bounding box center [387, 228] width 54 height 17
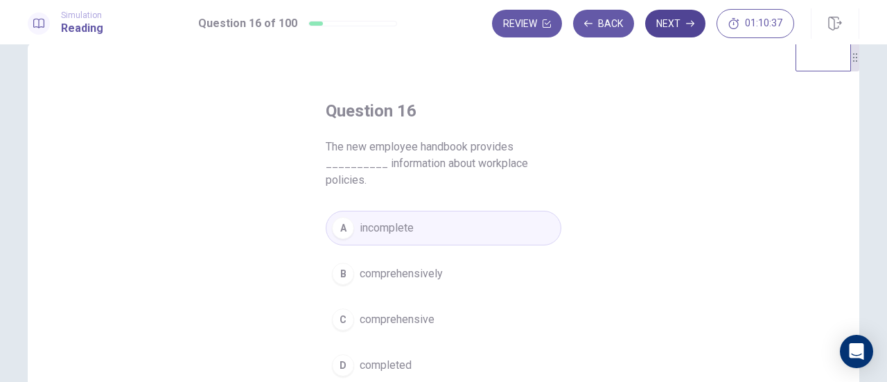
click at [666, 26] on button "Next" at bounding box center [675, 24] width 60 height 28
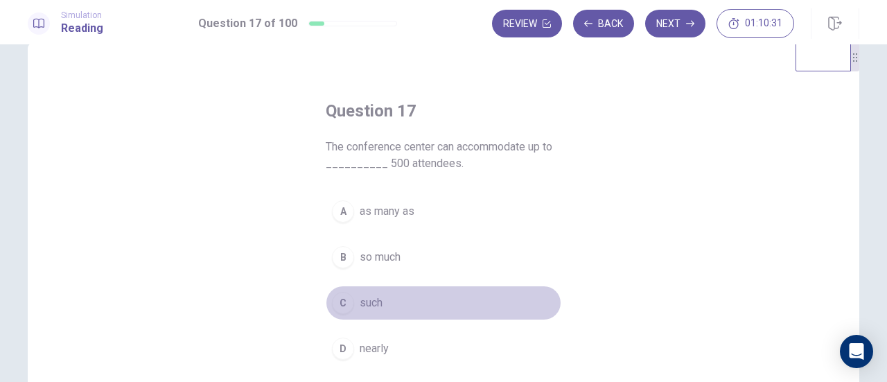
click at [374, 295] on span "such" at bounding box center [371, 303] width 23 height 17
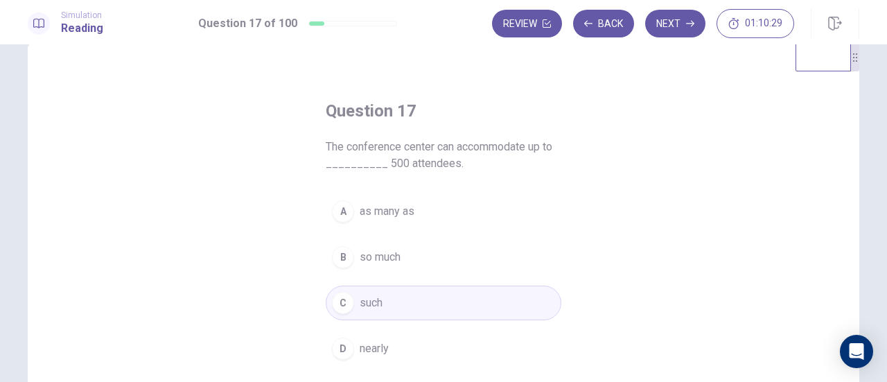
click at [392, 349] on button "D nearly" at bounding box center [444, 348] width 236 height 35
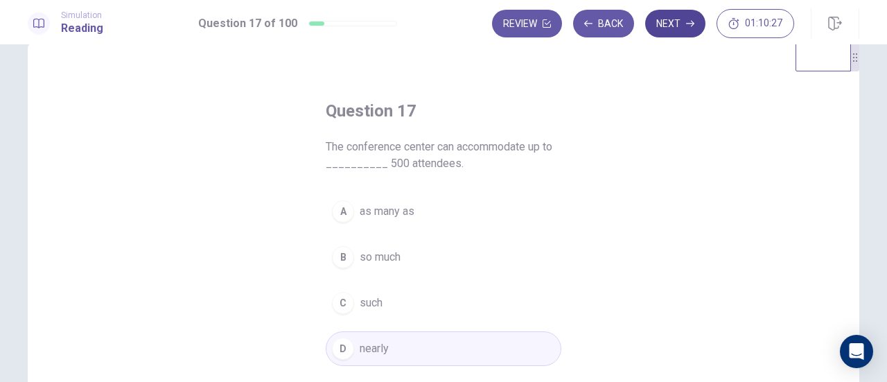
click at [680, 13] on button "Next" at bounding box center [675, 24] width 60 height 28
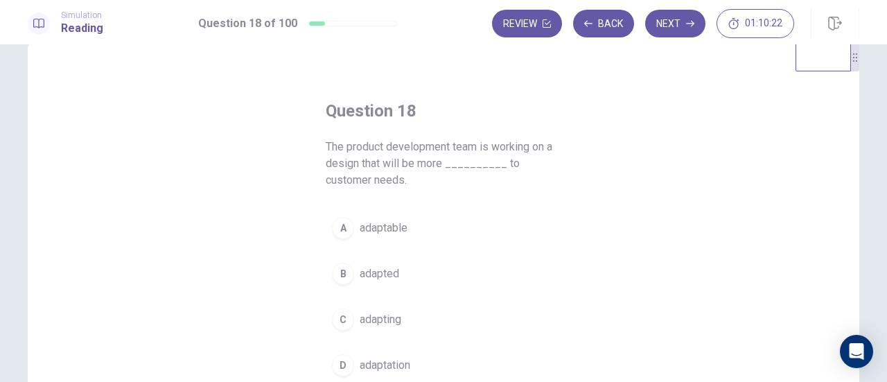
click at [394, 229] on span "adaptable" at bounding box center [384, 228] width 48 height 17
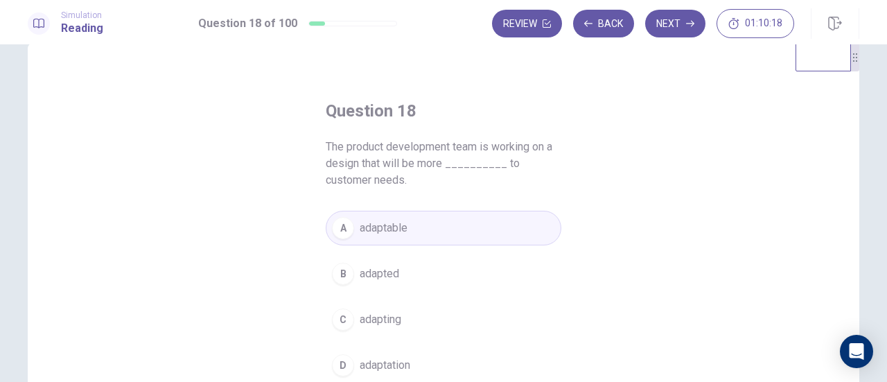
click at [389, 269] on span "adapted" at bounding box center [380, 274] width 40 height 17
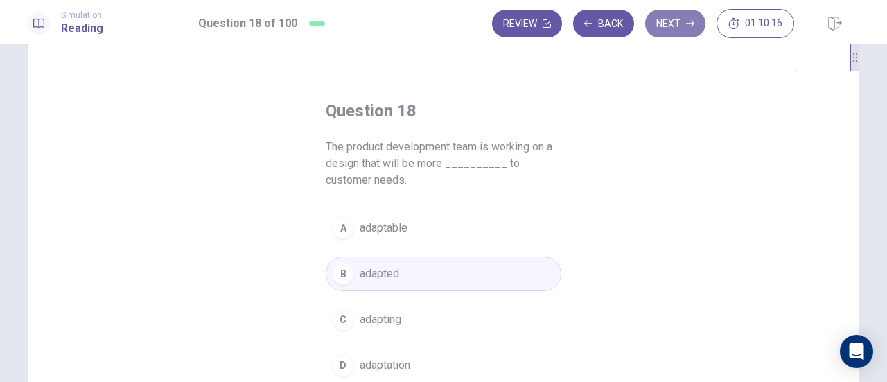
click at [688, 21] on icon "button" at bounding box center [690, 23] width 8 height 8
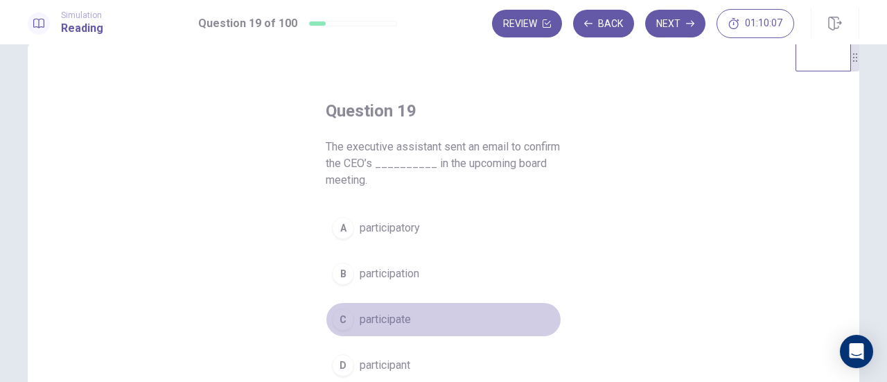
click at [409, 312] on button "C participate" at bounding box center [444, 319] width 236 height 35
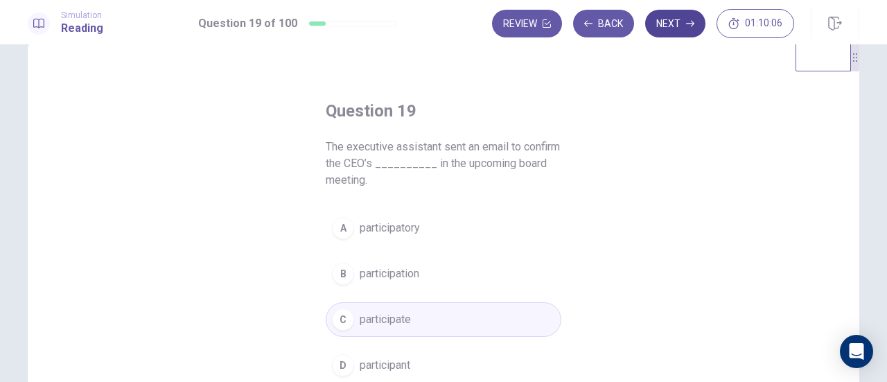
click at [682, 24] on button "Next" at bounding box center [675, 24] width 60 height 28
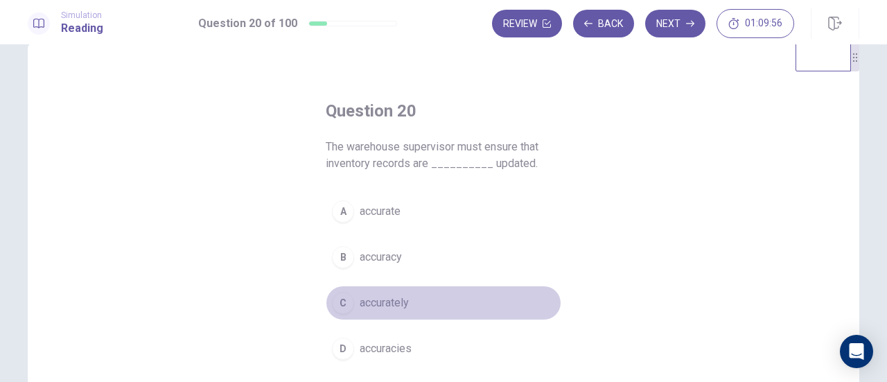
click at [406, 309] on span "accurately" at bounding box center [384, 303] width 49 height 17
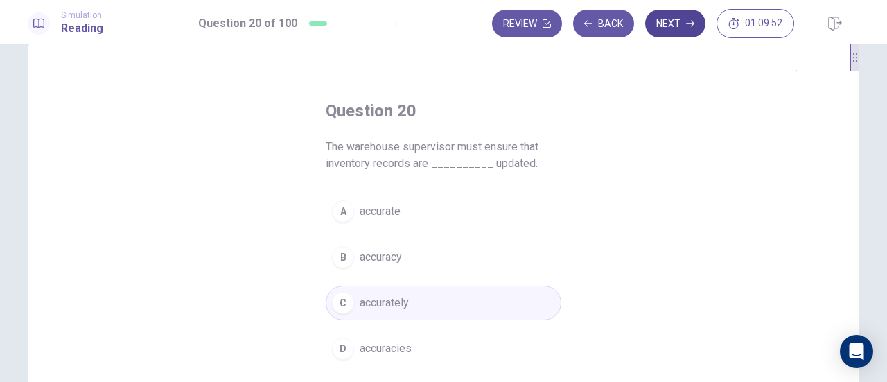
click at [678, 24] on button "Next" at bounding box center [675, 24] width 60 height 28
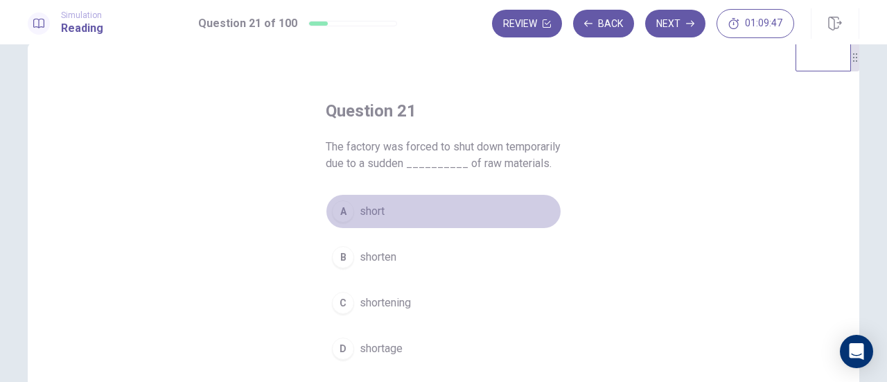
click at [394, 229] on button "A short" at bounding box center [444, 211] width 236 height 35
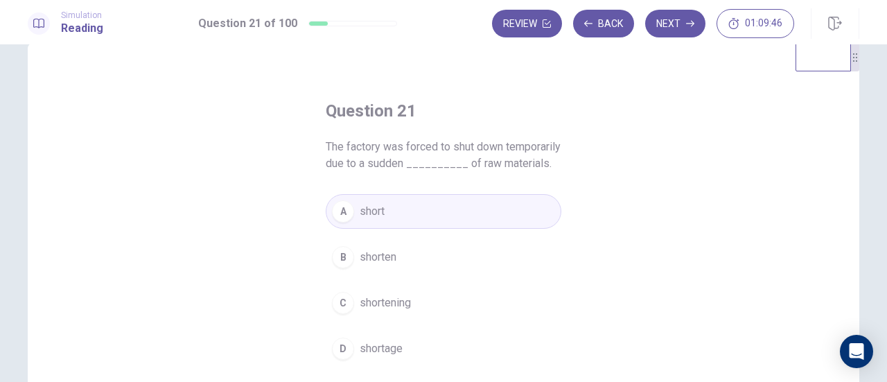
click at [679, 18] on button "Next" at bounding box center [675, 24] width 60 height 28
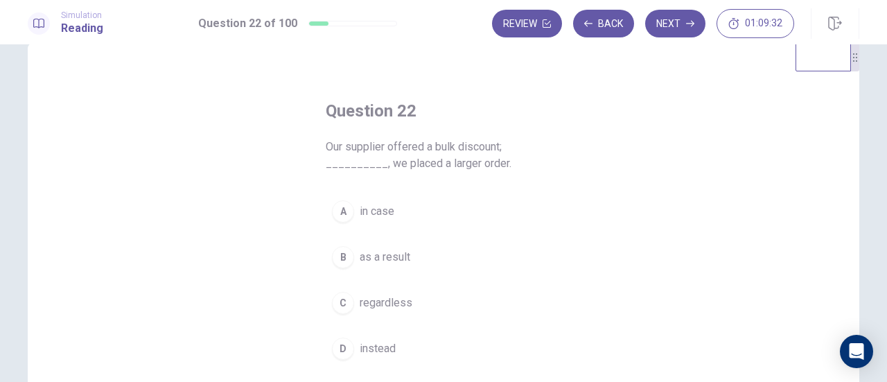
click at [391, 260] on span "as a result" at bounding box center [385, 257] width 51 height 17
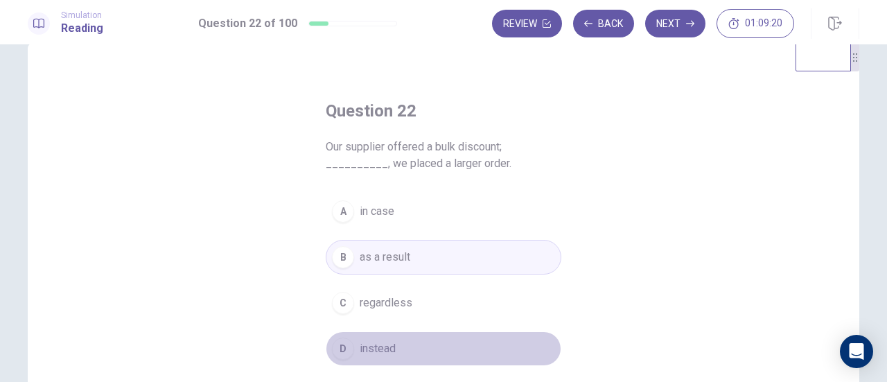
click at [398, 346] on button "D instead" at bounding box center [444, 348] width 236 height 35
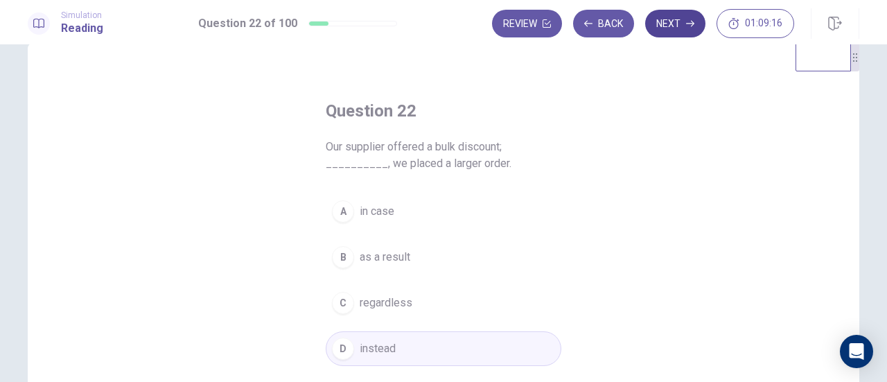
click at [678, 15] on button "Next" at bounding box center [675, 24] width 60 height 28
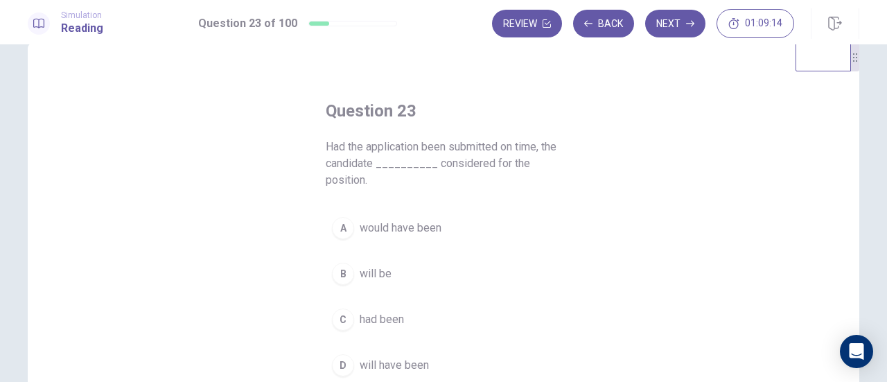
scroll to position [98, 0]
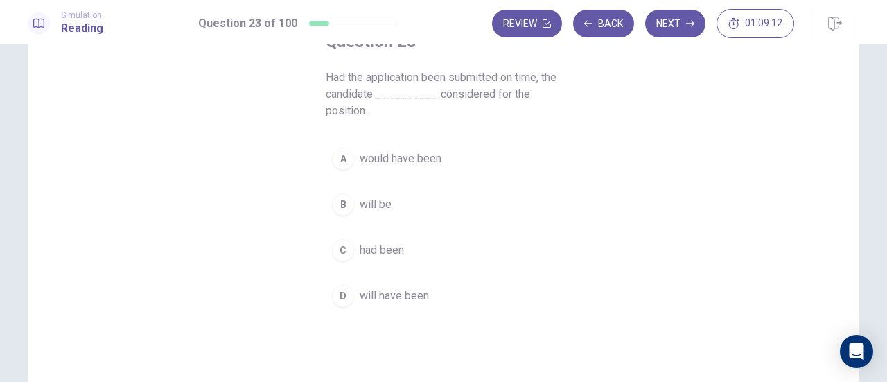
click at [419, 148] on button "A would have been" at bounding box center [444, 158] width 236 height 35
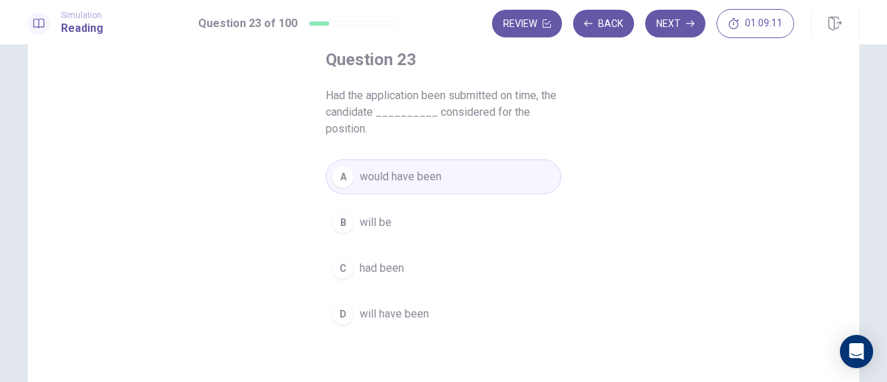
scroll to position [29, 0]
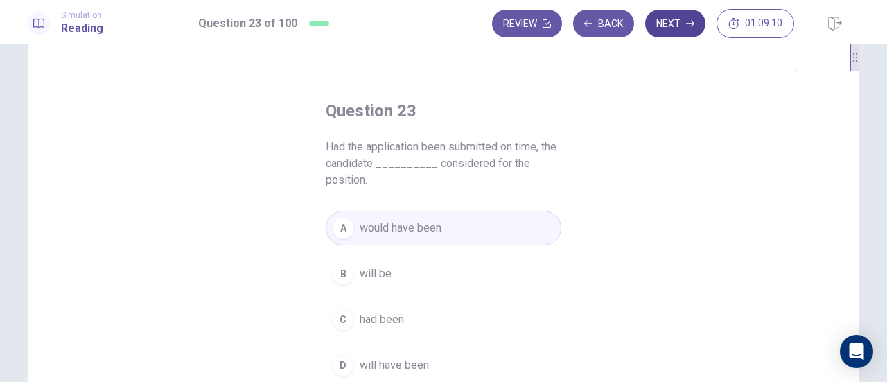
click at [668, 26] on button "Next" at bounding box center [675, 24] width 60 height 28
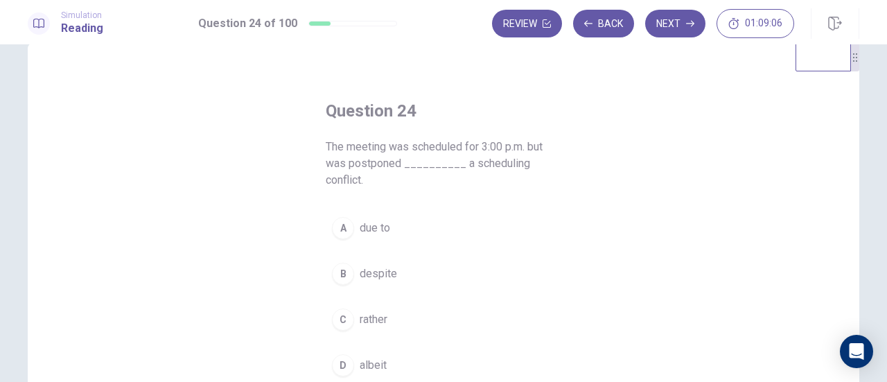
click at [385, 233] on span "due to" at bounding box center [375, 228] width 31 height 17
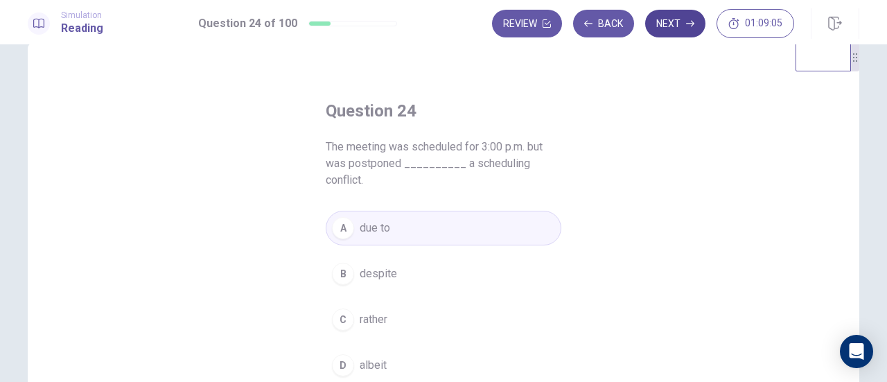
click at [666, 23] on button "Next" at bounding box center [675, 24] width 60 height 28
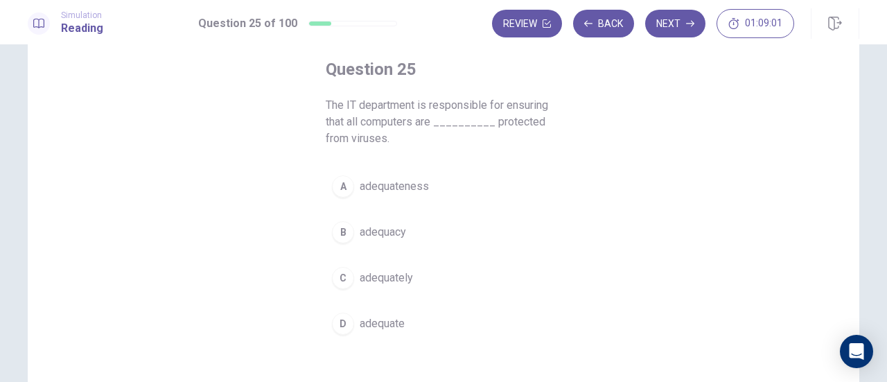
scroll to position [98, 0]
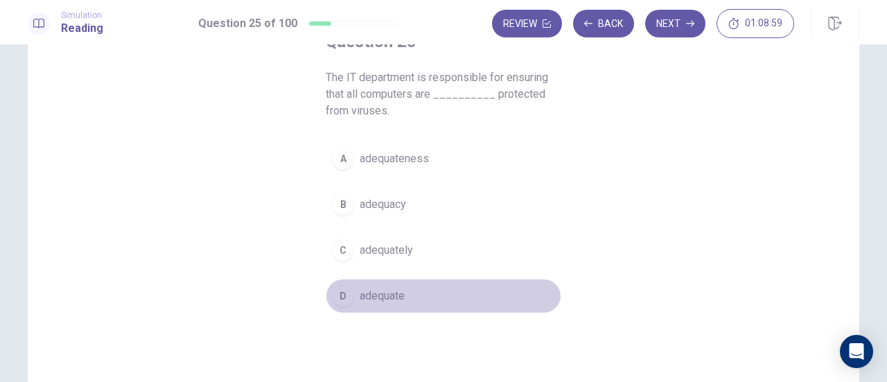
click at [398, 297] on span "adequate" at bounding box center [382, 296] width 45 height 17
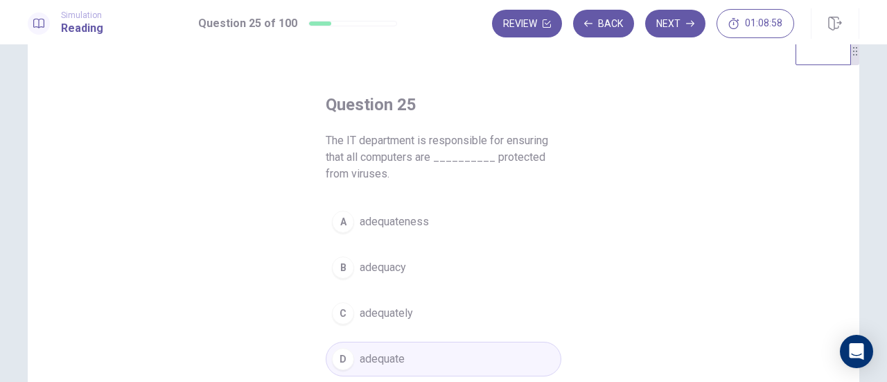
scroll to position [29, 0]
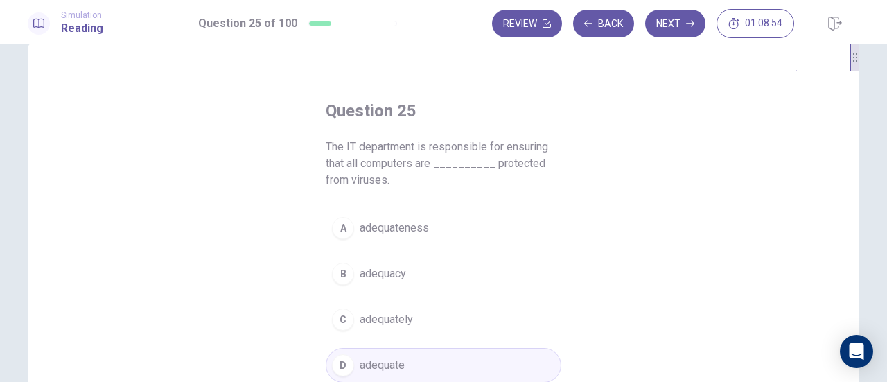
click at [437, 322] on button "C adequately" at bounding box center [444, 319] width 236 height 35
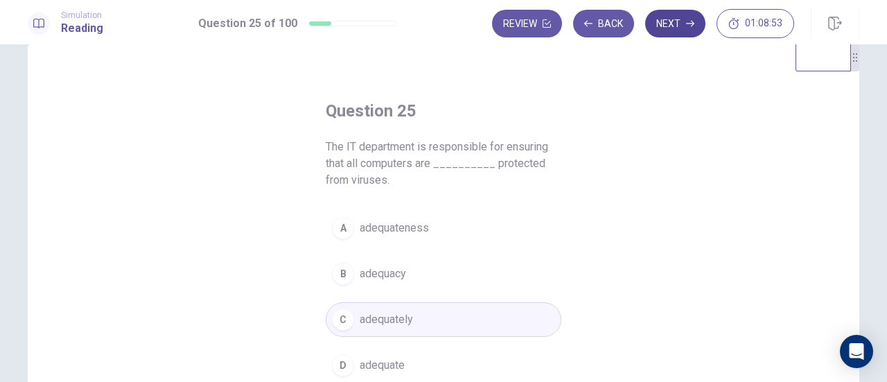
click at [663, 26] on button "Next" at bounding box center [675, 24] width 60 height 28
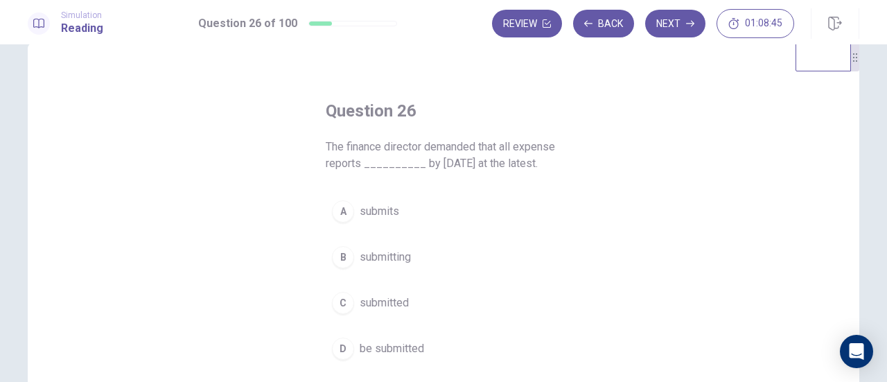
click at [413, 296] on button "C submitted" at bounding box center [444, 303] width 236 height 35
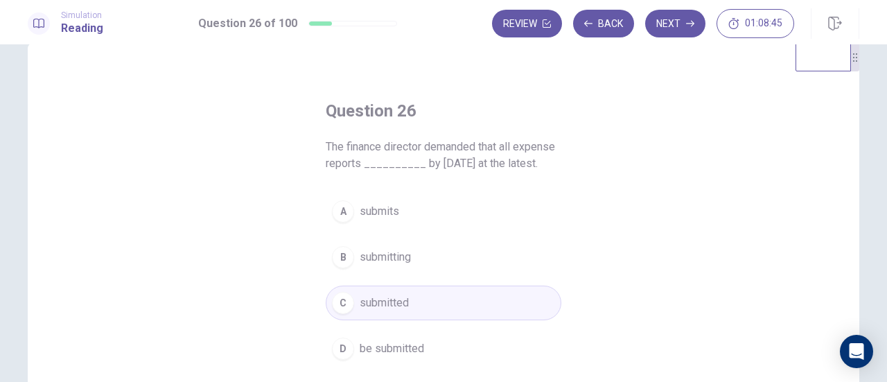
click at [413, 345] on span "be submitted" at bounding box center [392, 348] width 64 height 17
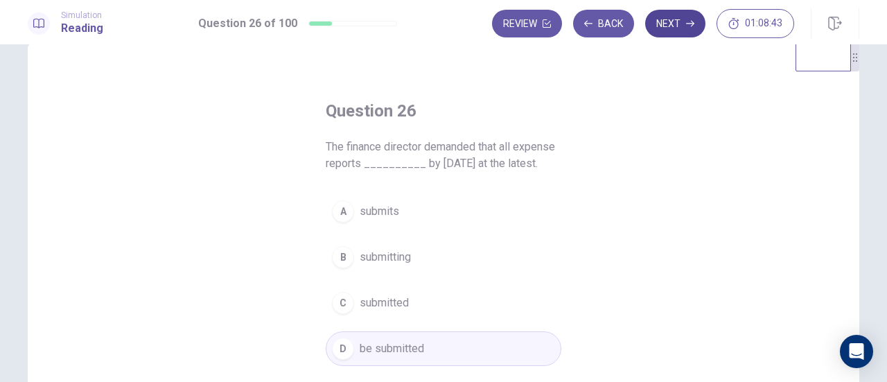
click at [681, 19] on button "Next" at bounding box center [675, 24] width 60 height 28
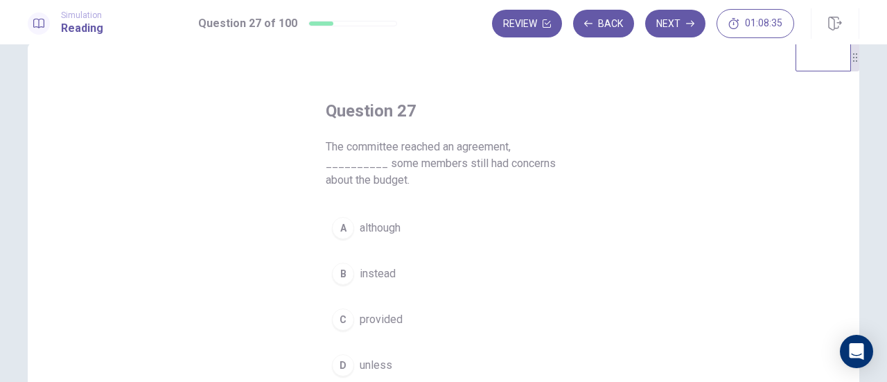
click at [390, 235] on span "although" at bounding box center [380, 228] width 41 height 17
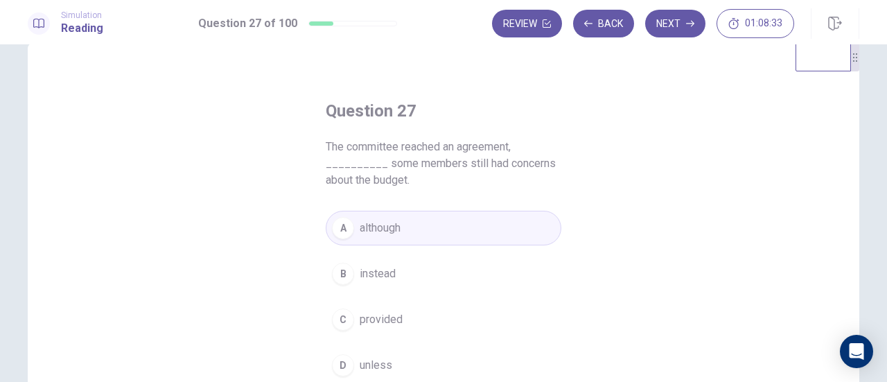
scroll to position [98, 0]
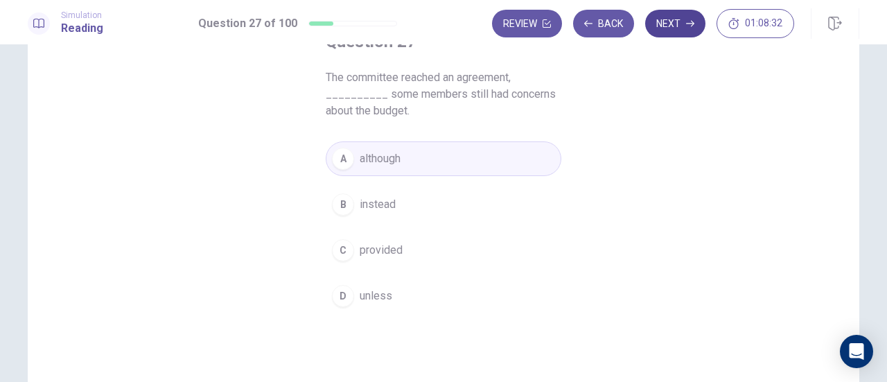
click at [671, 21] on button "Next" at bounding box center [675, 24] width 60 height 28
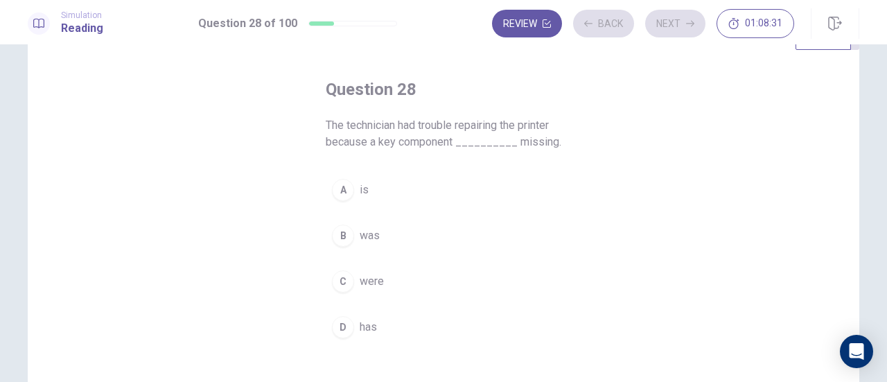
scroll to position [29, 0]
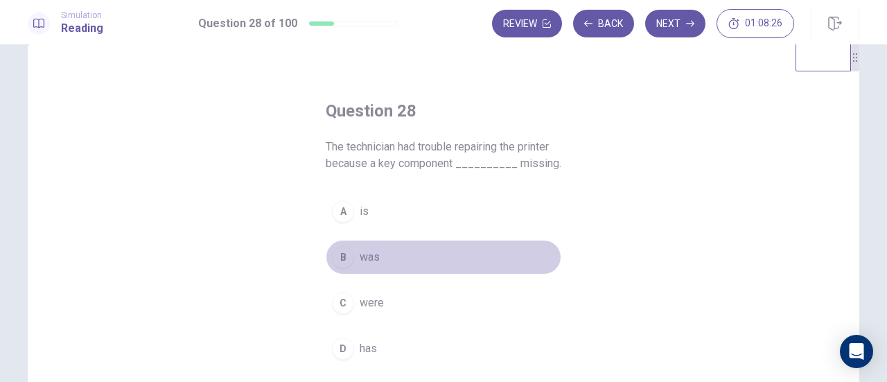
click at [358, 266] on button "B was" at bounding box center [444, 257] width 236 height 35
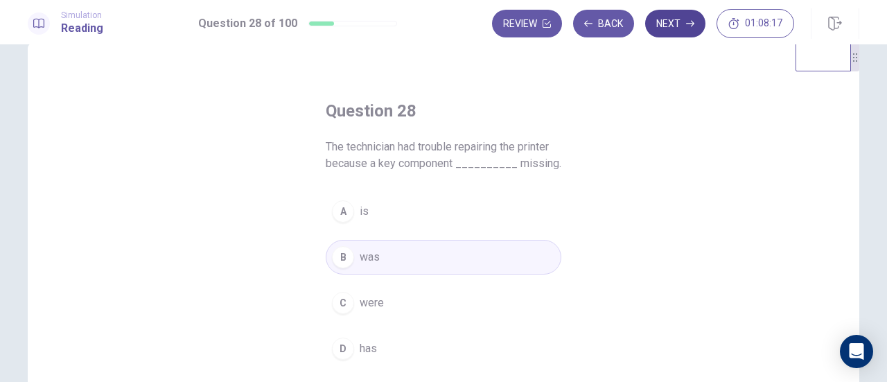
click at [675, 25] on button "Next" at bounding box center [675, 24] width 60 height 28
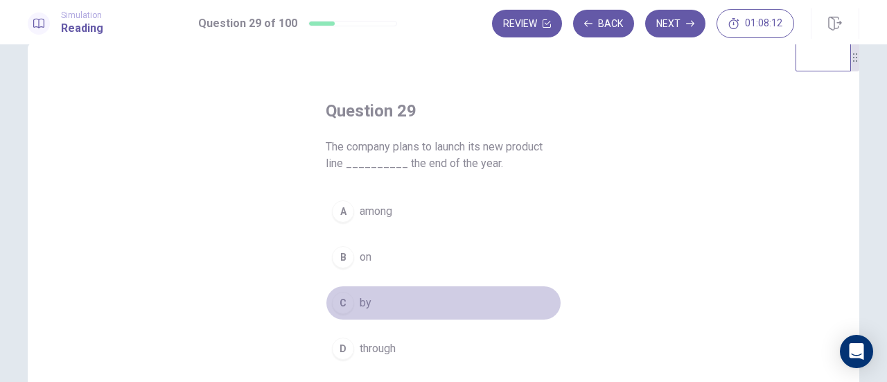
click at [371, 302] on button "C by" at bounding box center [444, 303] width 236 height 35
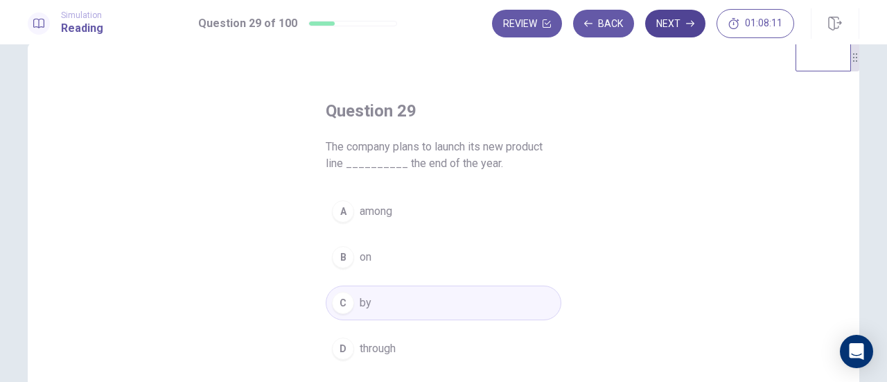
click at [664, 28] on button "Next" at bounding box center [675, 24] width 60 height 28
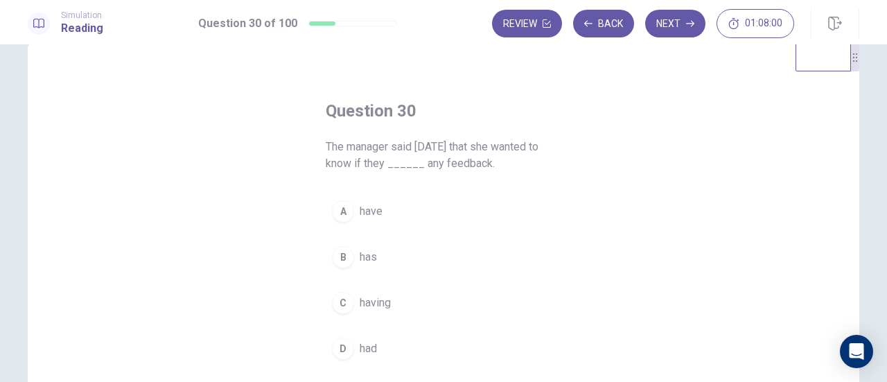
click at [361, 218] on span "have" at bounding box center [371, 211] width 23 height 17
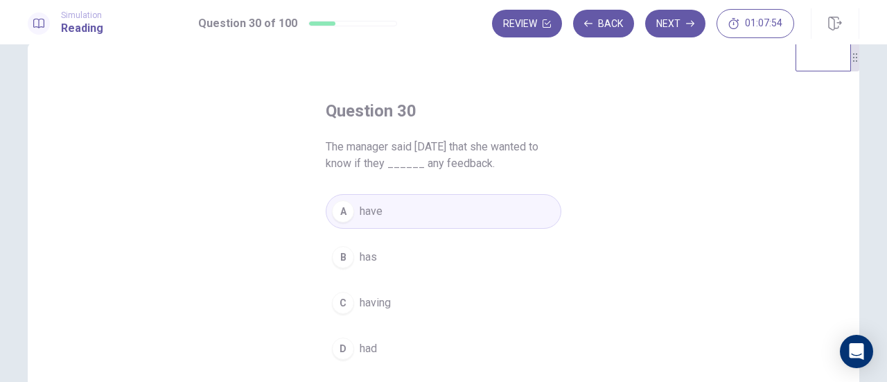
click at [370, 345] on span "had" at bounding box center [368, 348] width 17 height 17
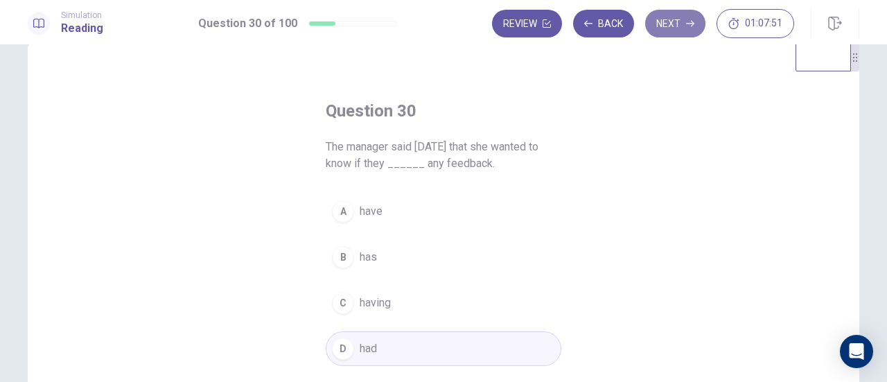
click at [673, 20] on button "Next" at bounding box center [675, 24] width 60 height 28
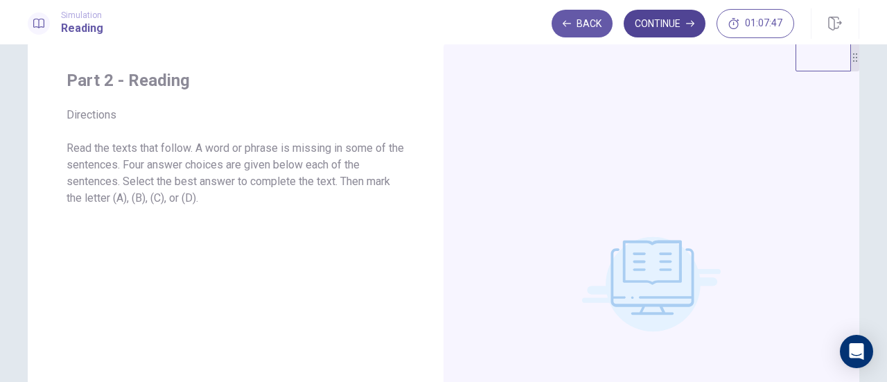
click at [668, 23] on button "Continue" at bounding box center [665, 24] width 82 height 28
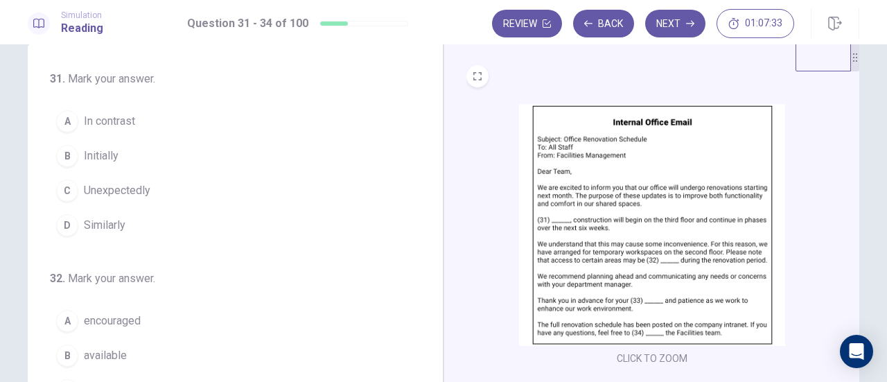
click at [121, 118] on span "In contrast" at bounding box center [109, 121] width 51 height 17
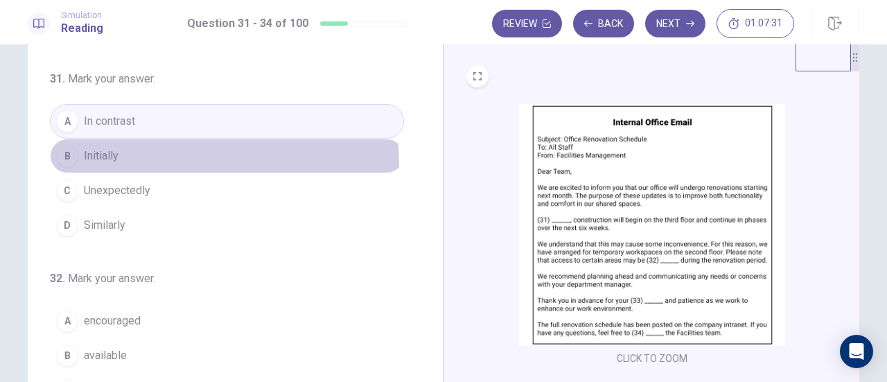
click at [137, 164] on button "B Initially" at bounding box center [227, 156] width 354 height 35
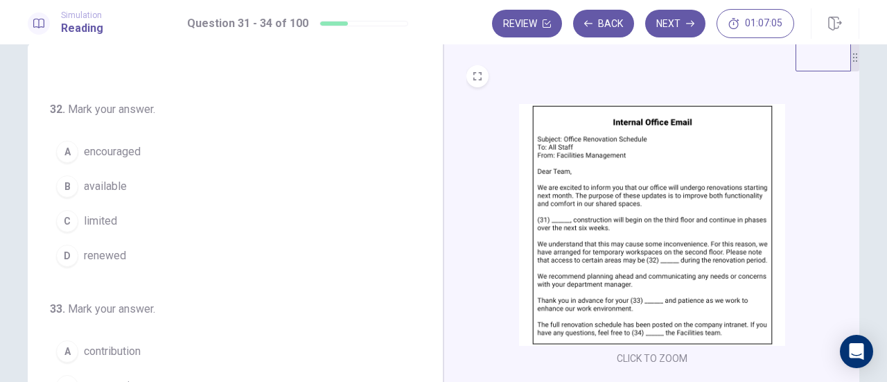
scroll to position [139, 0]
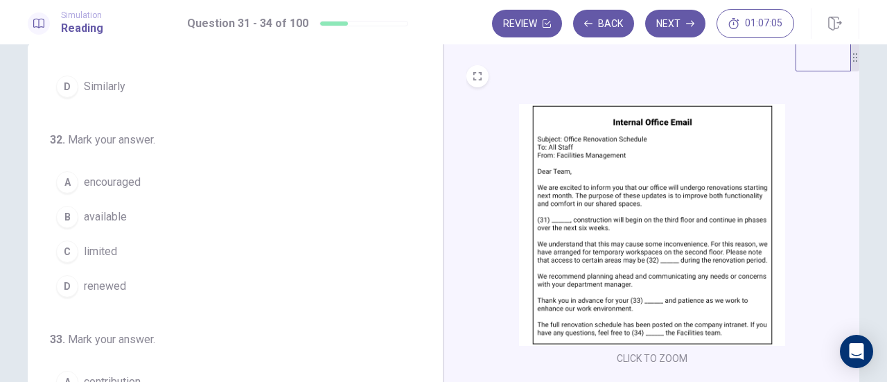
click at [114, 252] on button "C limited" at bounding box center [227, 251] width 354 height 35
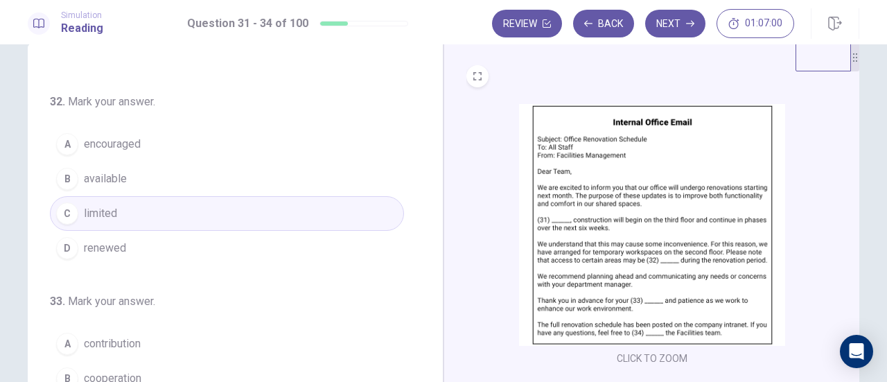
scroll to position [208, 0]
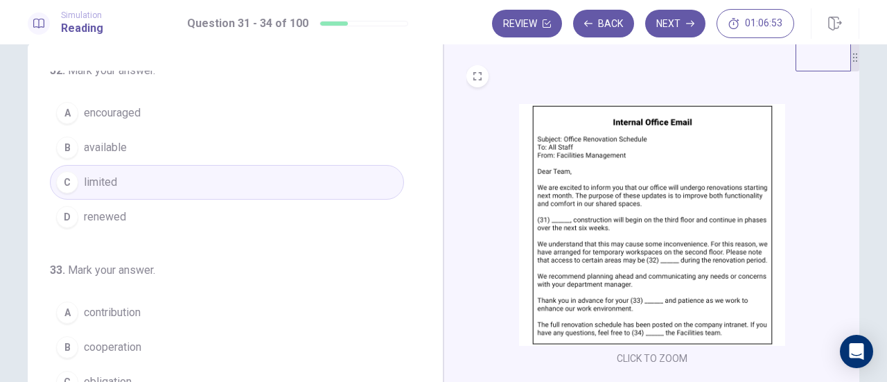
click at [178, 153] on button "B available" at bounding box center [227, 147] width 354 height 35
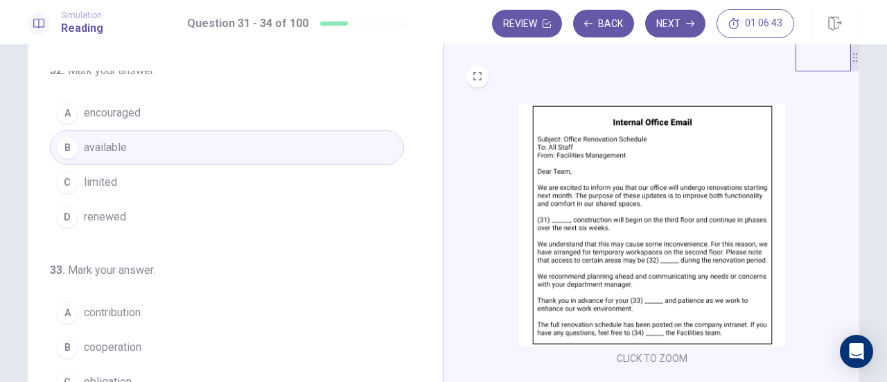
click at [193, 188] on button "C limited" at bounding box center [227, 182] width 354 height 35
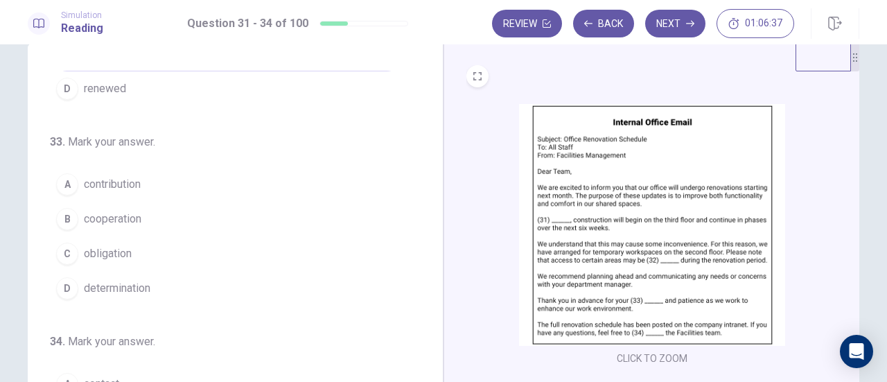
scroll to position [337, 0]
click at [148, 220] on button "B cooperation" at bounding box center [227, 218] width 354 height 35
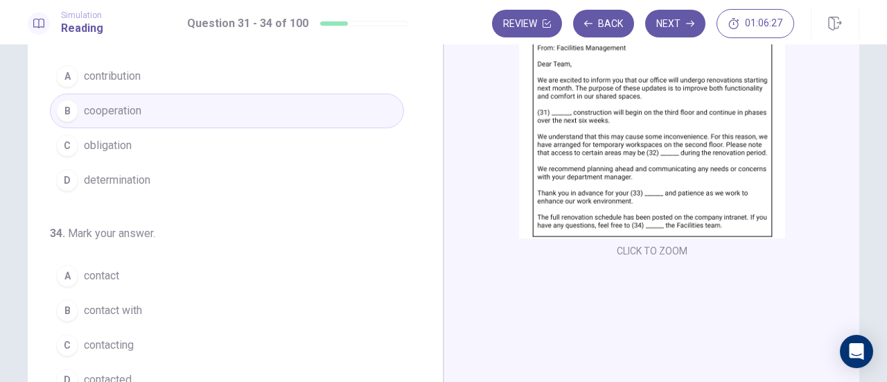
scroll to position [168, 0]
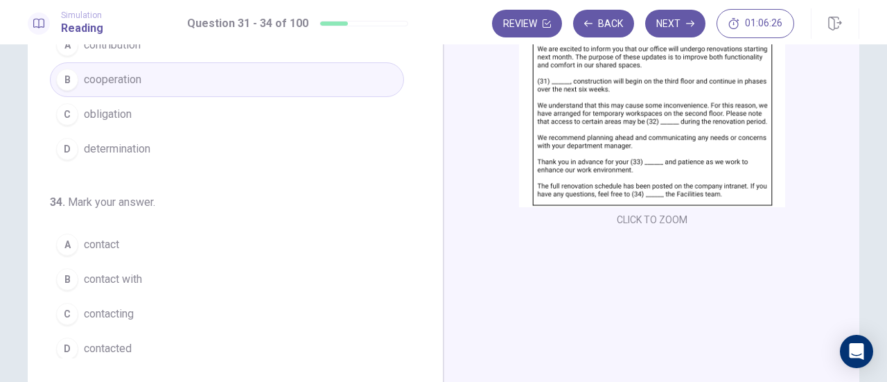
click at [107, 239] on span "contact" at bounding box center [101, 244] width 35 height 17
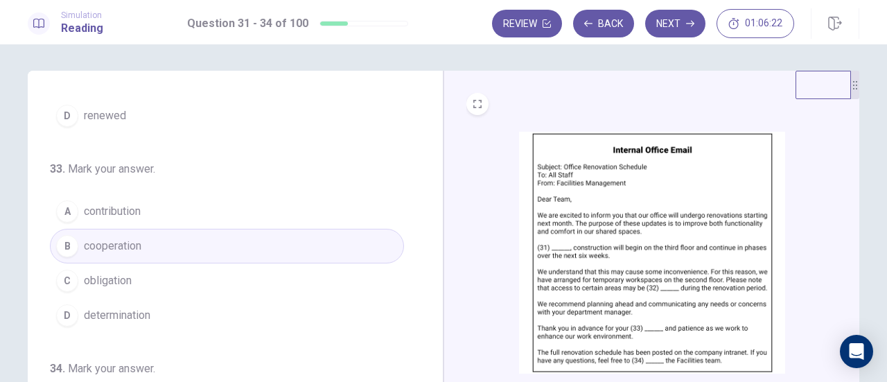
scroll to position [0, 0]
click at [672, 26] on button "Next" at bounding box center [675, 24] width 60 height 28
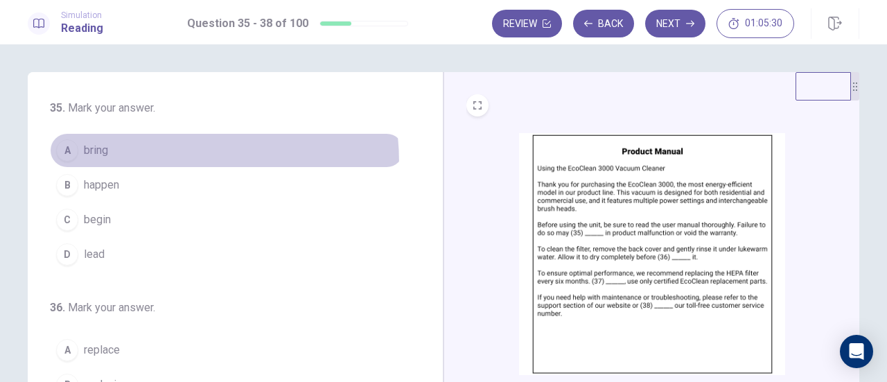
click at [98, 164] on button "A bring" at bounding box center [227, 150] width 354 height 35
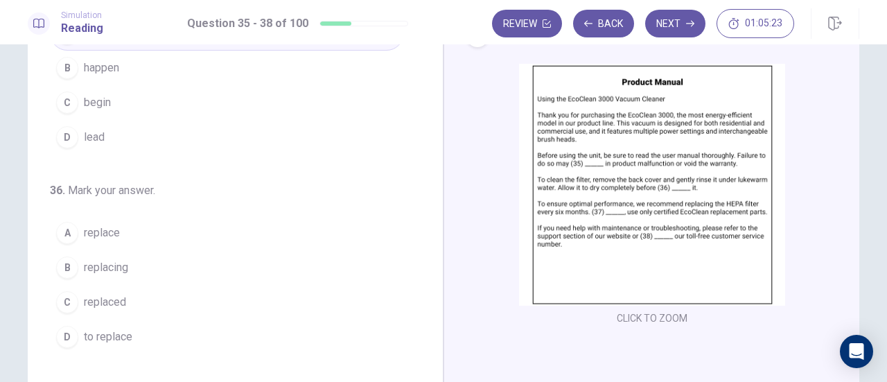
scroll to position [69, 0]
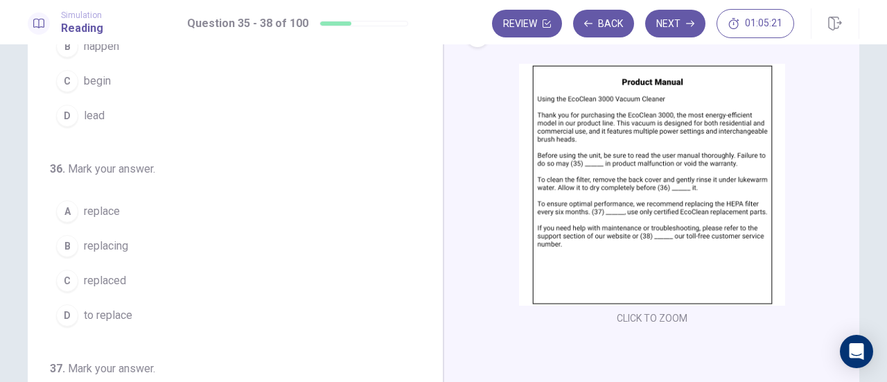
click at [107, 207] on span "replace" at bounding box center [102, 211] width 36 height 17
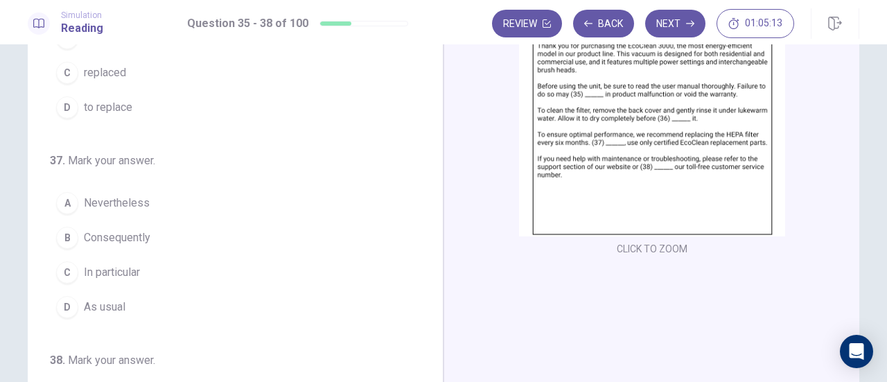
scroll to position [277, 0]
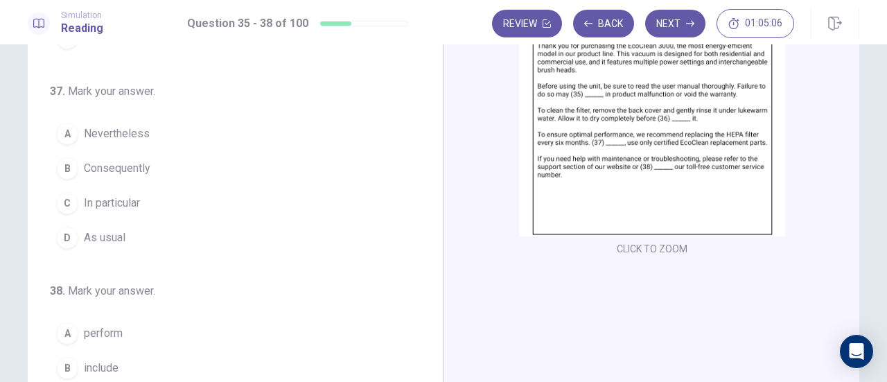
click at [129, 128] on span "Nevertheless" at bounding box center [117, 133] width 66 height 17
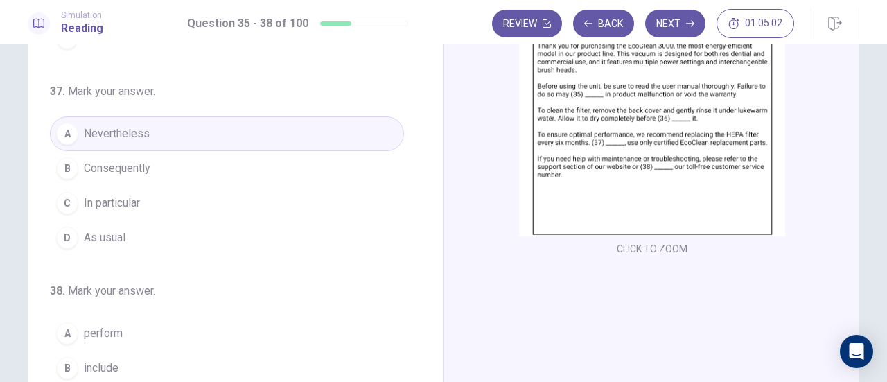
click at [169, 167] on button "B Consequently" at bounding box center [227, 168] width 354 height 35
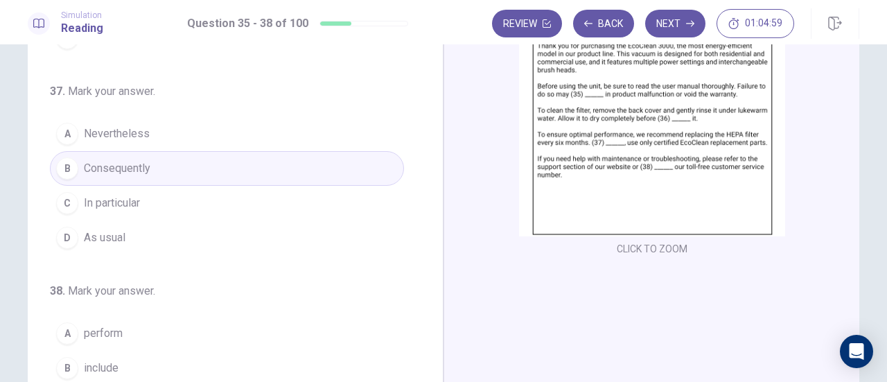
click at [180, 198] on button "C In particular" at bounding box center [227, 203] width 354 height 35
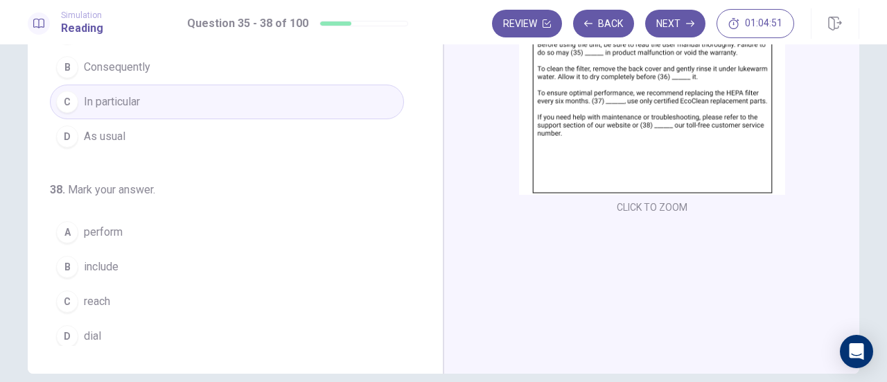
scroll to position [208, 0]
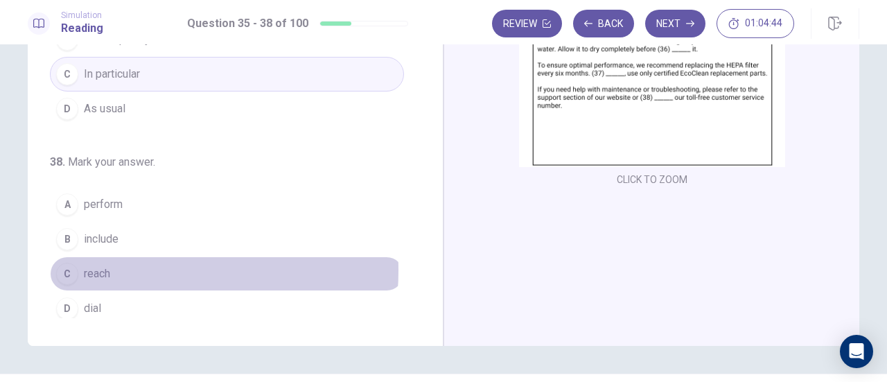
click at [111, 263] on button "C reach" at bounding box center [227, 274] width 354 height 35
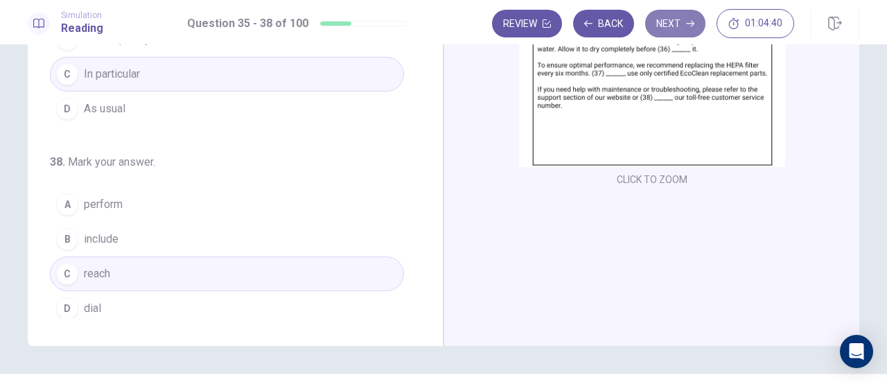
click at [696, 17] on button "Next" at bounding box center [675, 24] width 60 height 28
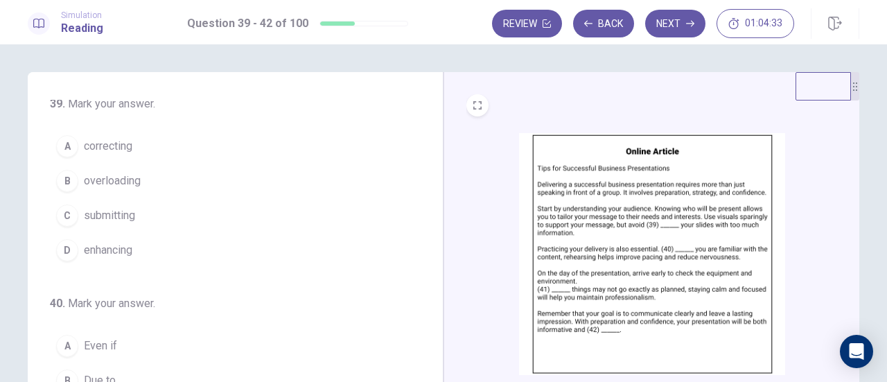
scroll to position [0, 0]
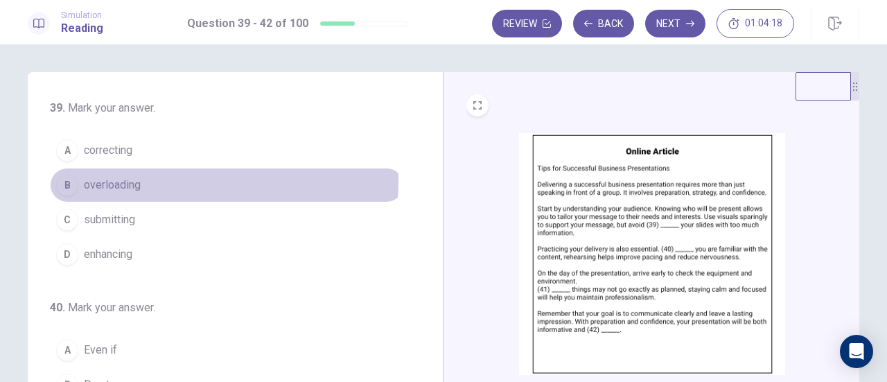
click at [108, 180] on span "overloading" at bounding box center [112, 185] width 57 height 17
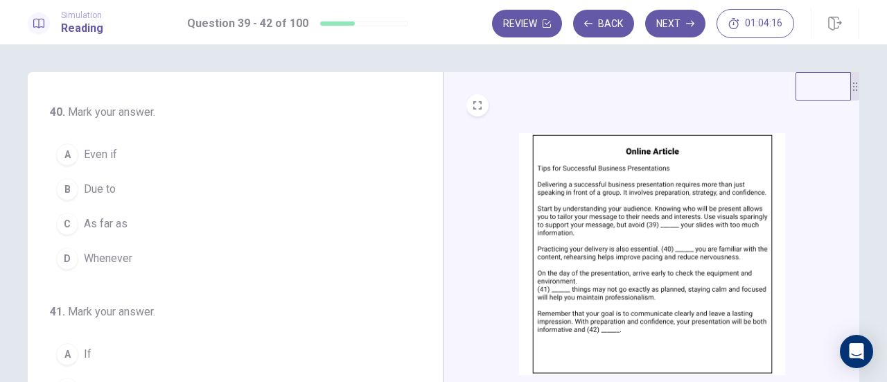
scroll to position [208, 0]
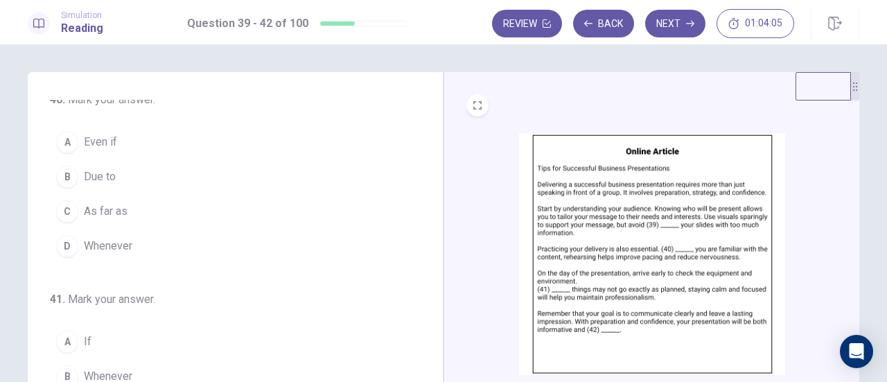
click at [111, 135] on span "Even if" at bounding box center [100, 142] width 33 height 17
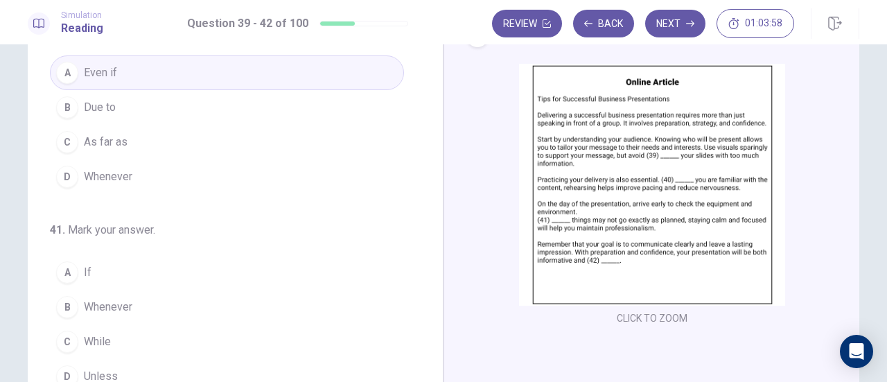
scroll to position [277, 0]
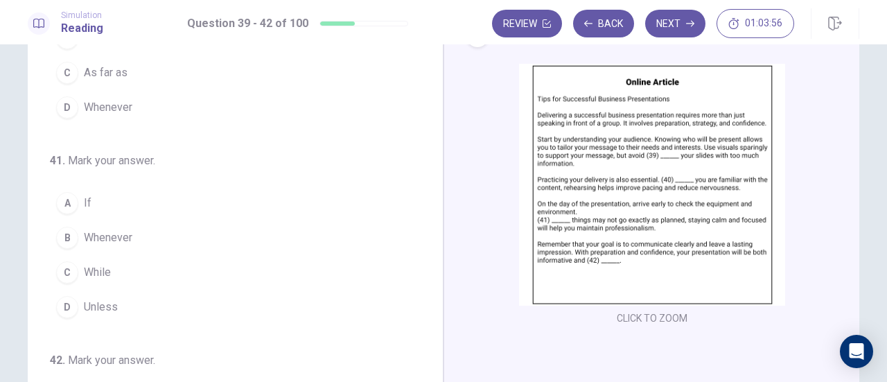
click at [99, 199] on button "A If" at bounding box center [227, 203] width 354 height 35
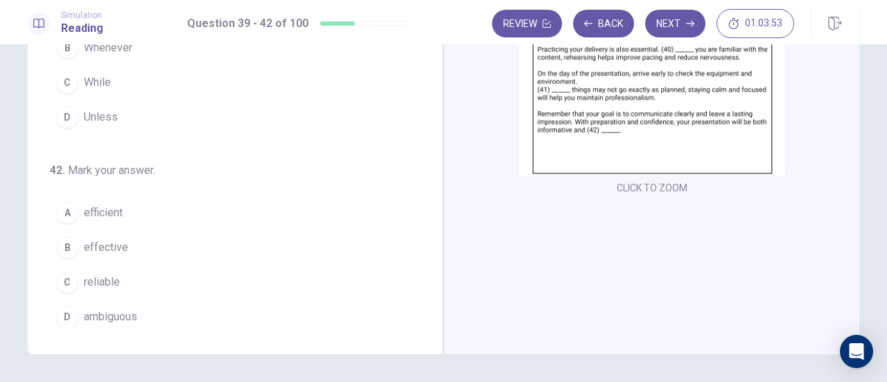
scroll to position [208, 0]
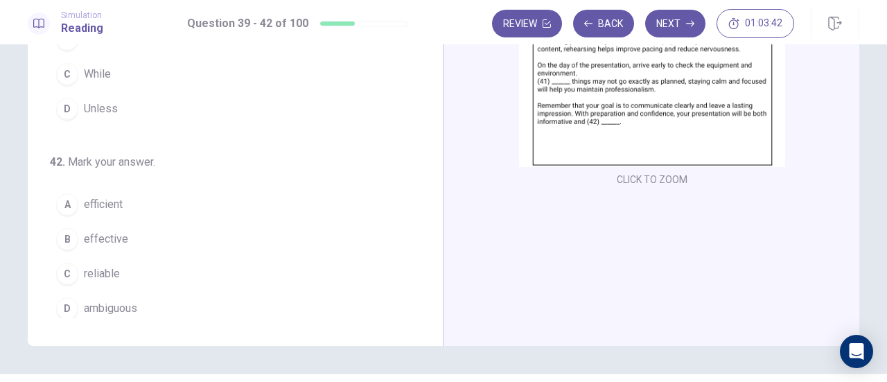
click at [112, 196] on span "efficient" at bounding box center [103, 204] width 39 height 17
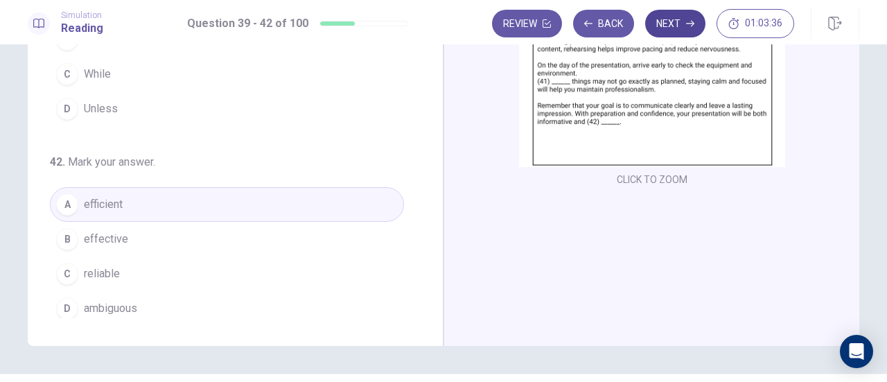
click at [692, 17] on button "Next" at bounding box center [675, 24] width 60 height 28
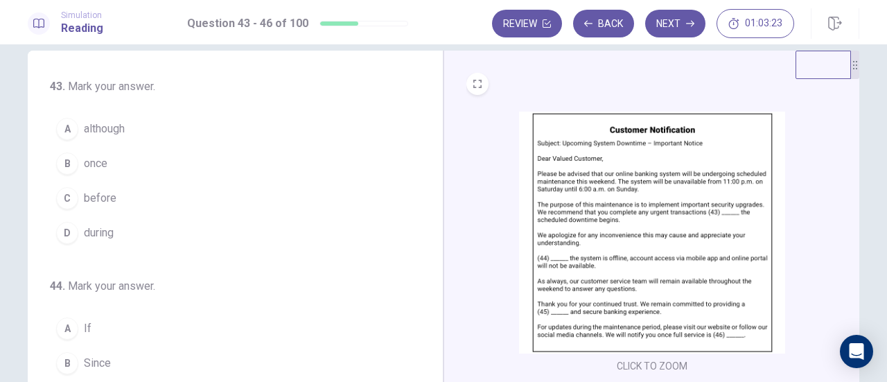
scroll to position [0, 0]
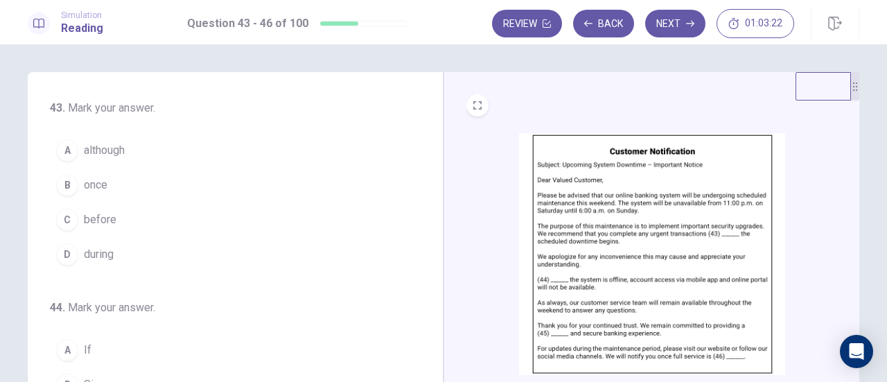
click at [78, 218] on button "C before" at bounding box center [227, 219] width 354 height 35
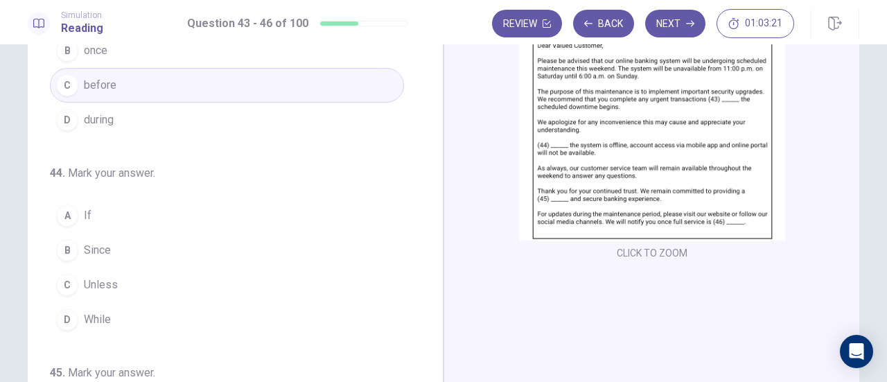
scroll to position [139, 0]
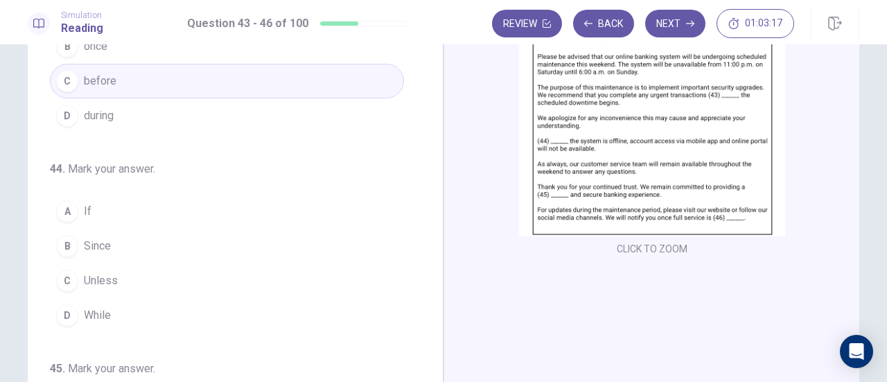
click at [59, 214] on div "A" at bounding box center [67, 211] width 22 height 22
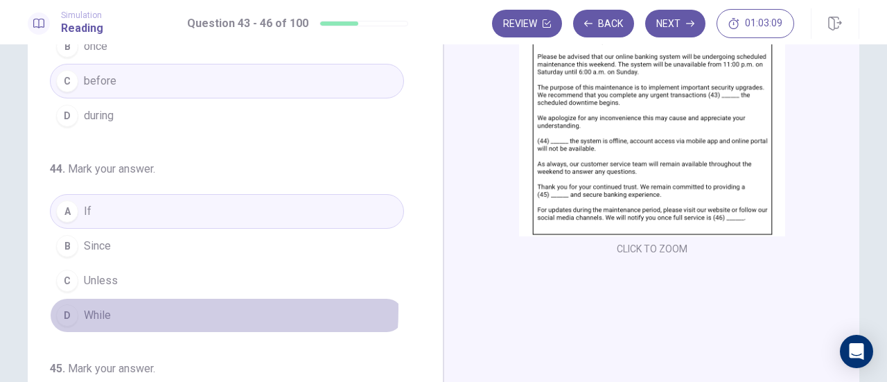
click at [101, 307] on span "While" at bounding box center [97, 315] width 27 height 17
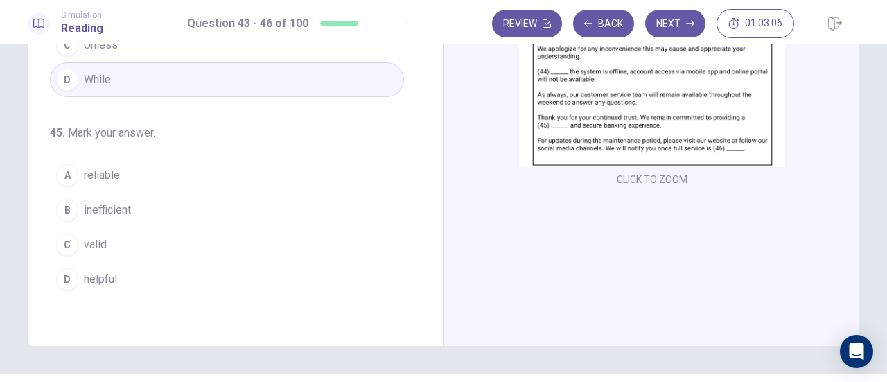
scroll to position [208, 0]
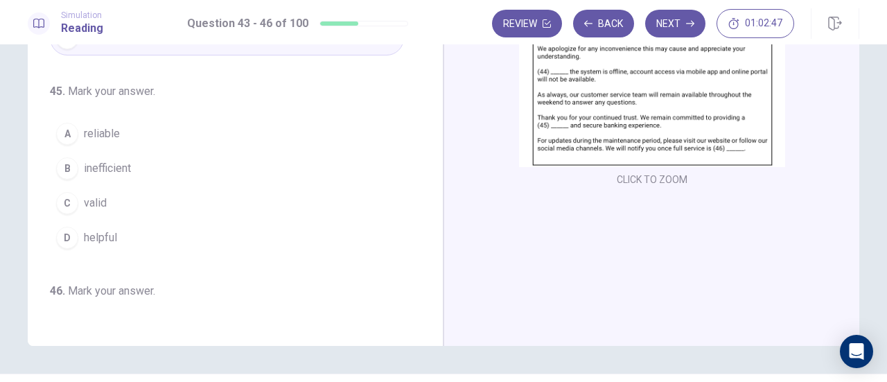
click at [131, 225] on button "D helpful" at bounding box center [227, 237] width 354 height 35
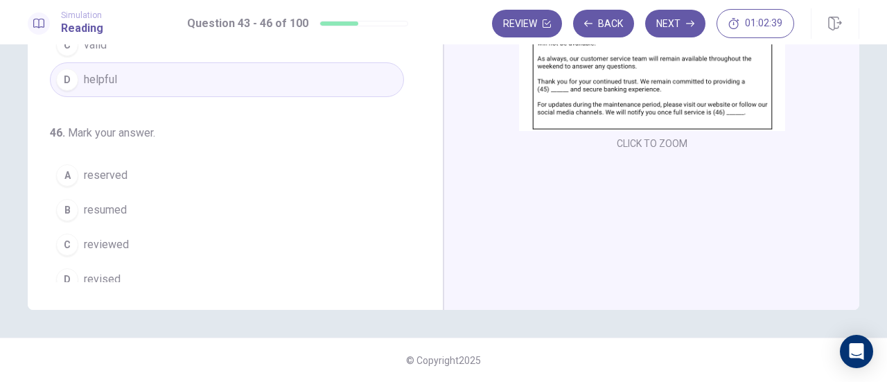
scroll to position [337, 0]
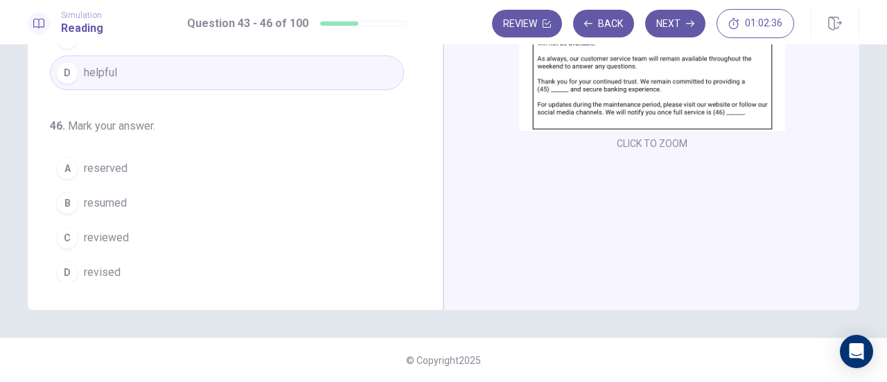
click at [119, 232] on span "reviewed" at bounding box center [106, 237] width 45 height 17
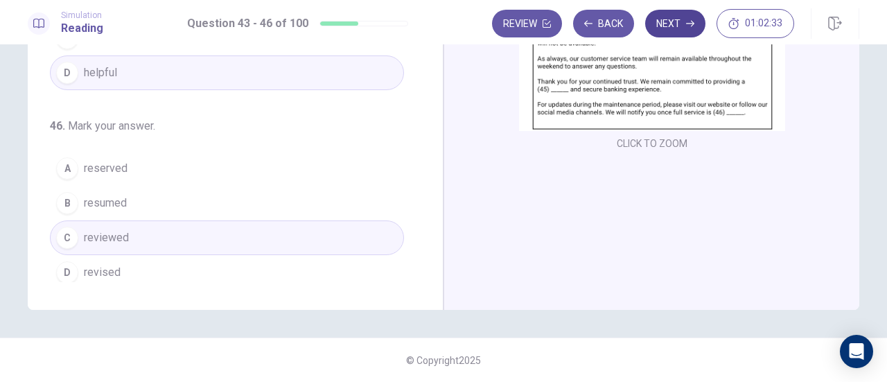
click at [675, 16] on button "Next" at bounding box center [675, 24] width 60 height 28
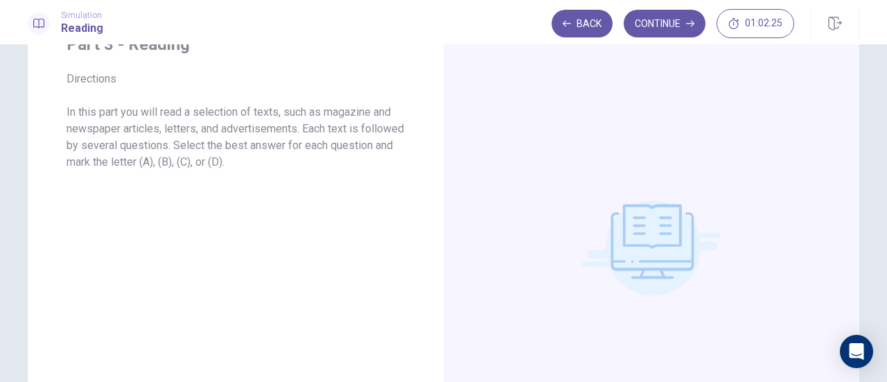
scroll to position [139, 0]
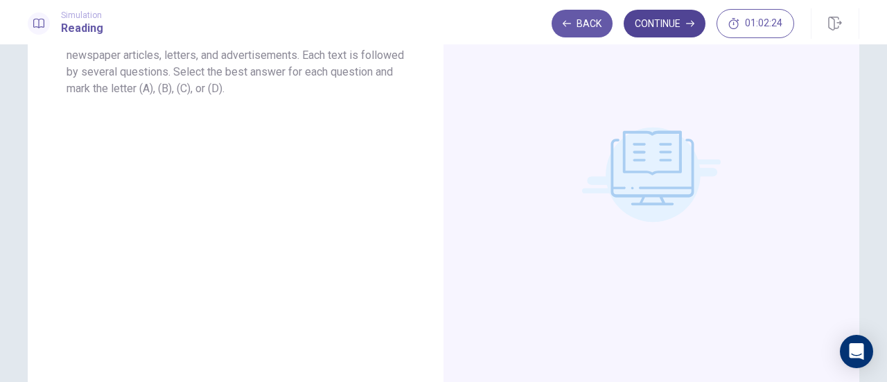
click at [665, 19] on button "Continue" at bounding box center [665, 24] width 82 height 28
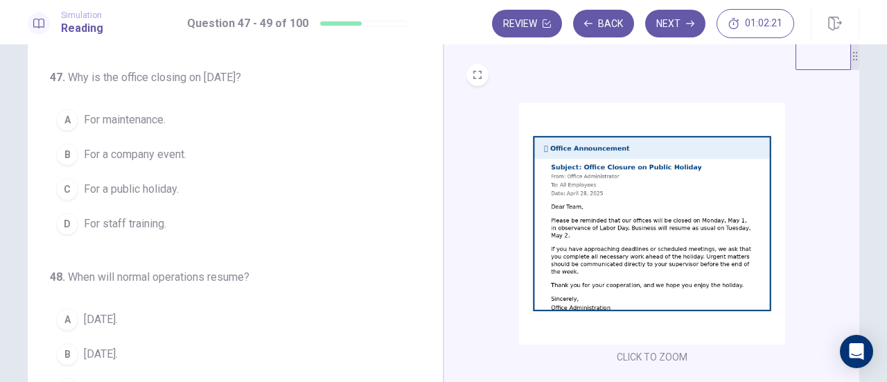
scroll to position [0, 0]
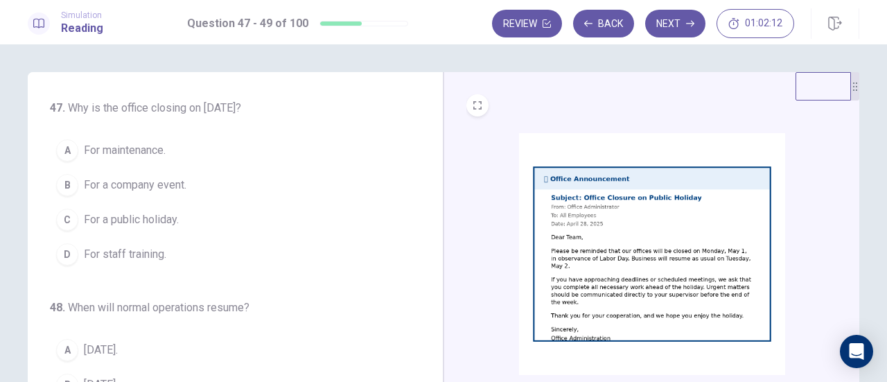
click at [175, 228] on button "C For a public holiday." at bounding box center [227, 219] width 354 height 35
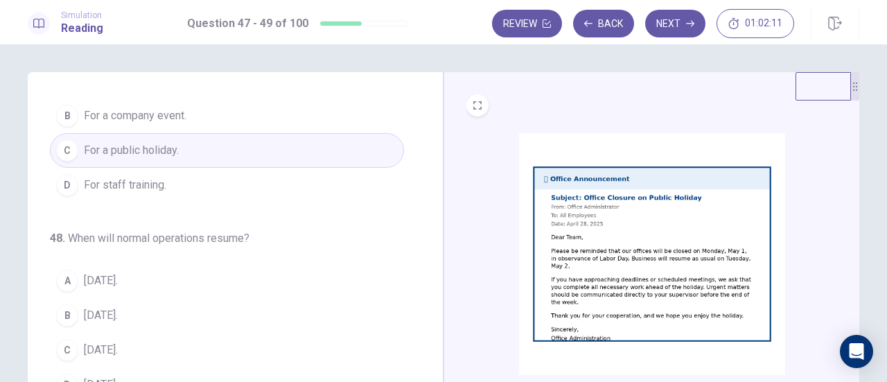
scroll to position [139, 0]
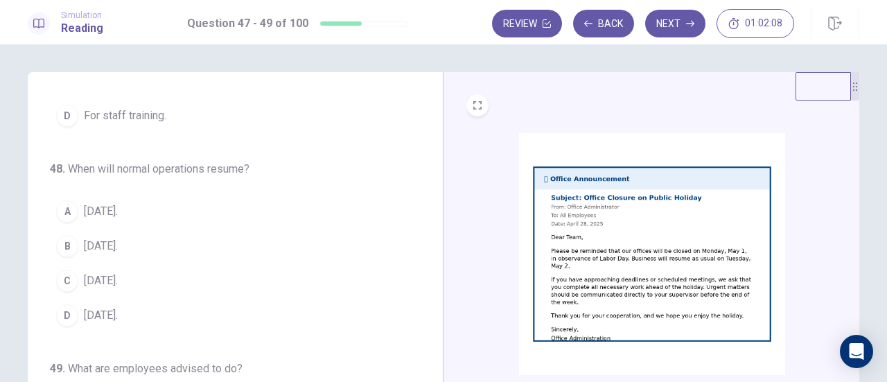
click at [92, 211] on span "[DATE]." at bounding box center [101, 211] width 34 height 17
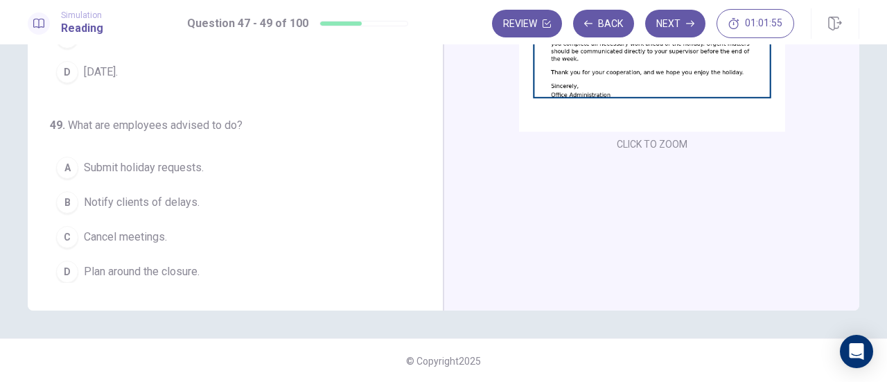
scroll to position [244, 0]
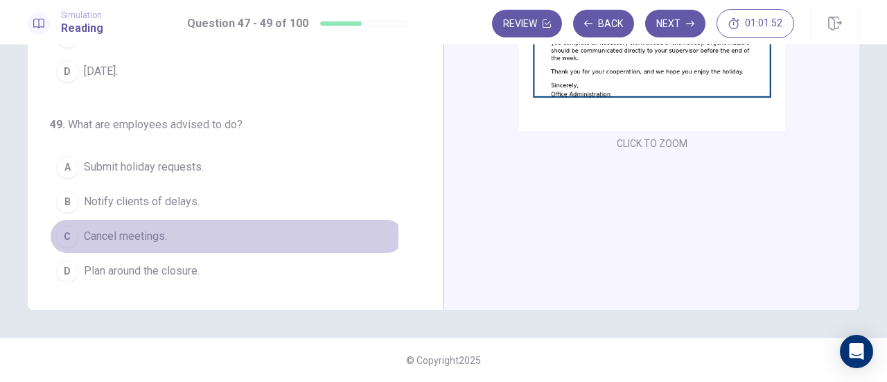
click at [86, 229] on span "Cancel meetings." at bounding box center [125, 236] width 83 height 17
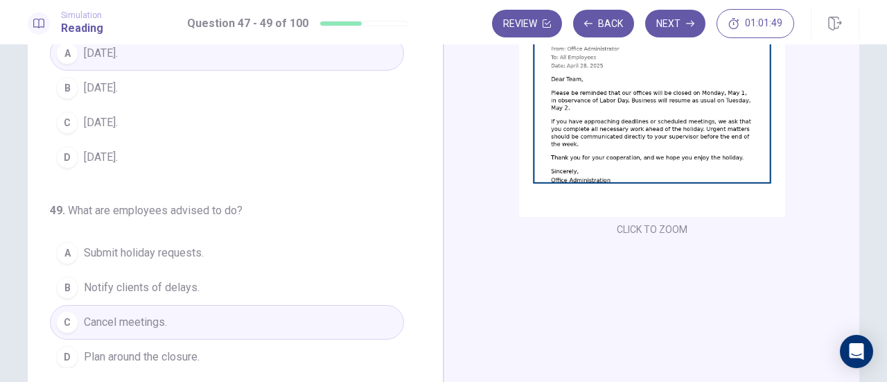
scroll to position [105, 0]
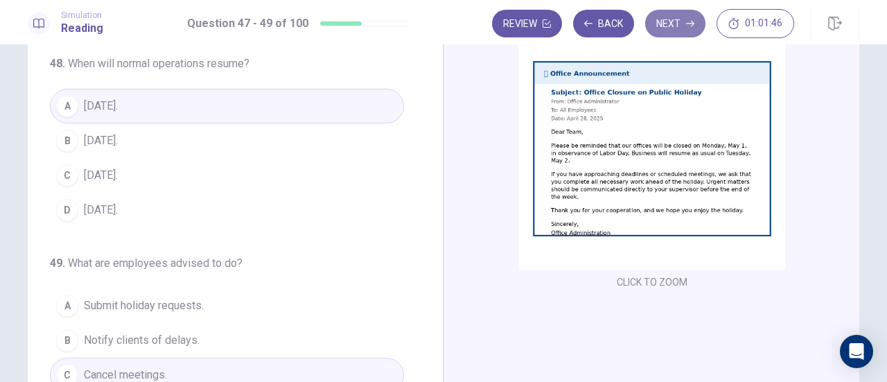
click at [673, 26] on button "Next" at bounding box center [675, 24] width 60 height 28
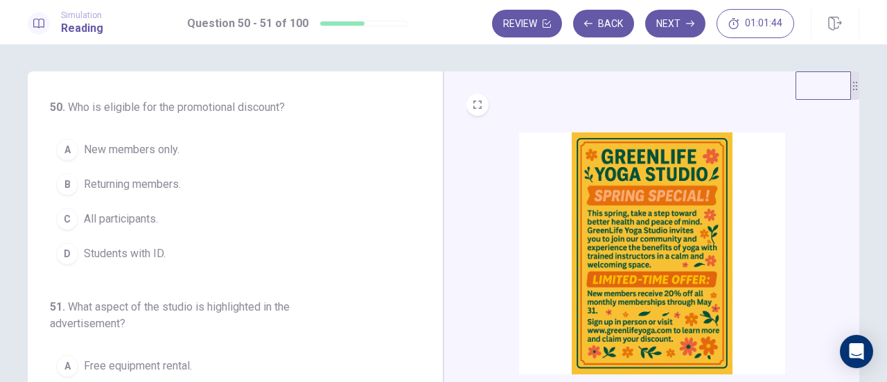
scroll to position [0, 0]
click at [609, 15] on button "Back" at bounding box center [603, 24] width 61 height 28
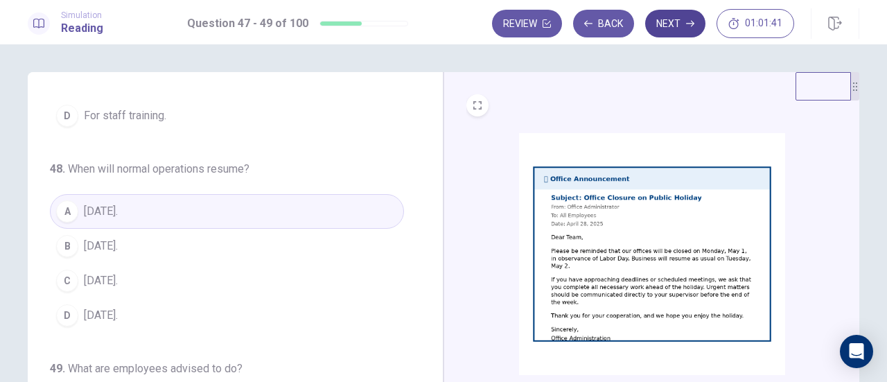
click at [677, 14] on button "Next" at bounding box center [675, 24] width 60 height 28
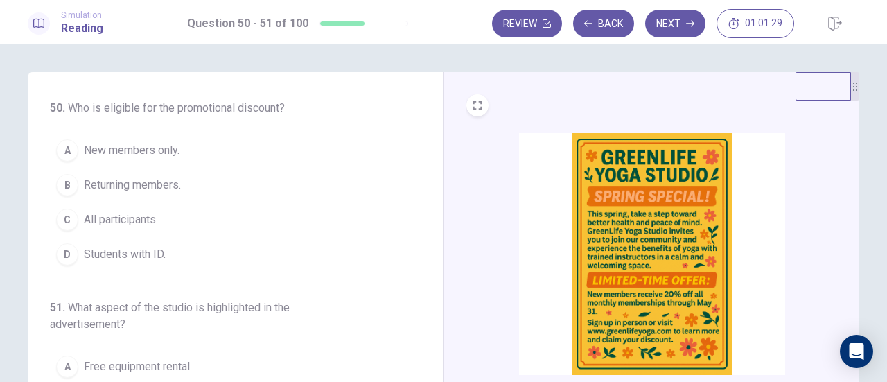
click at [172, 148] on span "New members only." at bounding box center [132, 150] width 96 height 17
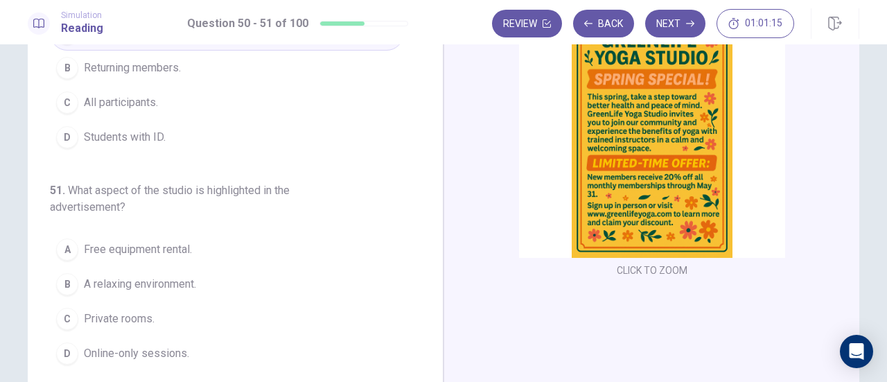
scroll to position [139, 0]
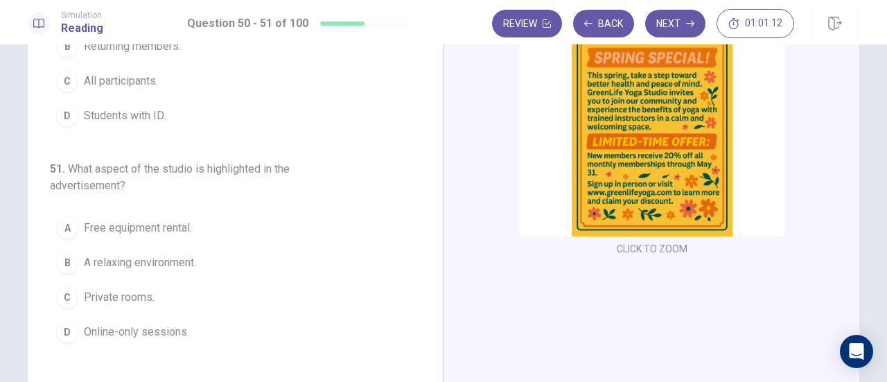
click at [173, 260] on span "A relaxing environment." at bounding box center [140, 262] width 112 height 17
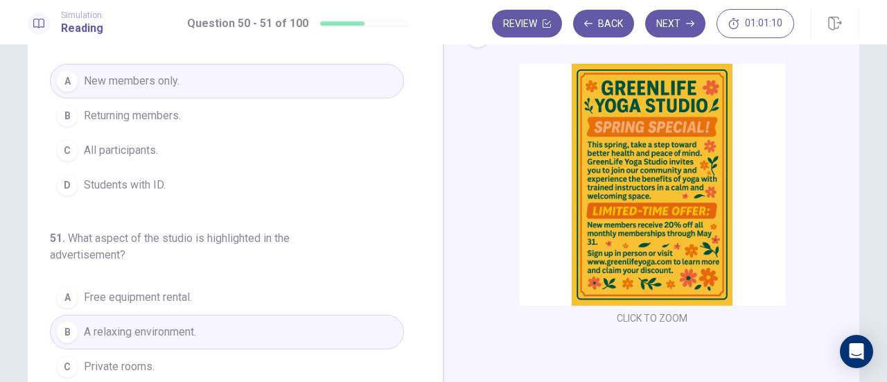
scroll to position [0, 0]
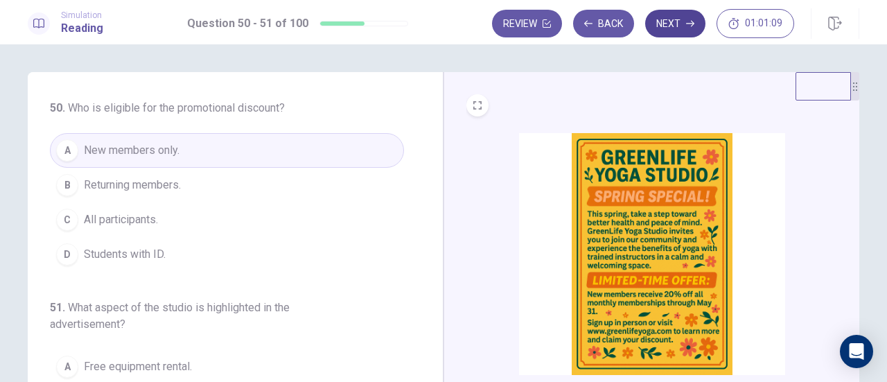
click at [670, 21] on button "Next" at bounding box center [675, 24] width 60 height 28
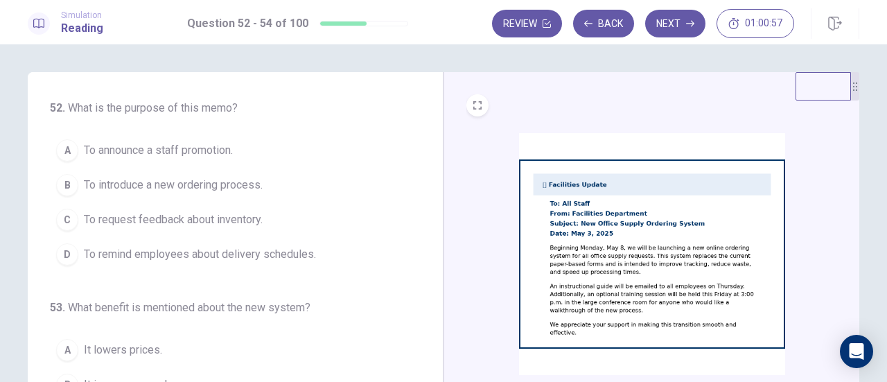
click at [175, 253] on span "To remind employees about delivery schedules." at bounding box center [200, 254] width 232 height 17
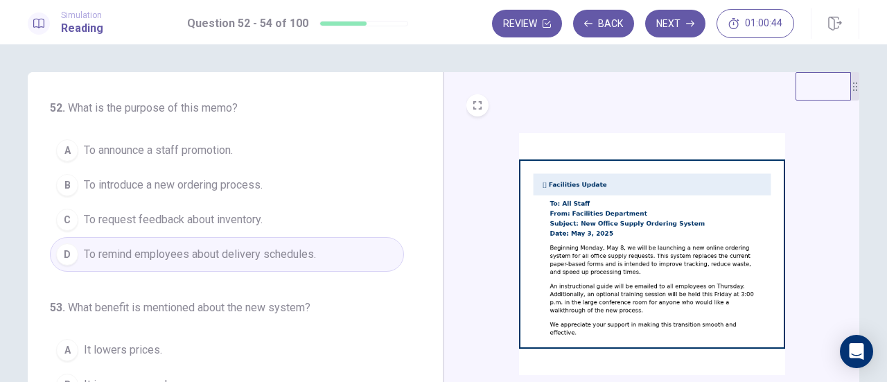
click at [175, 188] on span "To introduce a new ordering process." at bounding box center [173, 185] width 179 height 17
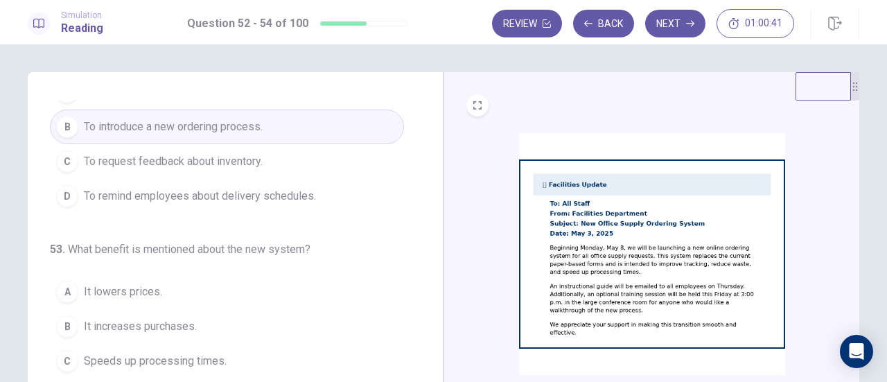
scroll to position [139, 0]
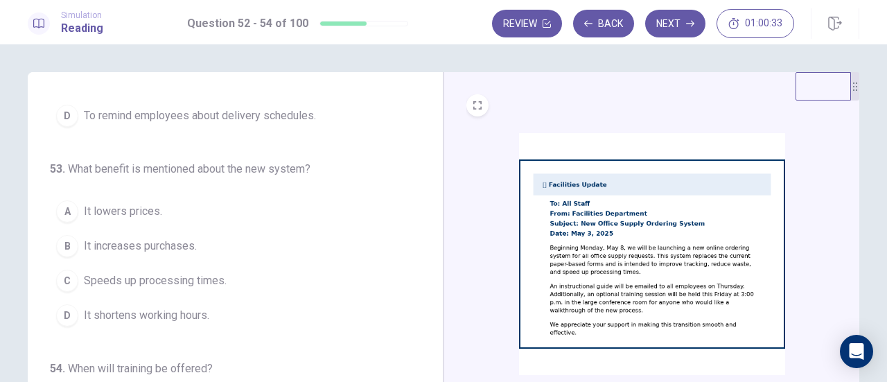
click at [199, 282] on span "Speeds up processing times." at bounding box center [155, 280] width 143 height 17
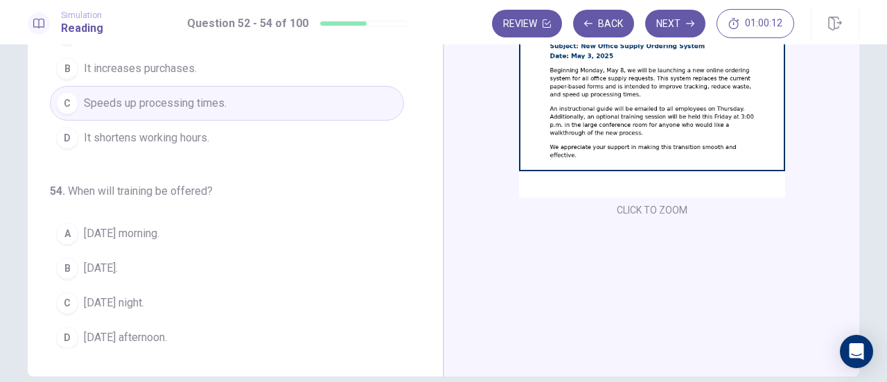
scroll to position [208, 0]
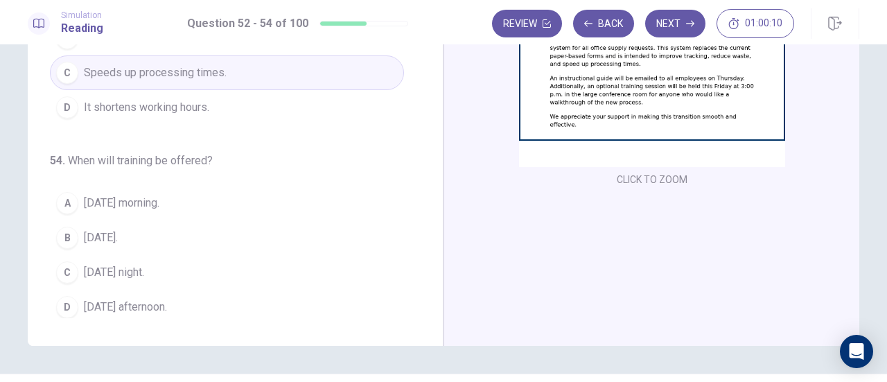
click at [154, 237] on button "B [DATE]." at bounding box center [227, 237] width 354 height 35
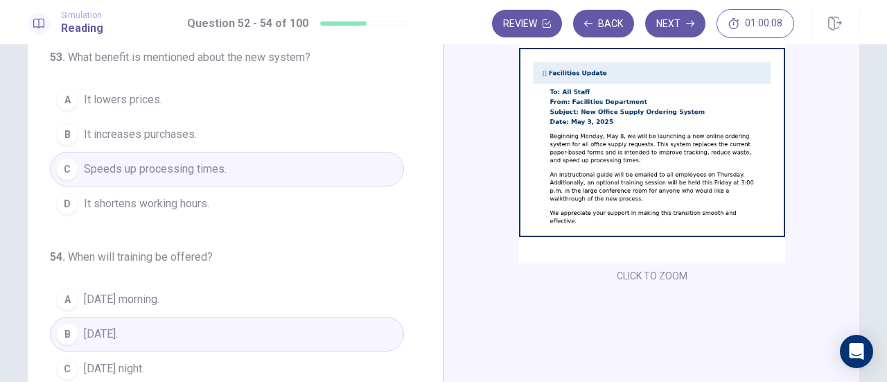
scroll to position [69, 0]
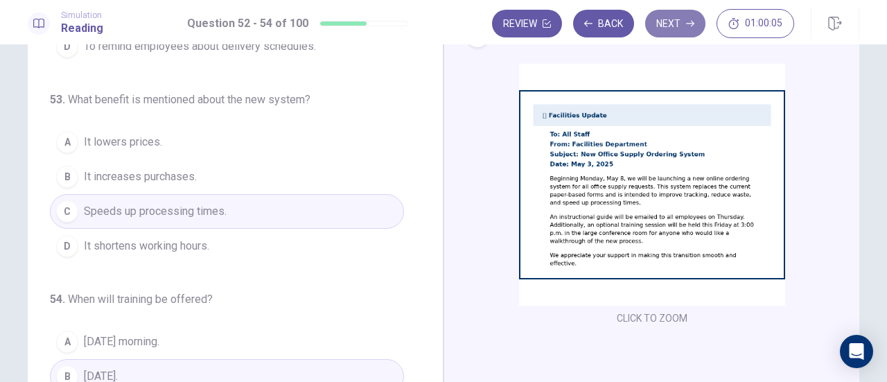
click at [671, 28] on button "Next" at bounding box center [675, 24] width 60 height 28
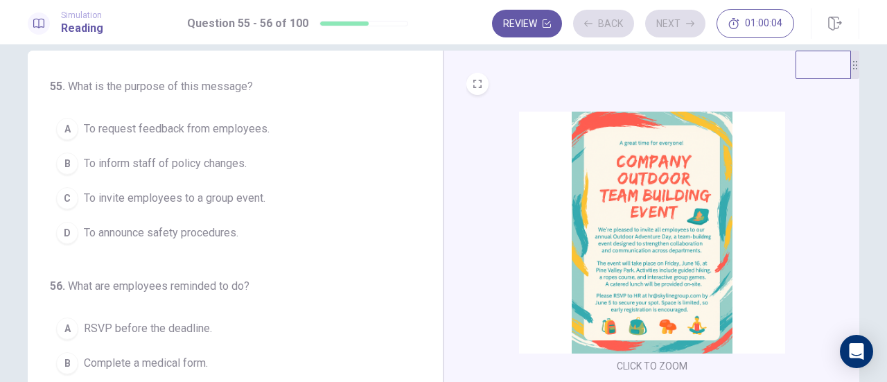
scroll to position [0, 0]
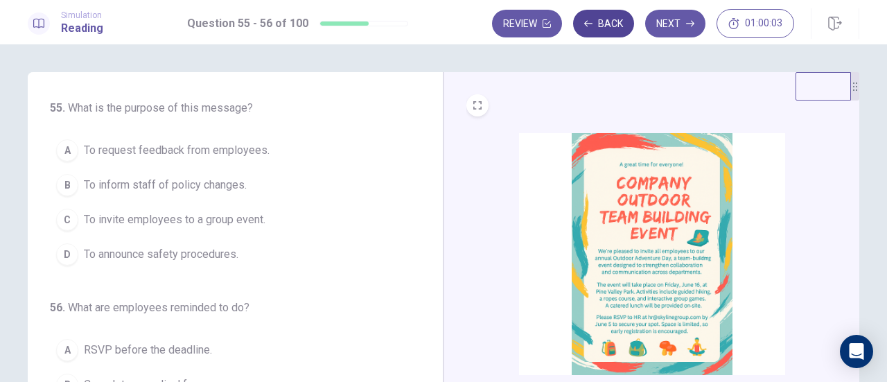
click at [616, 27] on button "Back" at bounding box center [603, 24] width 61 height 28
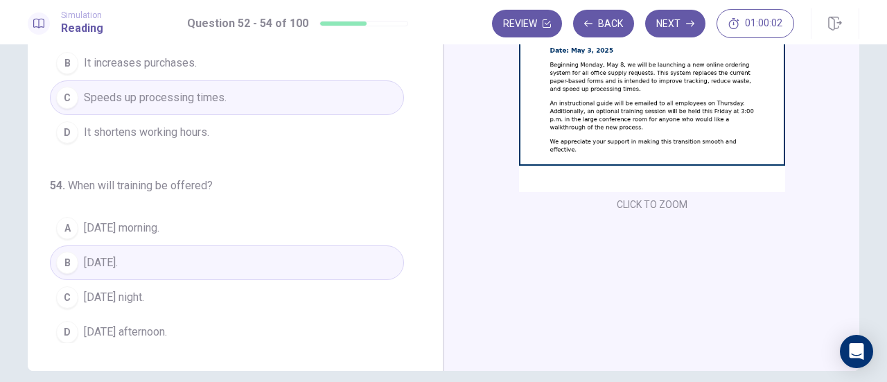
scroll to position [244, 0]
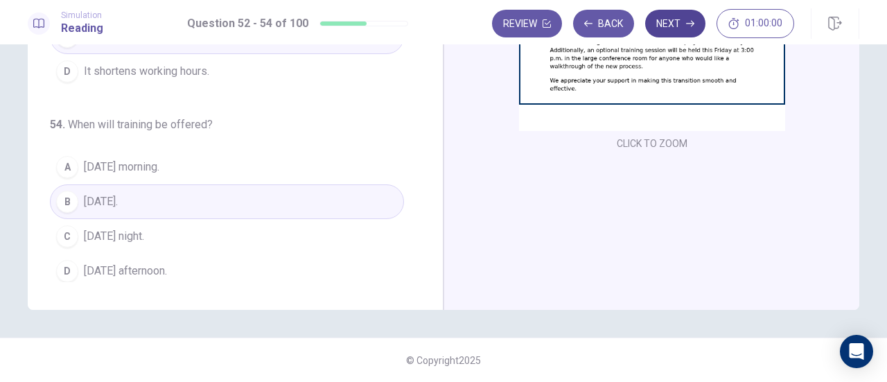
click at [689, 24] on icon "button" at bounding box center [690, 23] width 8 height 8
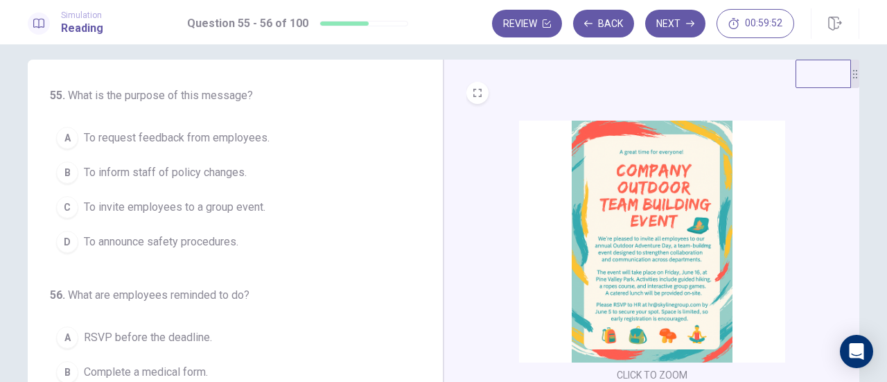
scroll to position [0, 0]
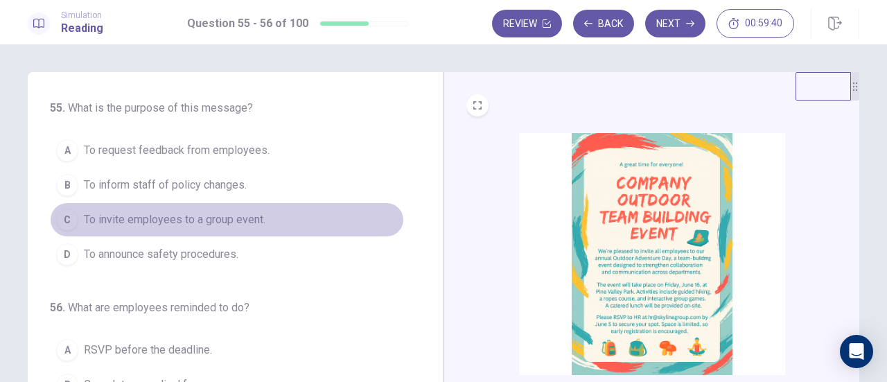
drag, startPoint x: 188, startPoint y: 211, endPoint x: 196, endPoint y: 203, distance: 10.8
click at [188, 207] on button "C To invite employees to a group event." at bounding box center [227, 219] width 354 height 35
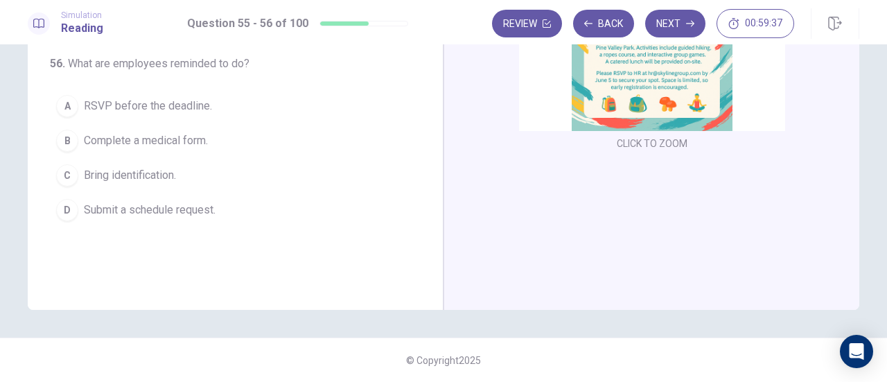
scroll to position [105, 0]
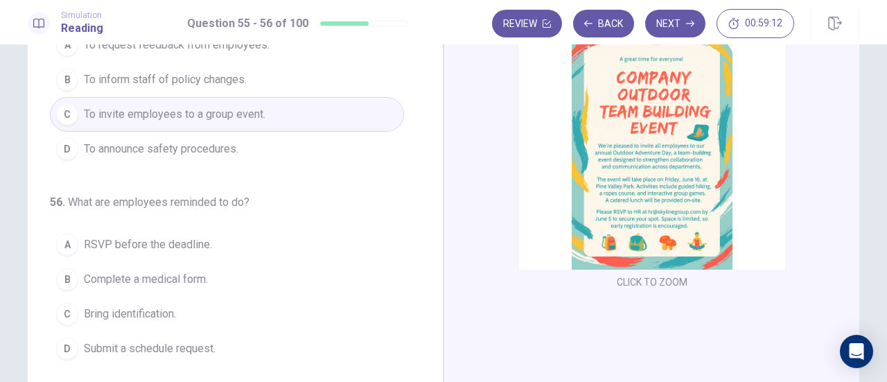
click at [163, 250] on span "RSVP before the deadline." at bounding box center [148, 244] width 128 height 17
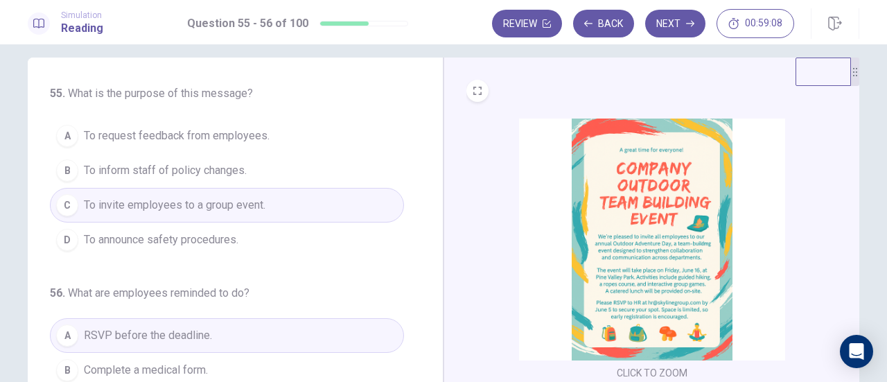
scroll to position [0, 0]
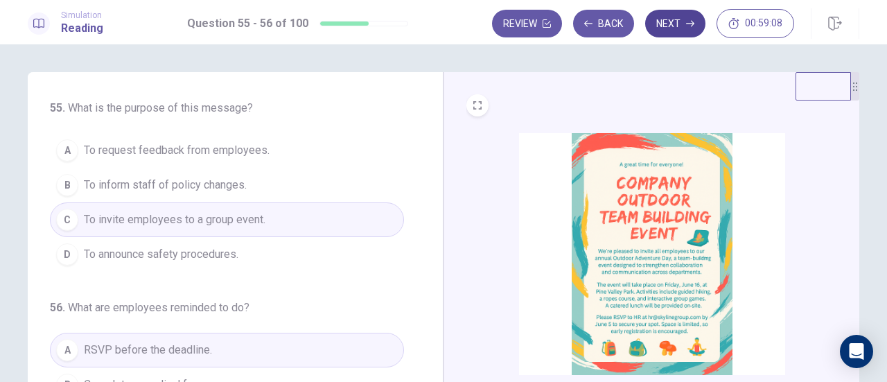
click at [686, 20] on button "Next" at bounding box center [675, 24] width 60 height 28
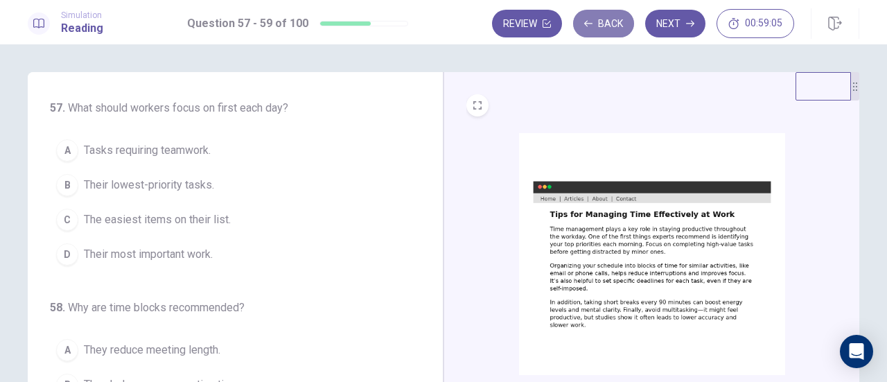
click at [626, 21] on button "Back" at bounding box center [603, 24] width 61 height 28
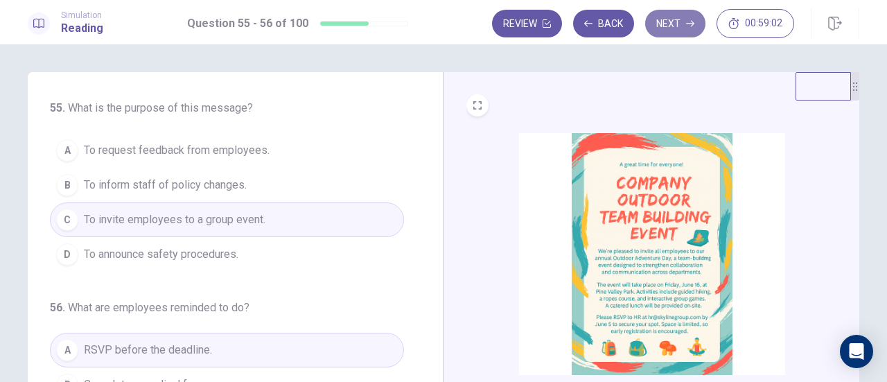
click at [671, 24] on button "Next" at bounding box center [675, 24] width 60 height 28
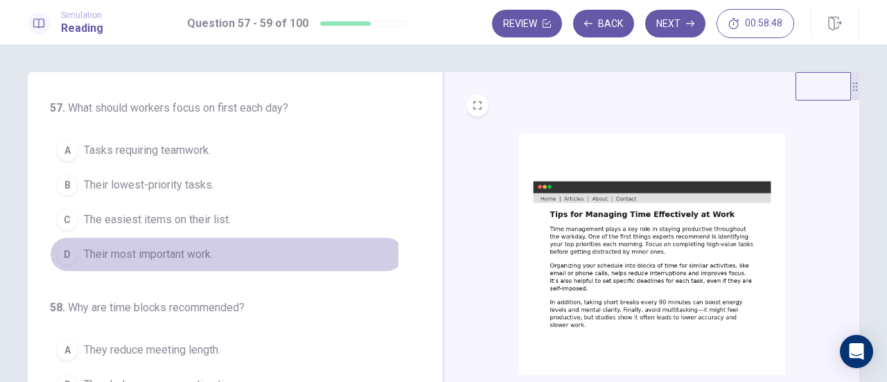
click at [133, 252] on span "Their most important work." at bounding box center [148, 254] width 129 height 17
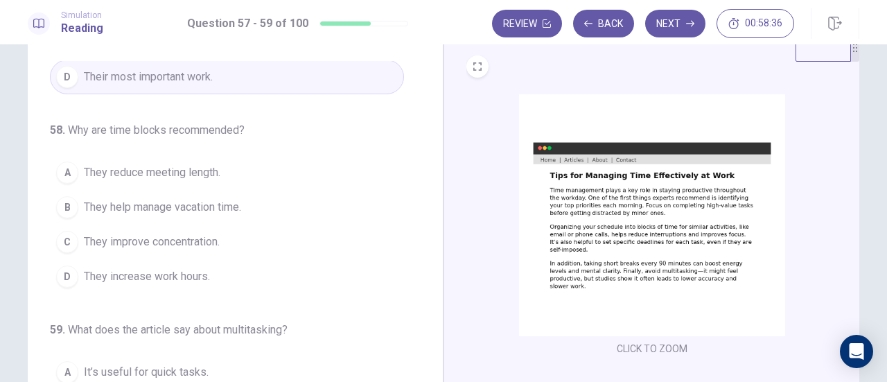
scroll to position [69, 0]
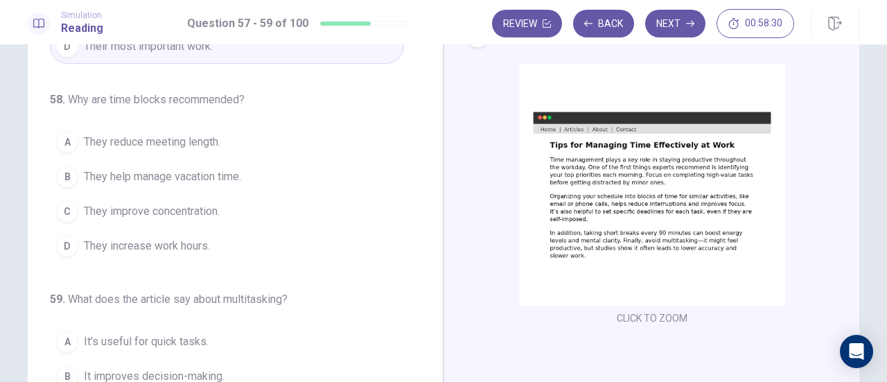
click at [179, 203] on span "They improve concentration." at bounding box center [152, 211] width 136 height 17
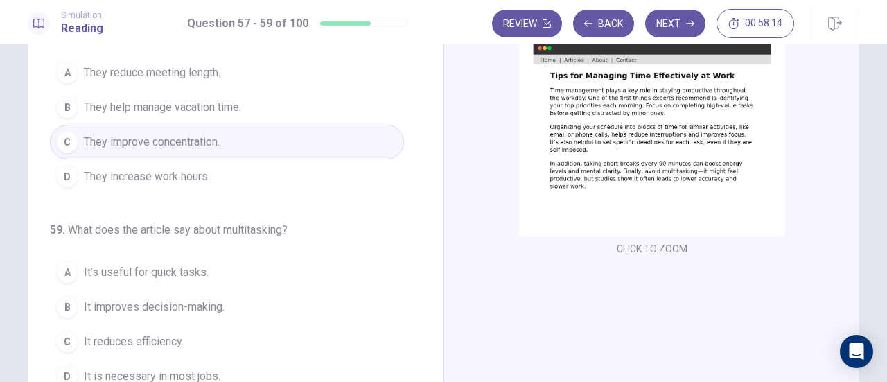
scroll to position [208, 0]
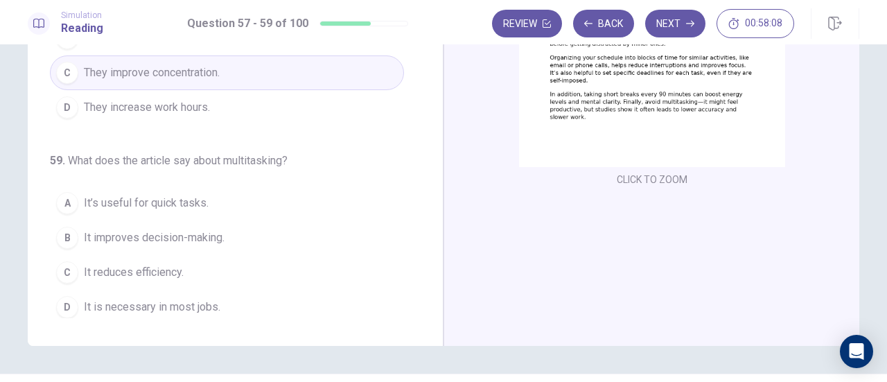
click at [166, 264] on span "It reduces efficiency." at bounding box center [134, 272] width 100 height 17
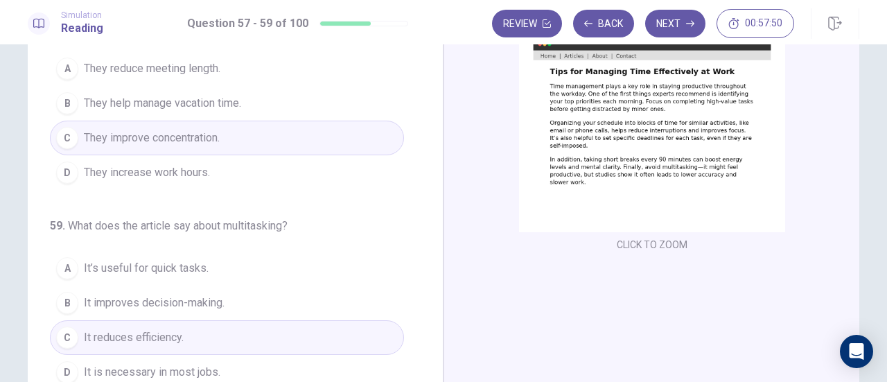
scroll to position [0, 0]
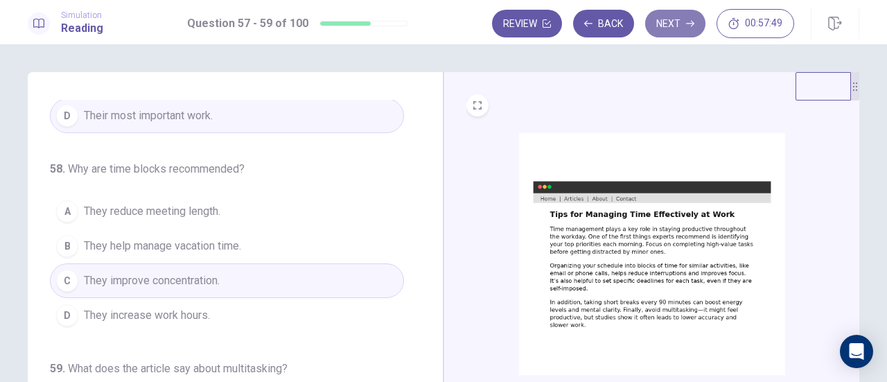
click at [663, 20] on button "Next" at bounding box center [675, 24] width 60 height 28
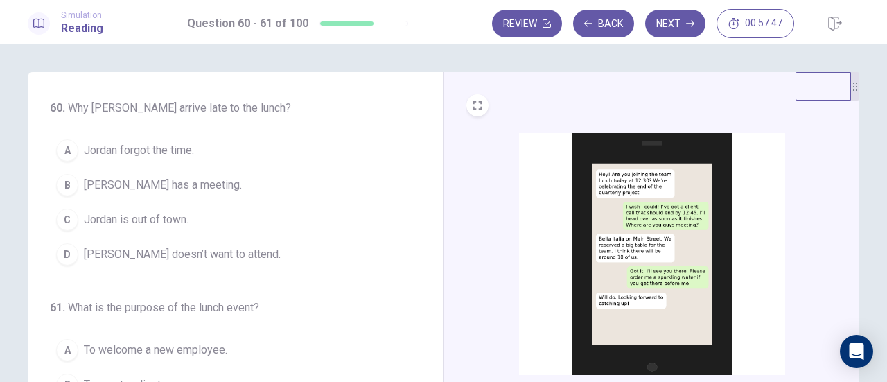
click at [624, 32] on button "Back" at bounding box center [603, 24] width 61 height 28
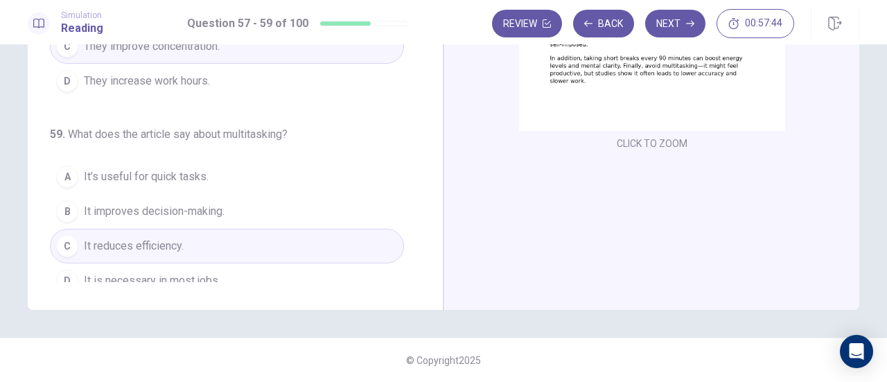
scroll to position [139, 0]
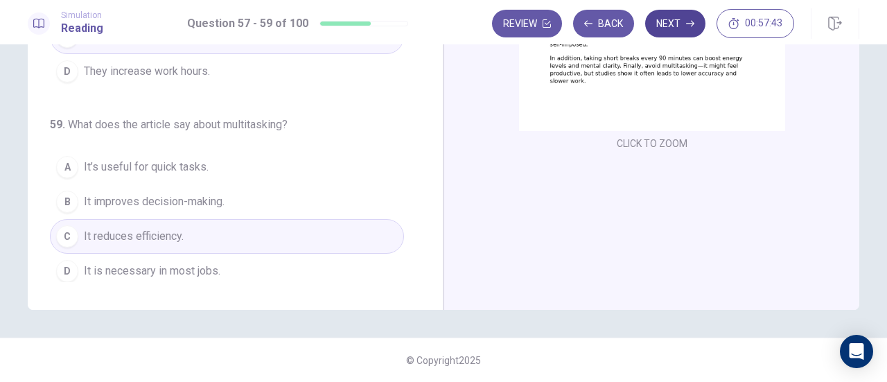
click at [682, 19] on button "Next" at bounding box center [675, 24] width 60 height 28
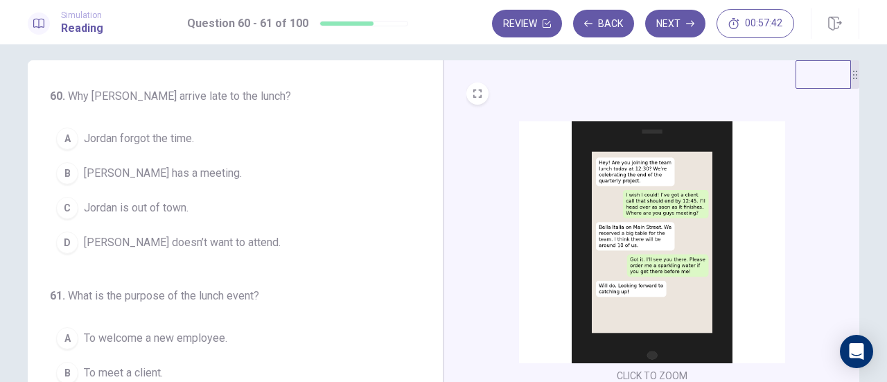
scroll to position [0, 0]
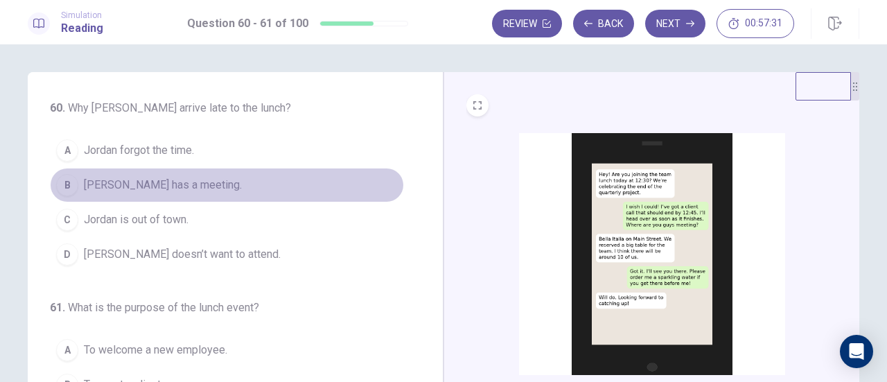
click at [159, 187] on span "[PERSON_NAME] has a meeting." at bounding box center [163, 185] width 158 height 17
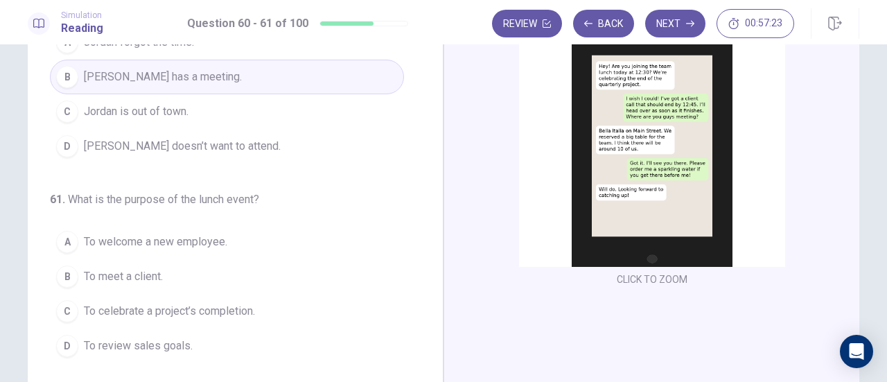
scroll to position [139, 0]
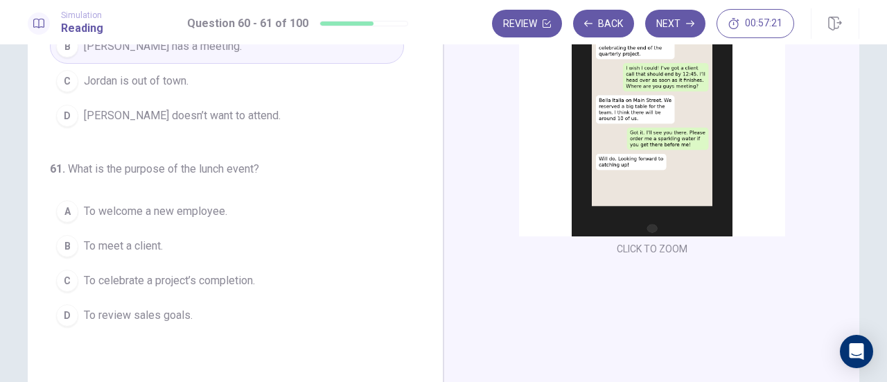
click at [245, 283] on span "To celebrate a project’s completion." at bounding box center [169, 280] width 171 height 17
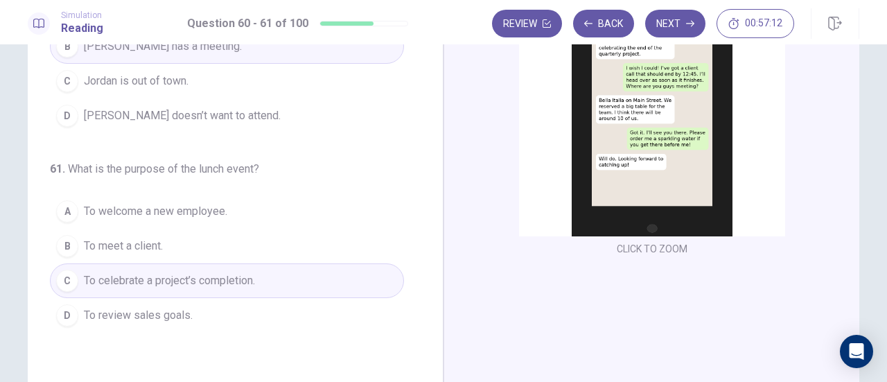
scroll to position [0, 0]
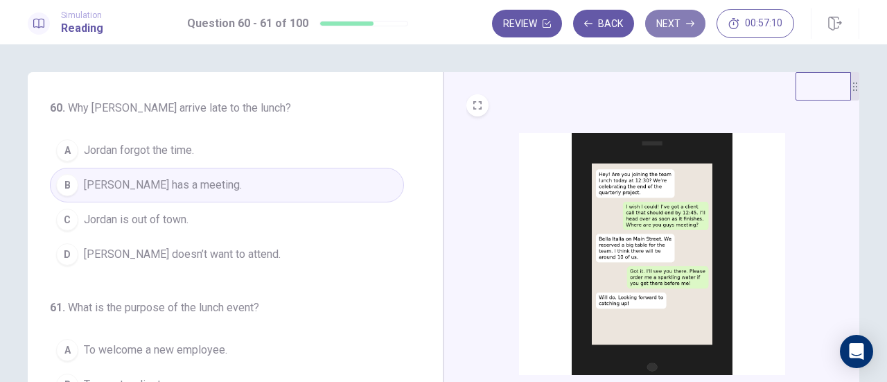
click at [666, 20] on button "Next" at bounding box center [675, 24] width 60 height 28
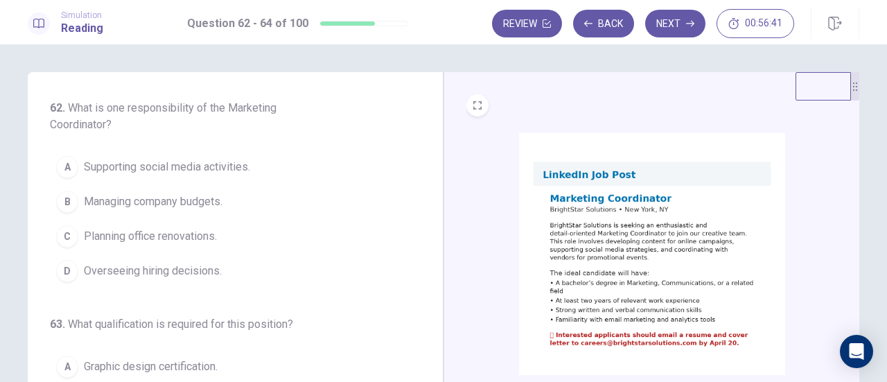
click at [214, 171] on span "Supporting social media activities." at bounding box center [167, 167] width 166 height 17
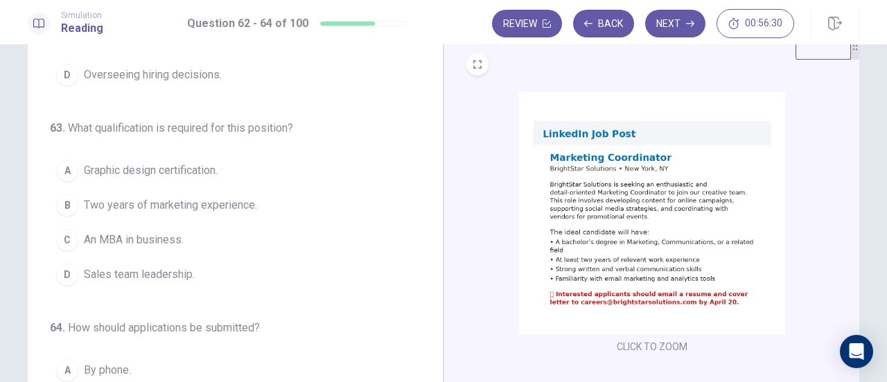
scroll to position [69, 0]
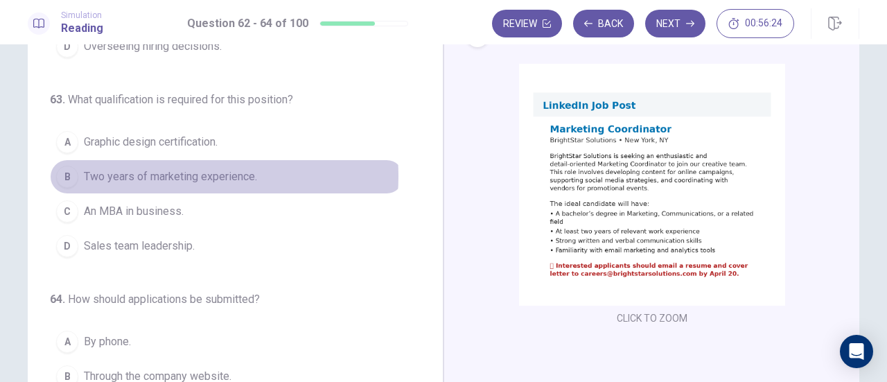
click at [173, 173] on span "Two years of marketing experience." at bounding box center [170, 176] width 173 height 17
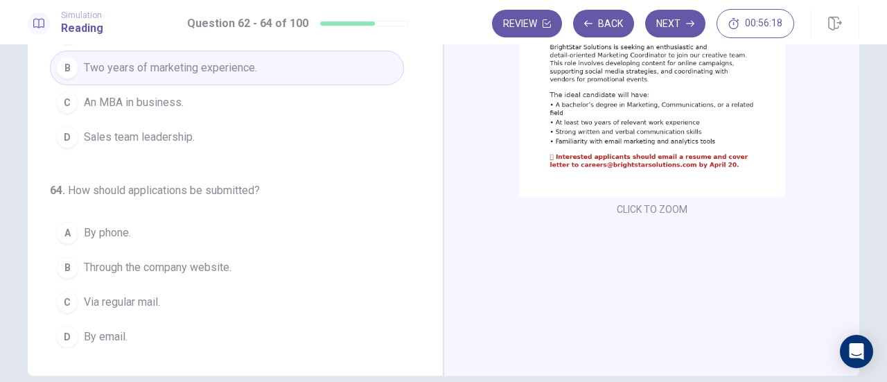
scroll to position [208, 0]
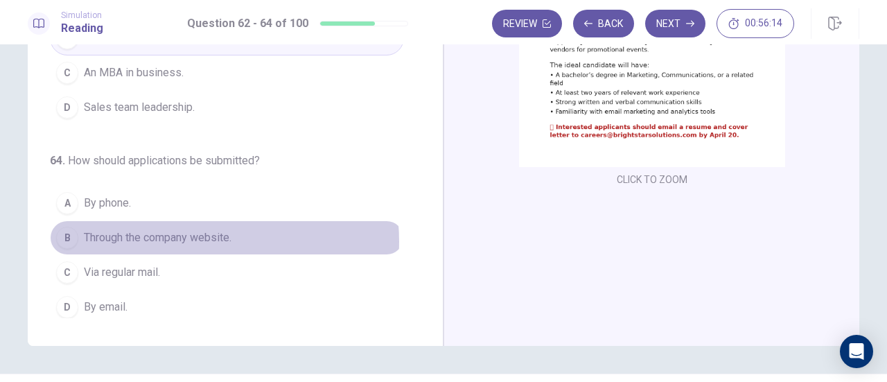
click at [189, 236] on span "Through the company website." at bounding box center [158, 237] width 148 height 17
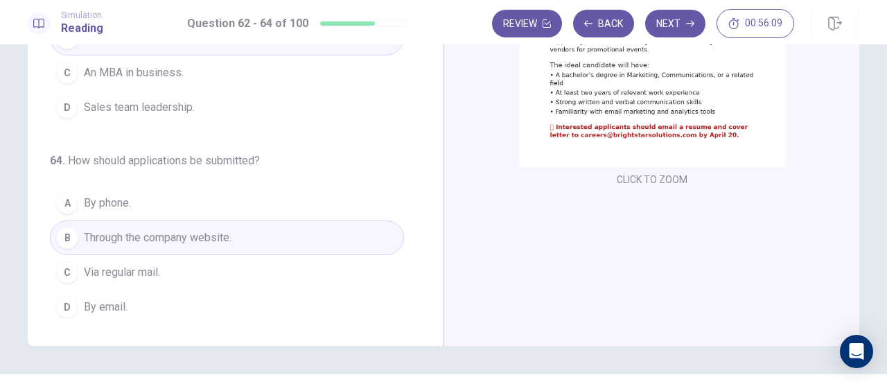
click at [105, 266] on span "Via regular mail." at bounding box center [122, 272] width 76 height 17
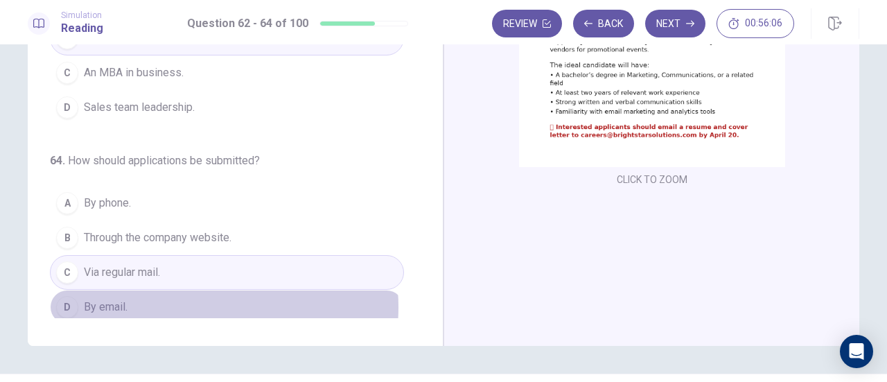
click at [182, 302] on button "D By email." at bounding box center [227, 307] width 354 height 35
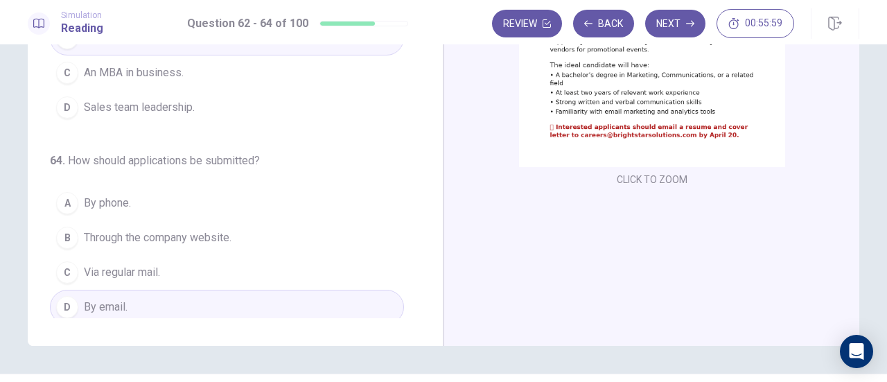
click at [186, 263] on button "C Via regular mail." at bounding box center [227, 272] width 354 height 35
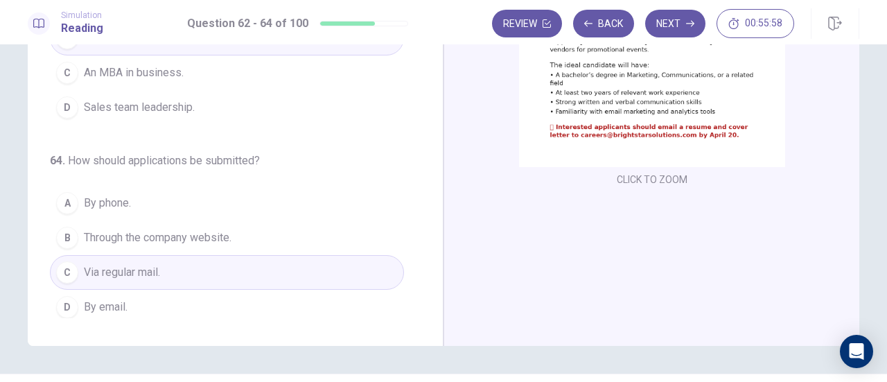
click at [175, 297] on button "D By email." at bounding box center [227, 307] width 354 height 35
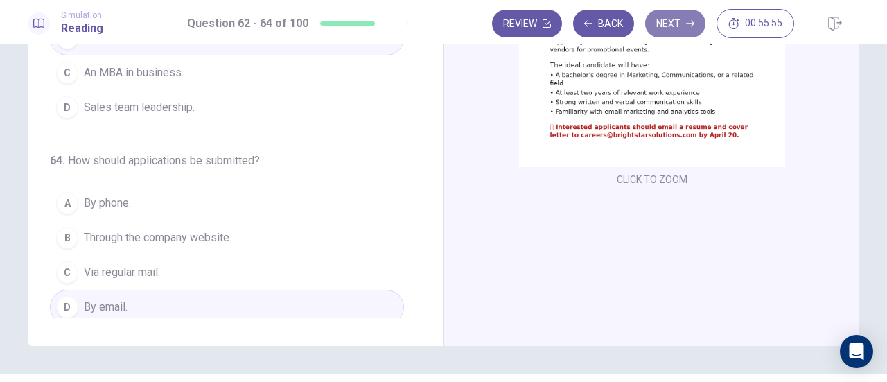
click at [666, 21] on button "Next" at bounding box center [675, 24] width 60 height 28
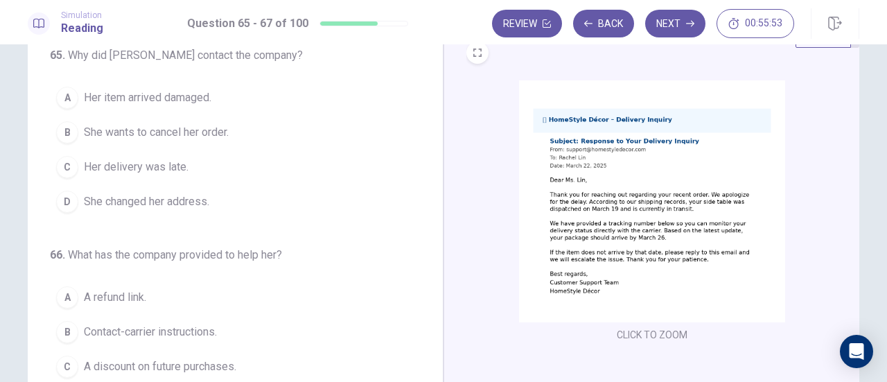
scroll to position [0, 0]
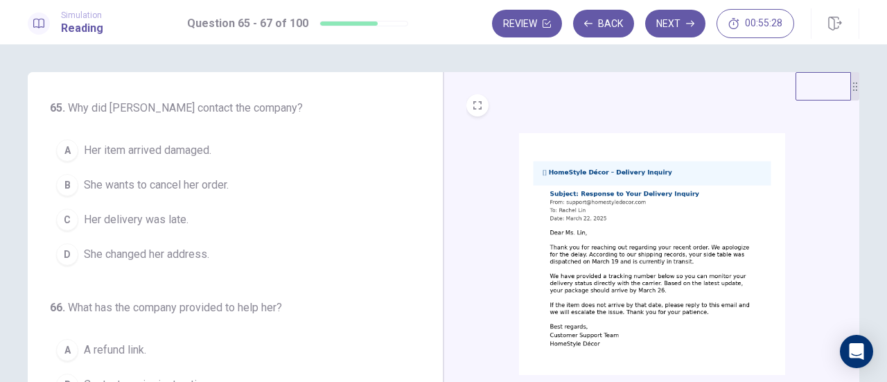
click at [158, 223] on span "Her delivery was late." at bounding box center [136, 219] width 105 height 17
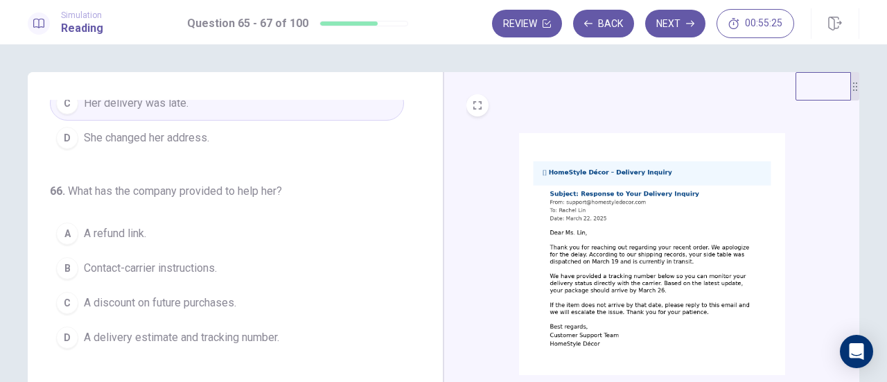
scroll to position [139, 0]
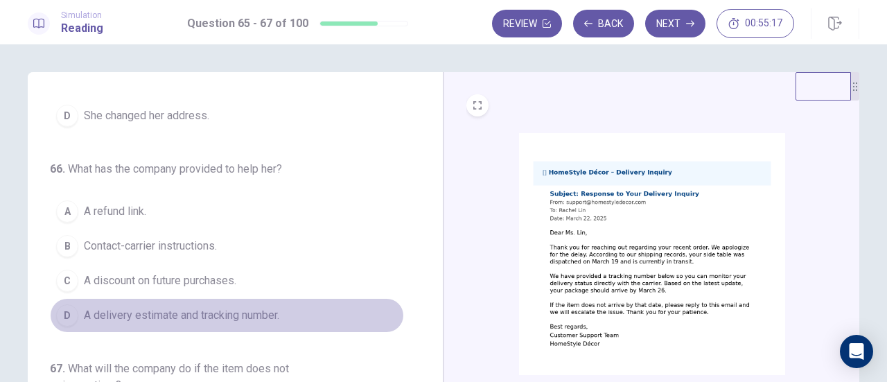
click at [259, 311] on span "A delivery estimate and tracking number." at bounding box center [182, 315] width 196 height 17
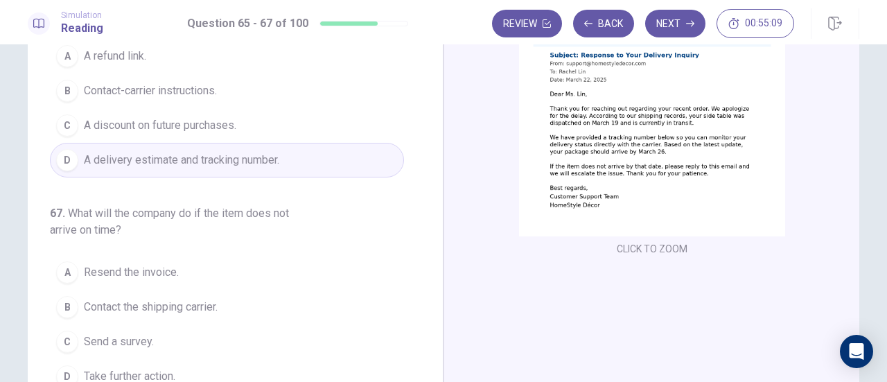
scroll to position [208, 0]
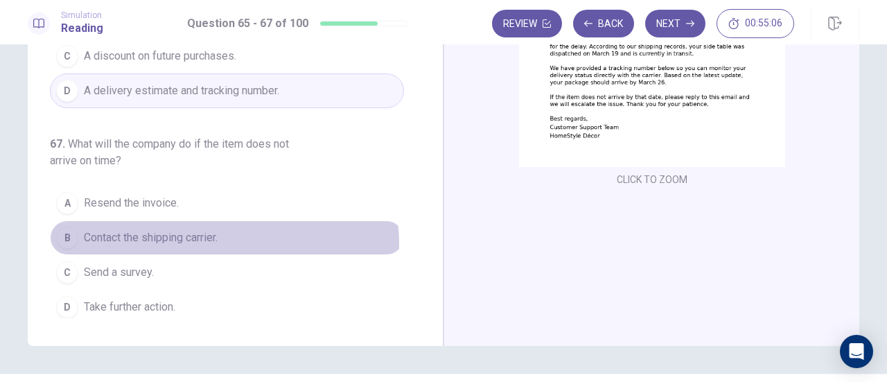
click at [197, 240] on span "Contact the shipping carrier." at bounding box center [151, 237] width 134 height 17
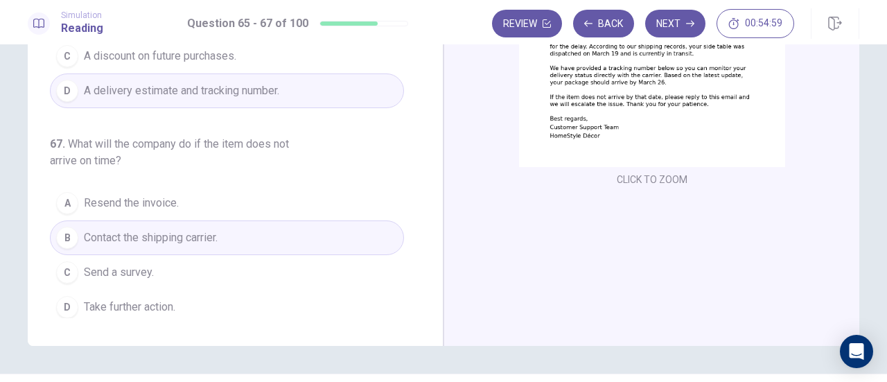
scroll to position [139, 0]
click at [130, 299] on span "Take further action." at bounding box center [130, 307] width 92 height 17
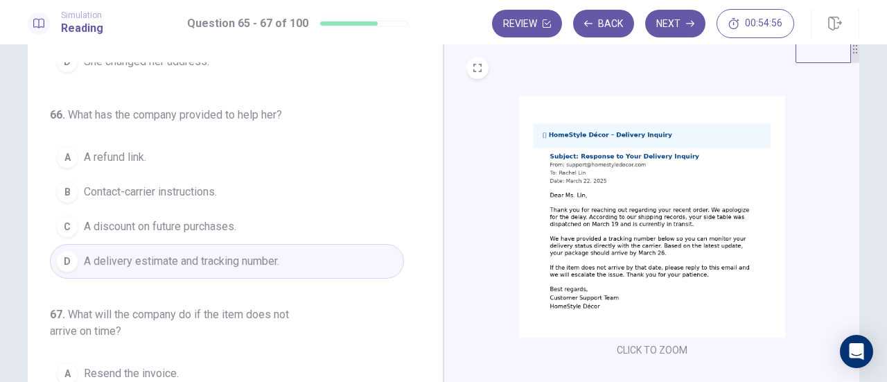
scroll to position [0, 0]
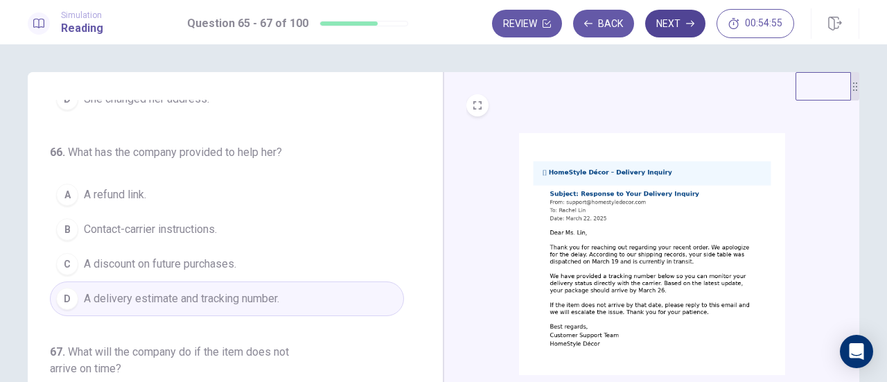
click at [682, 19] on button "Next" at bounding box center [675, 24] width 60 height 28
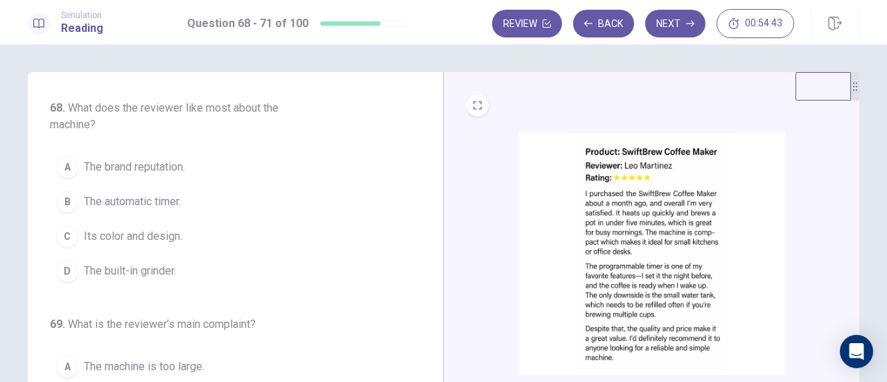
click at [128, 165] on span "The brand reputation." at bounding box center [134, 167] width 101 height 17
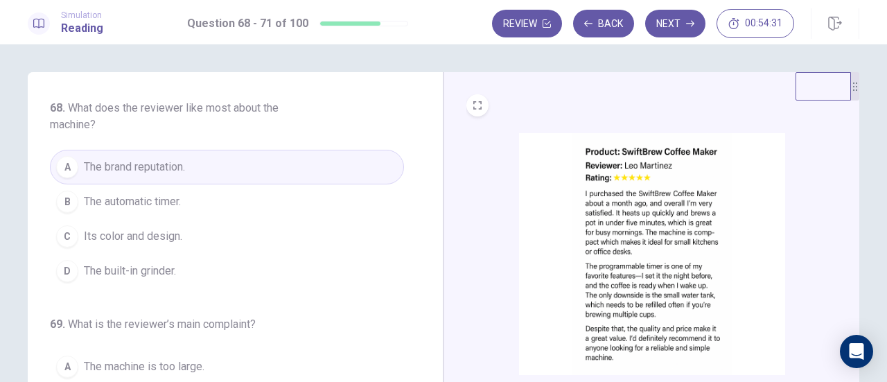
click at [226, 210] on button "B The automatic timer." at bounding box center [227, 201] width 354 height 35
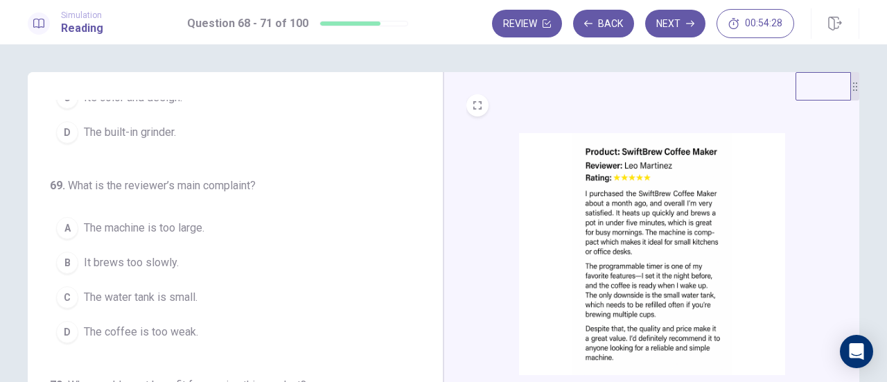
scroll to position [208, 0]
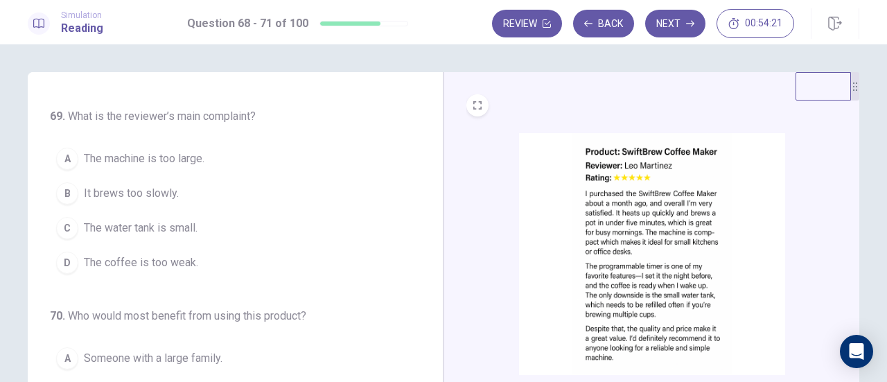
click at [158, 185] on span "It brews too slowly." at bounding box center [131, 193] width 95 height 17
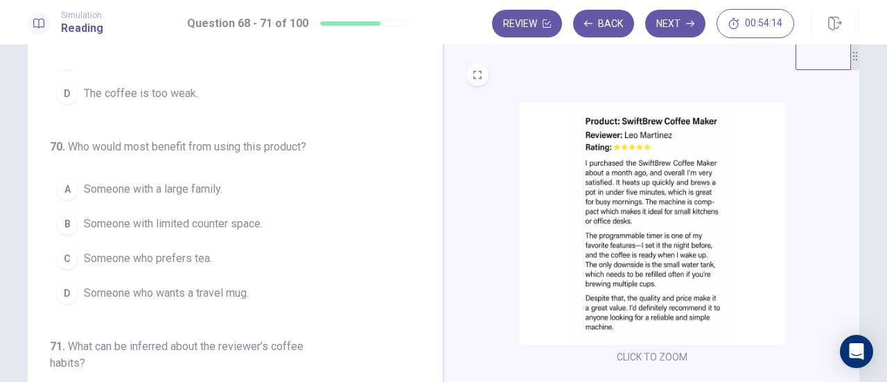
scroll to position [69, 0]
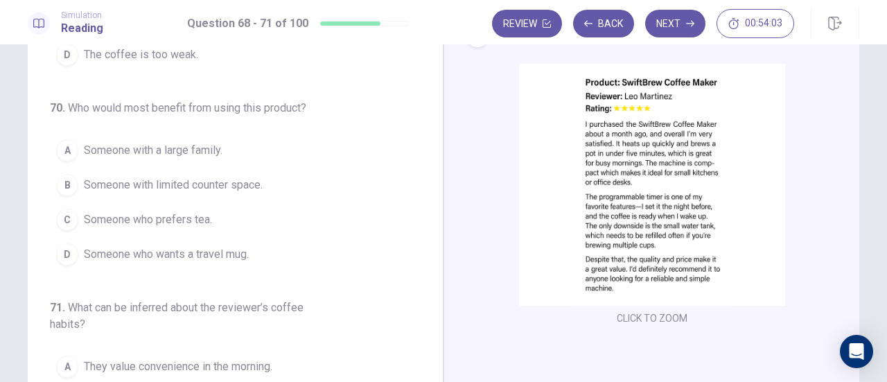
click at [181, 145] on span "Someone with a large family." at bounding box center [153, 150] width 139 height 17
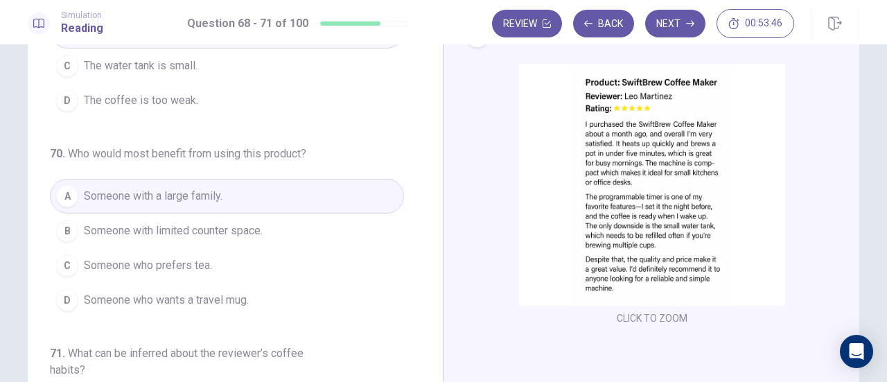
scroll to position [370, 0]
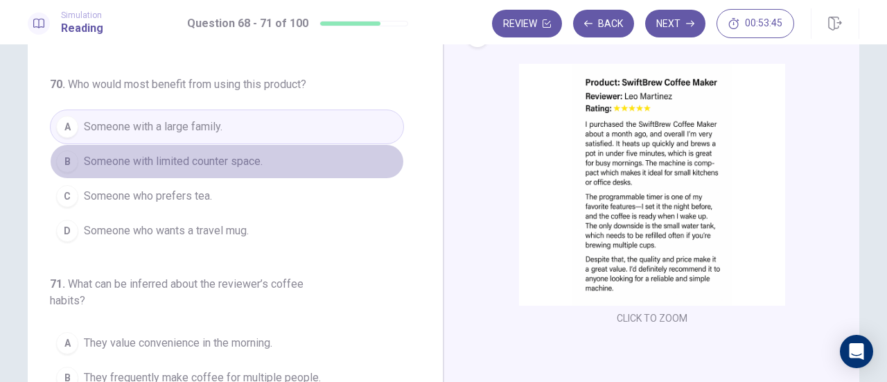
click at [248, 155] on span "Someone with limited counter space." at bounding box center [173, 161] width 179 height 17
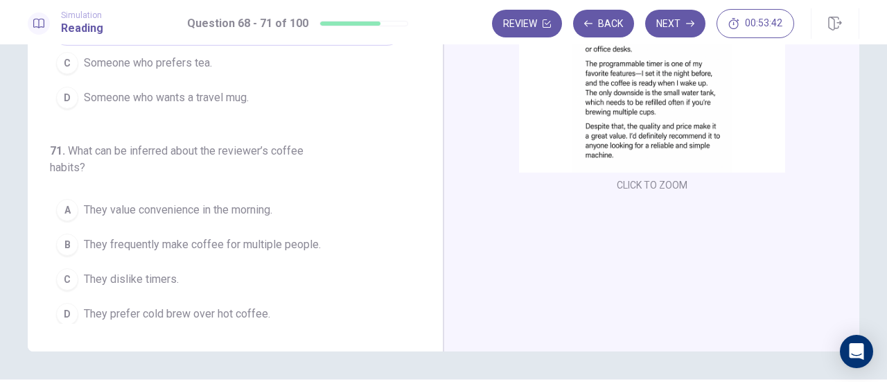
scroll to position [208, 0]
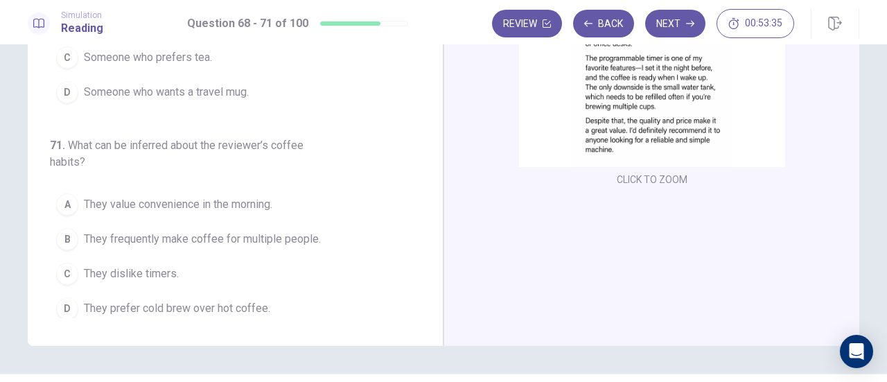
click at [217, 202] on span "They value convenience in the morning." at bounding box center [178, 204] width 189 height 17
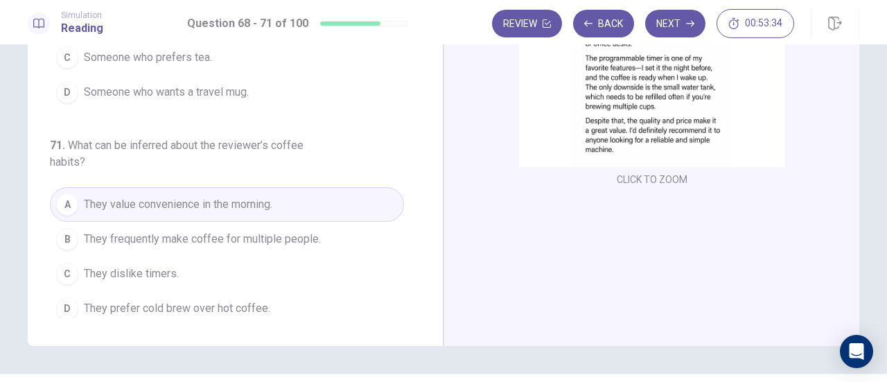
click at [232, 239] on span "They frequently make coffee for multiple people." at bounding box center [202, 239] width 237 height 17
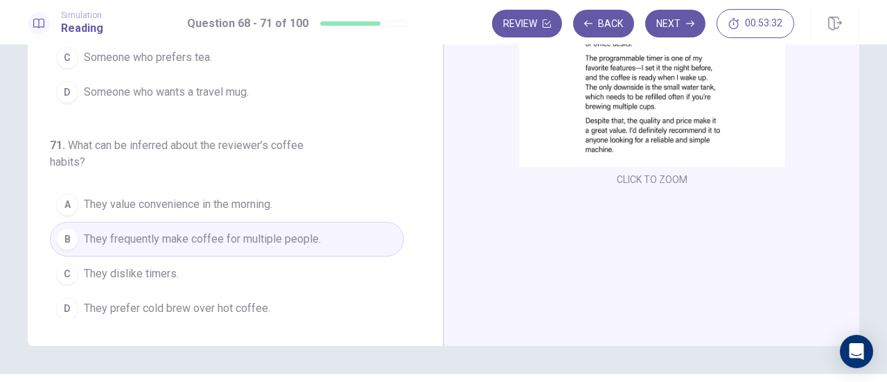
click at [295, 205] on button "A They value convenience in the morning." at bounding box center [227, 204] width 354 height 35
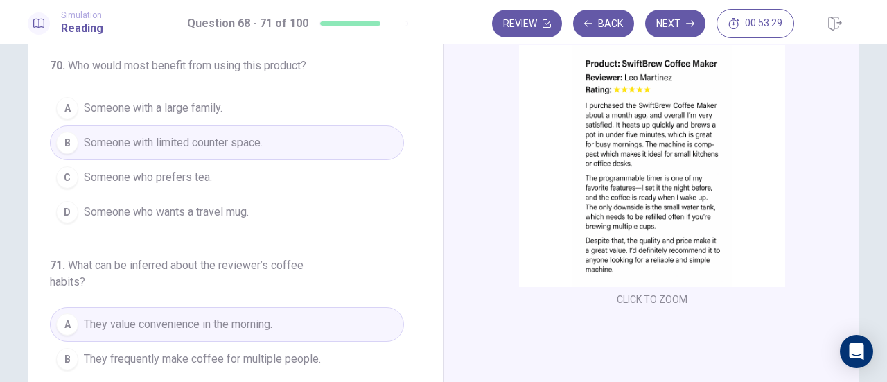
scroll to position [0, 0]
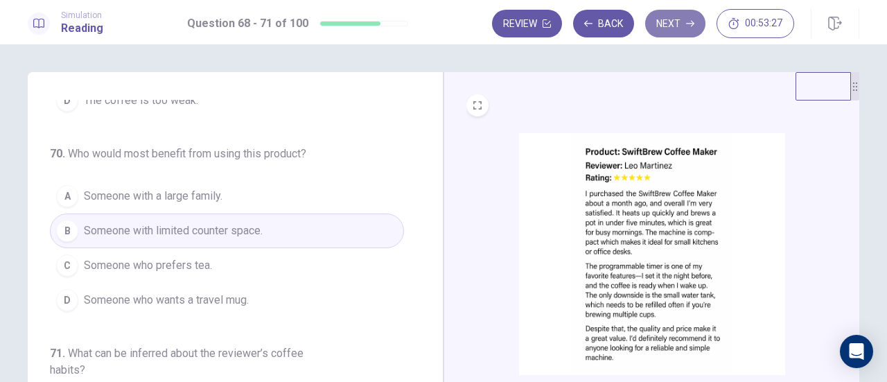
click at [657, 21] on button "Next" at bounding box center [675, 24] width 60 height 28
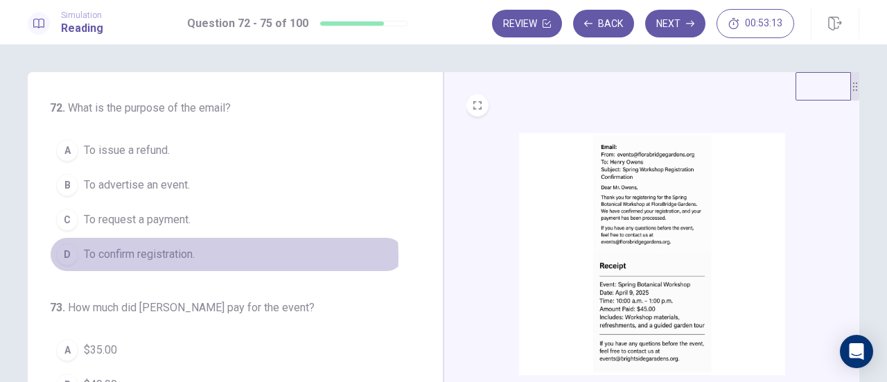
click at [178, 255] on span "To confirm registration." at bounding box center [139, 254] width 111 height 17
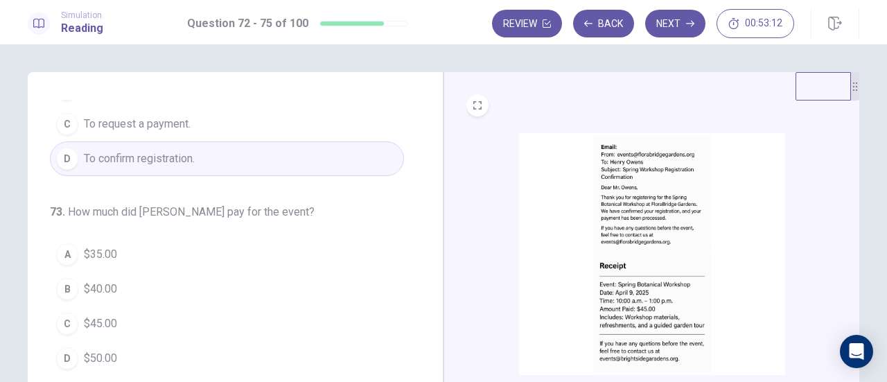
scroll to position [139, 0]
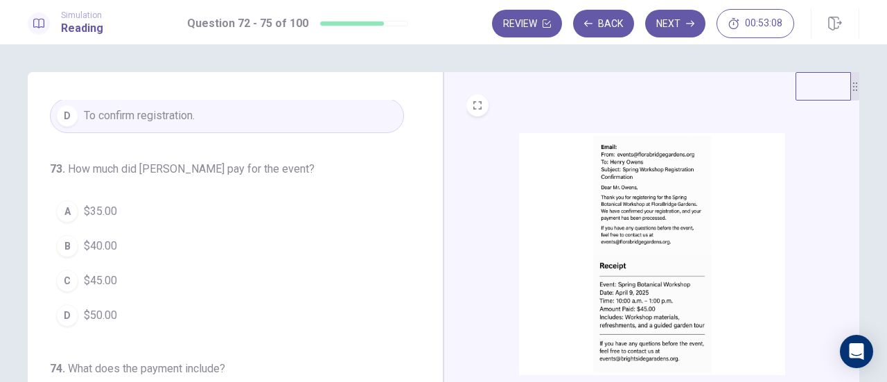
click at [100, 279] on span "$45.00" at bounding box center [100, 280] width 33 height 17
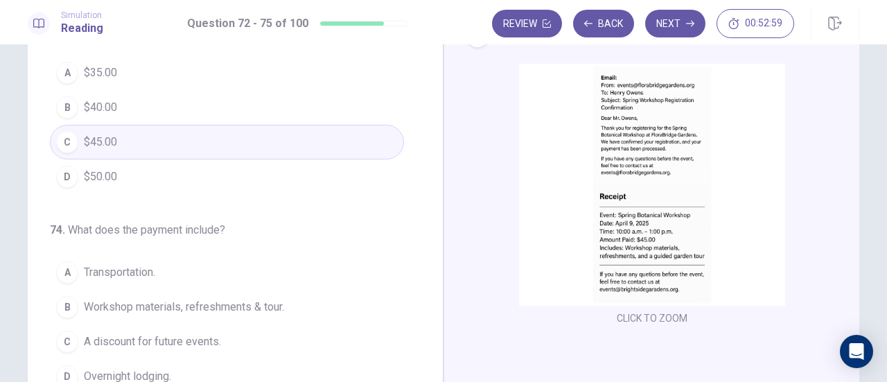
scroll to position [337, 0]
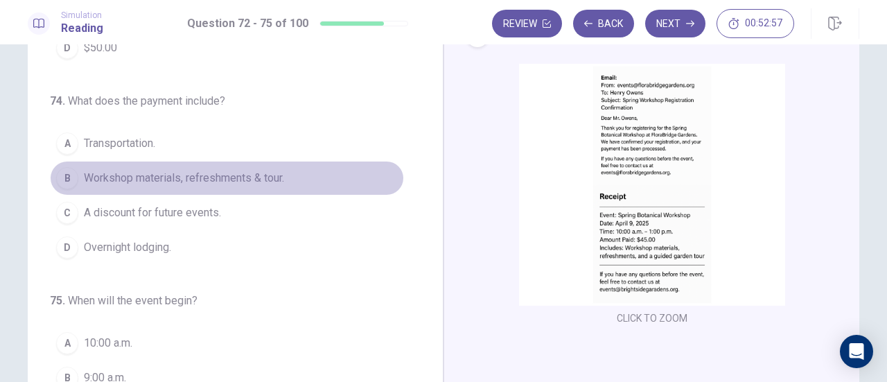
click at [269, 174] on span "Workshop materials, refreshments & tour." at bounding box center [184, 178] width 200 height 17
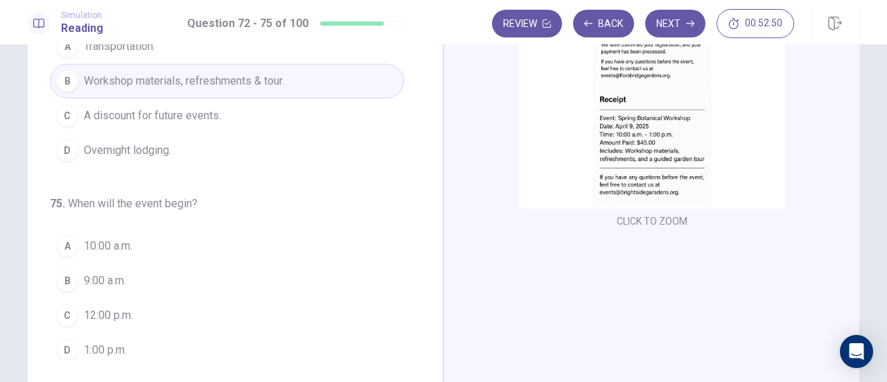
scroll to position [208, 0]
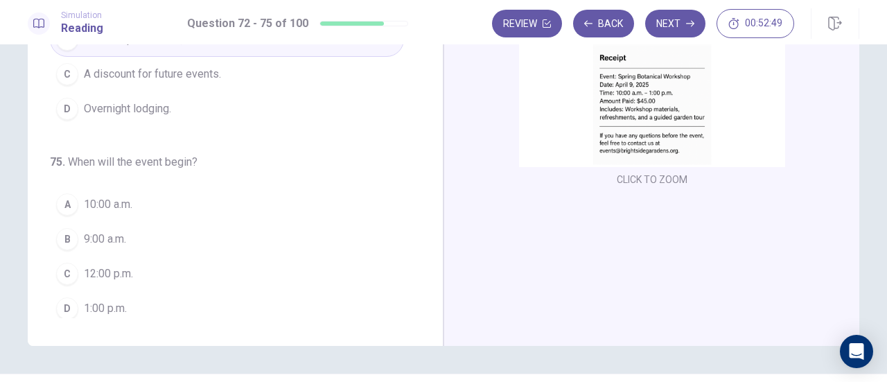
click at [116, 202] on span "10:00 a.m." at bounding box center [108, 204] width 49 height 17
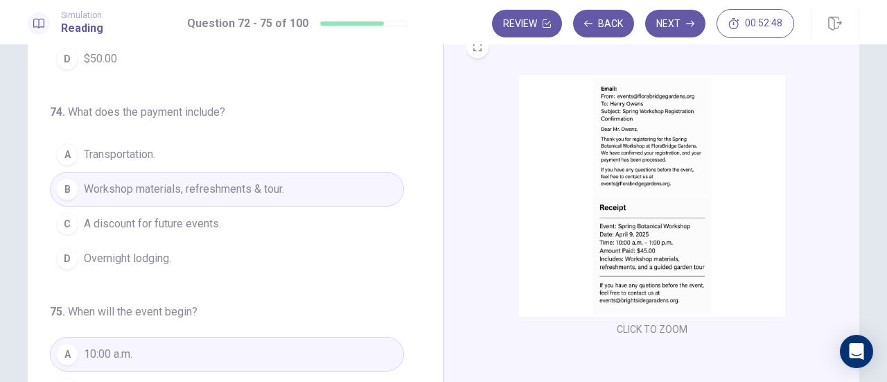
scroll to position [0, 0]
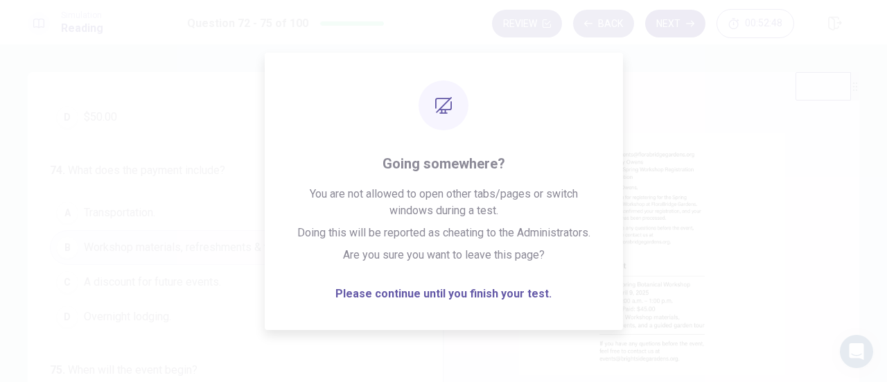
click at [673, 31] on button "Next" at bounding box center [675, 24] width 60 height 28
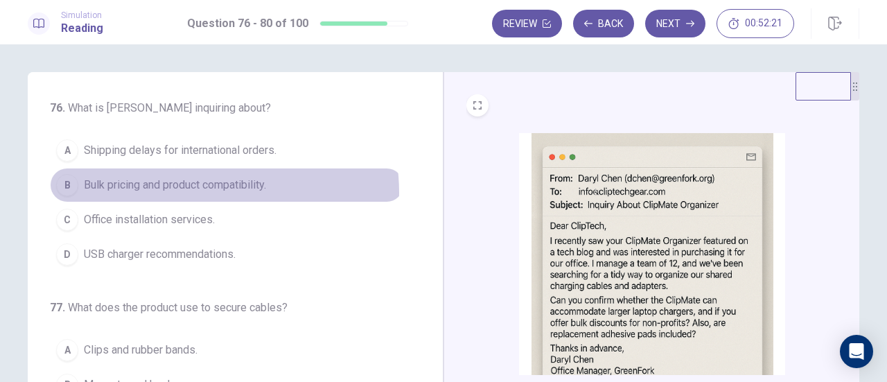
click at [200, 192] on span "Bulk pricing and product compatibility." at bounding box center [175, 185] width 182 height 17
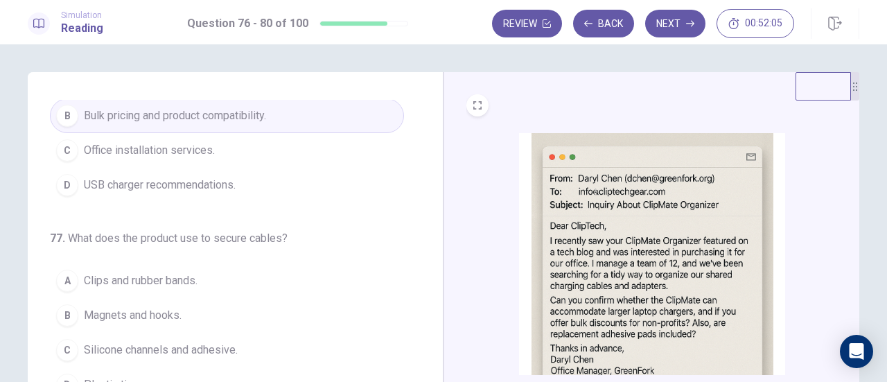
scroll to position [139, 0]
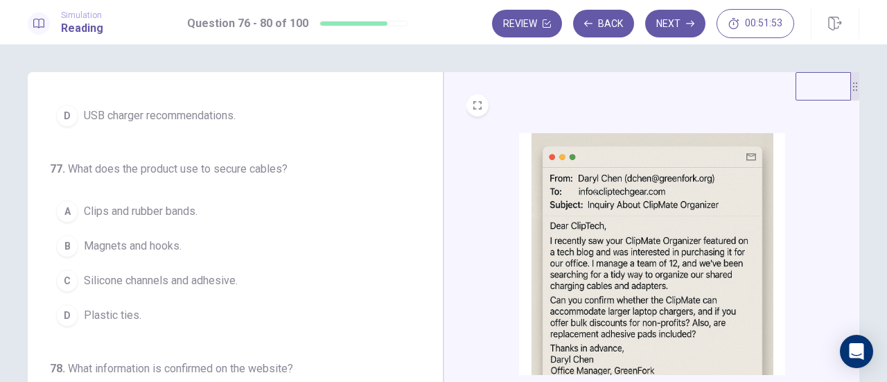
click at [157, 206] on span "Clips and rubber bands." at bounding box center [141, 211] width 114 height 17
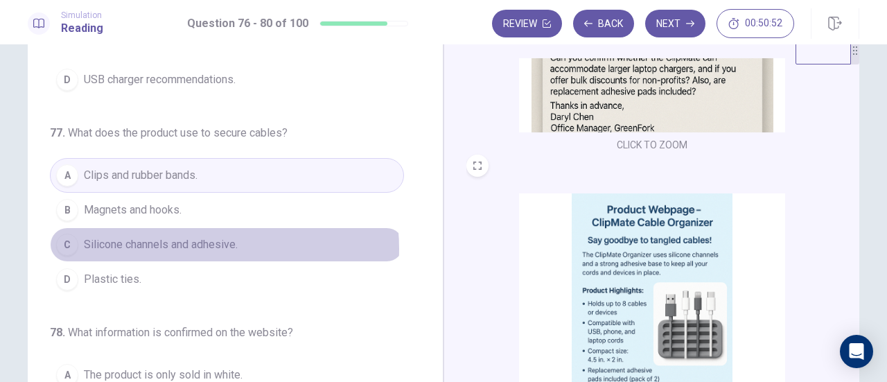
click at [197, 246] on span "Silicone channels and adhesive." at bounding box center [161, 244] width 154 height 17
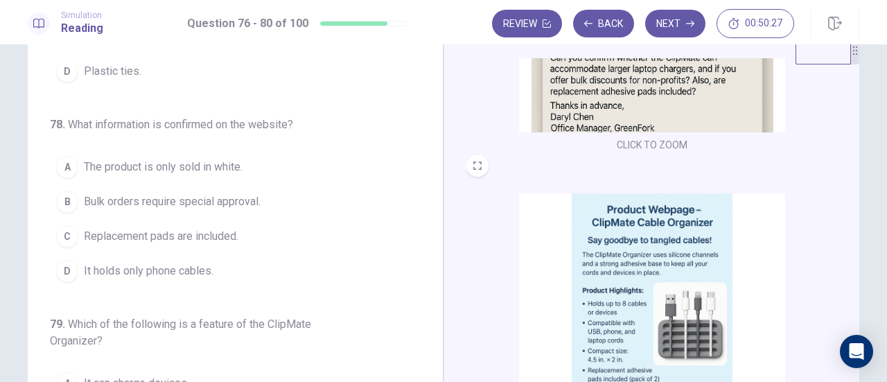
scroll to position [105, 0]
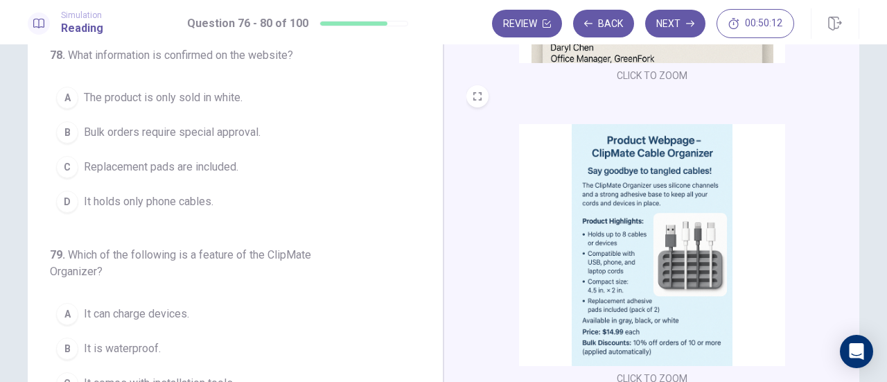
click at [203, 167] on span "Replacement pads are included." at bounding box center [161, 167] width 155 height 17
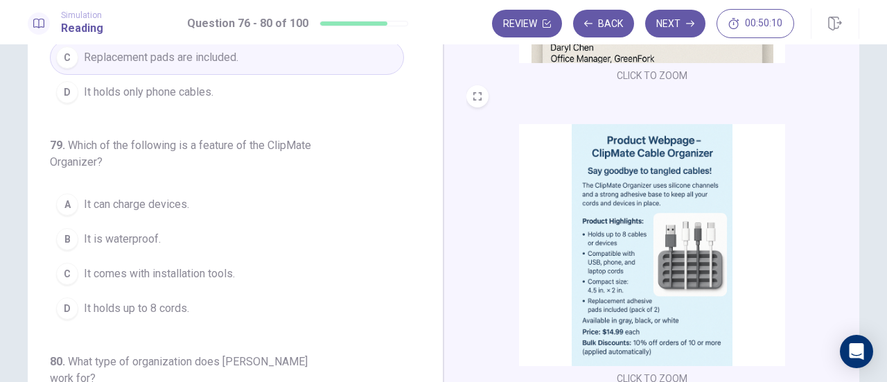
scroll to position [485, 0]
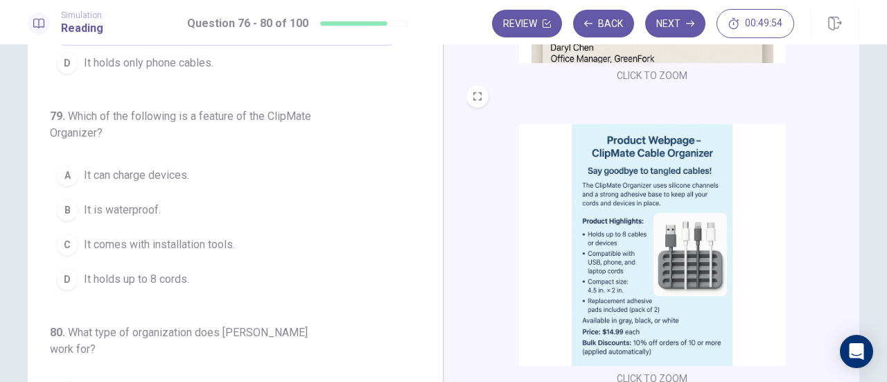
click at [160, 272] on span "It holds up to 8 cords." at bounding box center [136, 279] width 105 height 17
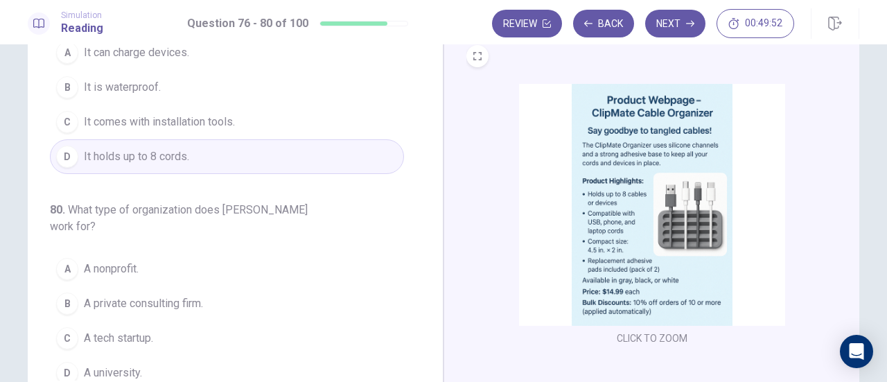
scroll to position [175, 0]
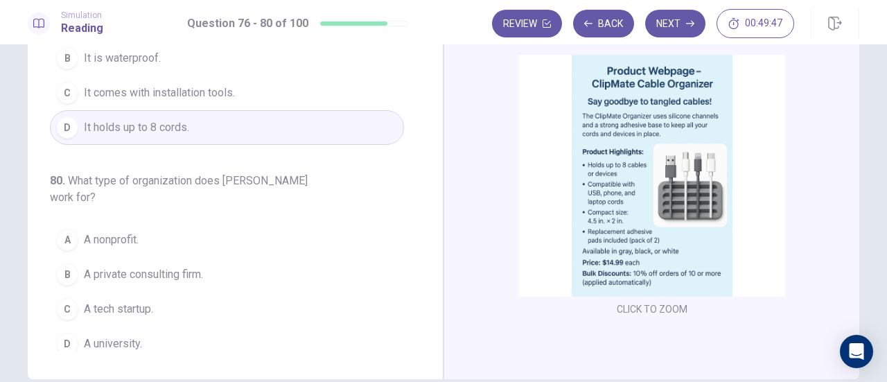
click at [183, 266] on span "A private consulting firm." at bounding box center [143, 274] width 119 height 17
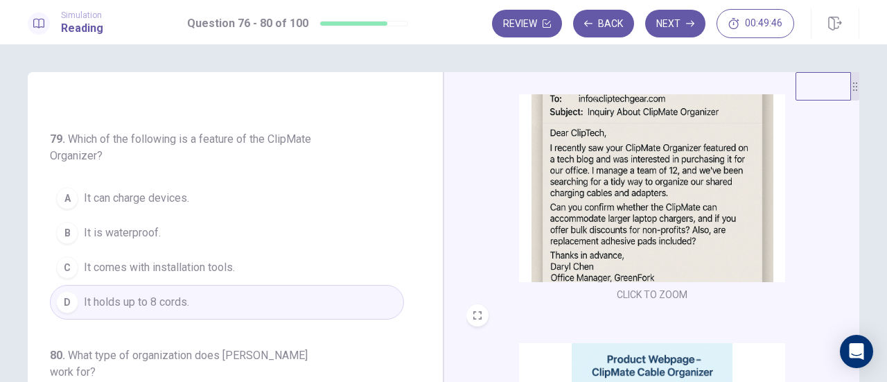
scroll to position [0, 0]
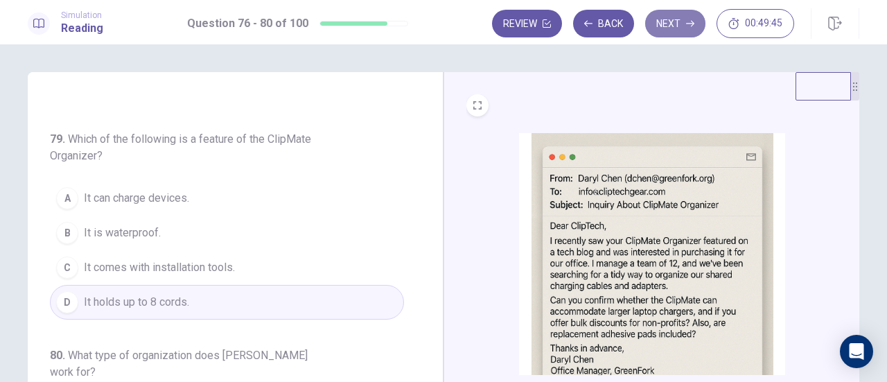
click at [667, 24] on button "Next" at bounding box center [675, 24] width 60 height 28
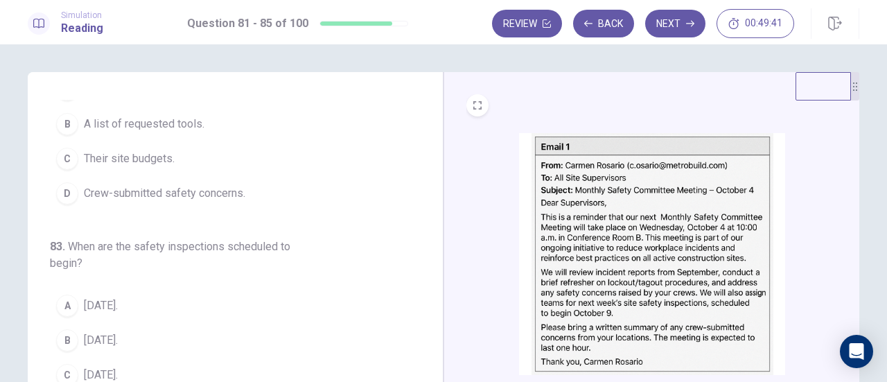
scroll to position [584, 0]
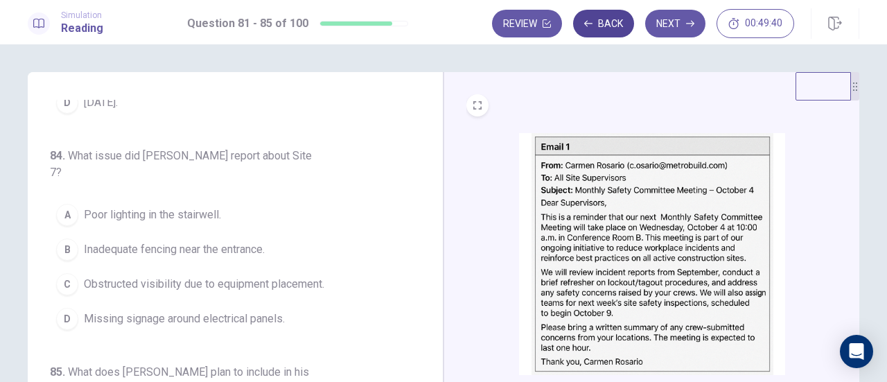
click at [613, 21] on button "Back" at bounding box center [603, 24] width 61 height 28
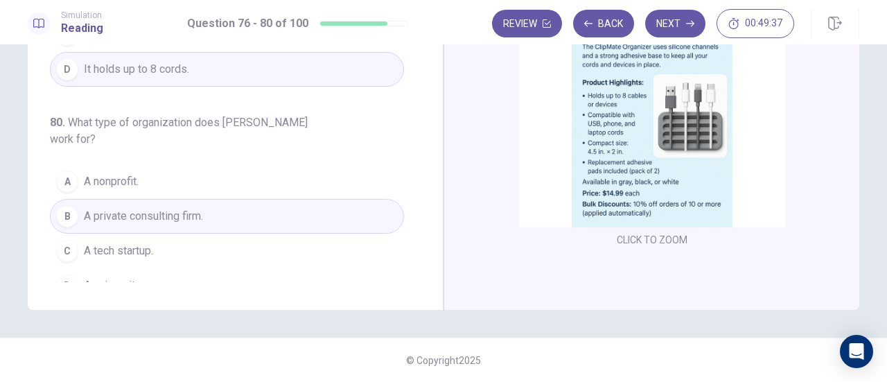
scroll to position [568, 0]
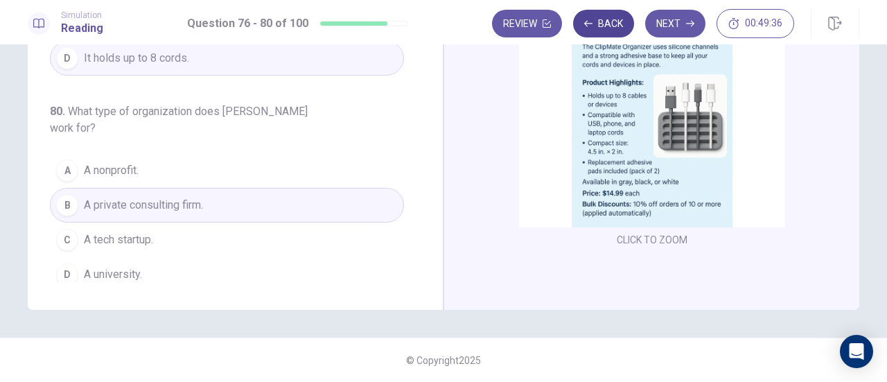
click at [596, 21] on button "Back" at bounding box center [603, 24] width 61 height 28
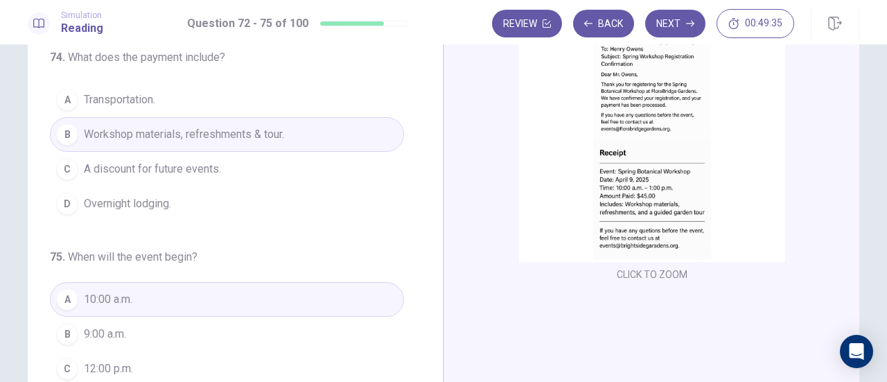
scroll to position [36, 0]
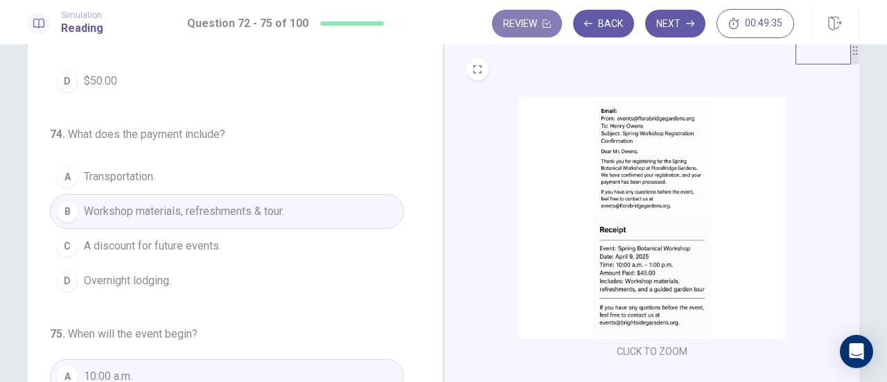
click at [509, 20] on button "Review" at bounding box center [527, 24] width 70 height 28
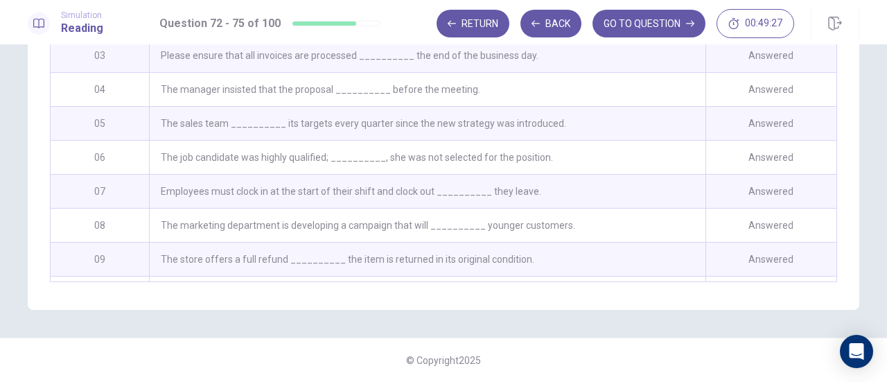
scroll to position [318, 0]
click at [588, 180] on div "Employees must clock in at the start of their shift and clock out __________ th…" at bounding box center [427, 191] width 557 height 33
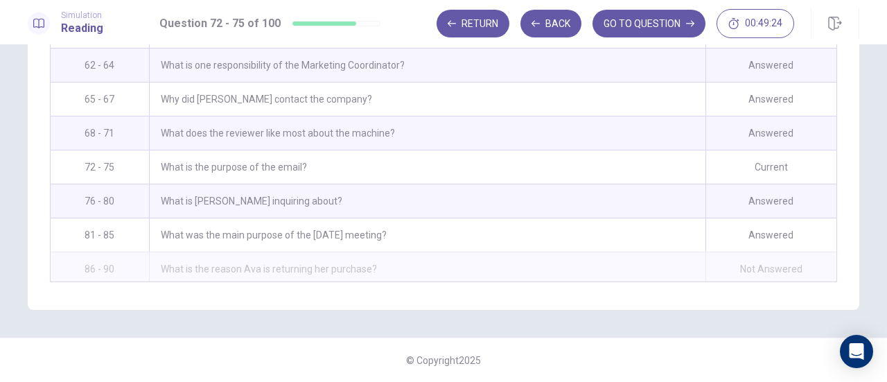
scroll to position [1280, 0]
click at [572, 152] on div "What is the purpose of the email?" at bounding box center [427, 168] width 557 height 33
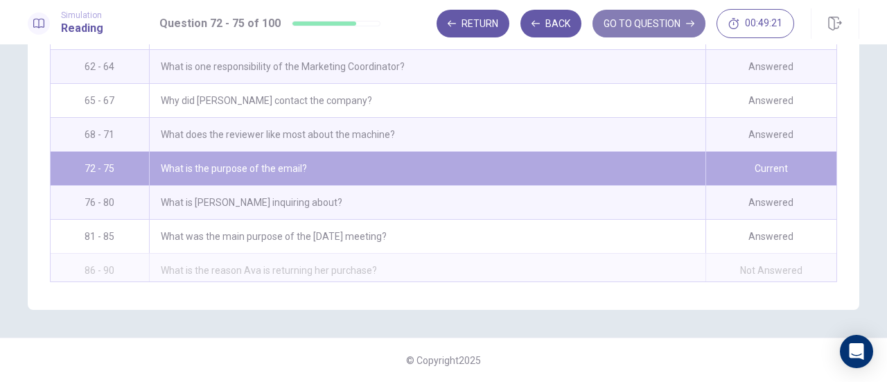
click at [627, 30] on button "GO TO QUESTION" at bounding box center [649, 24] width 113 height 28
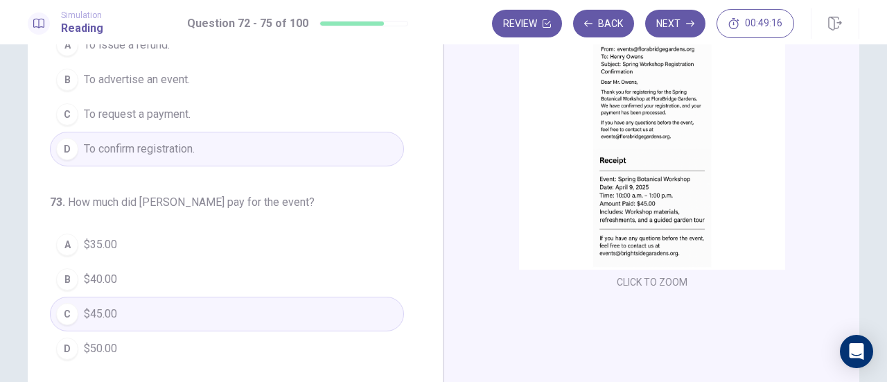
scroll to position [0, 0]
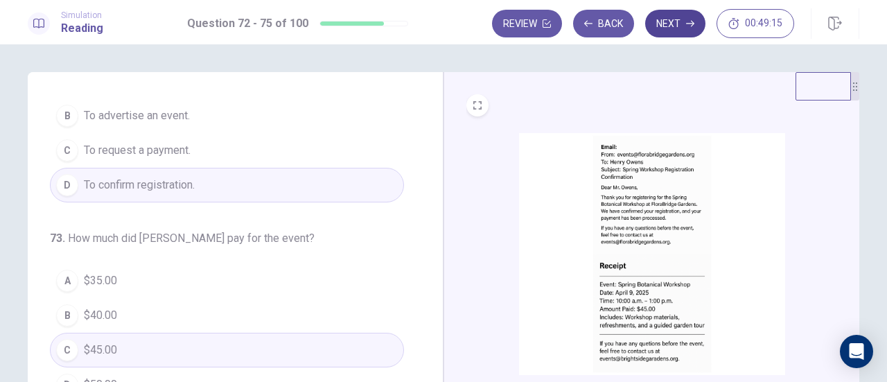
click at [670, 21] on button "Next" at bounding box center [675, 24] width 60 height 28
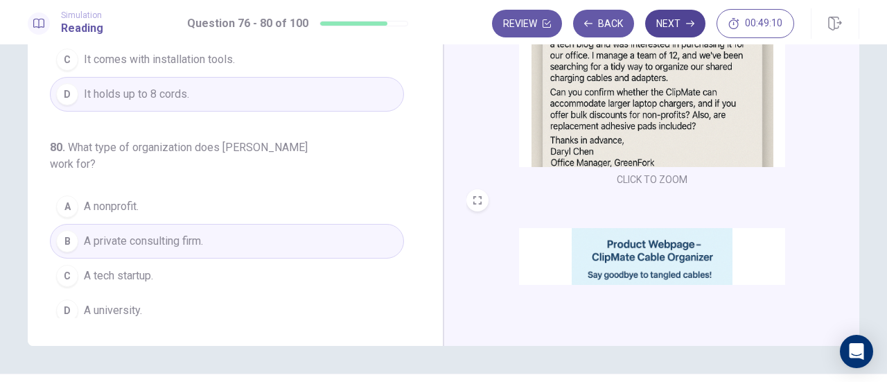
click at [677, 20] on button "Next" at bounding box center [675, 24] width 60 height 28
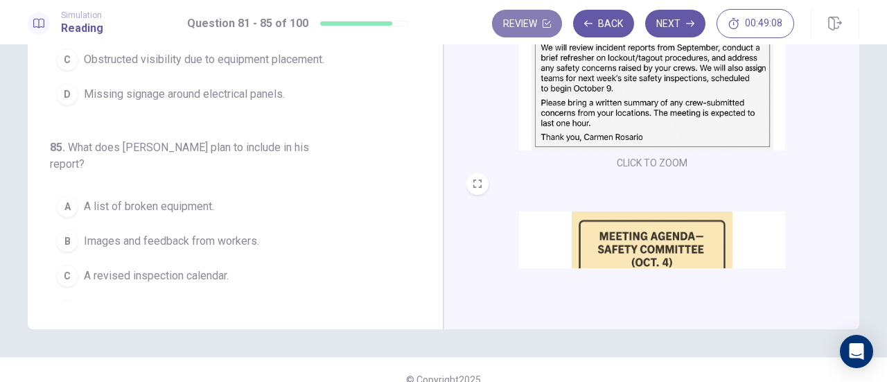
click at [523, 24] on button "Review" at bounding box center [527, 24] width 70 height 28
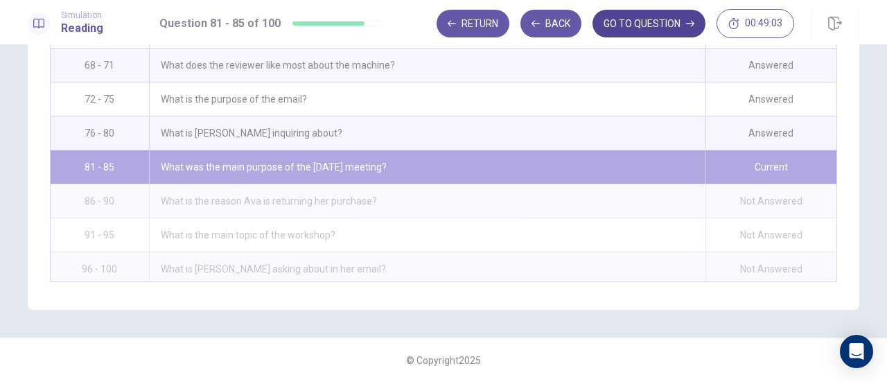
click at [628, 26] on button "GO TO QUESTION" at bounding box center [649, 24] width 113 height 28
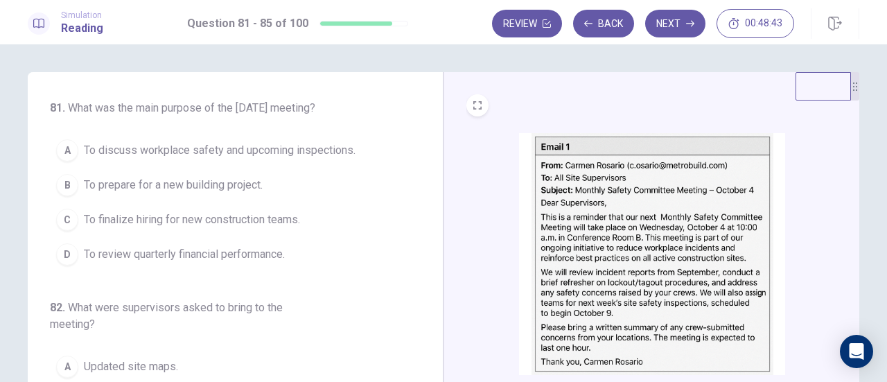
drag, startPoint x: 141, startPoint y: 168, endPoint x: 146, endPoint y: 178, distance: 10.6
click at [142, 159] on span "To discuss workplace safety and upcoming inspections." at bounding box center [220, 150] width 272 height 17
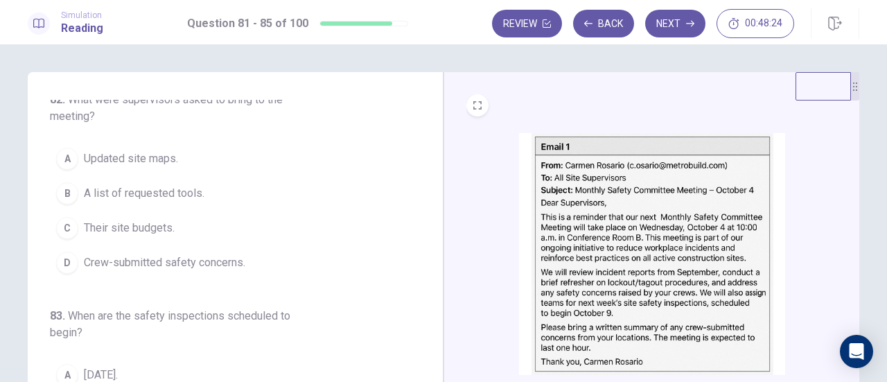
click at [225, 271] on span "Crew-submitted safety concerns." at bounding box center [165, 262] width 162 height 17
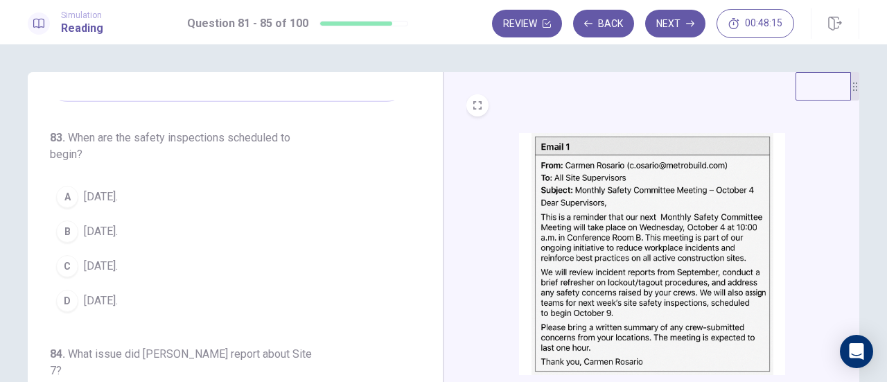
scroll to position [416, 0]
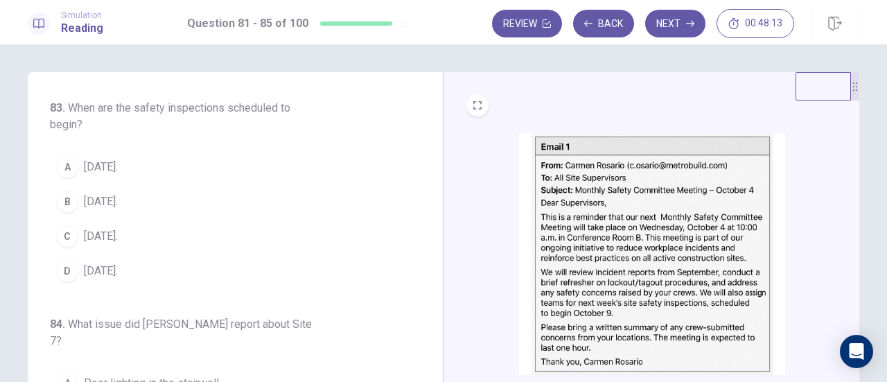
click at [89, 171] on span "[DATE]." at bounding box center [101, 167] width 34 height 17
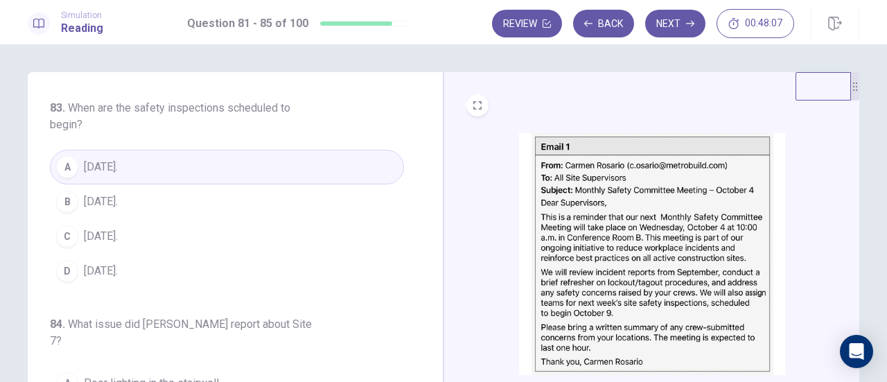
click at [148, 252] on button "C [DATE]." at bounding box center [227, 236] width 354 height 35
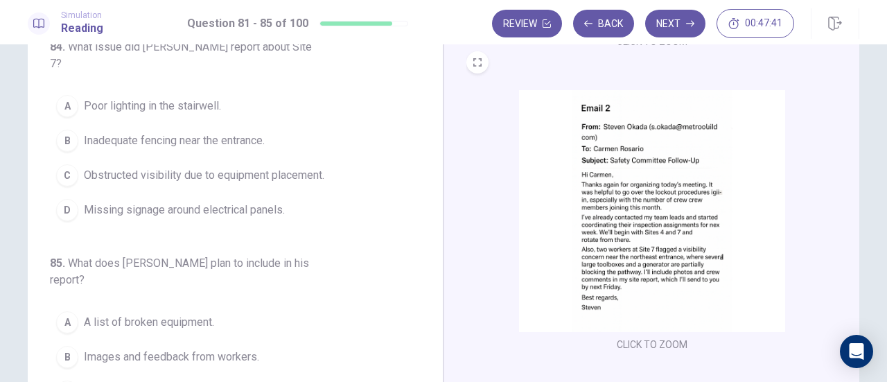
scroll to position [485, 0]
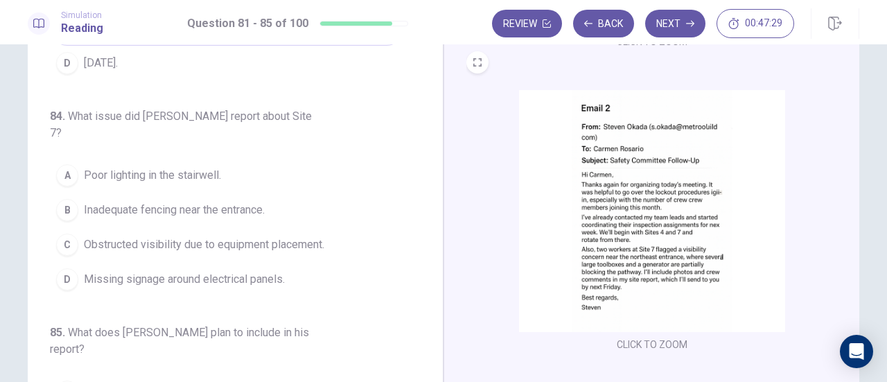
click at [257, 243] on span "Obstructed visibility due to equipment placement." at bounding box center [204, 244] width 241 height 17
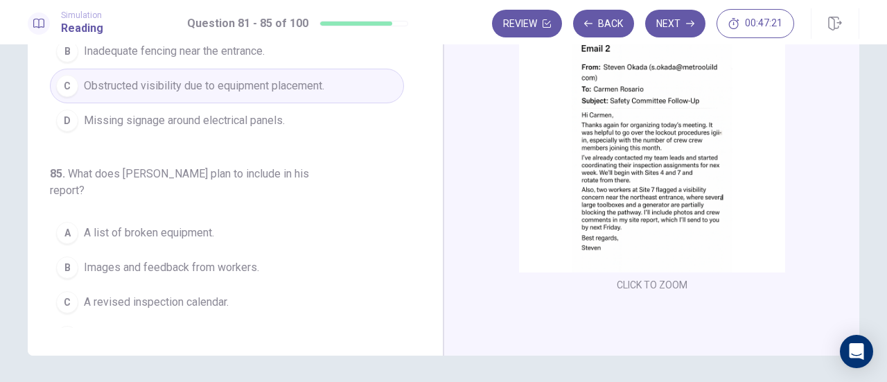
scroll to position [208, 0]
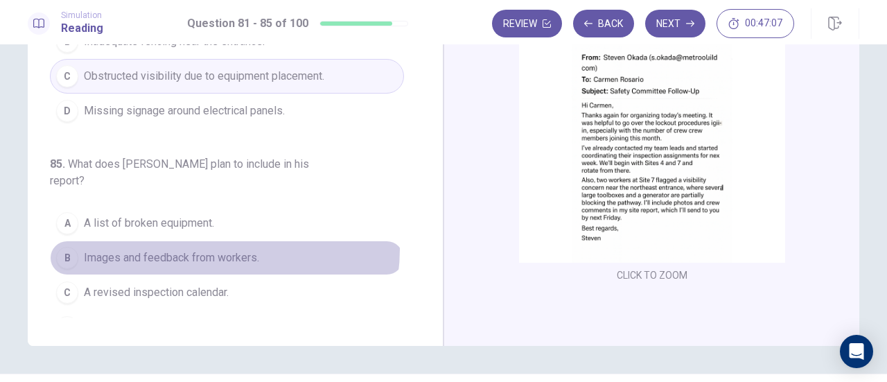
click at [220, 250] on span "Images and feedback from workers." at bounding box center [171, 258] width 175 height 17
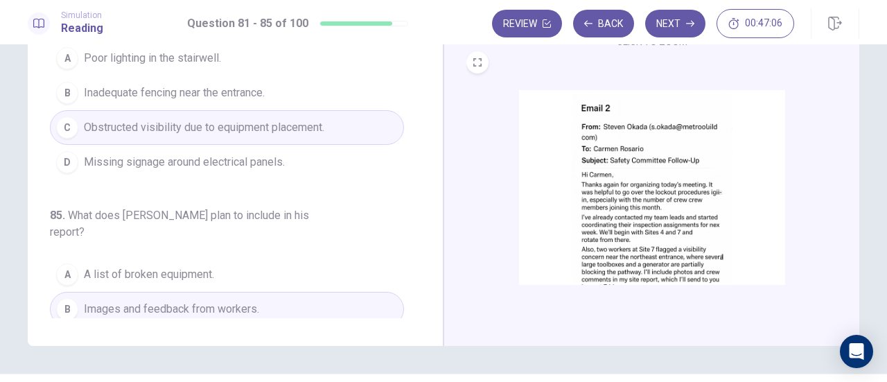
scroll to position [446, 0]
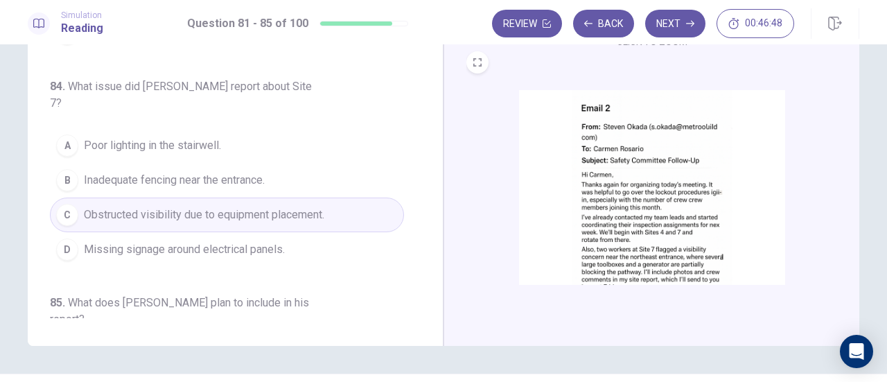
click at [261, 244] on span "Missing signage around electrical panels." at bounding box center [184, 249] width 201 height 17
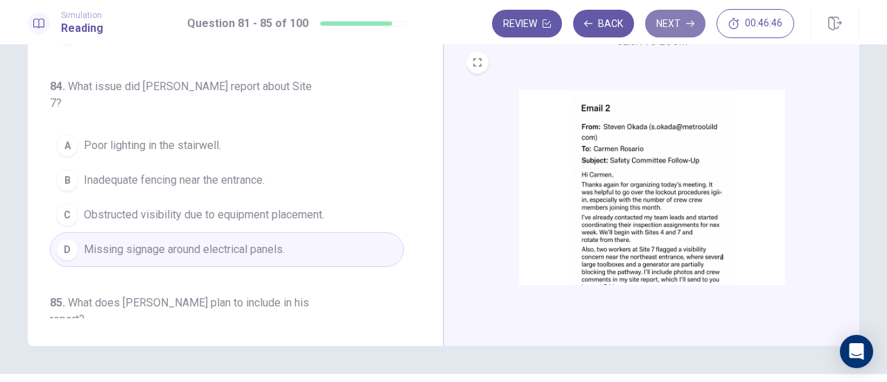
click at [664, 25] on button "Next" at bounding box center [675, 24] width 60 height 28
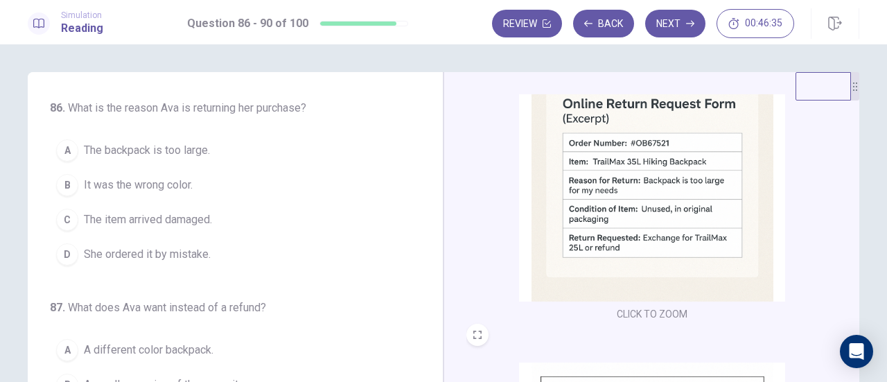
scroll to position [347, 0]
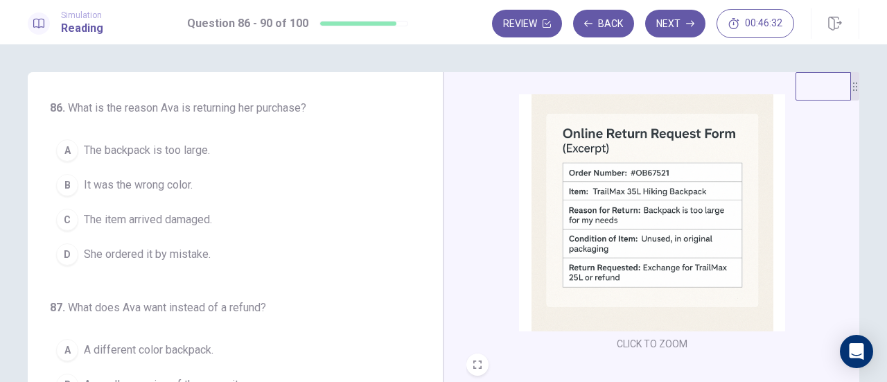
click at [176, 131] on div "86 . What is the reason [PERSON_NAME] is returning her purchase? A The backpack…" at bounding box center [227, 186] width 354 height 172
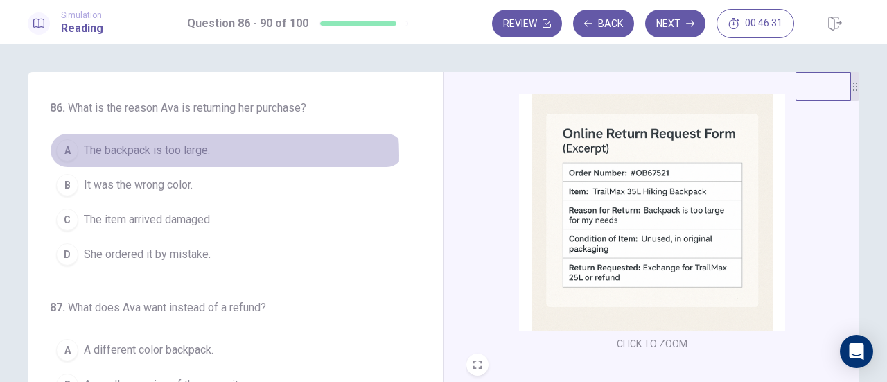
click at [174, 155] on span "The backpack is too large." at bounding box center [147, 150] width 126 height 17
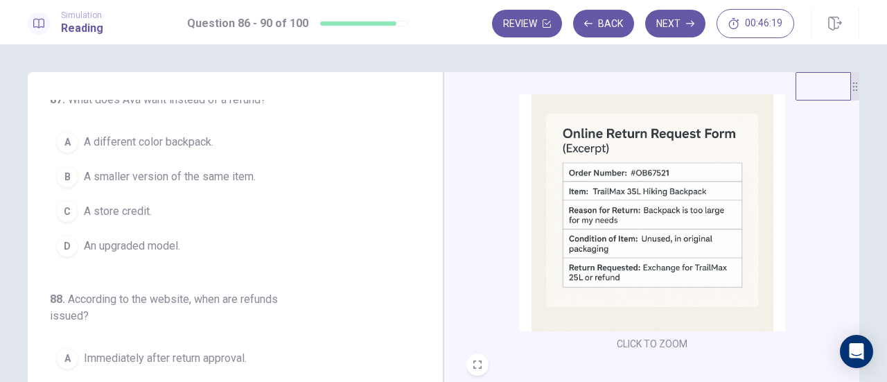
scroll to position [139, 0]
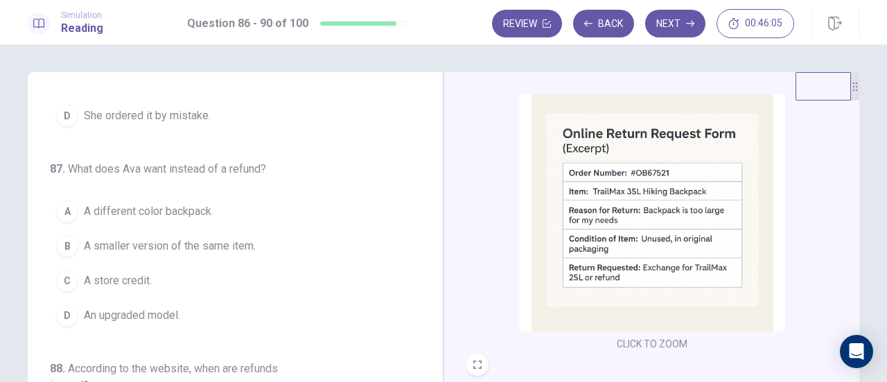
click at [184, 242] on span "A smaller version of the same item." at bounding box center [170, 246] width 172 height 17
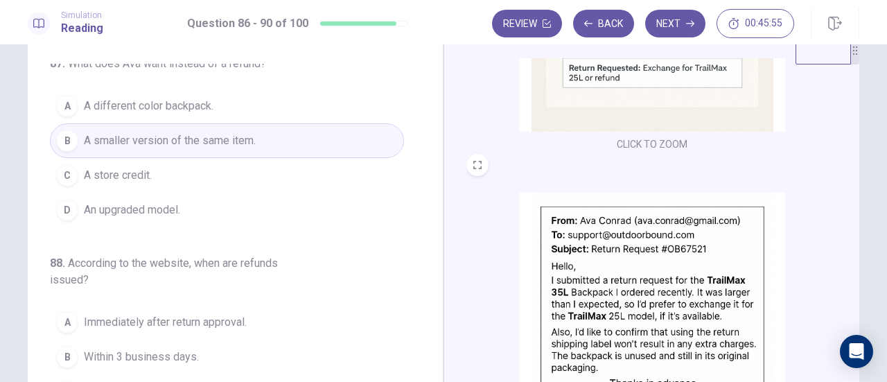
scroll to position [0, 0]
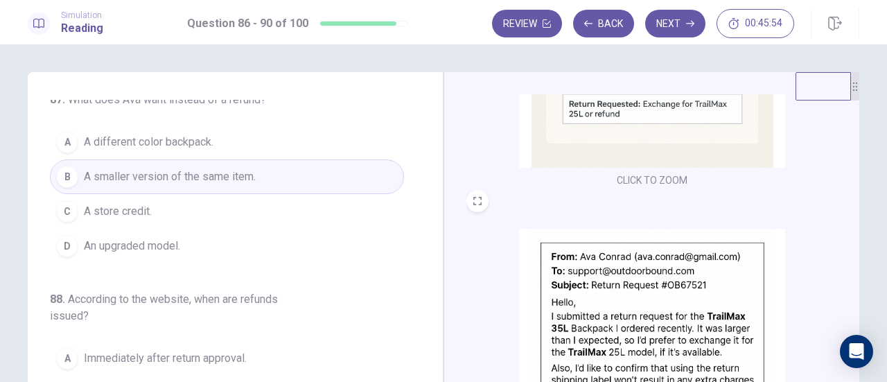
click at [688, 221] on div "CLICK TO ZOOM" at bounding box center [653, 341] width 372 height 303
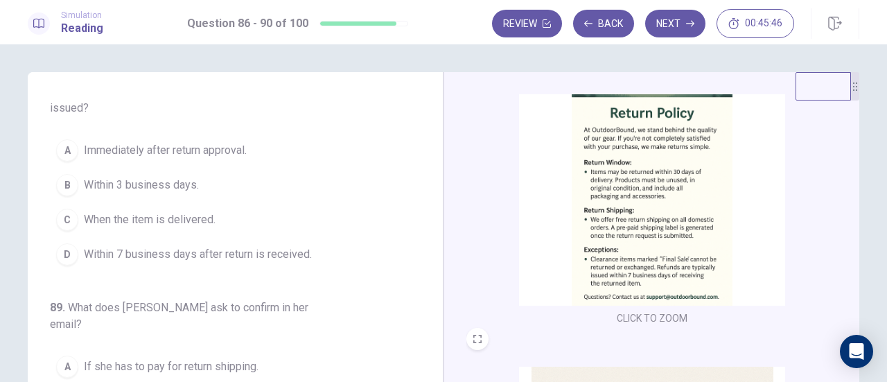
scroll to position [347, 0]
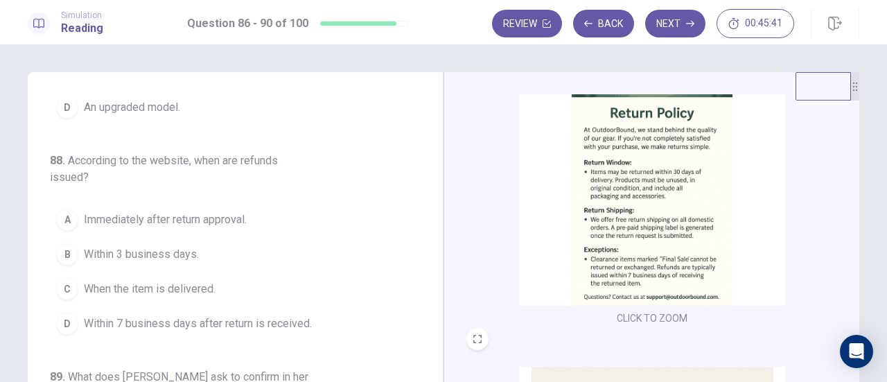
click at [190, 321] on span "Within 7 business days after return is received." at bounding box center [198, 323] width 228 height 17
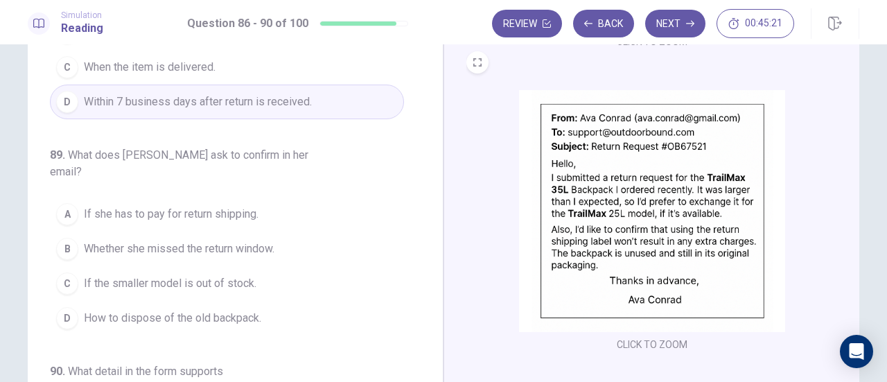
scroll to position [429, 0]
click at [223, 201] on button "A If she has to pay for return shipping." at bounding box center [227, 215] width 354 height 35
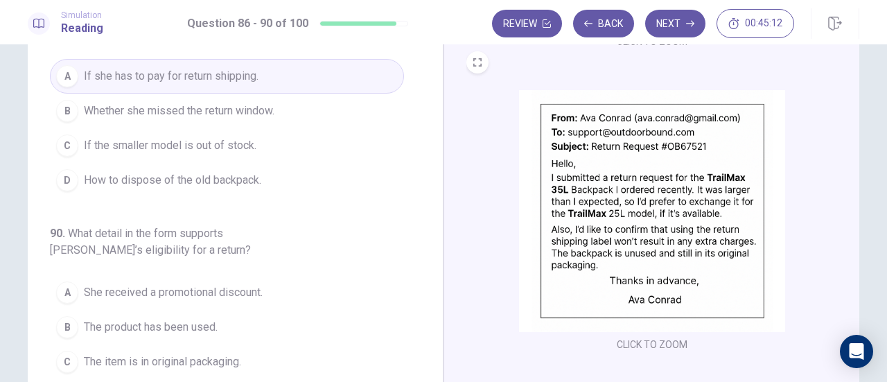
scroll to position [208, 0]
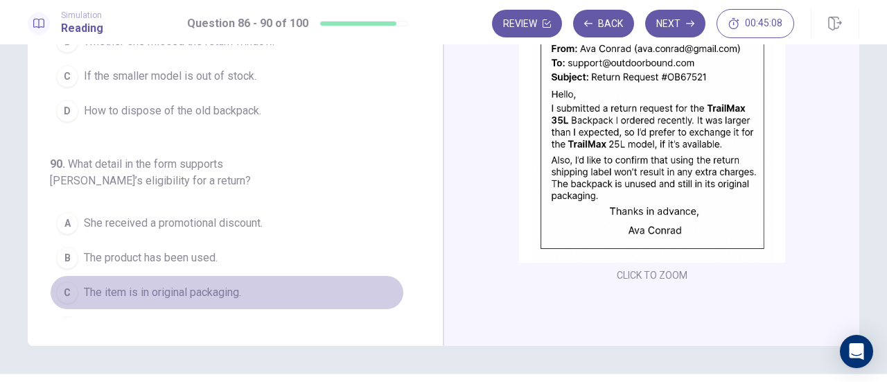
click at [229, 284] on span "The item is in original packaging." at bounding box center [162, 292] width 157 height 17
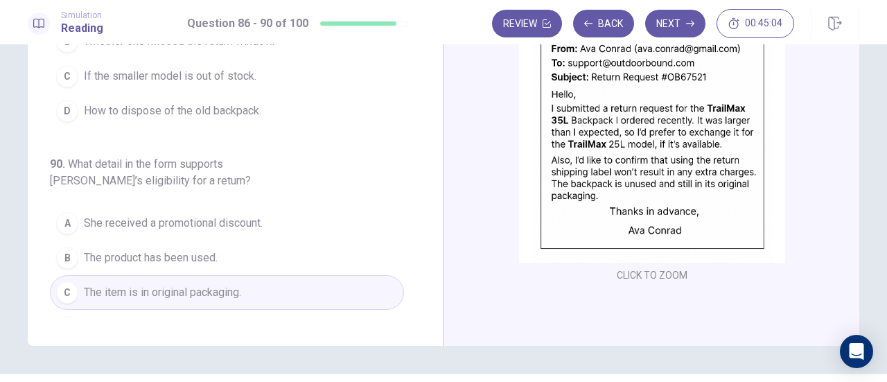
scroll to position [233, 0]
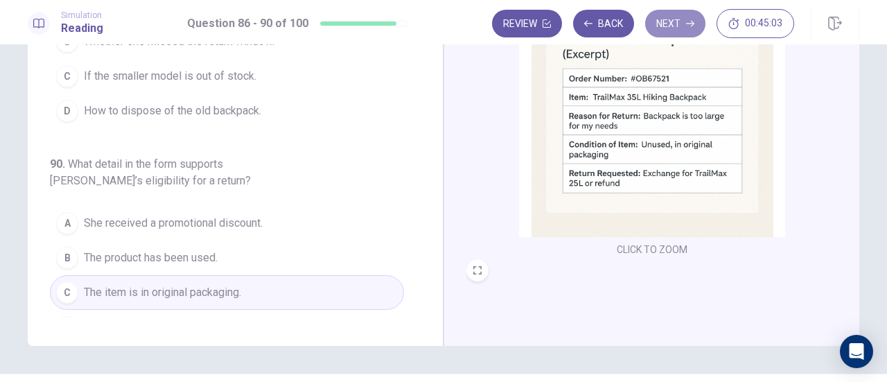
click at [676, 21] on button "Next" at bounding box center [675, 24] width 60 height 28
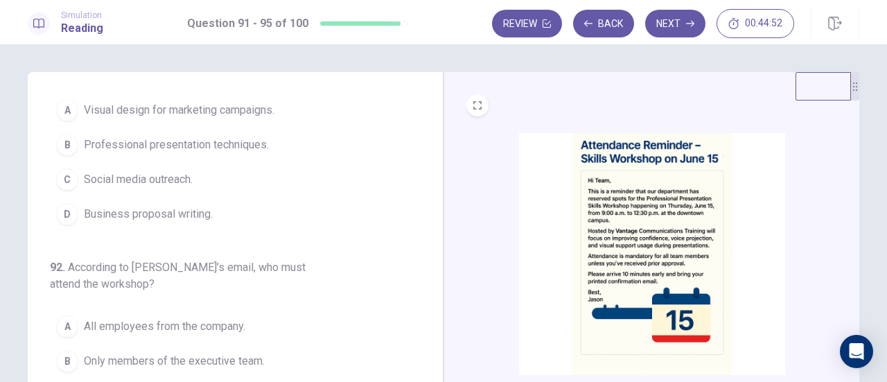
scroll to position [0, 0]
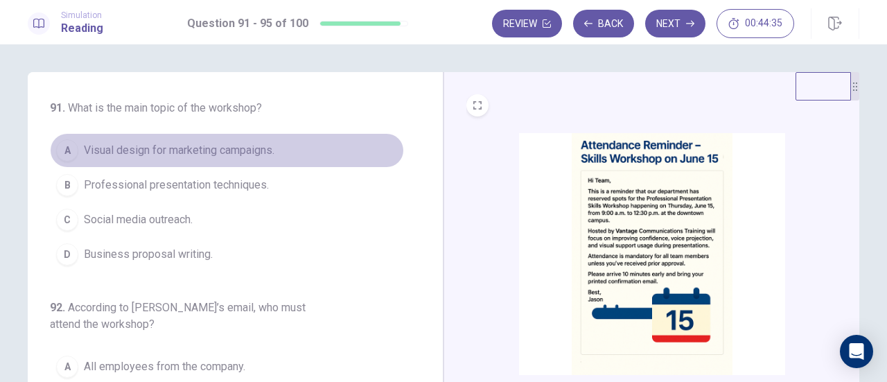
click at [226, 156] on span "Visual design for marketing campaigns." at bounding box center [179, 150] width 191 height 17
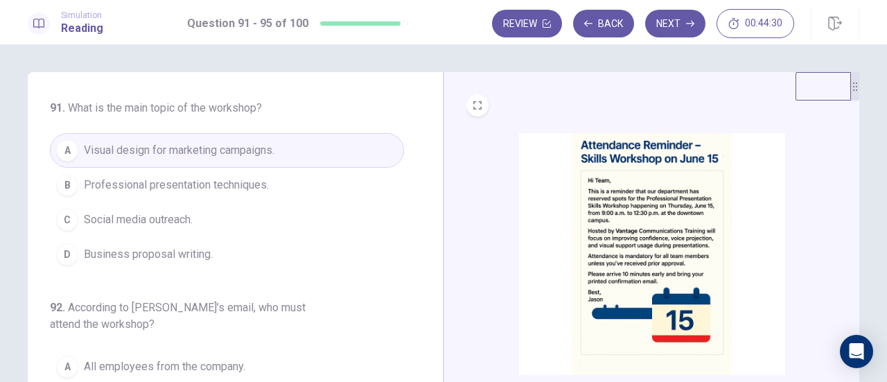
click at [229, 183] on span "Professional presentation techniques." at bounding box center [176, 185] width 185 height 17
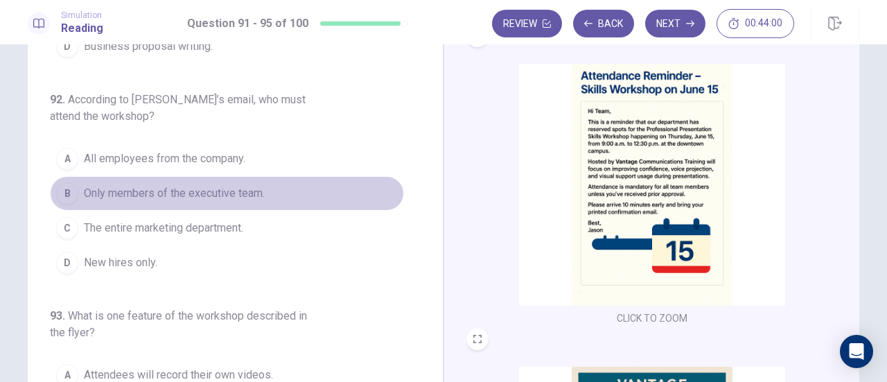
click at [227, 196] on span "Only members of the executive team." at bounding box center [174, 193] width 181 height 17
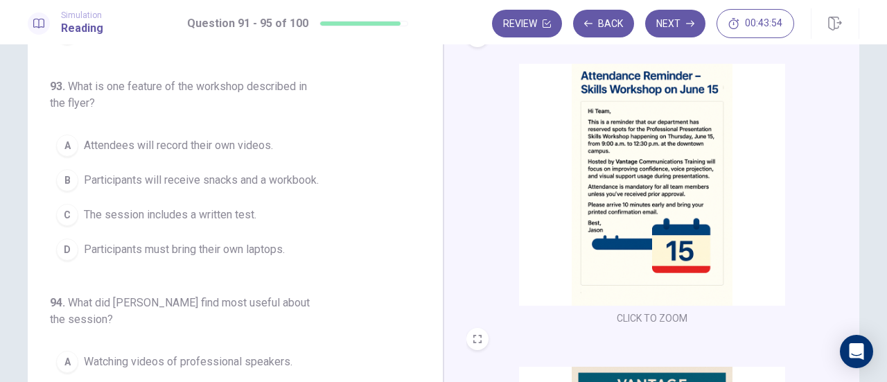
scroll to position [347, 0]
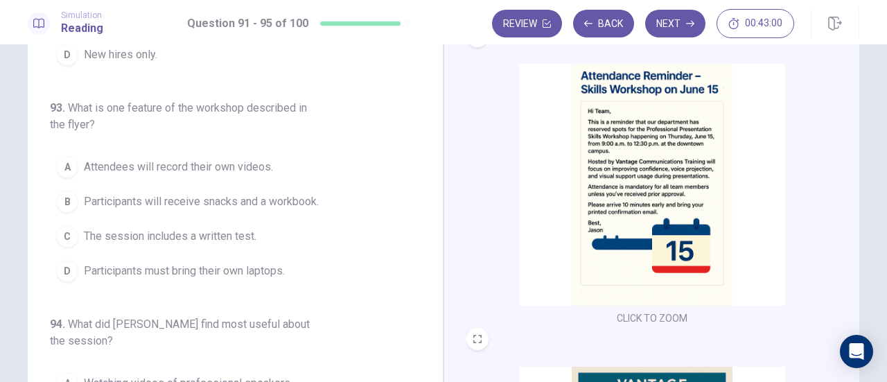
click at [215, 163] on span "Attendees will record their own videos." at bounding box center [178, 167] width 189 height 17
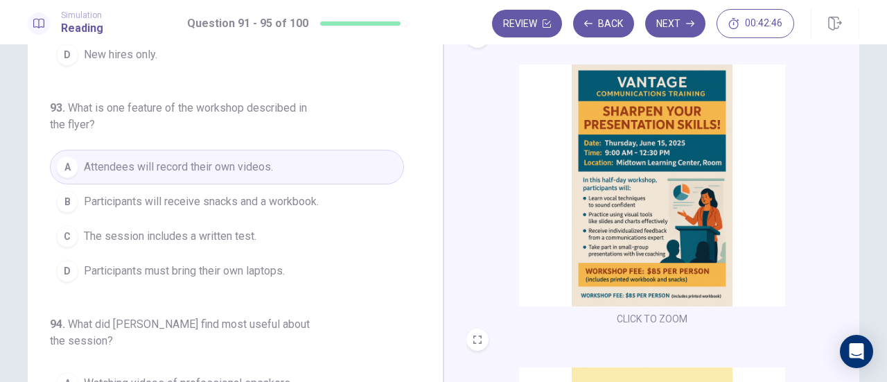
click at [212, 203] on span "Participants will receive snacks and a workbook." at bounding box center [201, 201] width 235 height 17
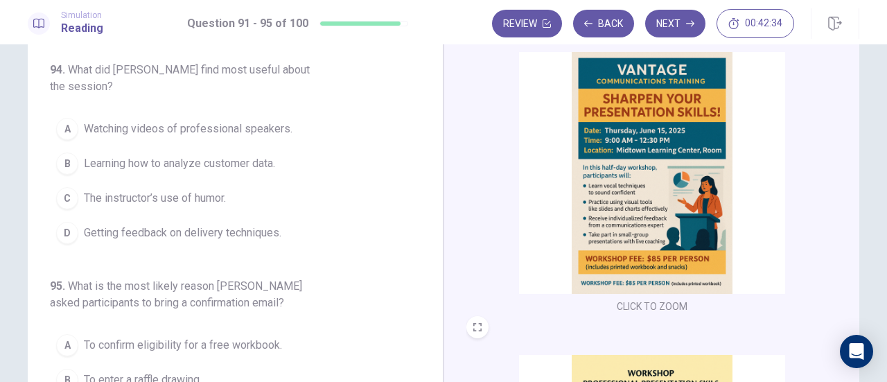
scroll to position [302, 0]
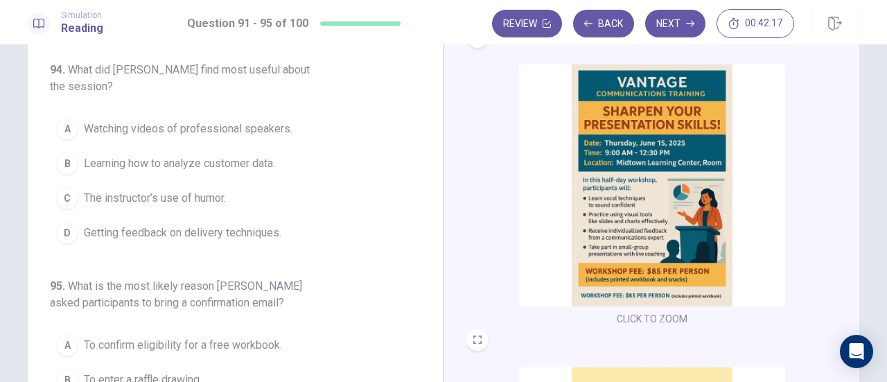
click at [234, 228] on span "Getting feedback on delivery techniques." at bounding box center [183, 233] width 198 height 17
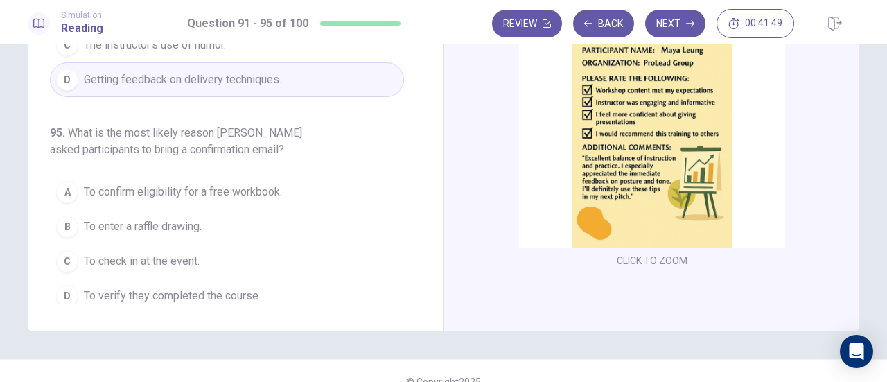
scroll to position [244, 0]
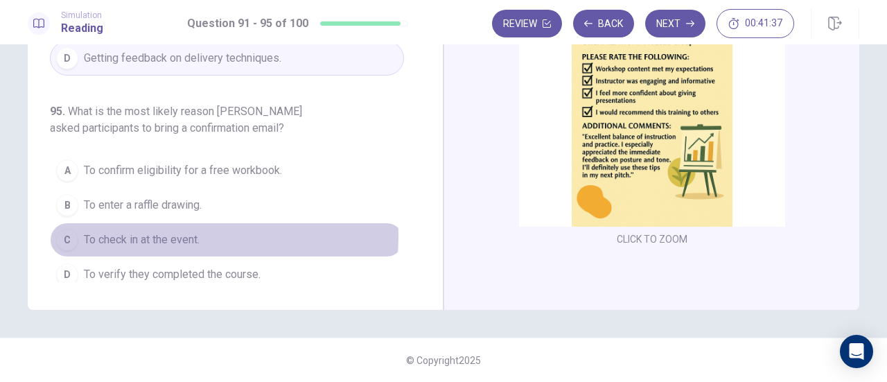
click at [172, 232] on span "To check in at the event." at bounding box center [142, 240] width 116 height 17
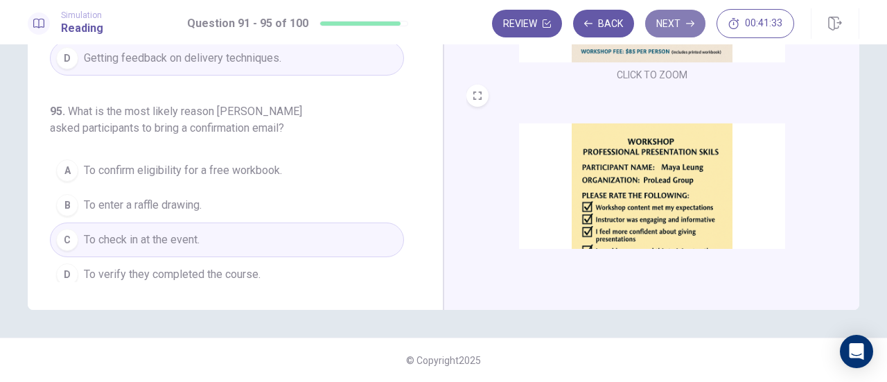
click at [664, 14] on button "Next" at bounding box center [675, 24] width 60 height 28
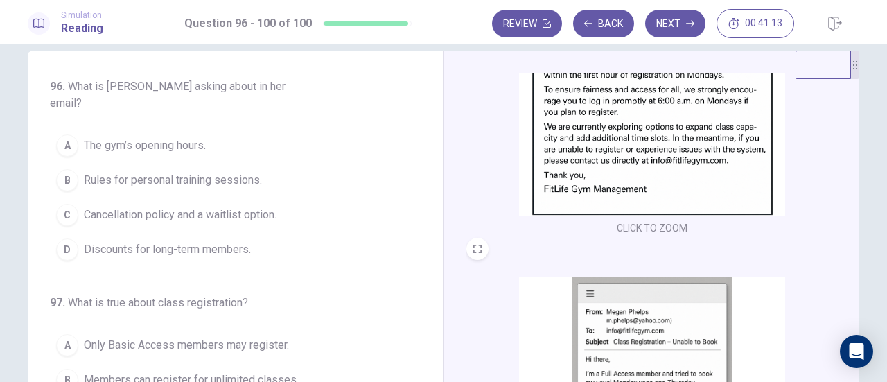
scroll to position [0, 0]
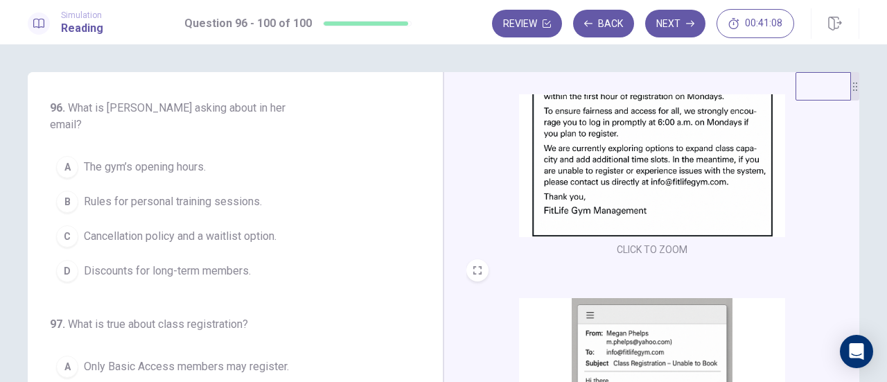
click at [235, 228] on span "Cancellation policy and a waitlist option." at bounding box center [180, 236] width 193 height 17
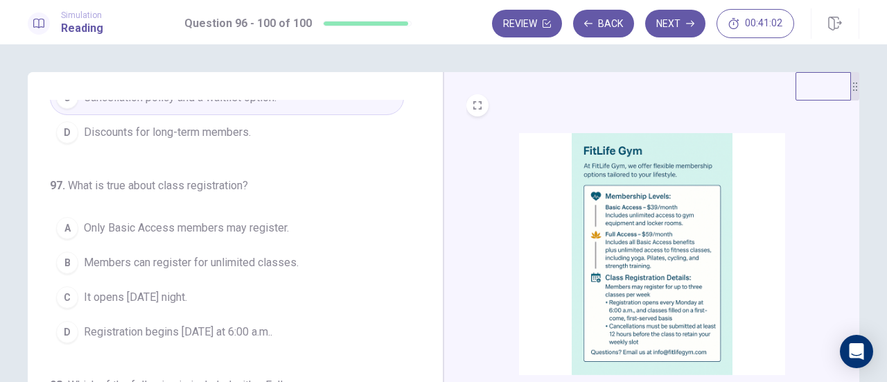
scroll to position [69, 0]
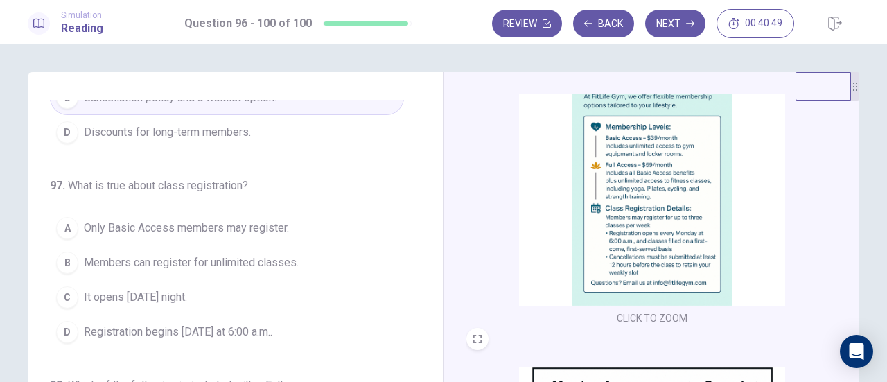
click at [272, 324] on span "Registration begins [DATE] at 6:00 a.m.." at bounding box center [178, 332] width 189 height 17
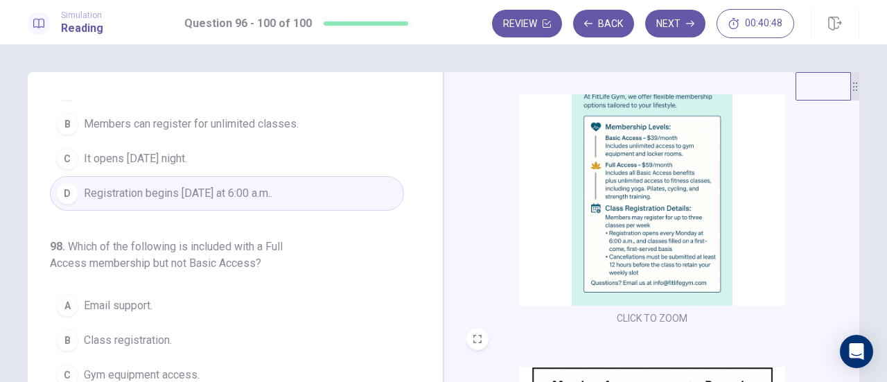
scroll to position [347, 0]
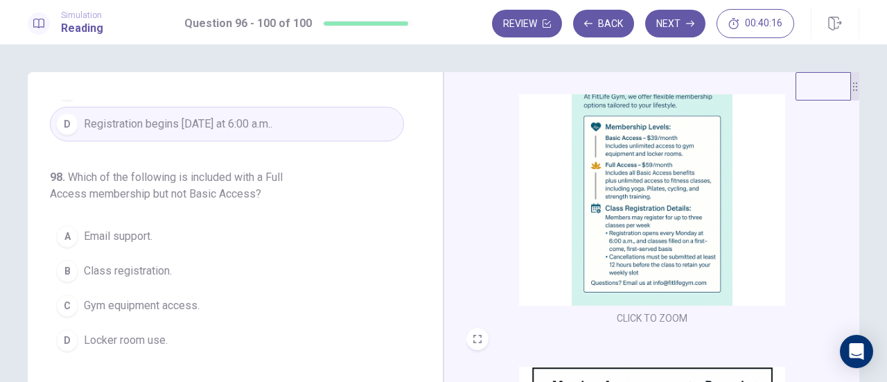
click at [165, 332] on span "Locker room use." at bounding box center [126, 340] width 84 height 17
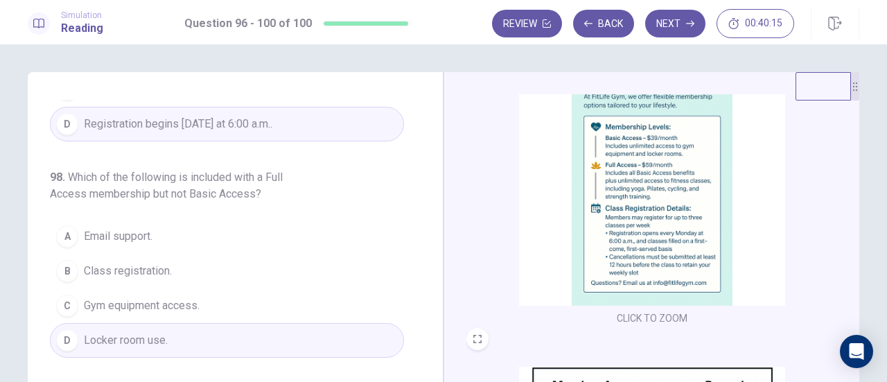
click at [130, 263] on span "Class registration." at bounding box center [128, 271] width 88 height 17
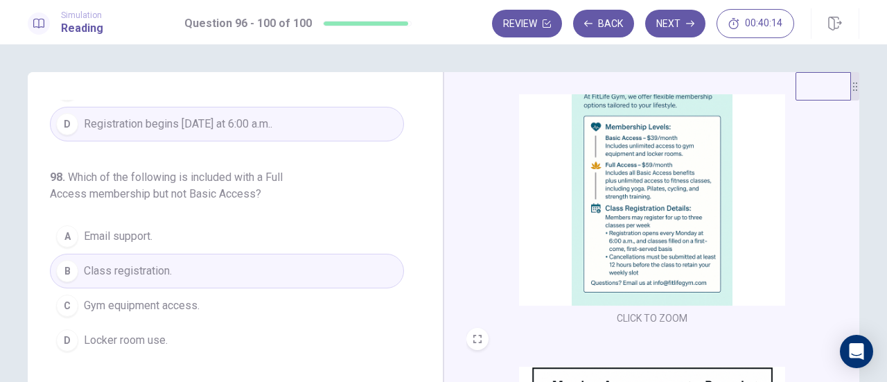
click at [147, 297] on span "Gym equipment access." at bounding box center [142, 305] width 116 height 17
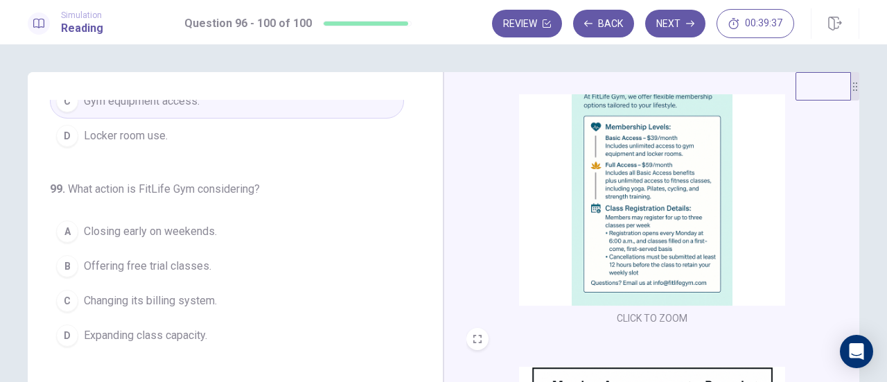
scroll to position [69, 0]
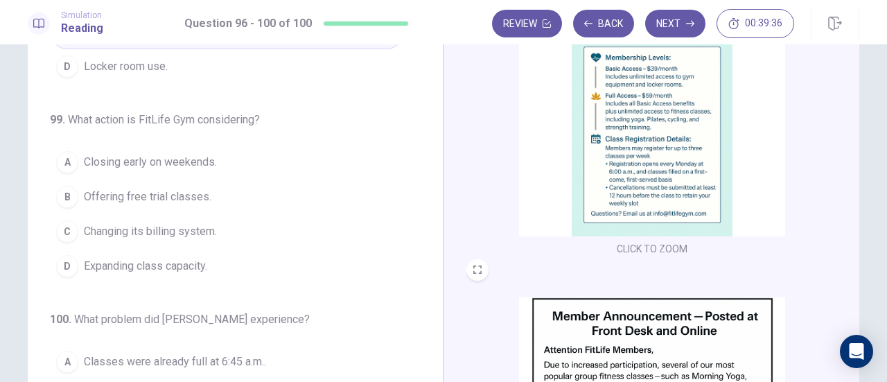
click at [168, 145] on button "A Closing early on weekends." at bounding box center [227, 162] width 354 height 35
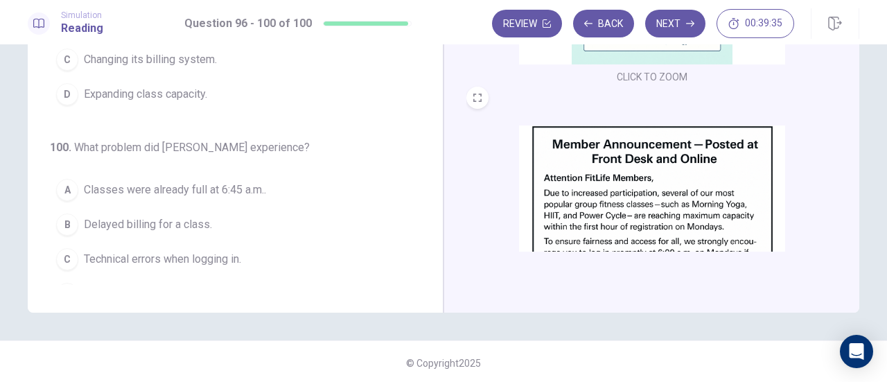
scroll to position [244, 0]
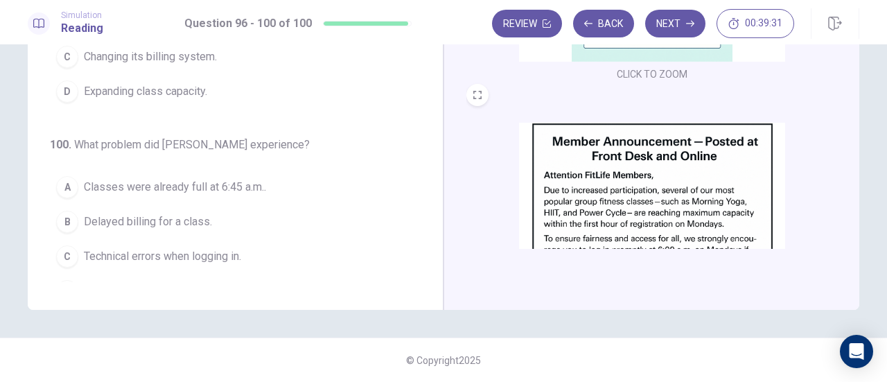
click at [177, 214] on span "Delayed billing for a class." at bounding box center [148, 222] width 128 height 17
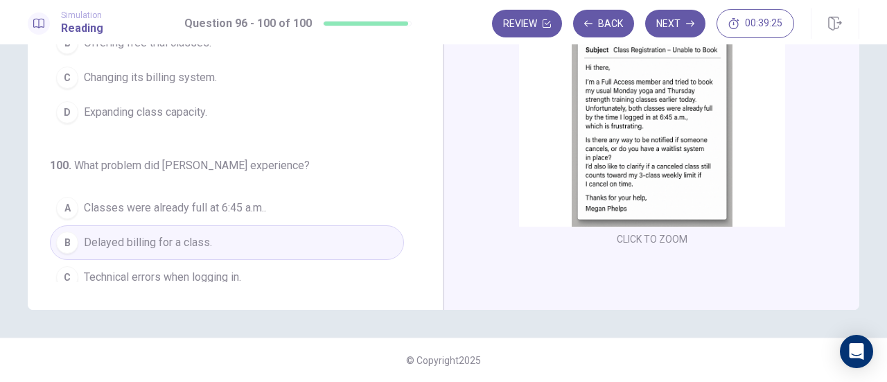
scroll to position [551, 0]
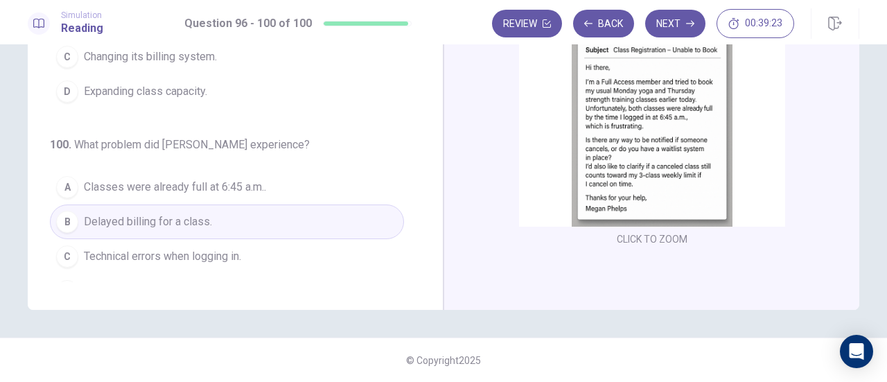
click at [251, 179] on span "Classes were already full at 6:45 a.m.." at bounding box center [175, 187] width 182 height 17
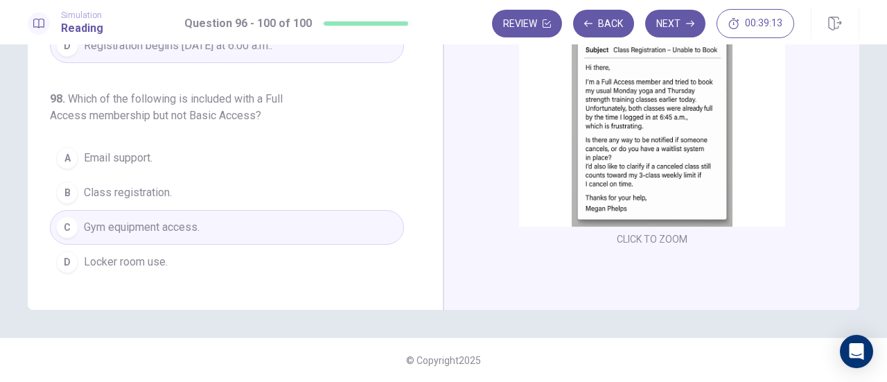
scroll to position [135, 0]
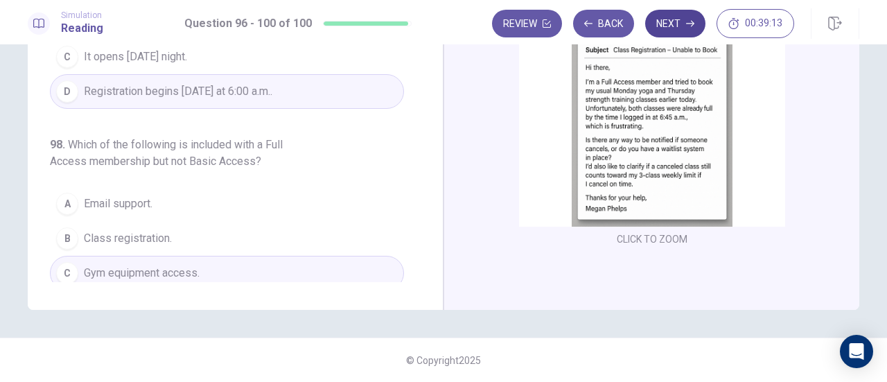
click at [675, 24] on button "Next" at bounding box center [675, 24] width 60 height 28
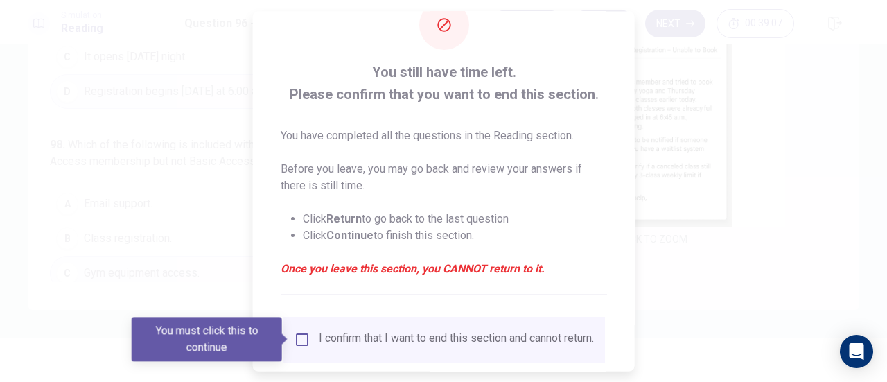
scroll to position [69, 0]
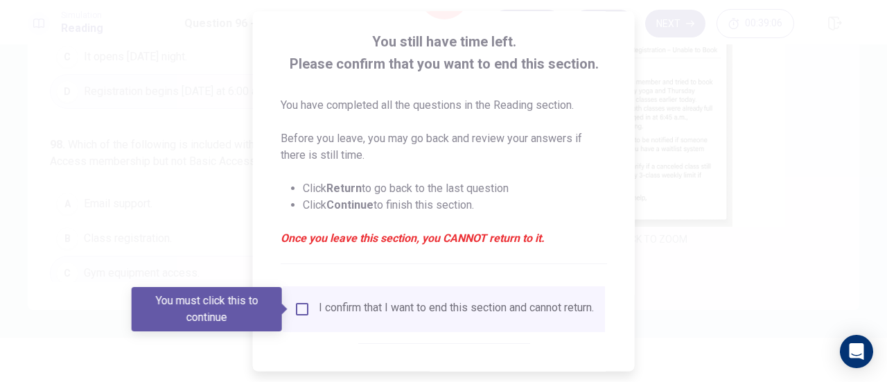
click at [327, 307] on div "I confirm that I want to end this section and cannot return." at bounding box center [456, 309] width 275 height 17
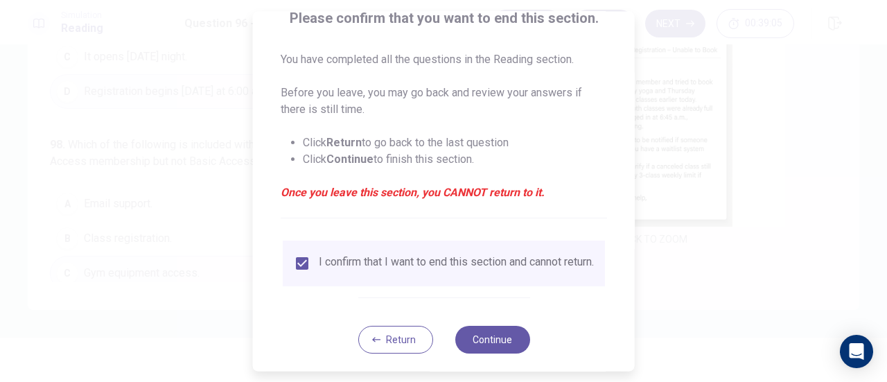
scroll to position [135, 0]
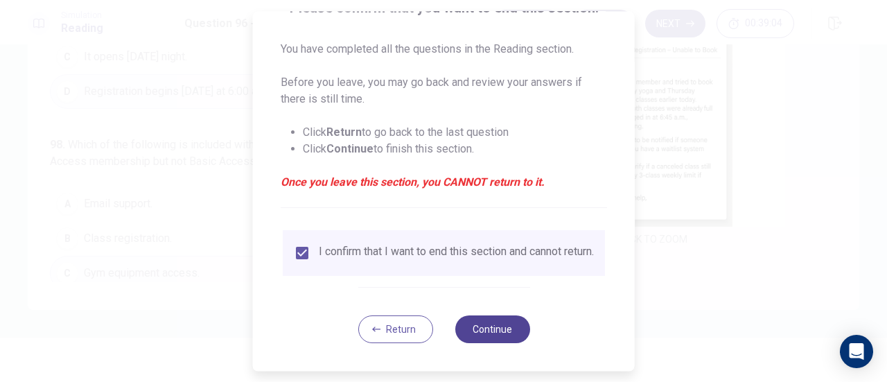
click at [501, 331] on button "Continue" at bounding box center [492, 329] width 75 height 28
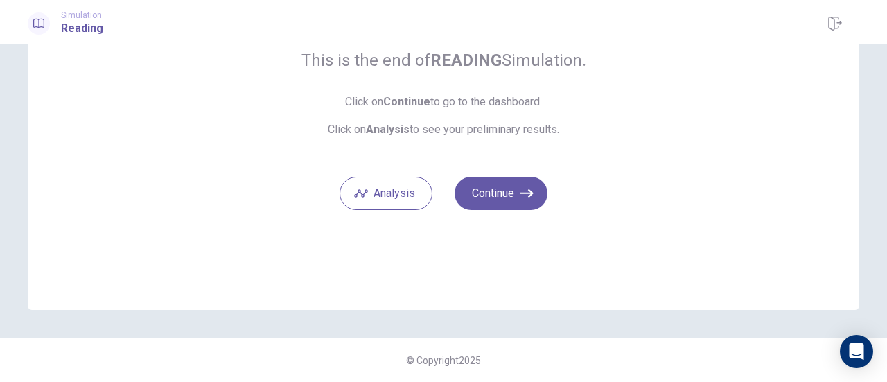
scroll to position [122, 0]
click at [467, 199] on button "Continue" at bounding box center [501, 193] width 93 height 33
